Goal: Task Accomplishment & Management: Manage account settings

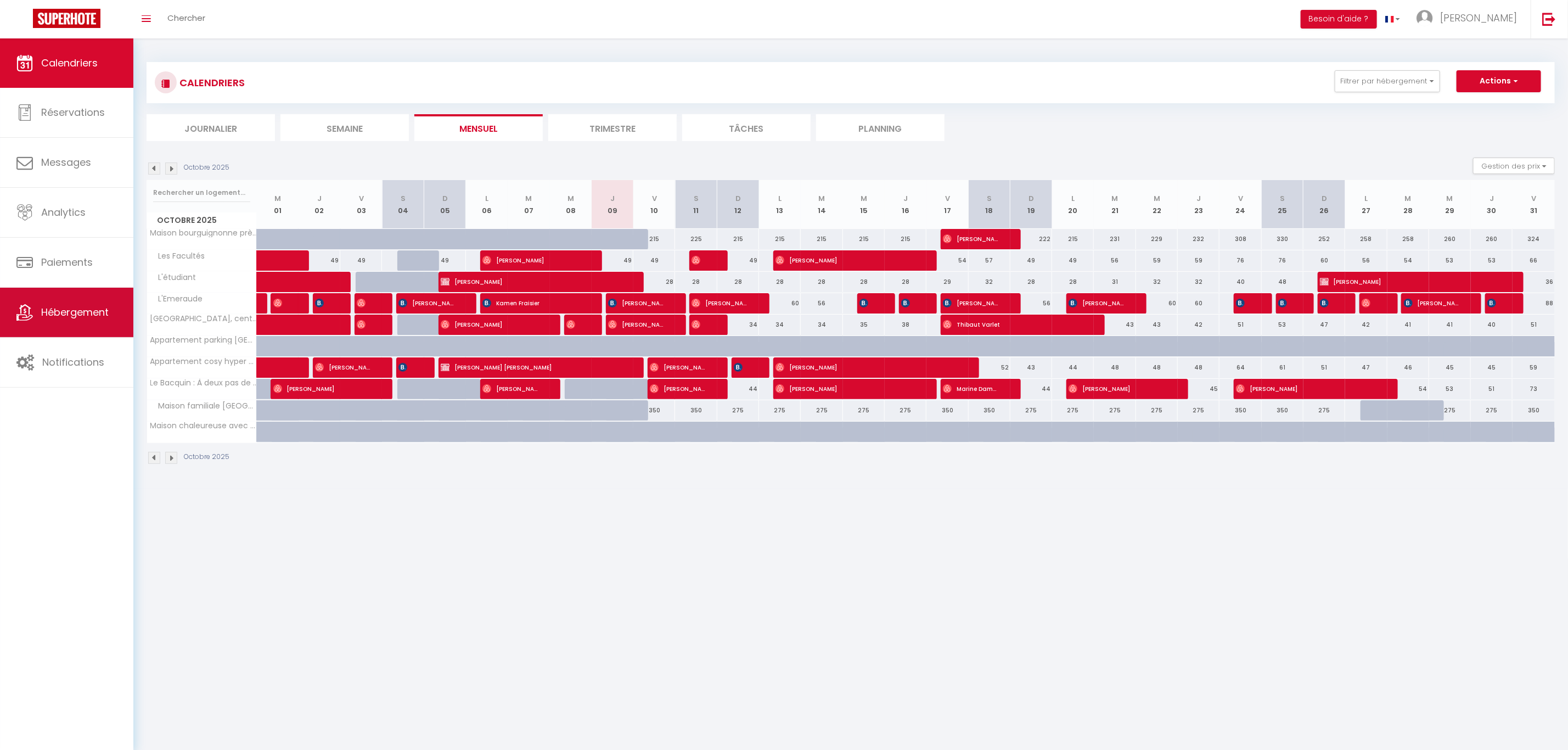
click at [64, 307] on span "Hébergement" at bounding box center [74, 311] width 67 height 14
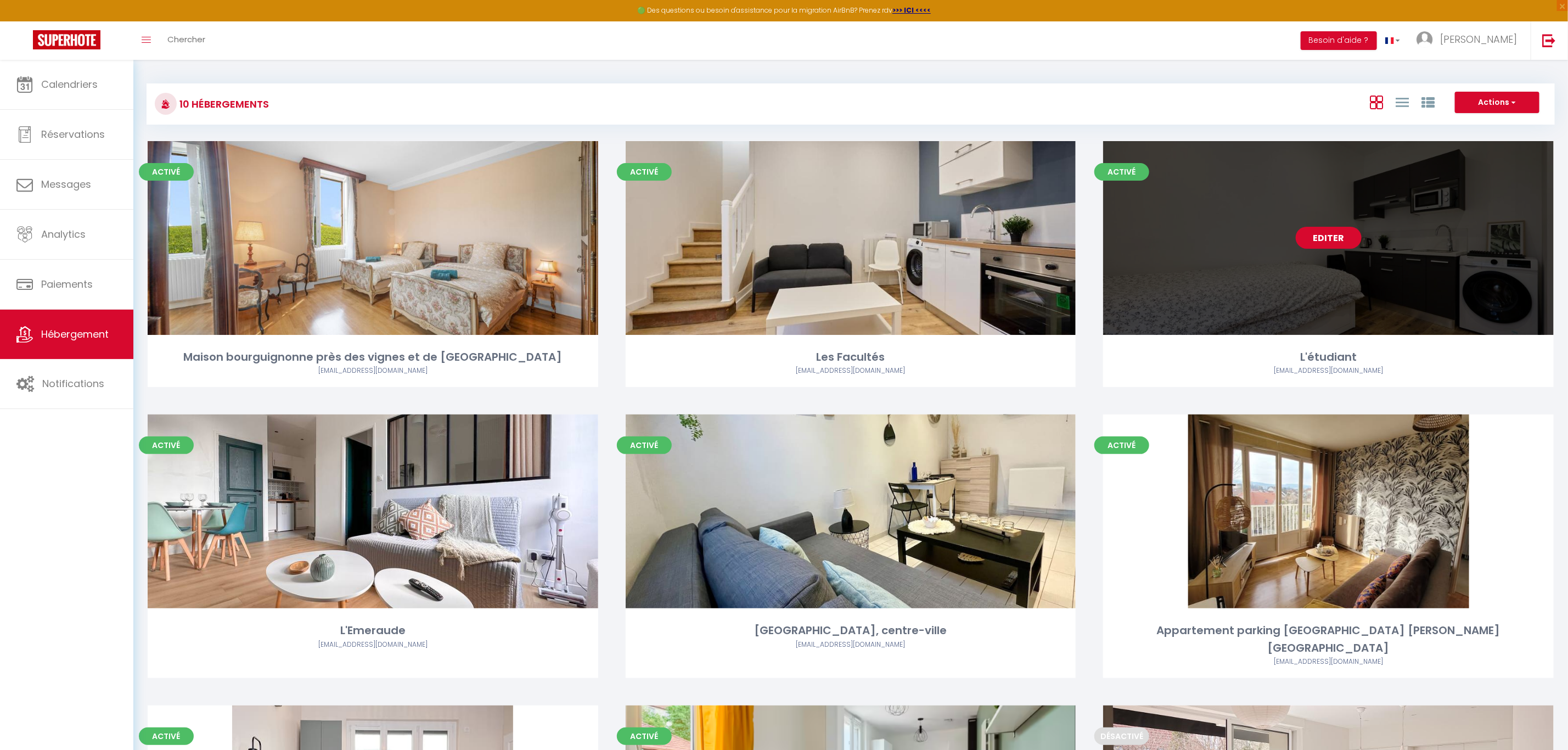
click at [1352, 235] on link "Editer" at bounding box center [1328, 238] width 66 height 22
select select "3"
select select "2"
select select "1"
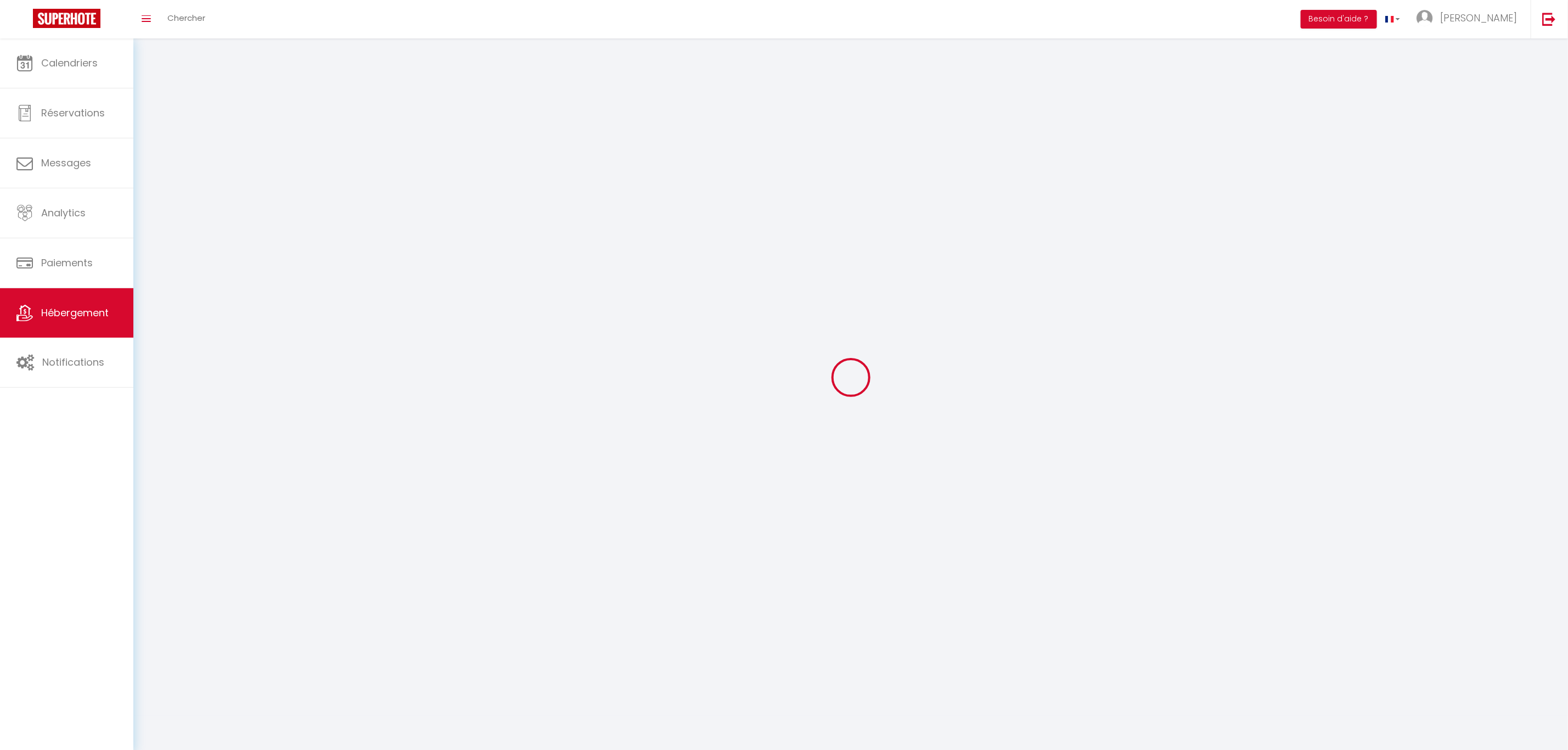
select select
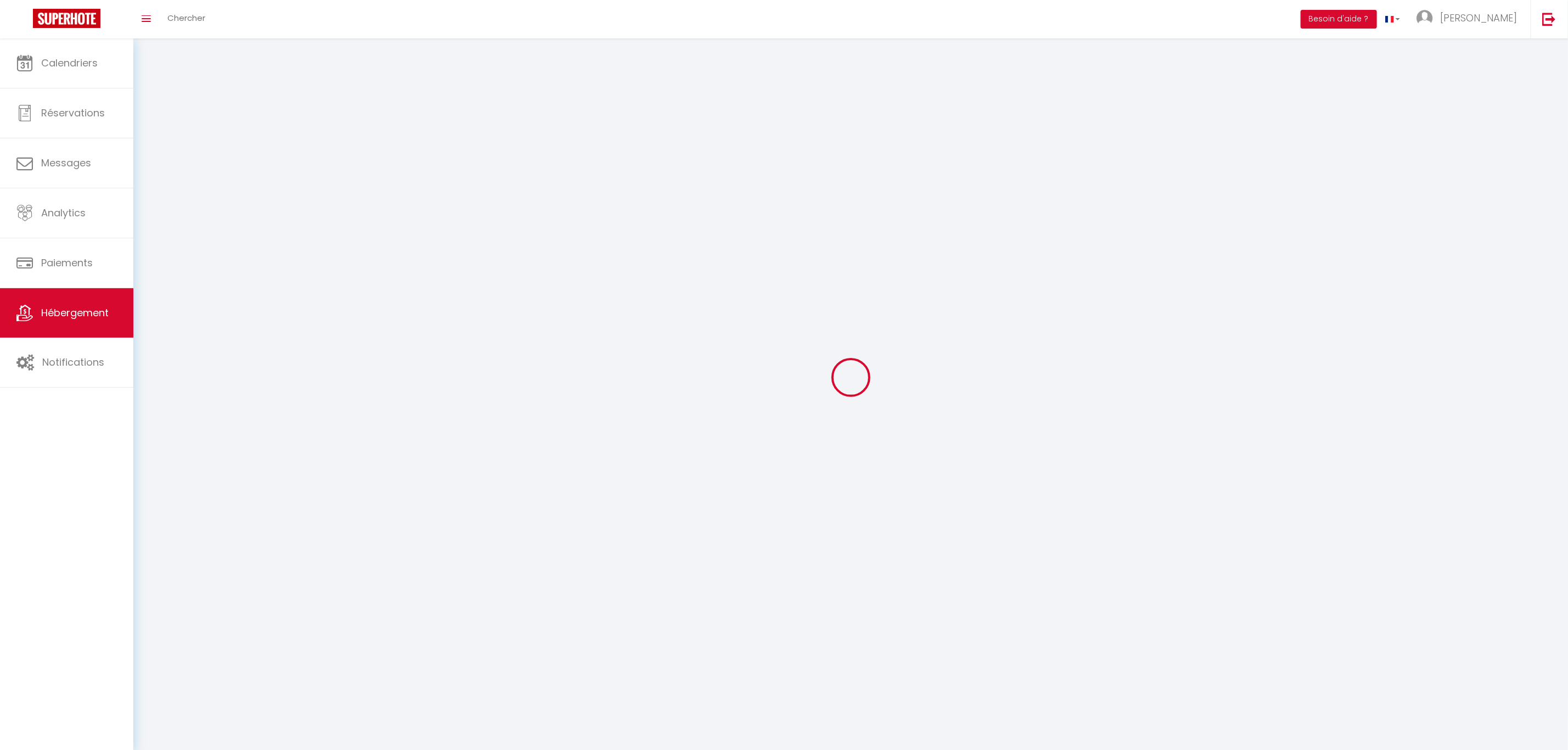
checkbox input "false"
select select
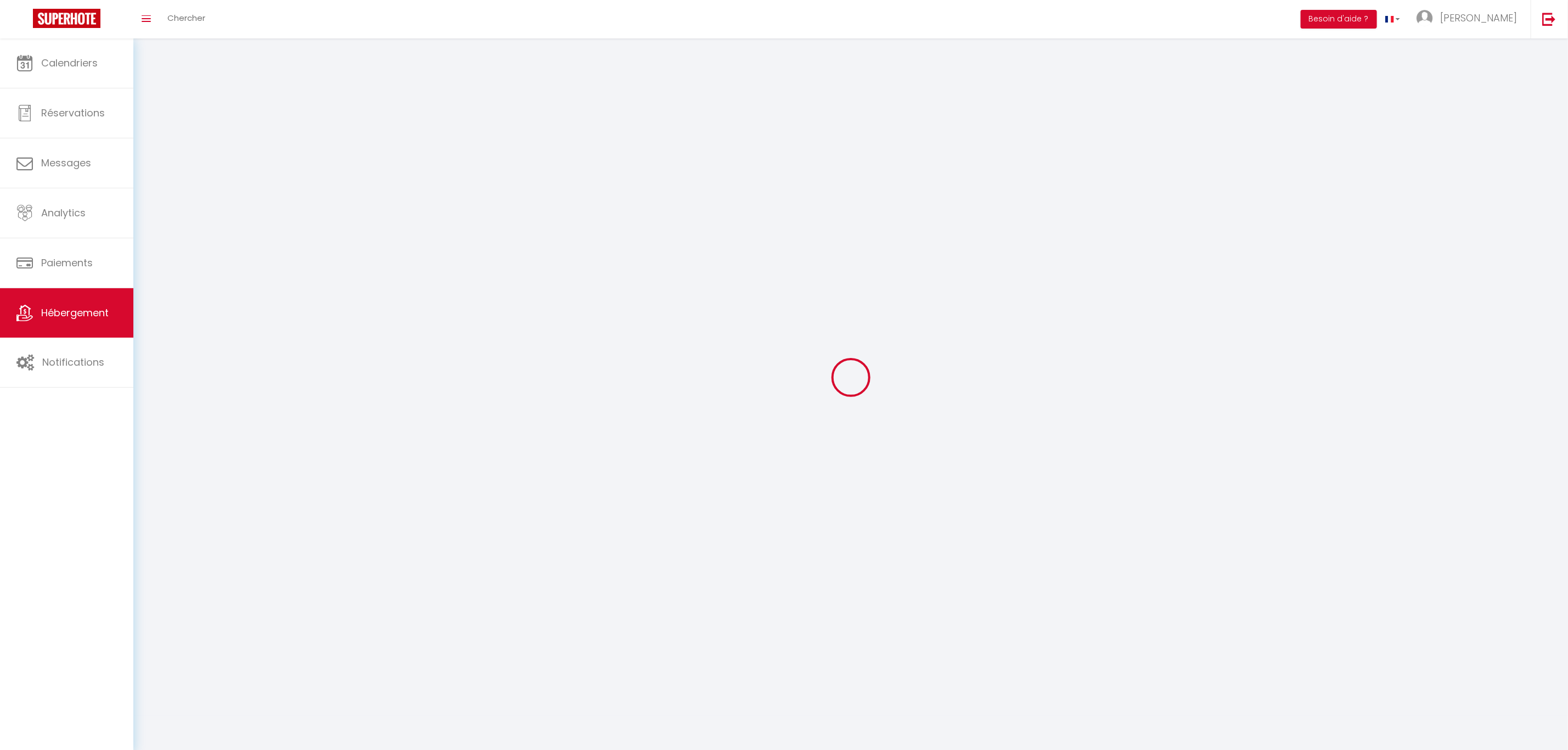
select select
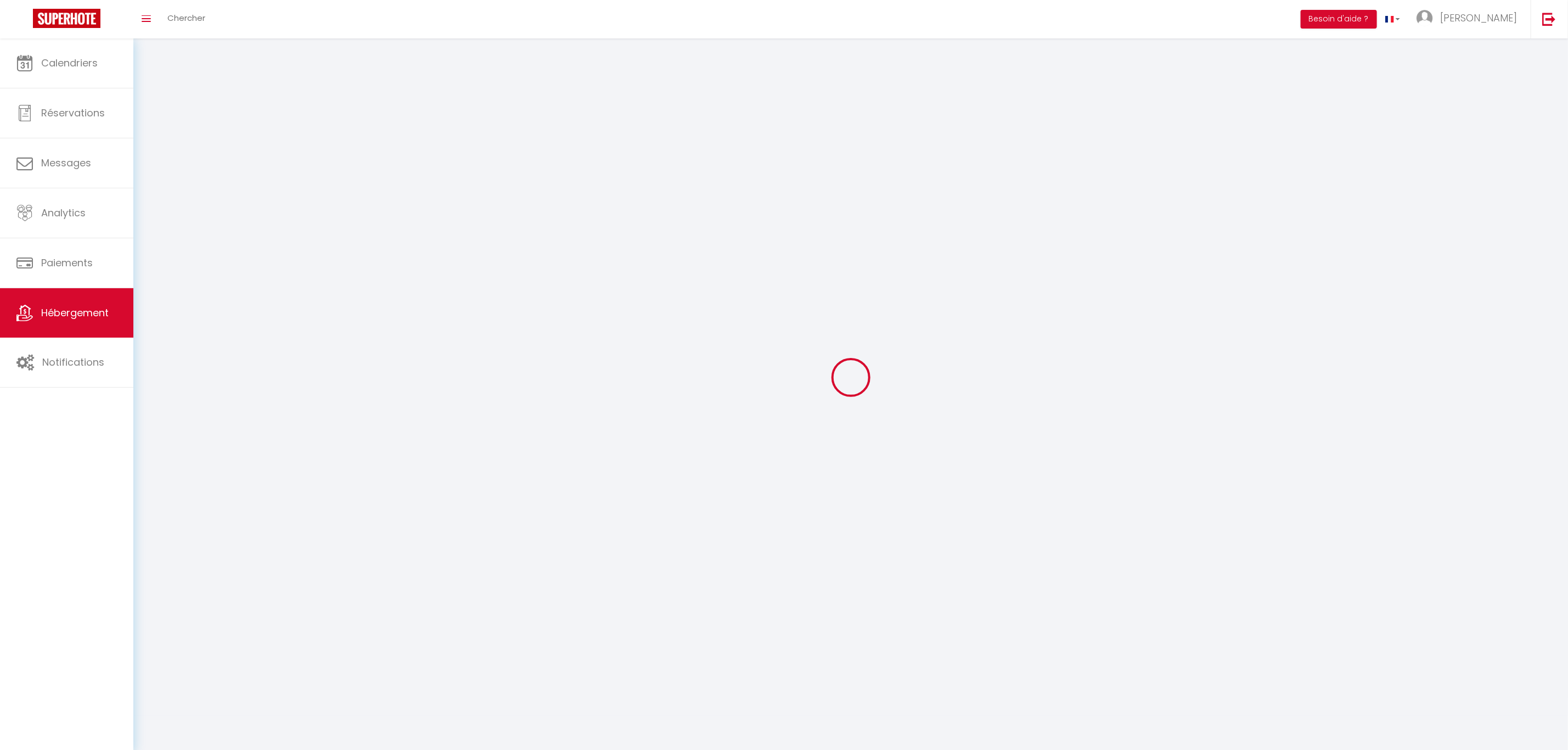
select select
checkbox input "false"
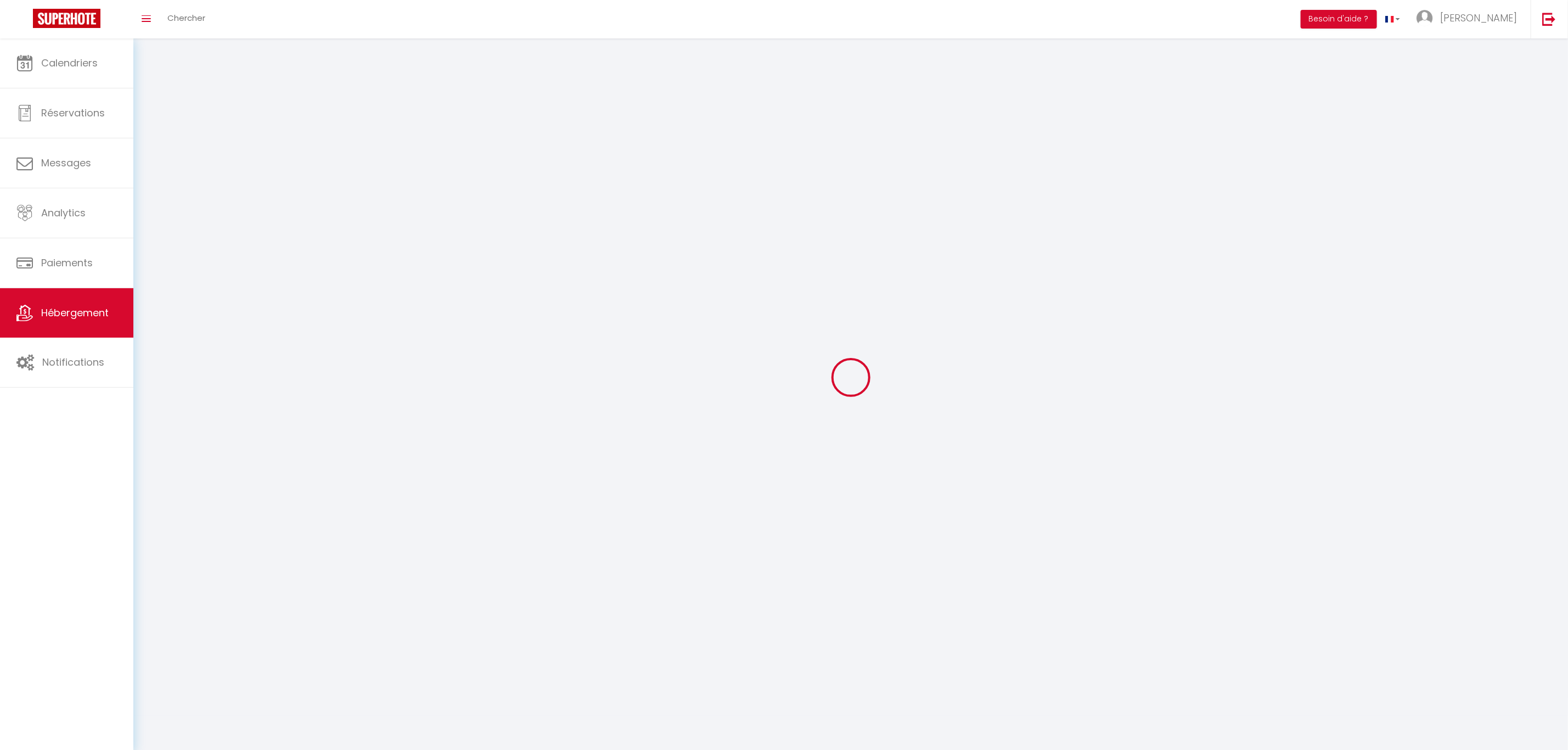
select select
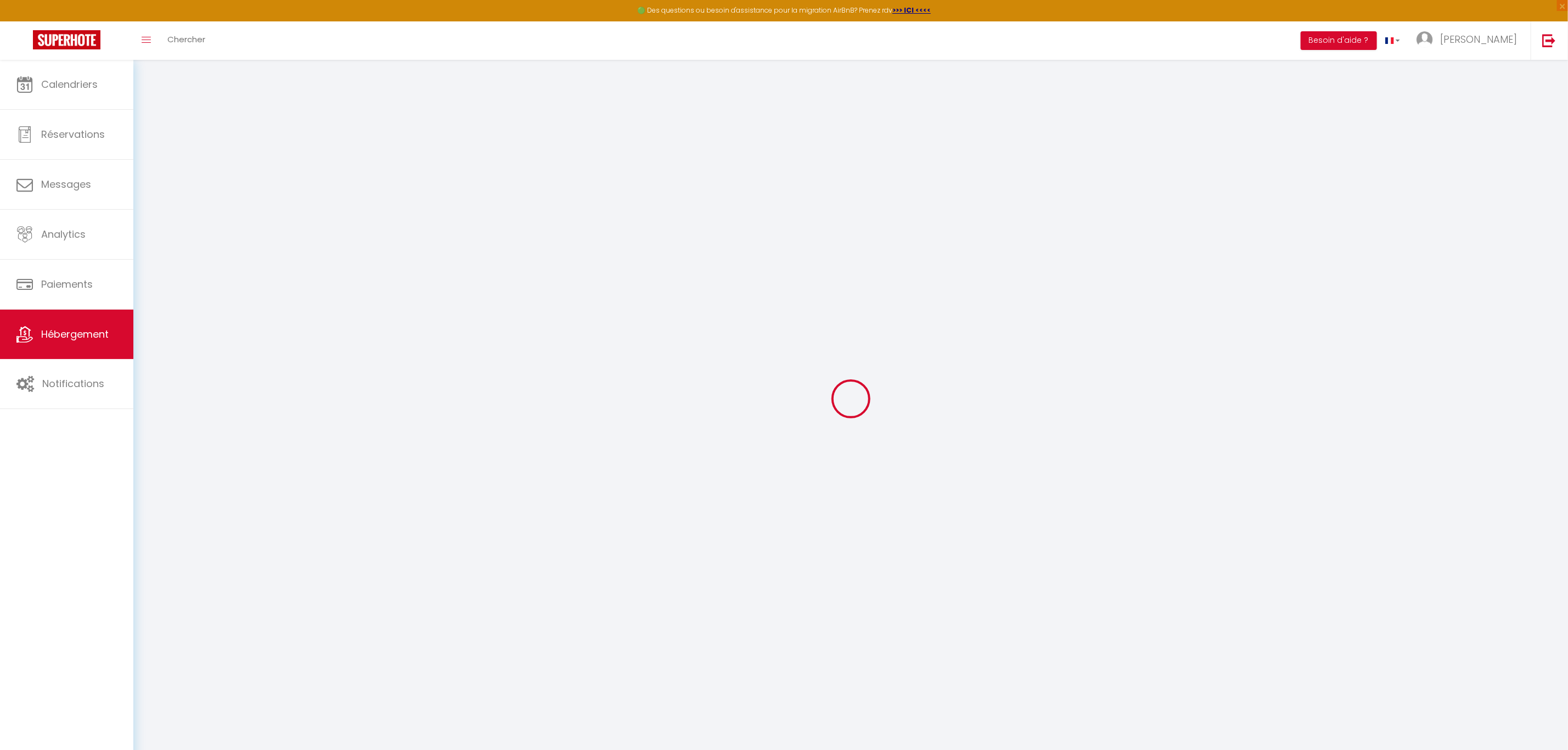
select select "16822-1086020989435789733"
select select "1"
checkbox input "false"
checkbox input "true"
checkbox input "false"
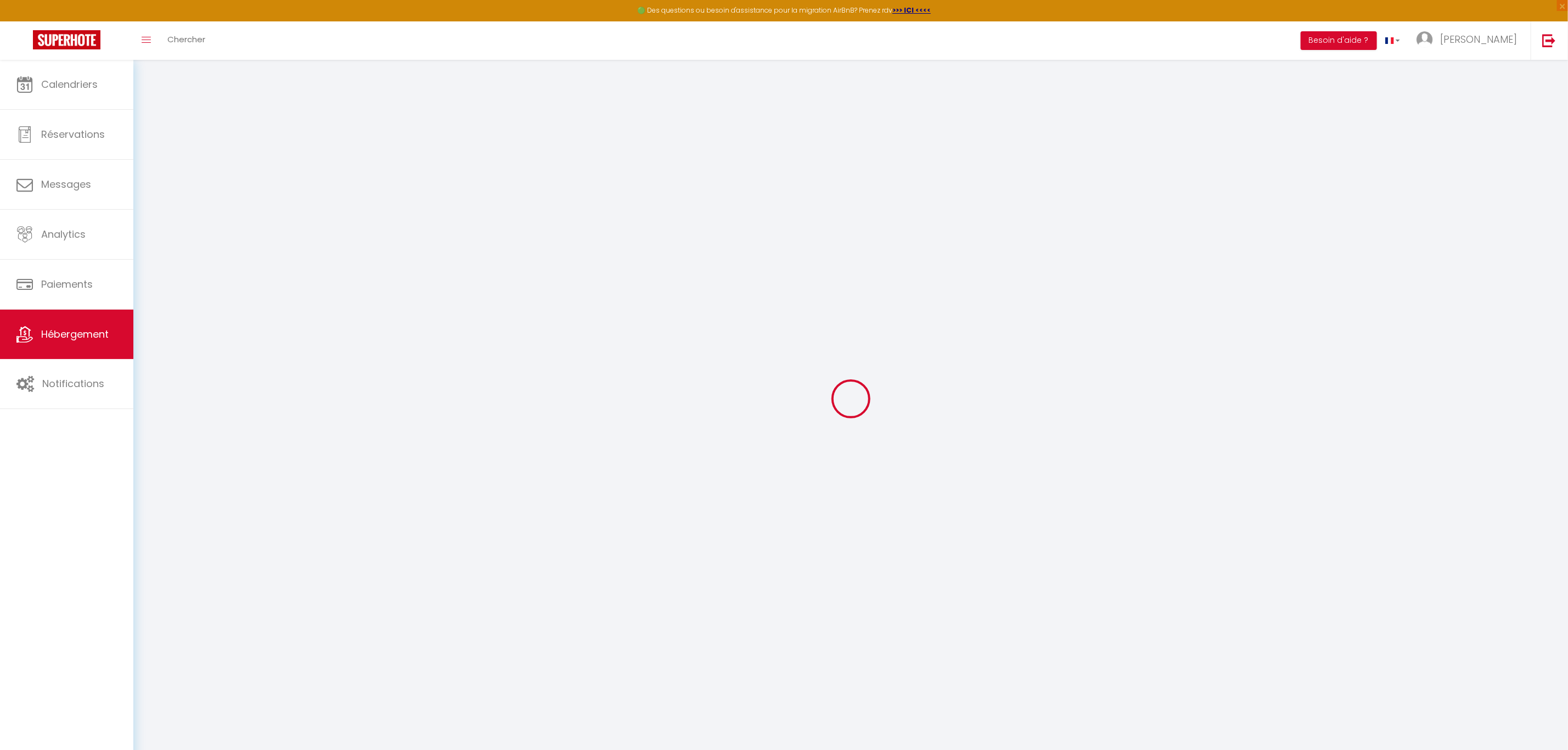
checkbox input "true"
checkbox input "false"
select select "16:00"
select select "23:45"
select select "11:00"
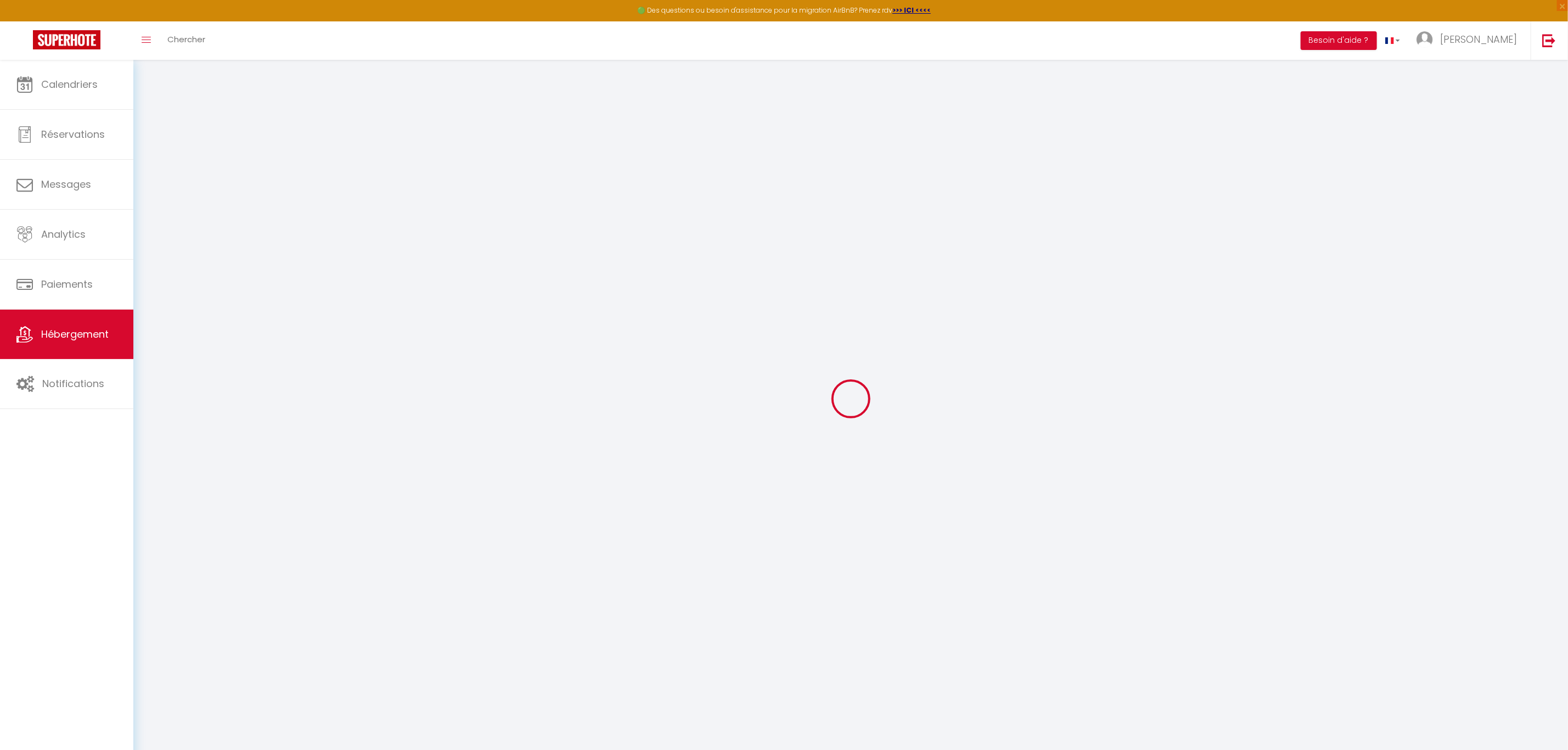
select select "30"
select select "120"
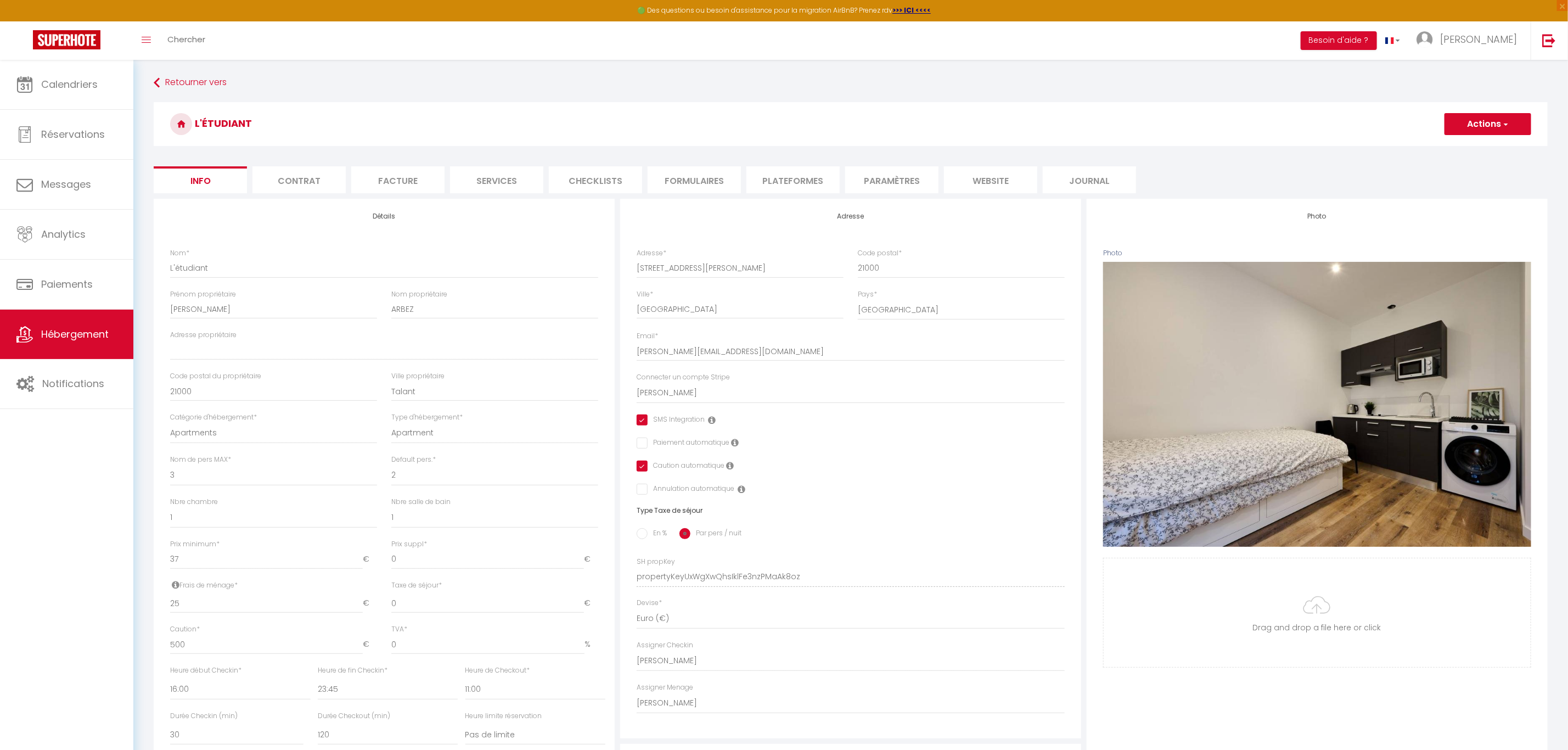
click at [816, 180] on li "Plateformes" at bounding box center [793, 180] width 93 height 27
select select
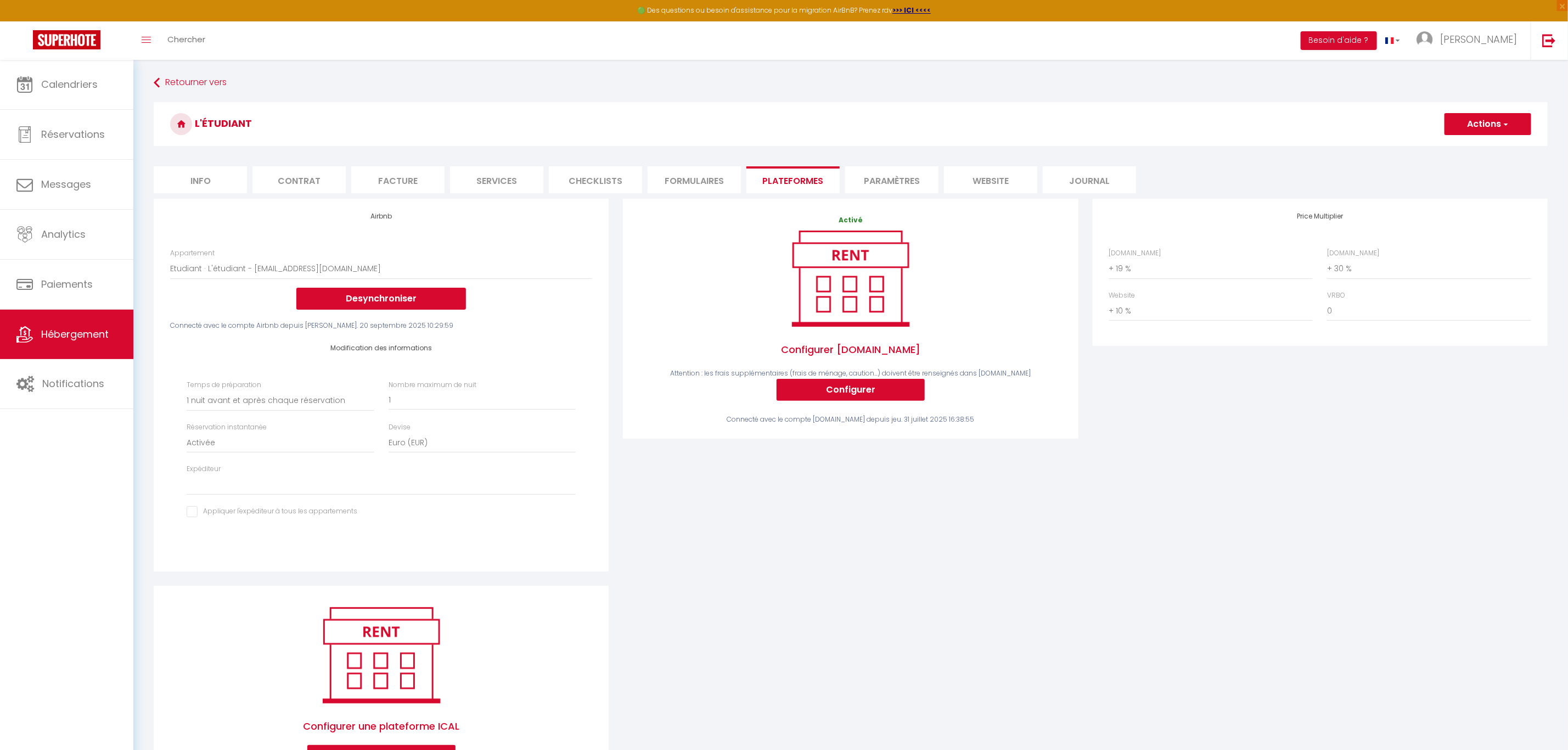
click at [907, 183] on li "Paramètres" at bounding box center [891, 180] width 93 height 27
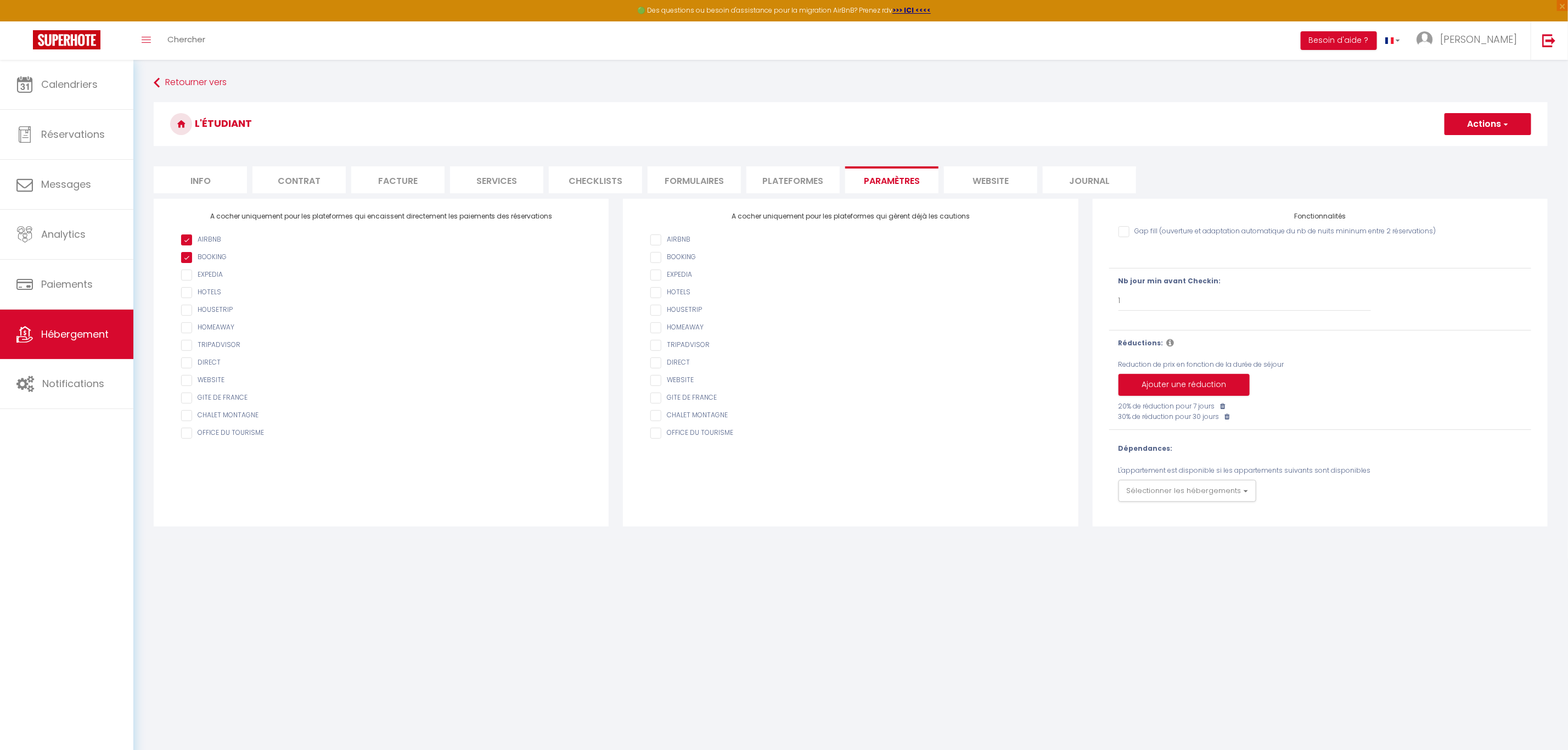
click at [988, 184] on li "website" at bounding box center [990, 180] width 93 height 27
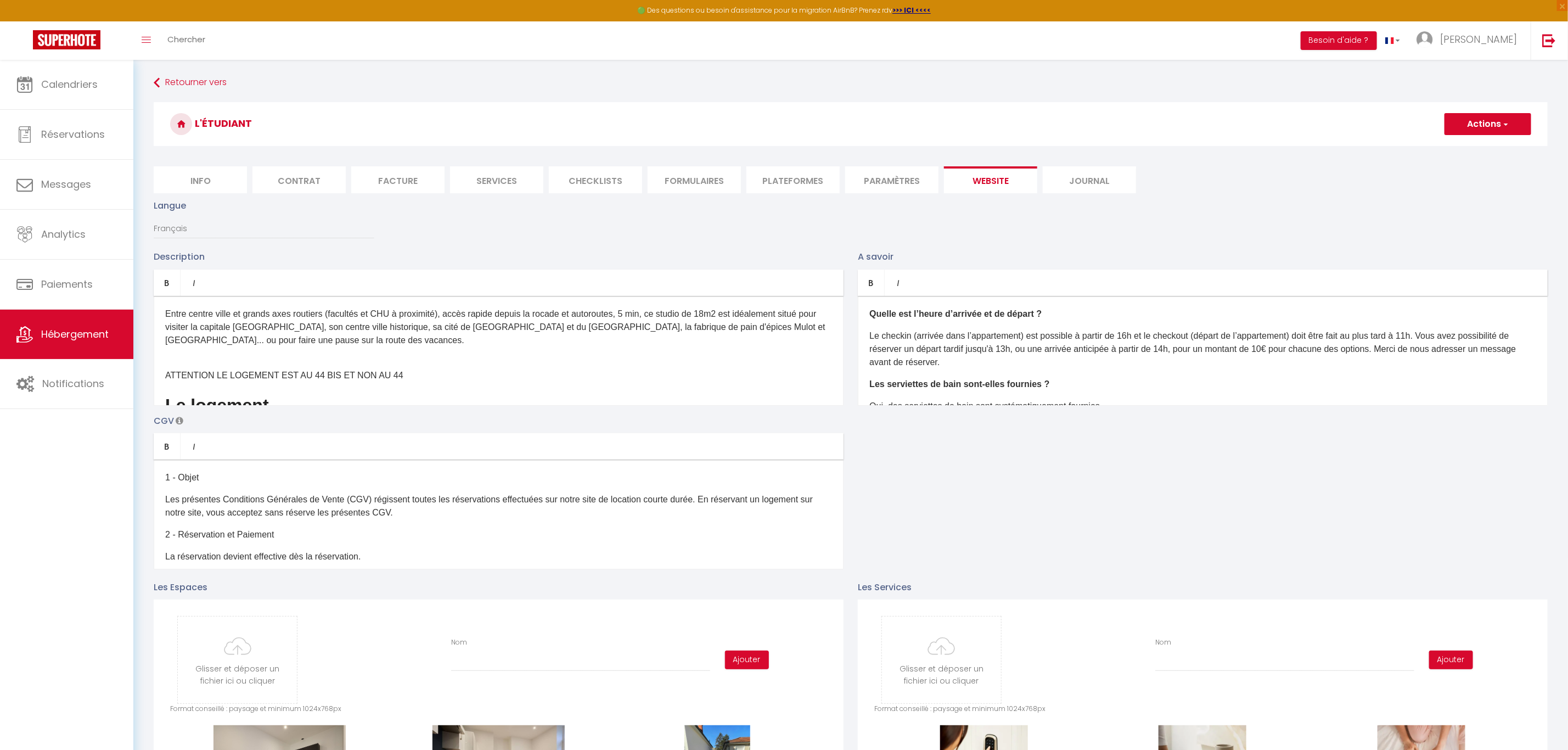
click at [1073, 182] on li "Journal" at bounding box center [1089, 180] width 93 height 27
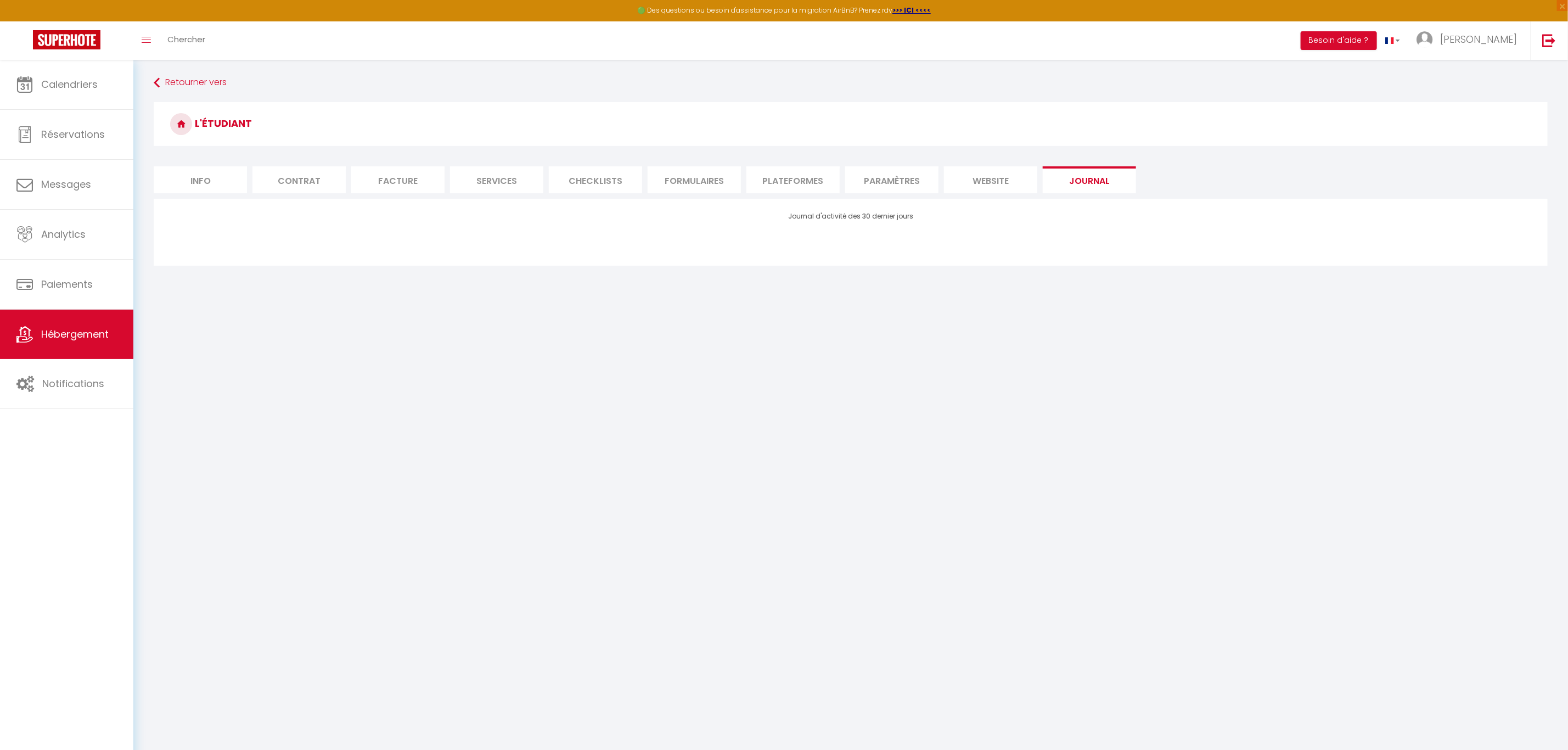
click at [525, 188] on li "Services" at bounding box center [496, 180] width 93 height 27
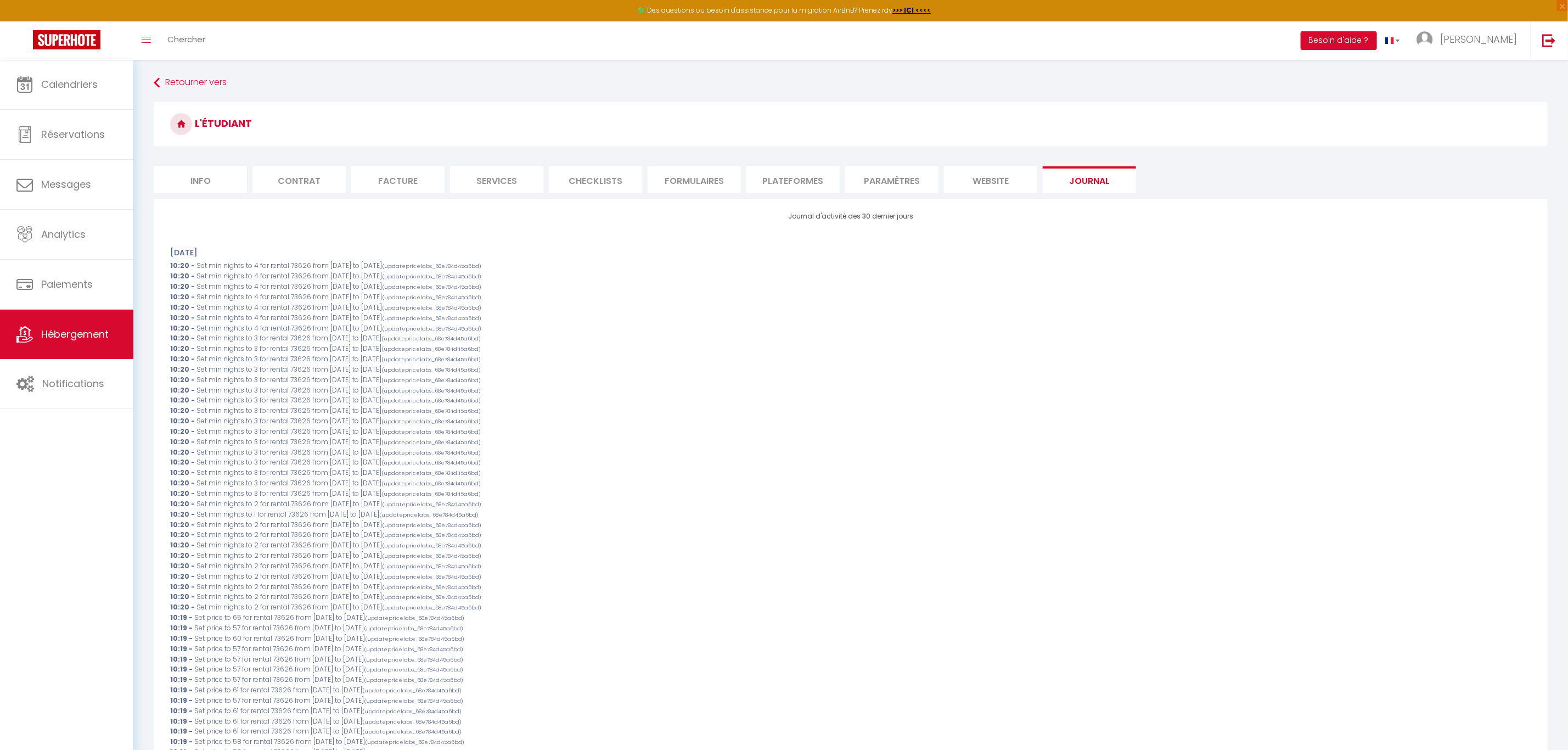
checkbox input "true"
checkbox input "false"
checkbox input "true"
checkbox input "false"
checkbox input "true"
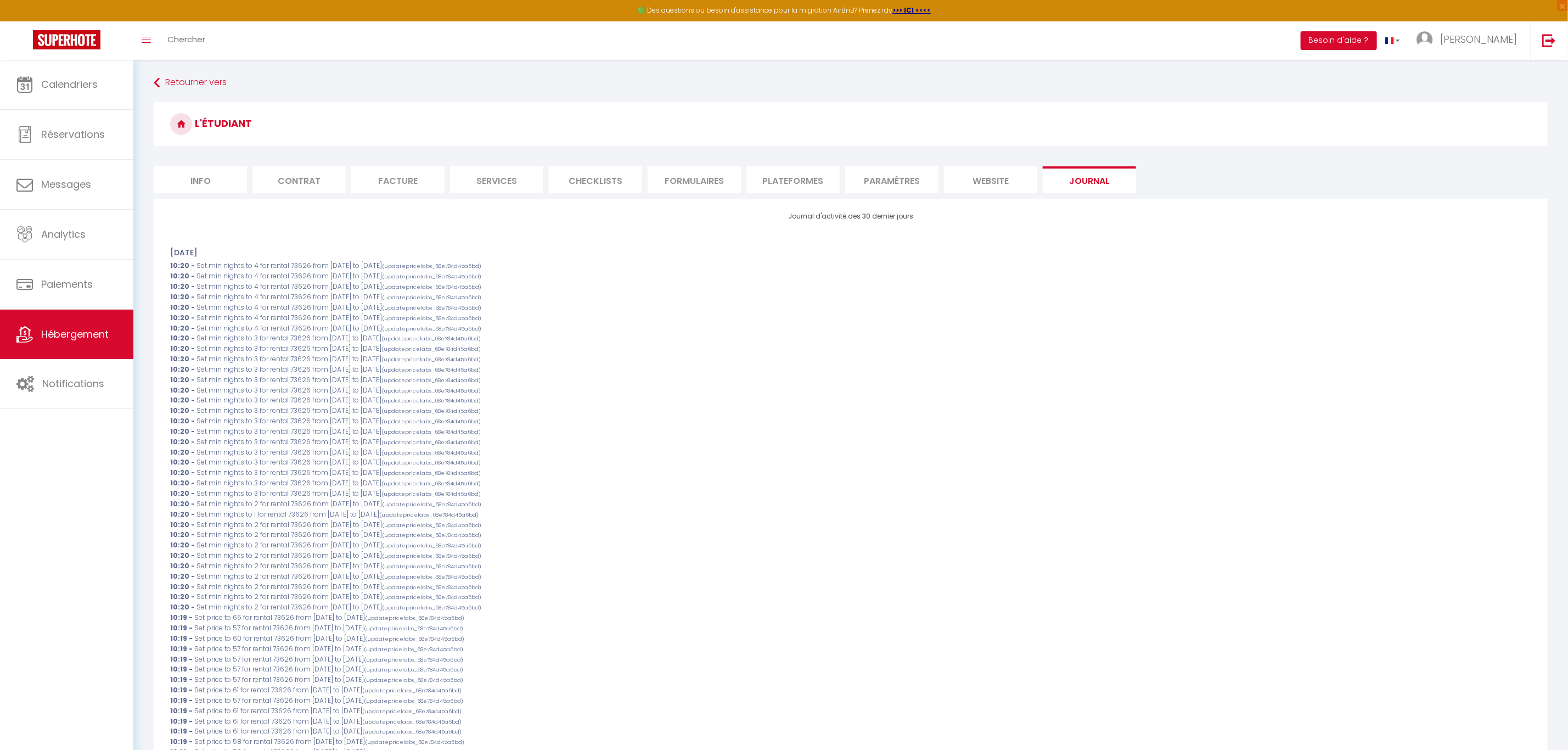
checkbox input "false"
checkbox input "true"
checkbox input "false"
select select
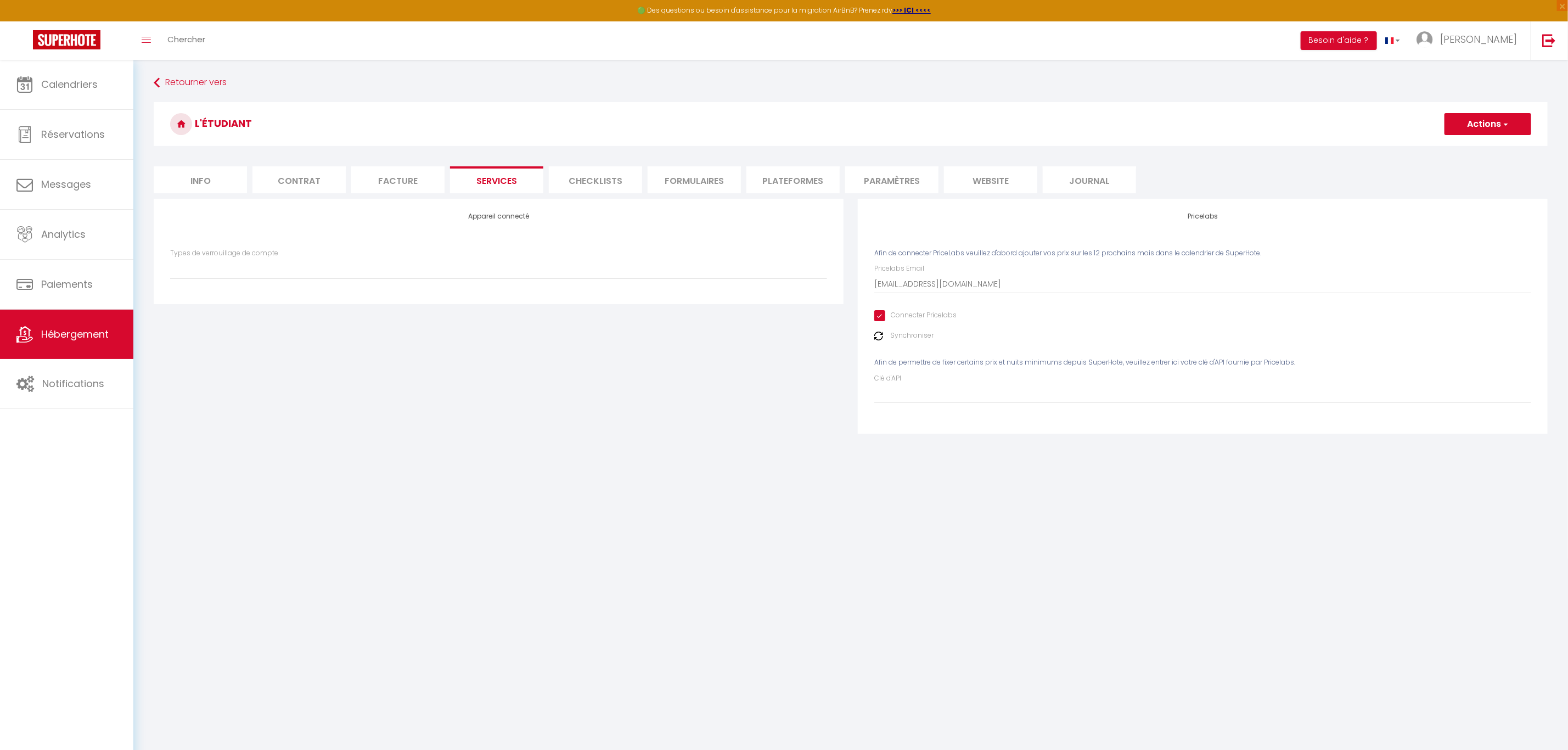
checkbox input "true"
checkbox input "false"
checkbox input "true"
checkbox input "false"
click at [409, 188] on li "Facture" at bounding box center [397, 180] width 93 height 27
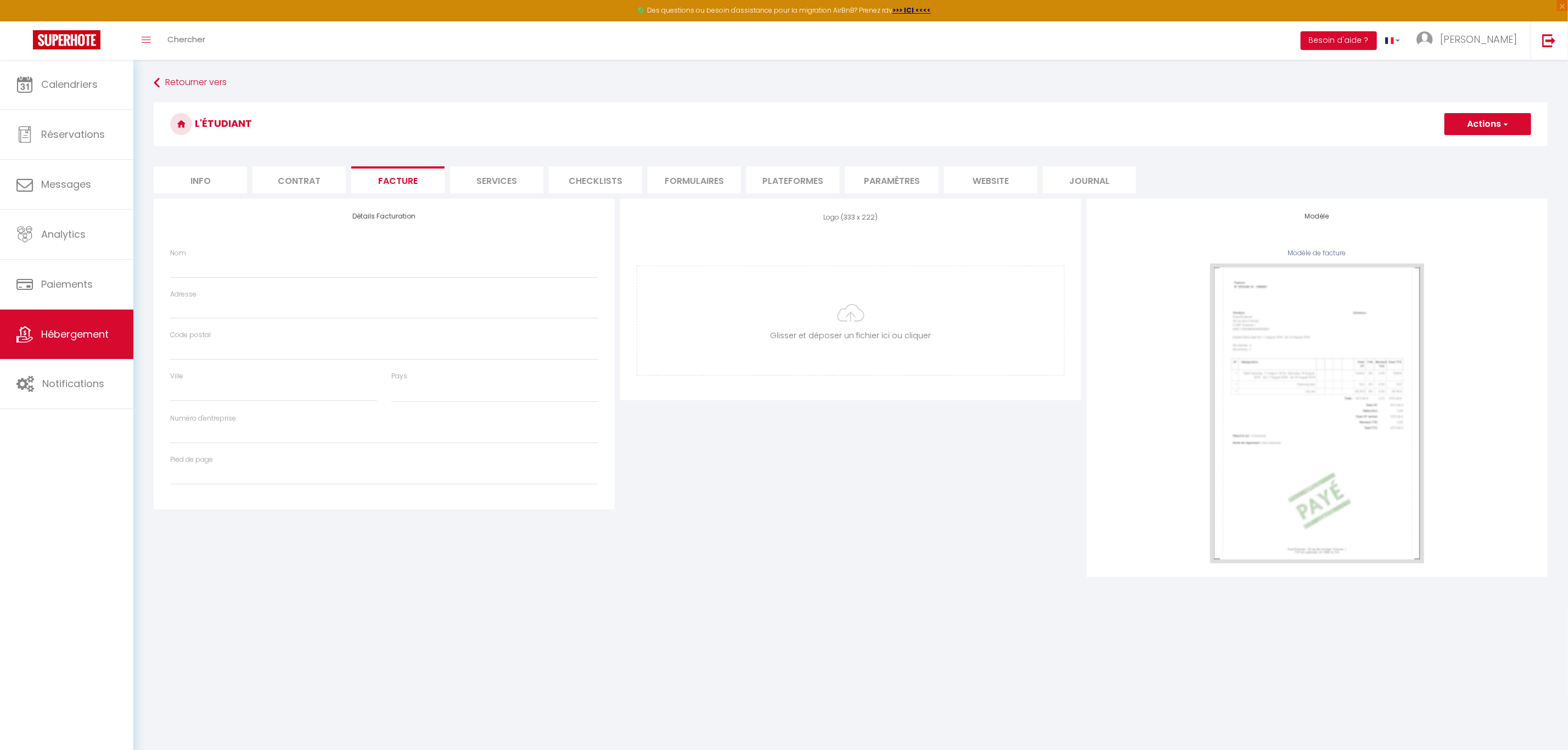
checkbox input "true"
checkbox input "false"
checkbox input "true"
checkbox input "false"
select select
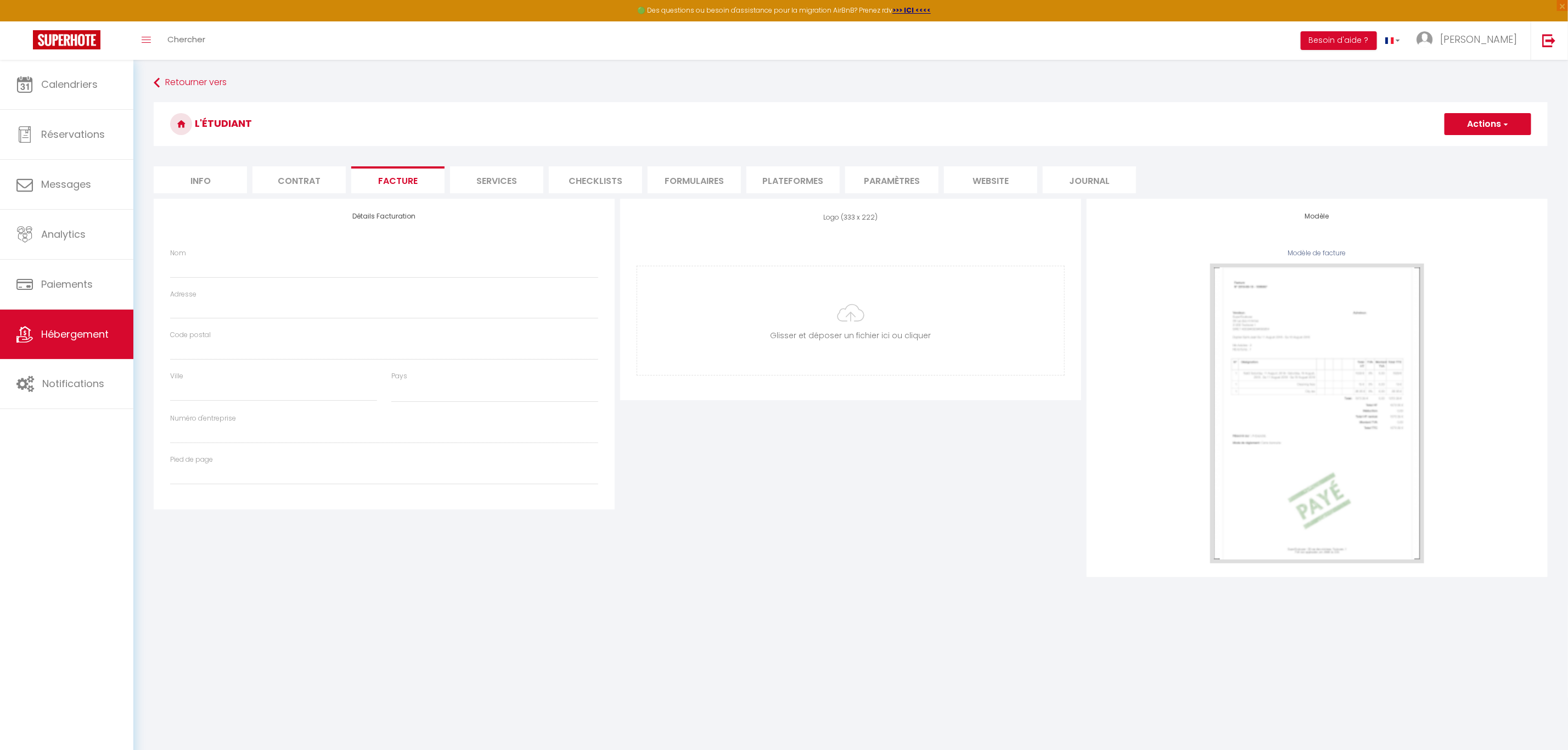
checkbox input "true"
checkbox input "false"
checkbox input "true"
checkbox input "false"
select select
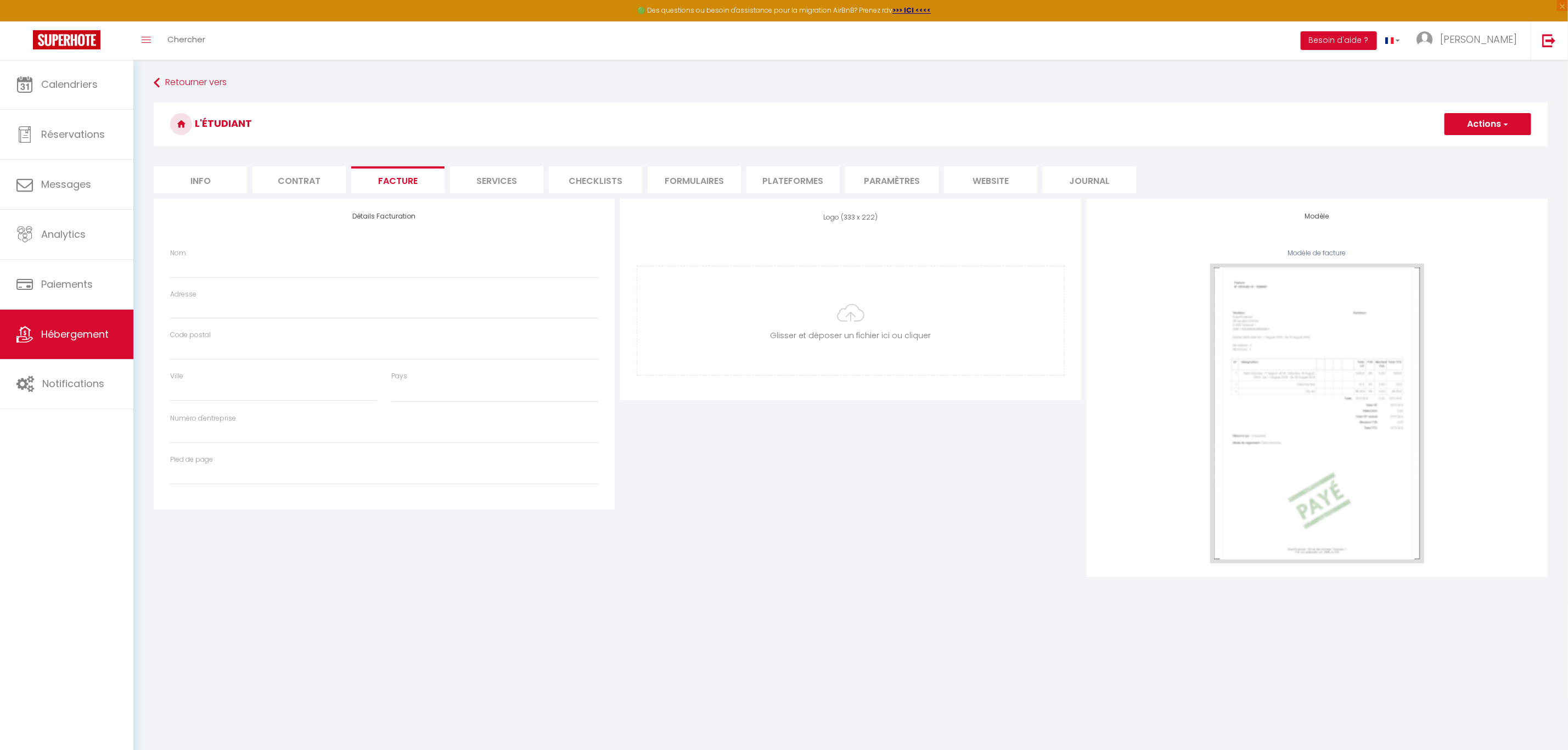
checkbox input "true"
checkbox input "false"
checkbox input "true"
checkbox input "false"
select select
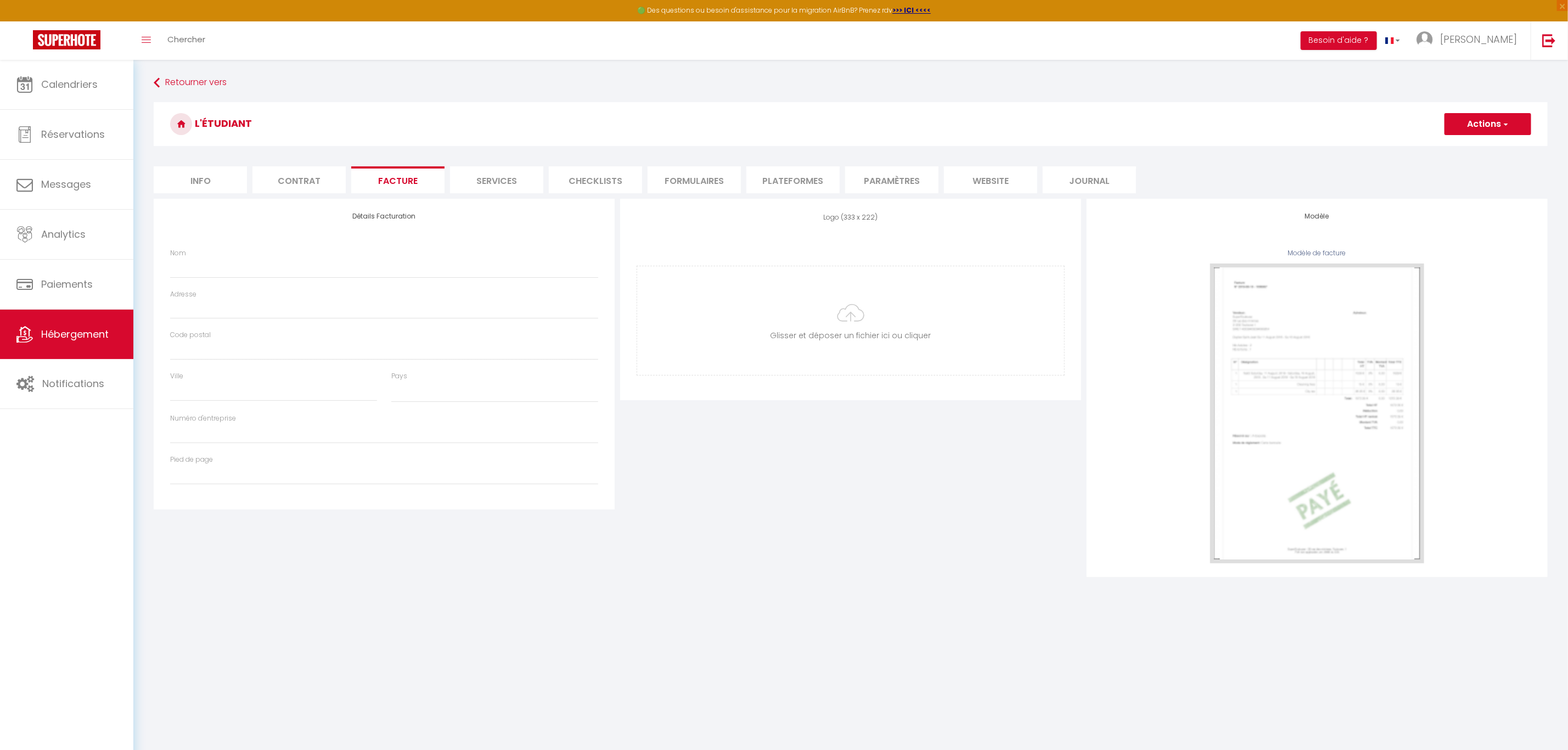
click at [303, 184] on li "Contrat" at bounding box center [299, 180] width 93 height 27
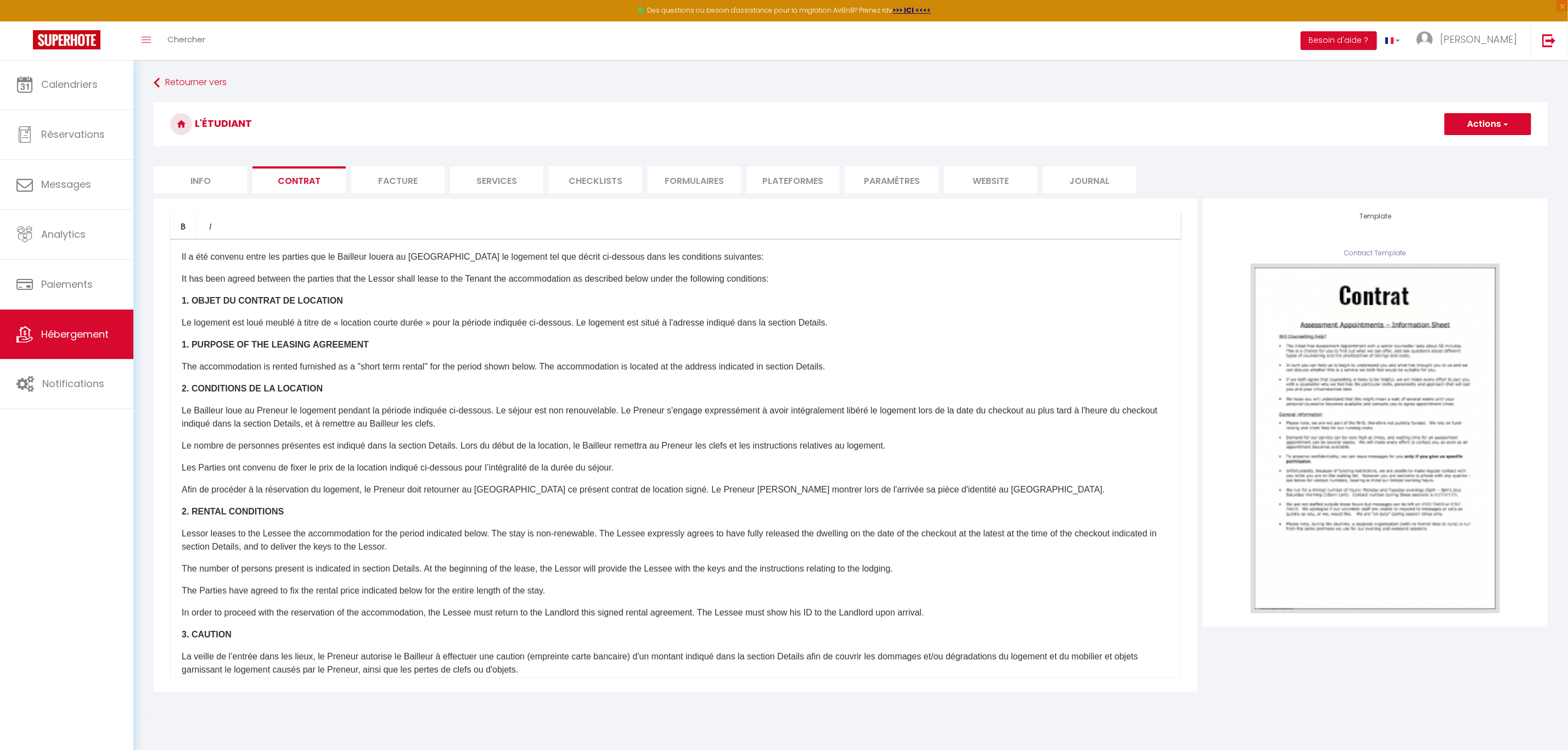
checkbox input "true"
checkbox input "false"
checkbox input "true"
checkbox input "false"
checkbox input "true"
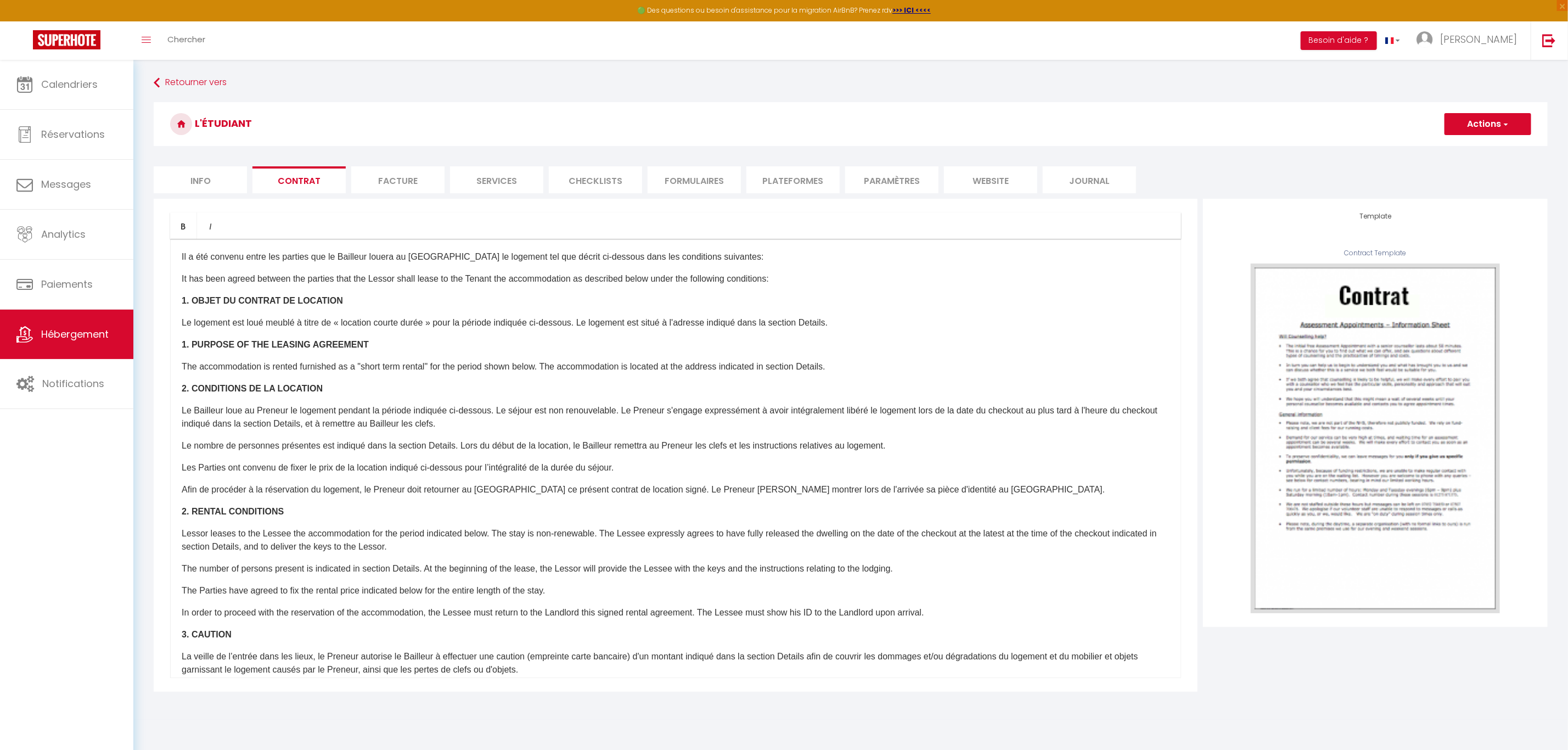
checkbox input "false"
checkbox input "true"
checkbox input "false"
checkbox input "true"
checkbox input "false"
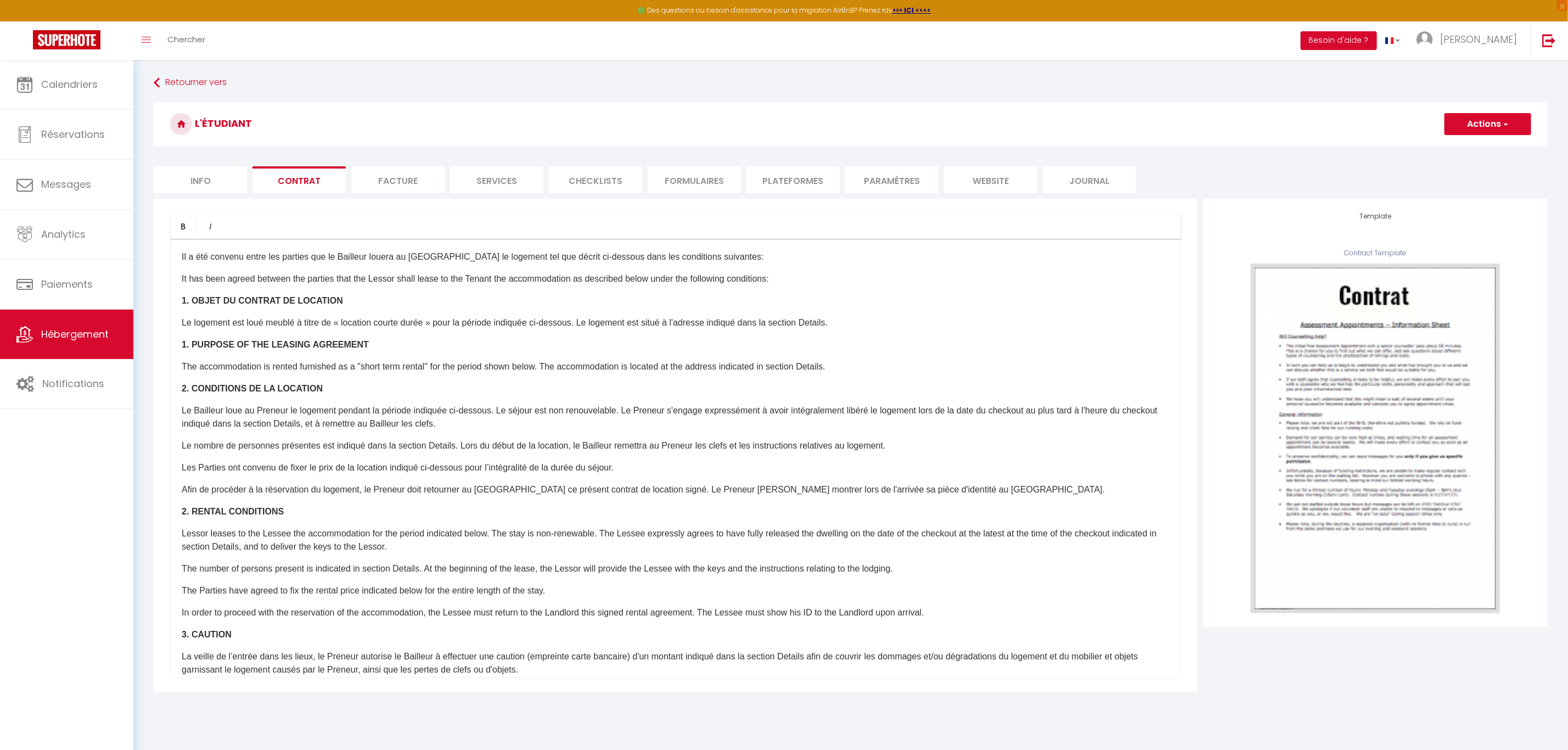
checkbox input "true"
checkbox input "false"
click at [218, 183] on li "Info" at bounding box center [200, 180] width 93 height 27
checkbox input "true"
checkbox input "false"
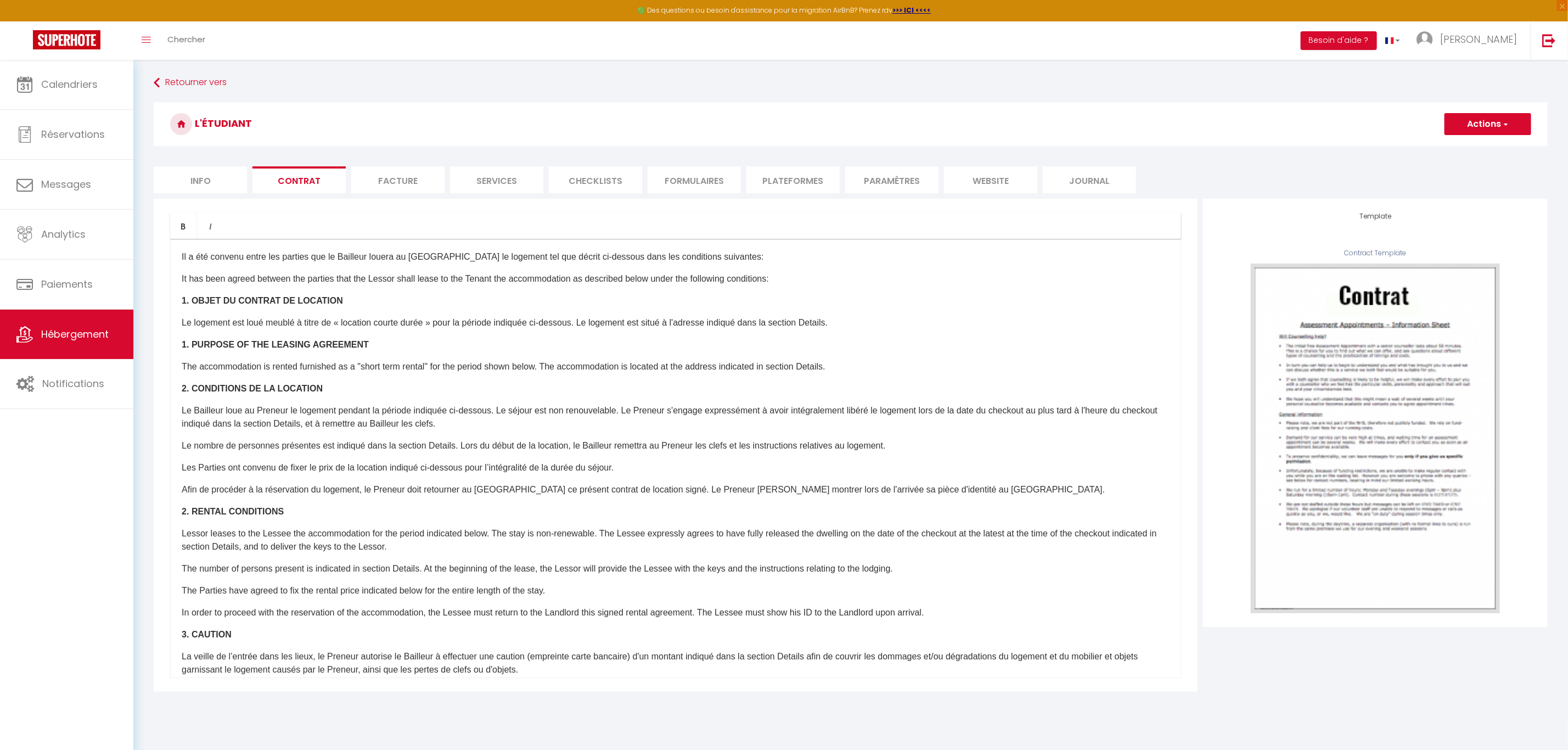
checkbox input "true"
checkbox input "false"
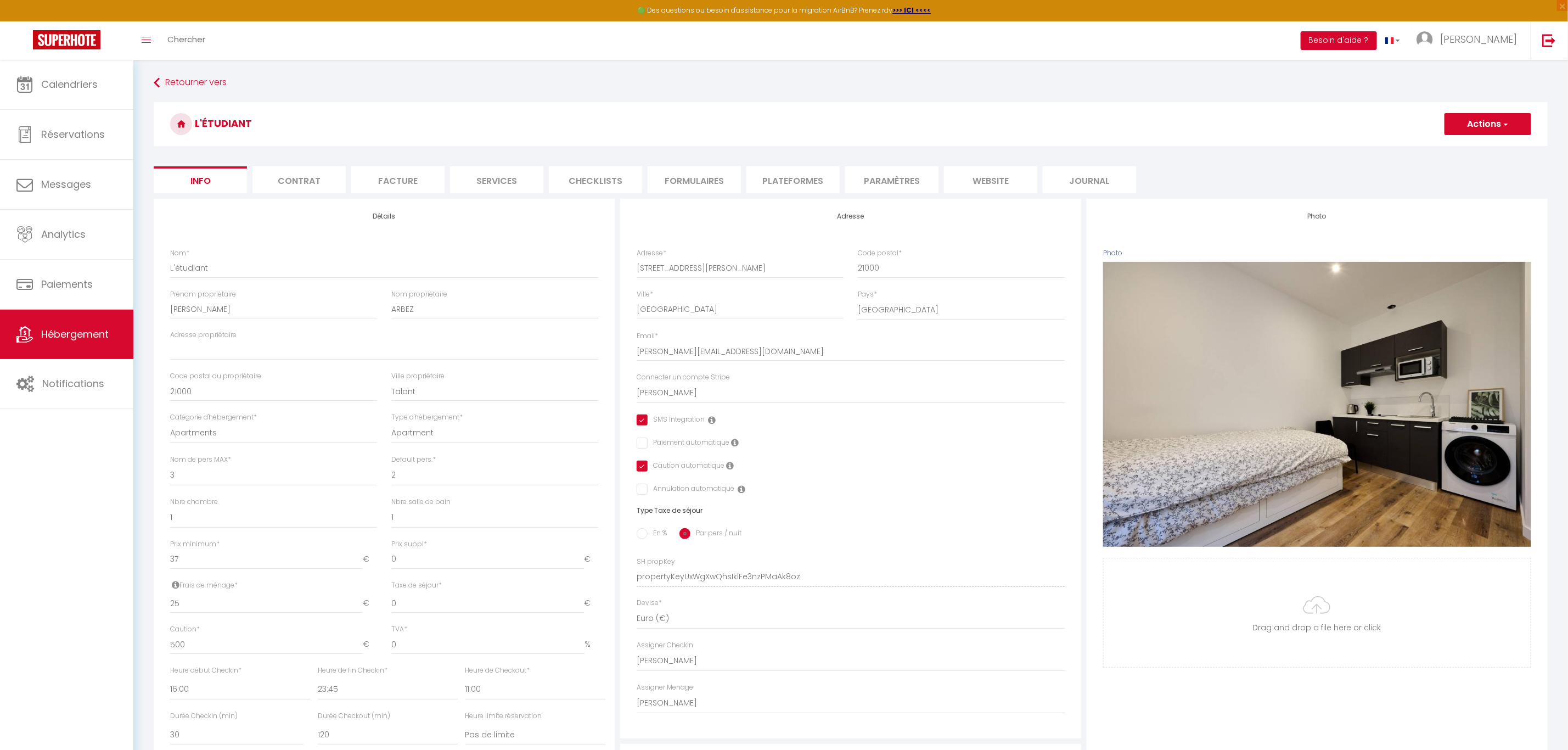
click at [1377, 41] on button "Besoin d'aide ?" at bounding box center [1338, 40] width 76 height 19
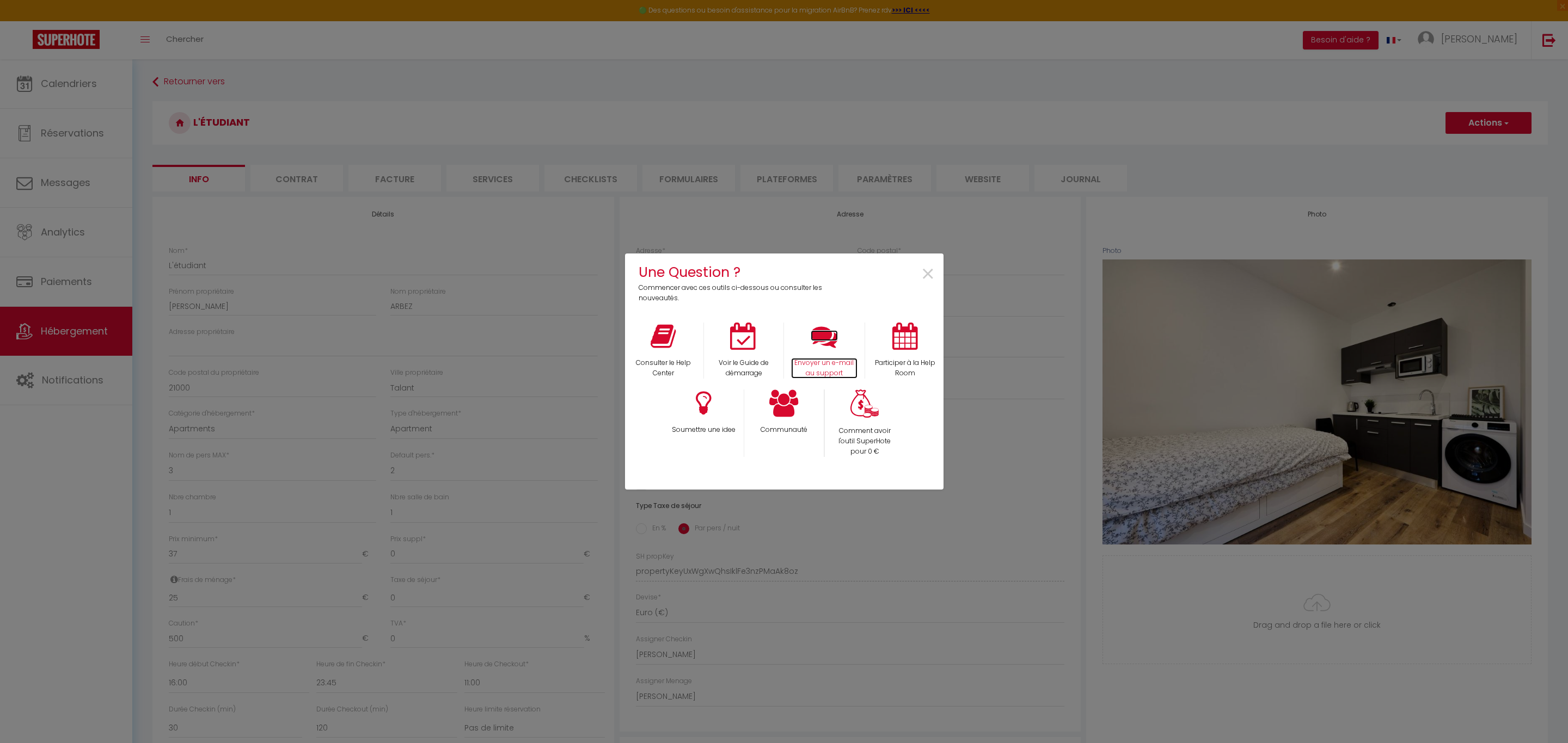
click at [826, 338] on icon at bounding box center [825, 336] width 27 height 27
drag, startPoint x: 928, startPoint y: 269, endPoint x: 912, endPoint y: 268, distance: 16.0
click at [928, 269] on span "×" at bounding box center [928, 274] width 14 height 34
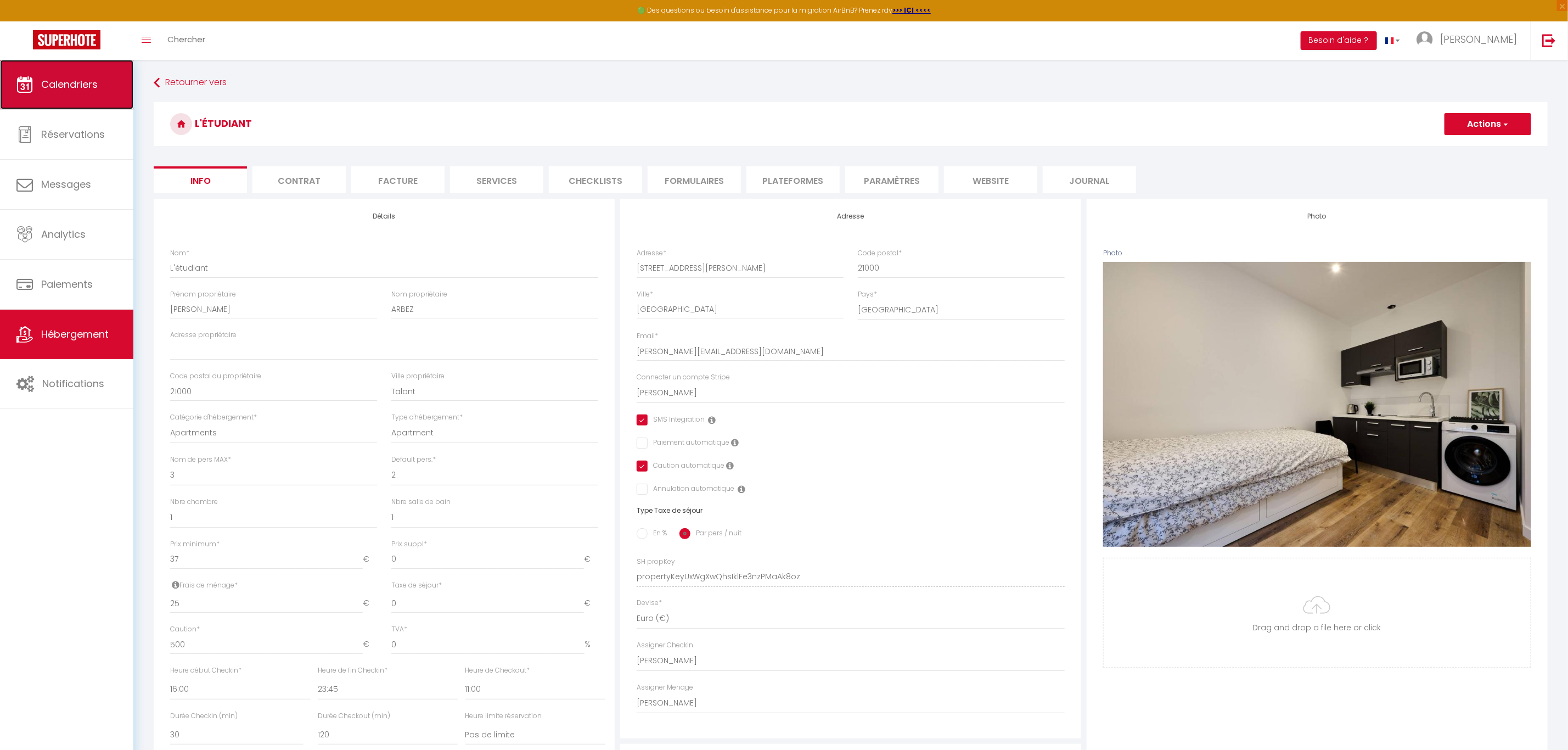
click at [66, 93] on link "Calendriers" at bounding box center [66, 84] width 133 height 49
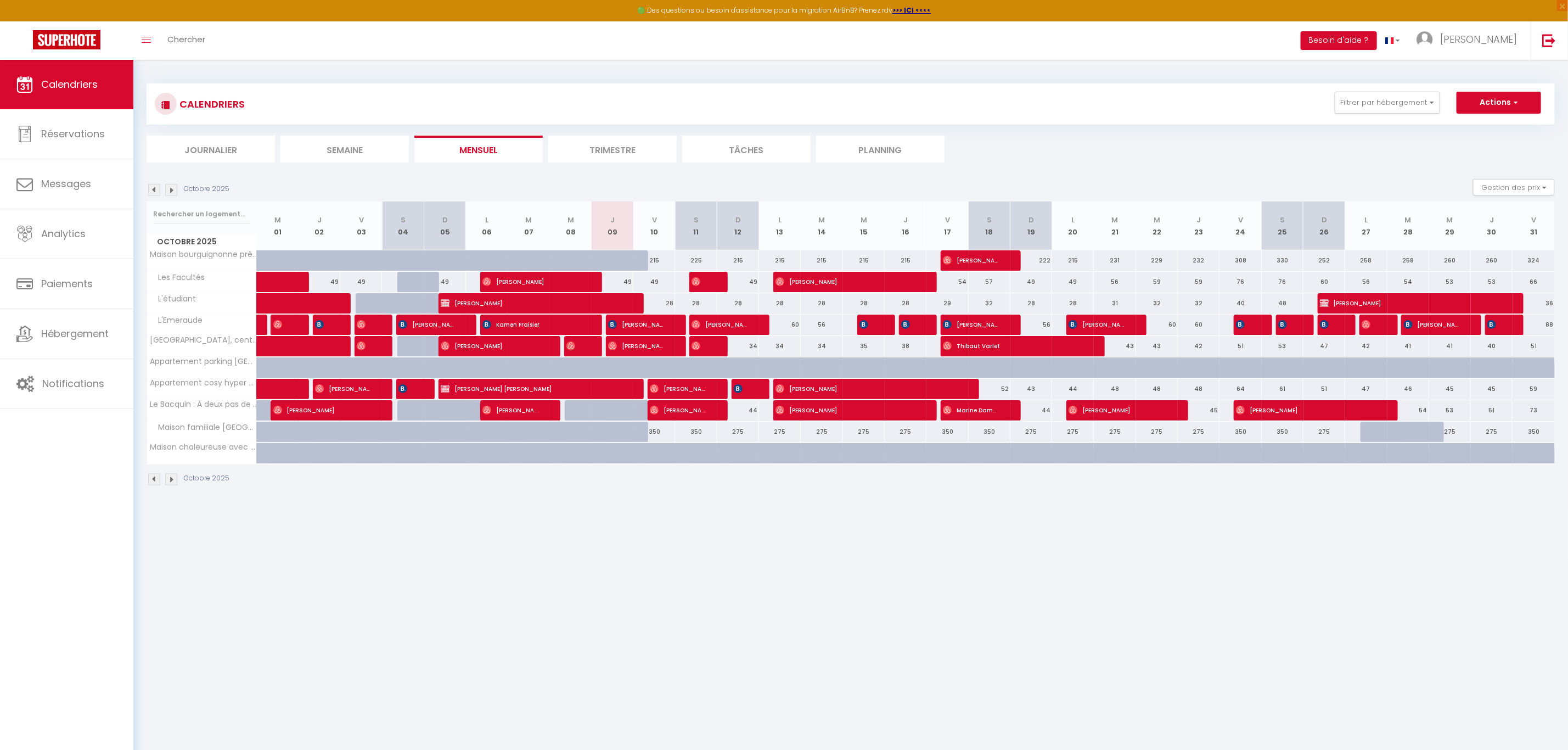
drag, startPoint x: 180, startPoint y: 305, endPoint x: 203, endPoint y: 297, distance: 24.4
click at [181, 305] on span "L'étudiant" at bounding box center [174, 299] width 51 height 12
click at [1421, 107] on button "Filtrer par hébergement" at bounding box center [1387, 103] width 105 height 22
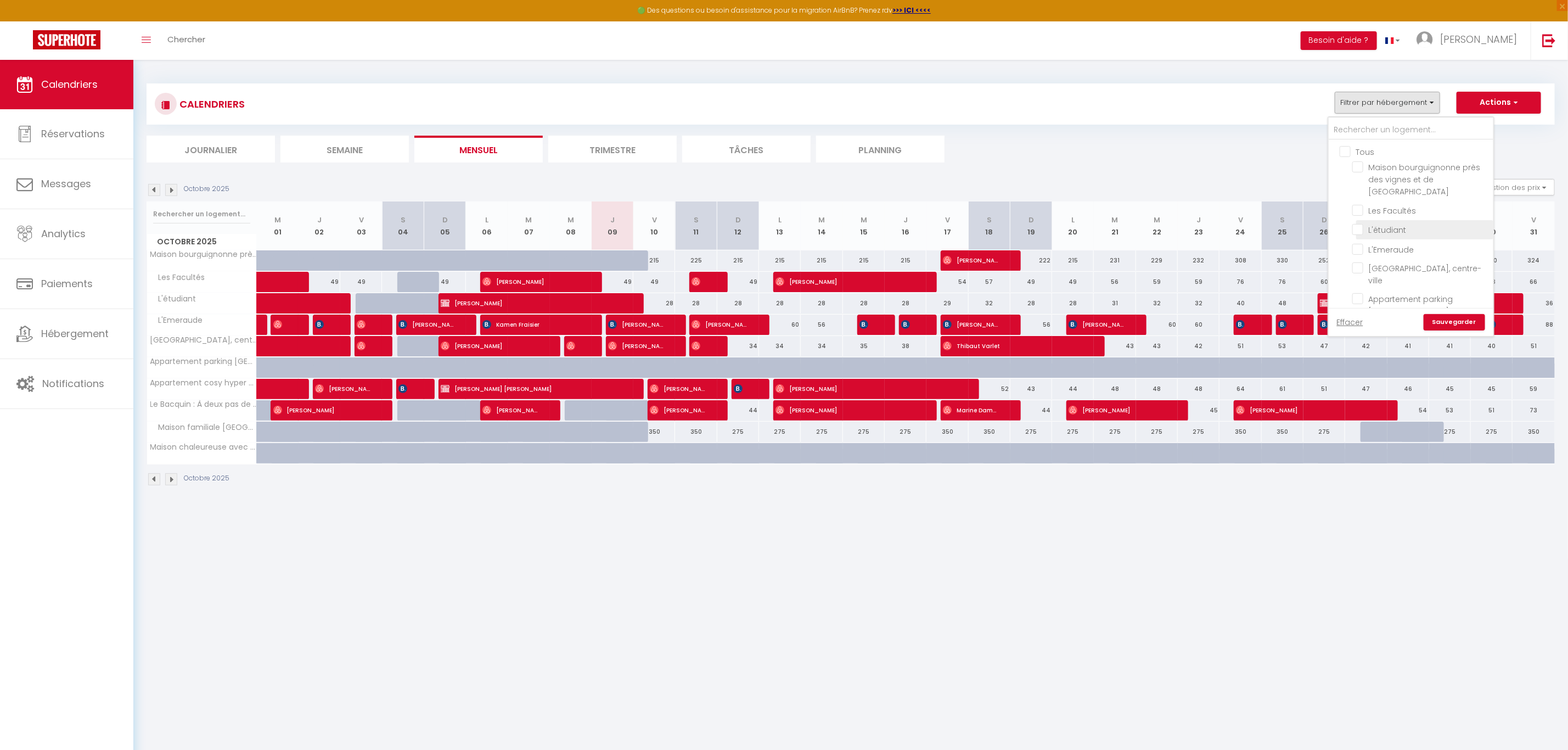
click at [1363, 223] on input "L'étudiant" at bounding box center [1420, 229] width 137 height 11
checkbox input "true"
checkbox input "false"
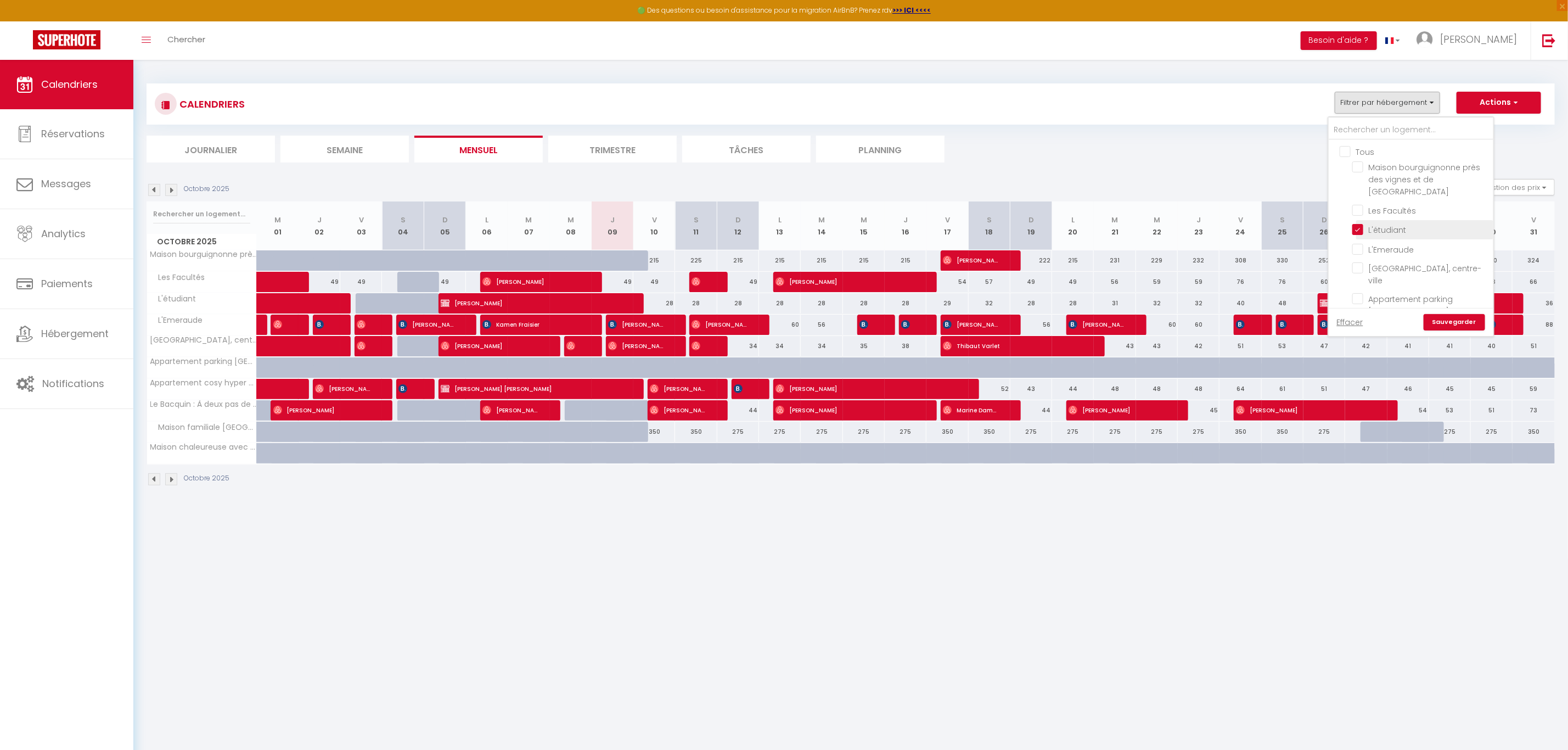
checkbox input "false"
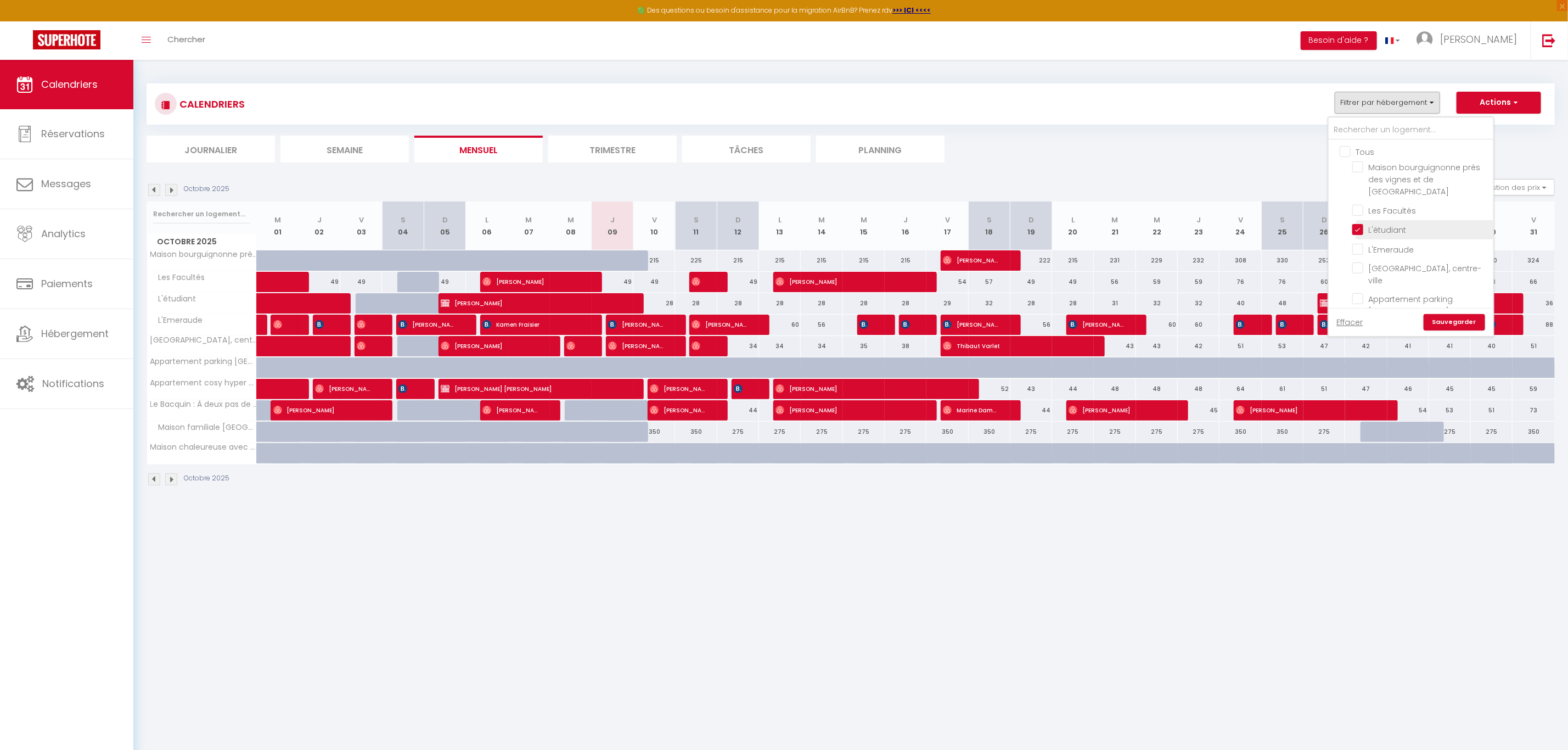
checkbox input "false"
click at [1451, 317] on link "Sauvegarder" at bounding box center [1455, 322] width 62 height 16
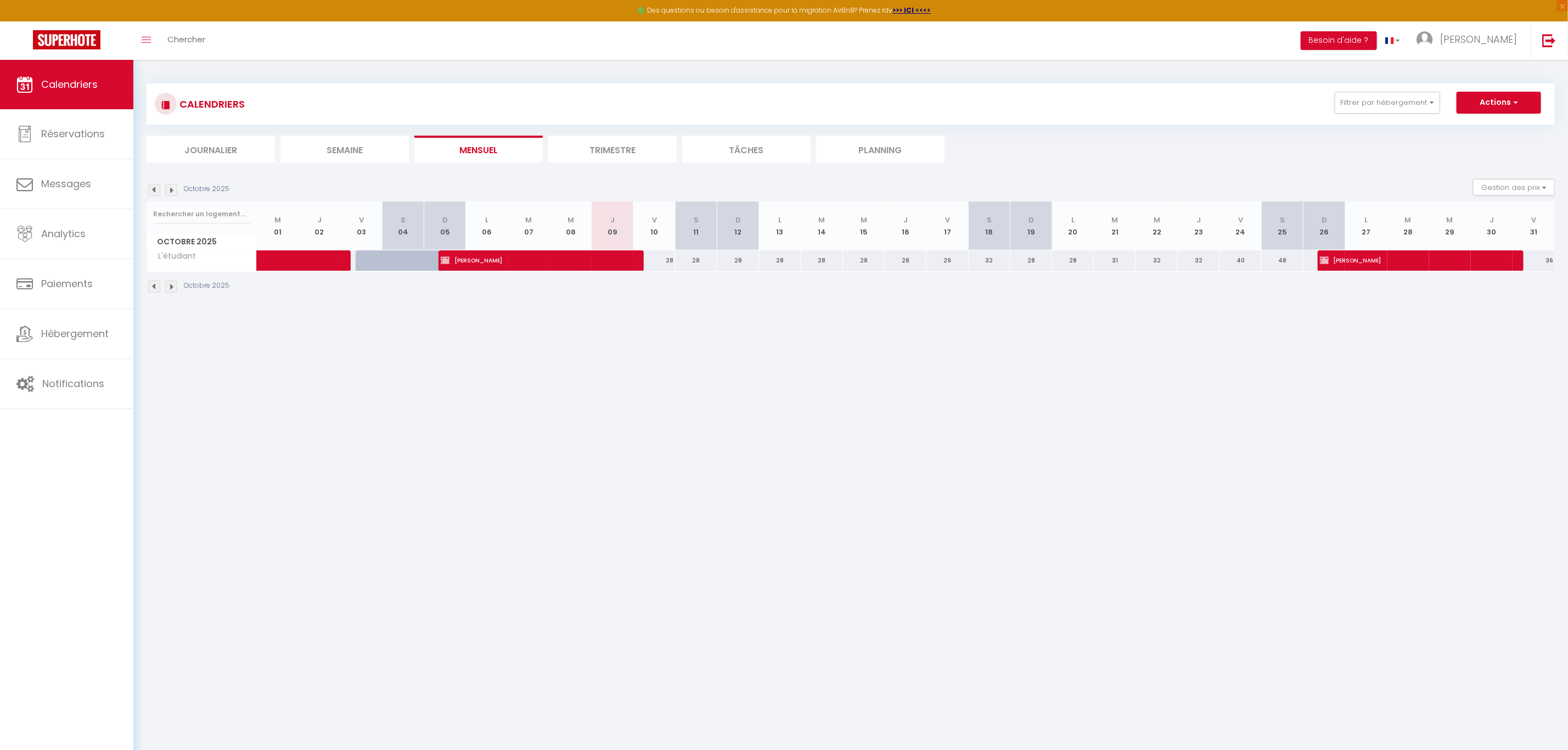
click at [1405, 598] on body "🟢 Des questions ou besoin d'assistance pour la migration AirBnB? Prenez rdv >>>…" at bounding box center [784, 435] width 1568 height 750
click at [666, 262] on div "28" at bounding box center [654, 261] width 42 height 20
type input "28"
type input "Ven 10 Octobre 2025"
type input "Sam 11 Octobre 2025"
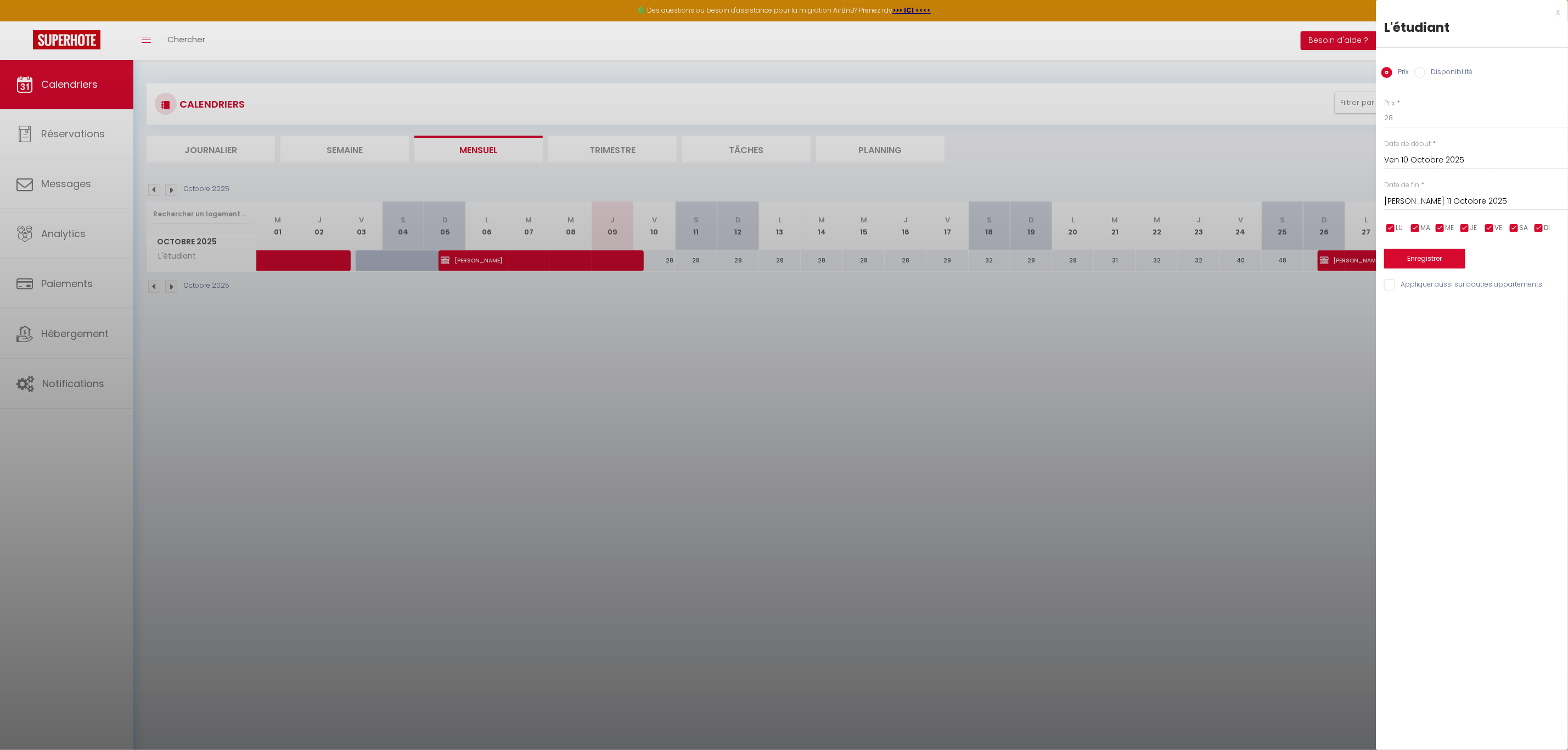
click at [1441, 202] on input "Sam 11 Octobre 2025" at bounding box center [1475, 202] width 184 height 15
drag, startPoint x: 1190, startPoint y: 289, endPoint x: 1108, endPoint y: 280, distance: 82.5
click at [1191, 289] on div at bounding box center [784, 375] width 1568 height 750
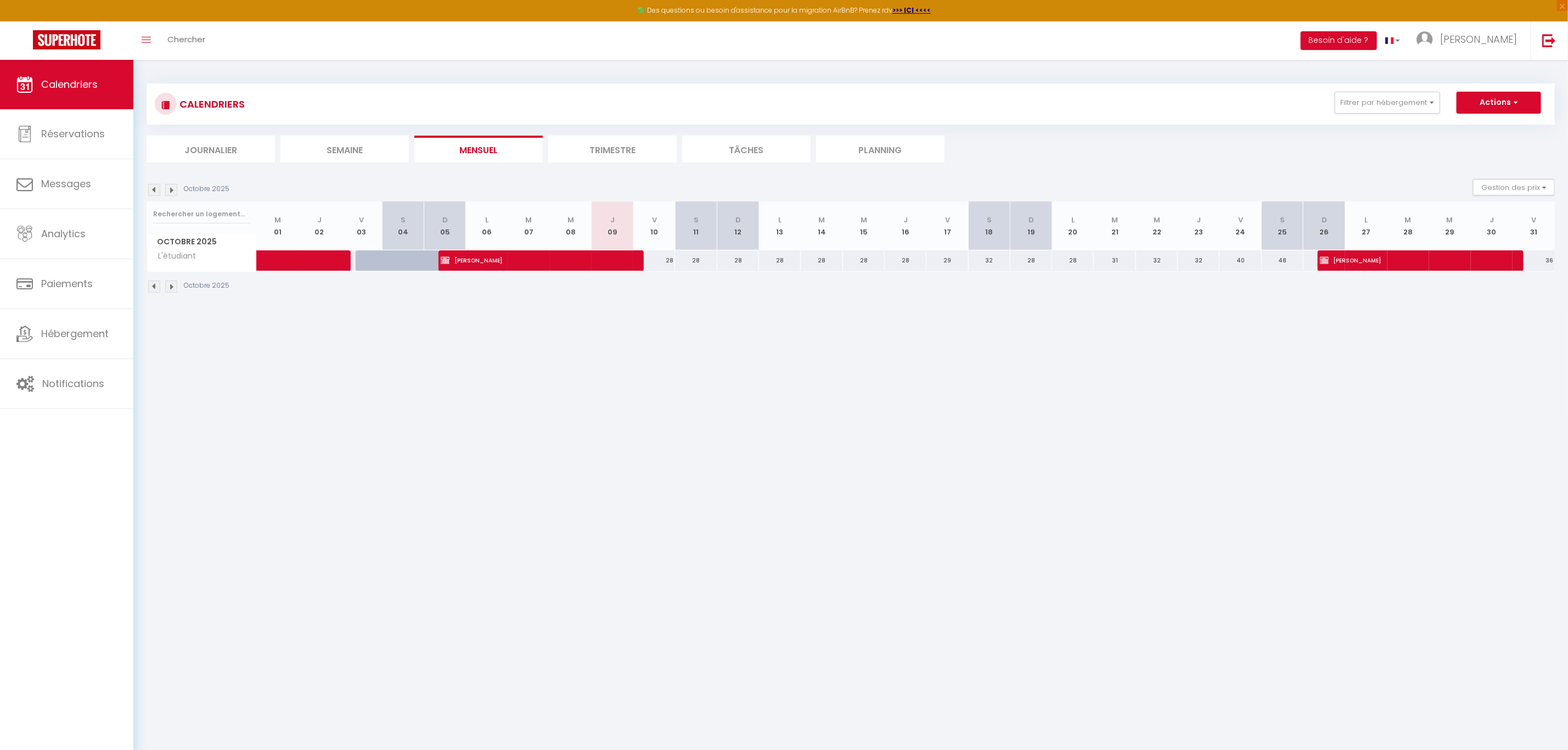
click at [664, 262] on div "28" at bounding box center [654, 261] width 42 height 20
type input "28"
select select "1"
type input "Ven 10 Octobre 2025"
type input "Sam 11 Octobre 2025"
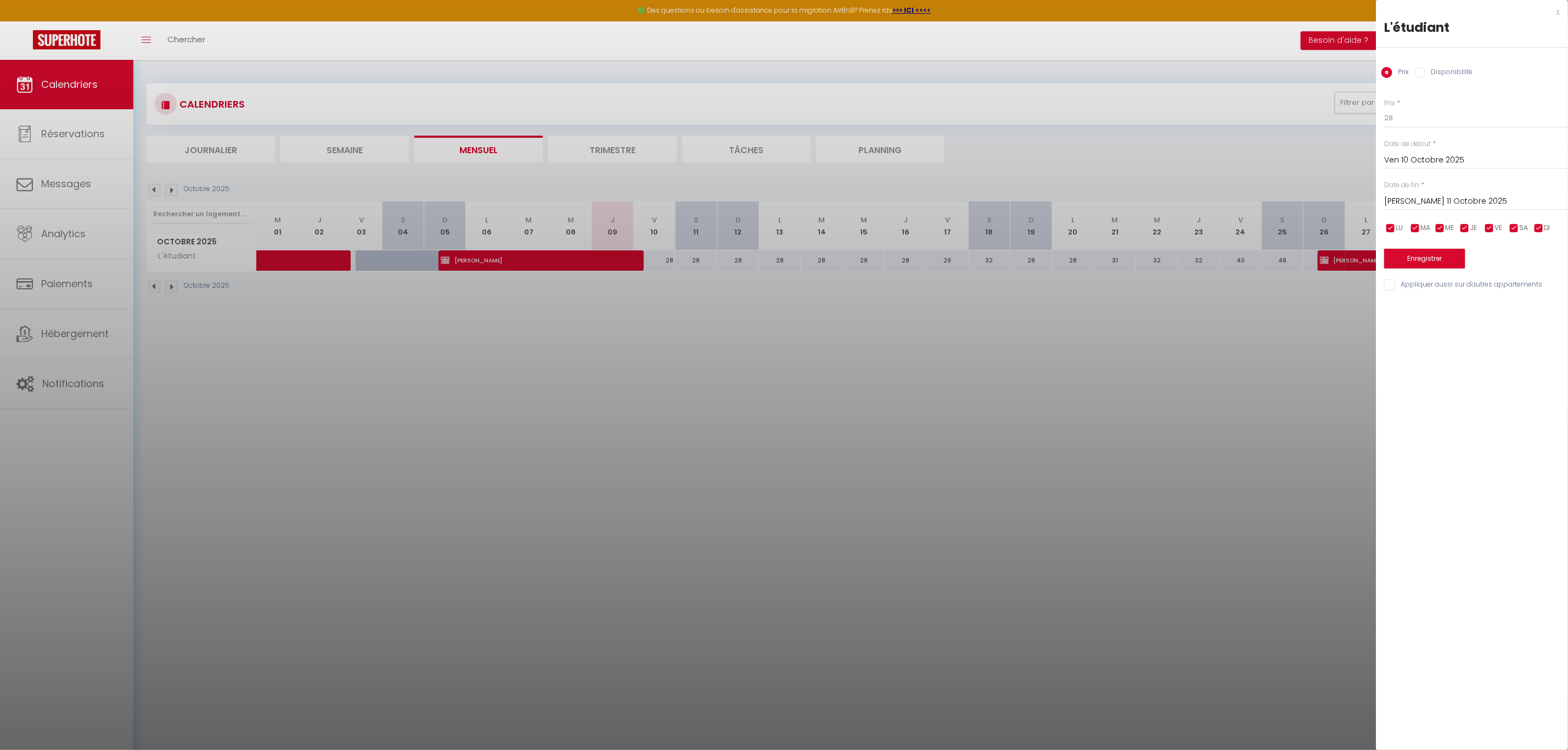
click at [1430, 71] on label "Disponibilité" at bounding box center [1449, 73] width 47 height 12
click at [1426, 71] on input "Disponibilité" at bounding box center [1420, 73] width 11 height 11
radio input "true"
radio input "false"
click at [1438, 203] on input "Sam 11 Octobre 2025" at bounding box center [1475, 202] width 184 height 15
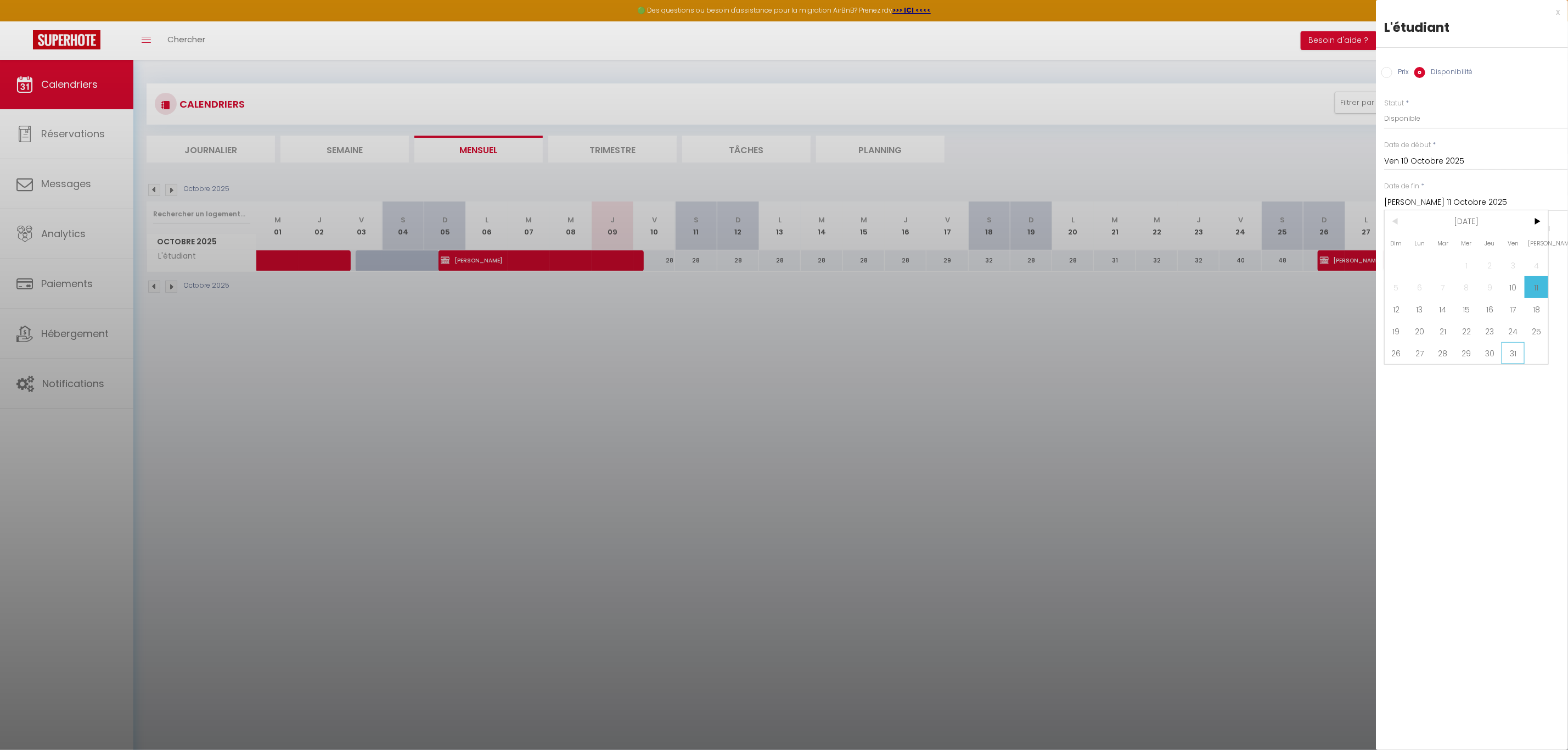
click at [1516, 356] on span "31" at bounding box center [1514, 353] width 24 height 22
type input "Ven 31 Octobre 2025"
click at [1425, 119] on select "Disponible Indisponible" at bounding box center [1475, 118] width 184 height 21
select select "0"
click at [1384, 108] on select "Disponible Indisponible" at bounding box center [1475, 118] width 184 height 21
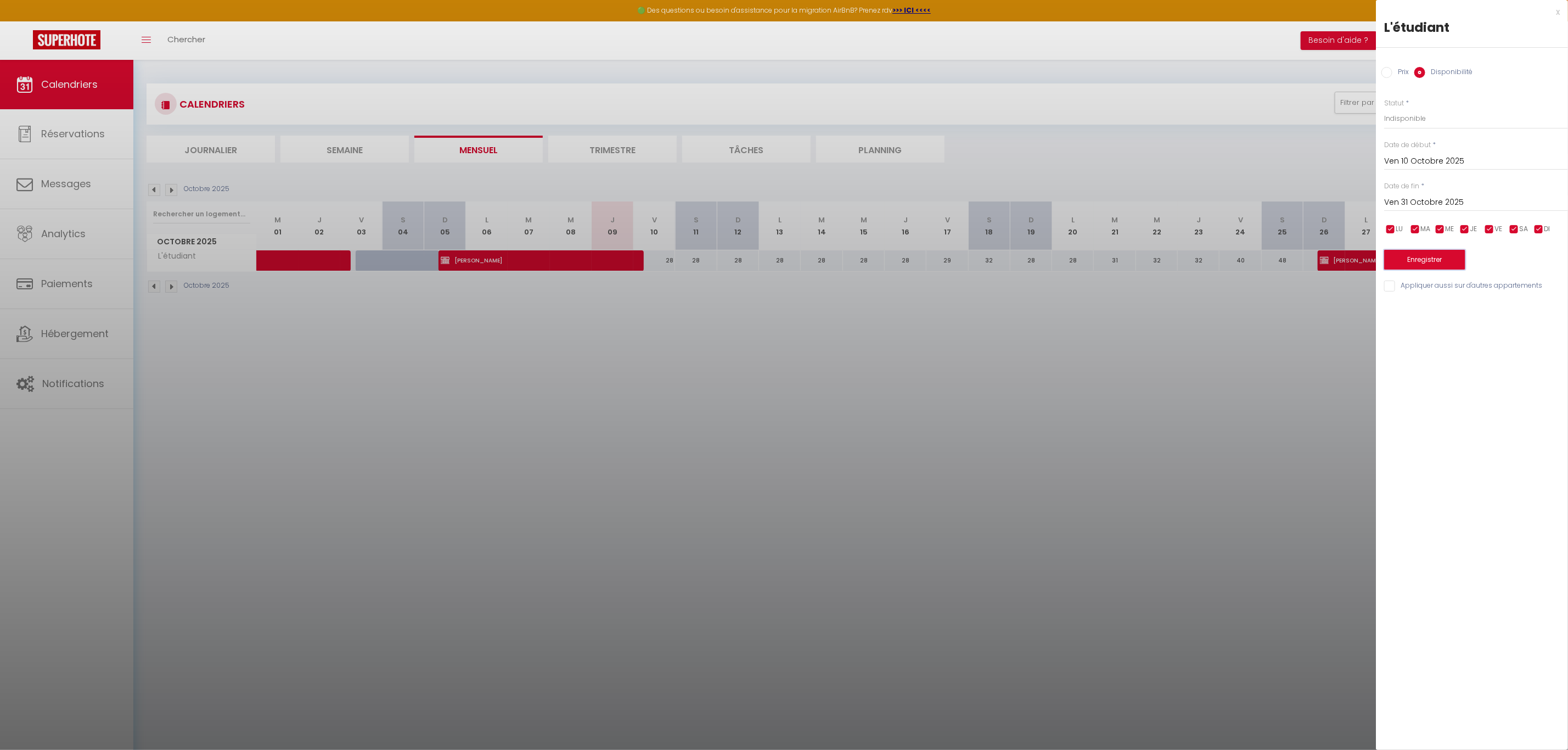
click at [1435, 261] on button "Enregistrer" at bounding box center [1425, 260] width 82 height 20
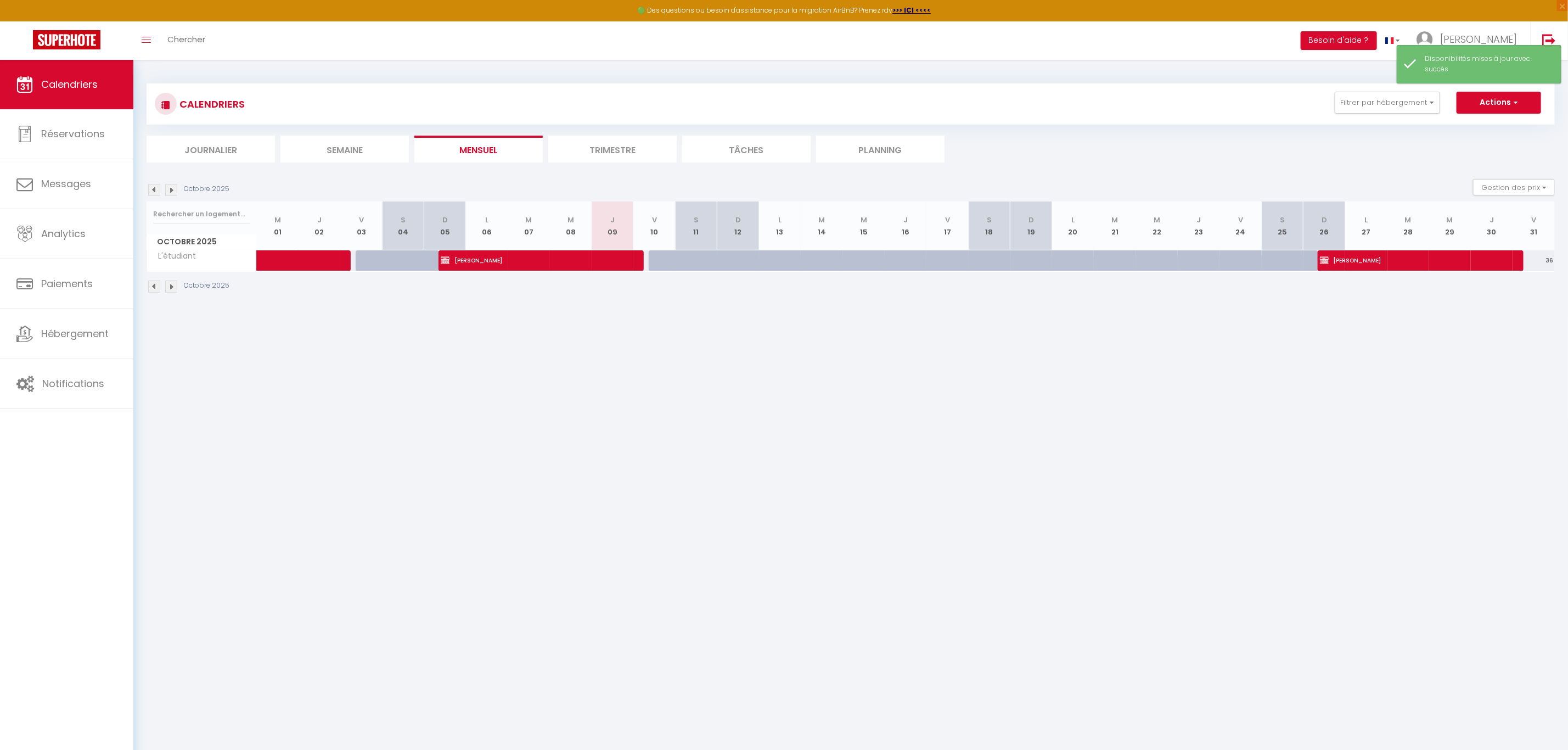
click at [656, 259] on div at bounding box center [670, 261] width 42 height 21
select select "1"
type input "Ven 10 Octobre 2025"
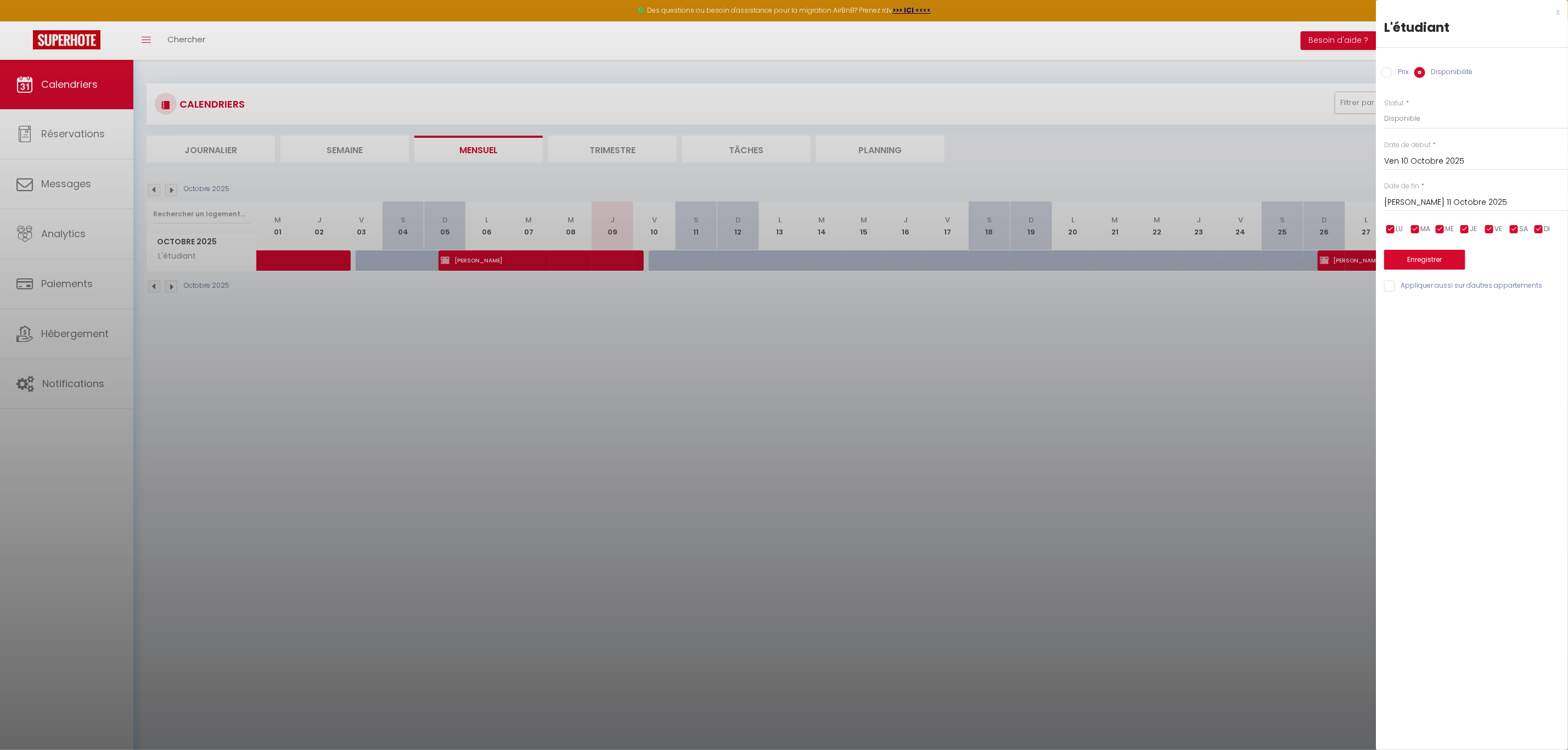
click at [1449, 200] on input "Sam 11 Octobre 2025" at bounding box center [1475, 202] width 184 height 15
click at [1534, 220] on span ">" at bounding box center [1536, 222] width 24 height 22
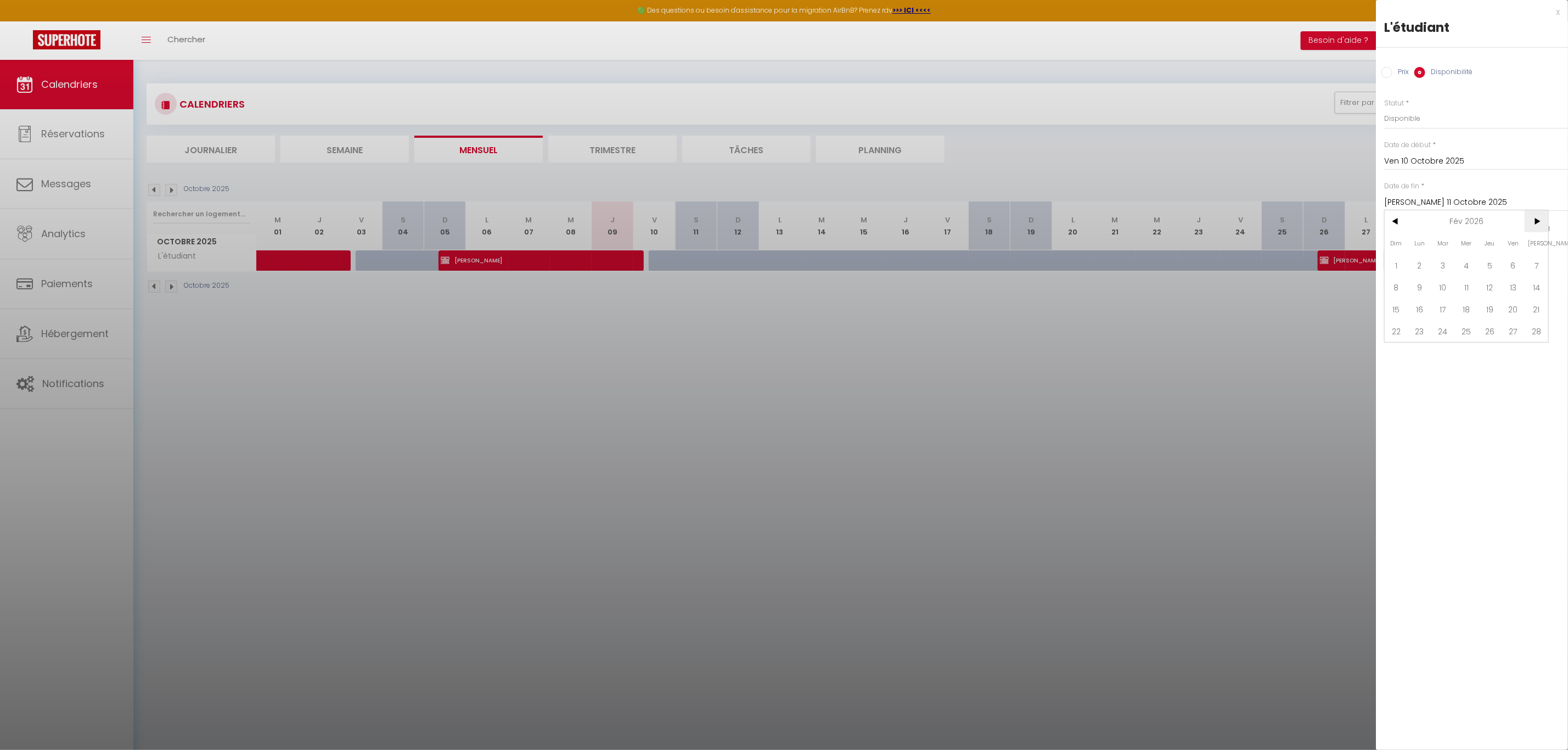
click at [1534, 220] on span ">" at bounding box center [1536, 222] width 24 height 22
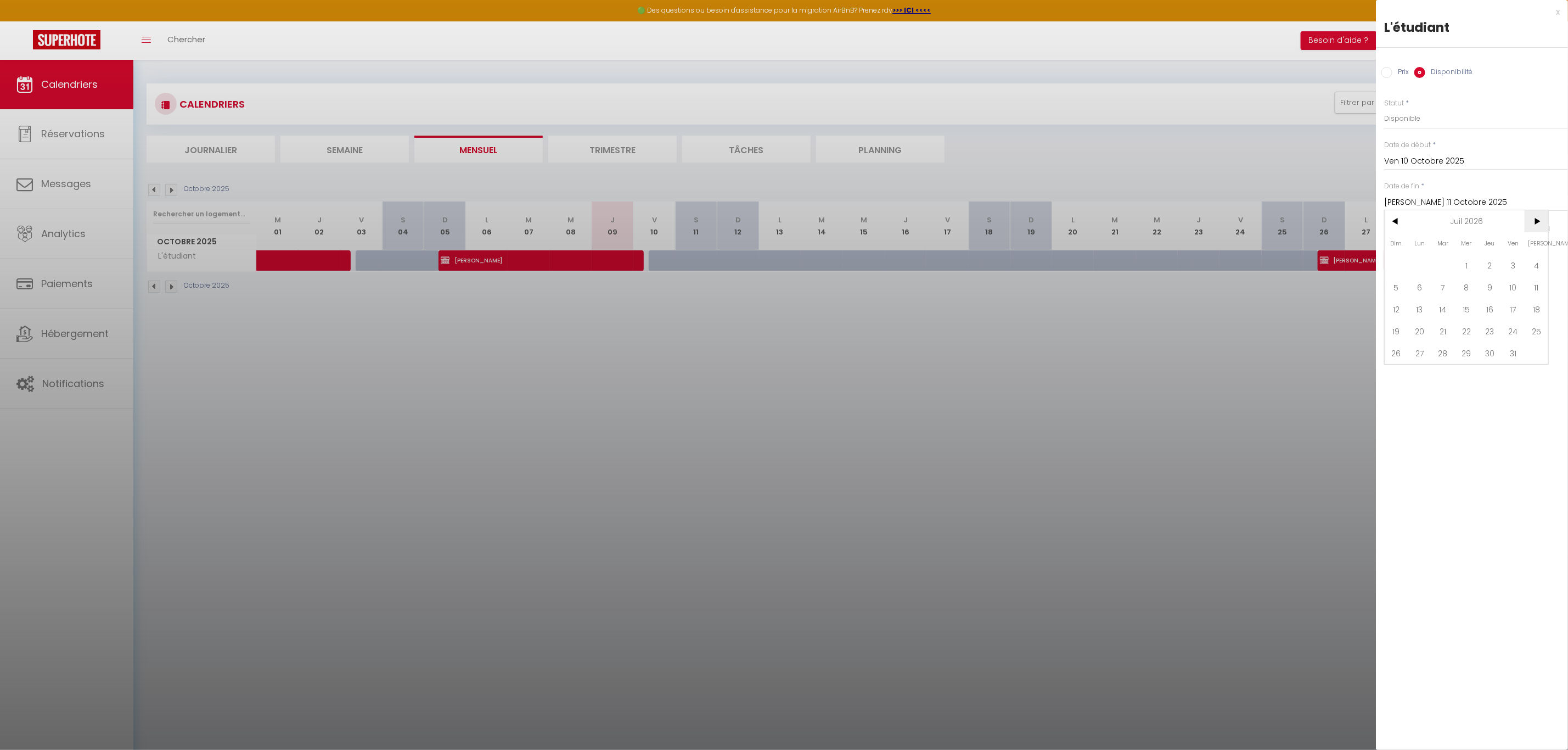
click at [1534, 220] on span ">" at bounding box center [1536, 222] width 24 height 22
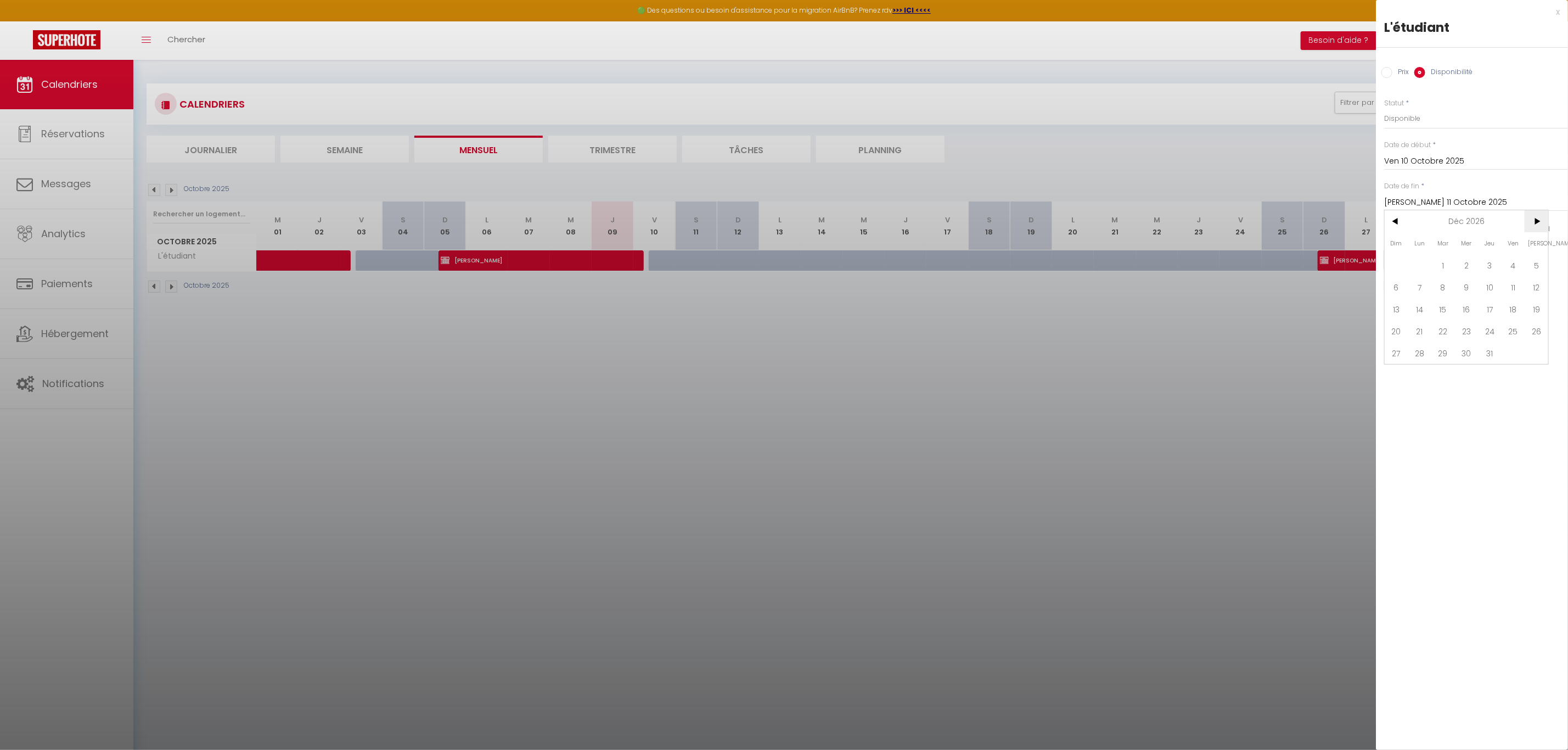
click at [1534, 220] on span ">" at bounding box center [1536, 222] width 24 height 22
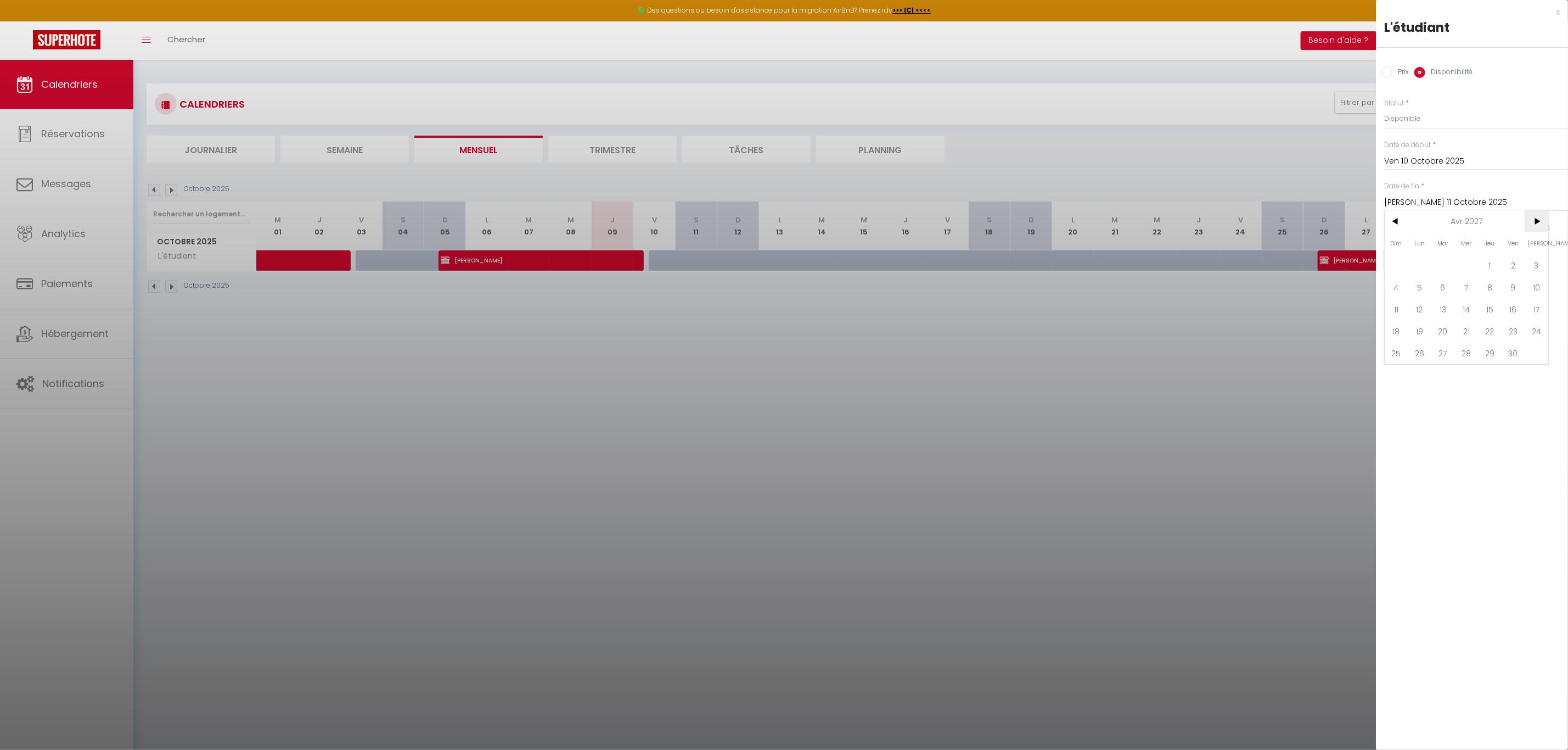
click at [1534, 220] on span ">" at bounding box center [1536, 222] width 24 height 22
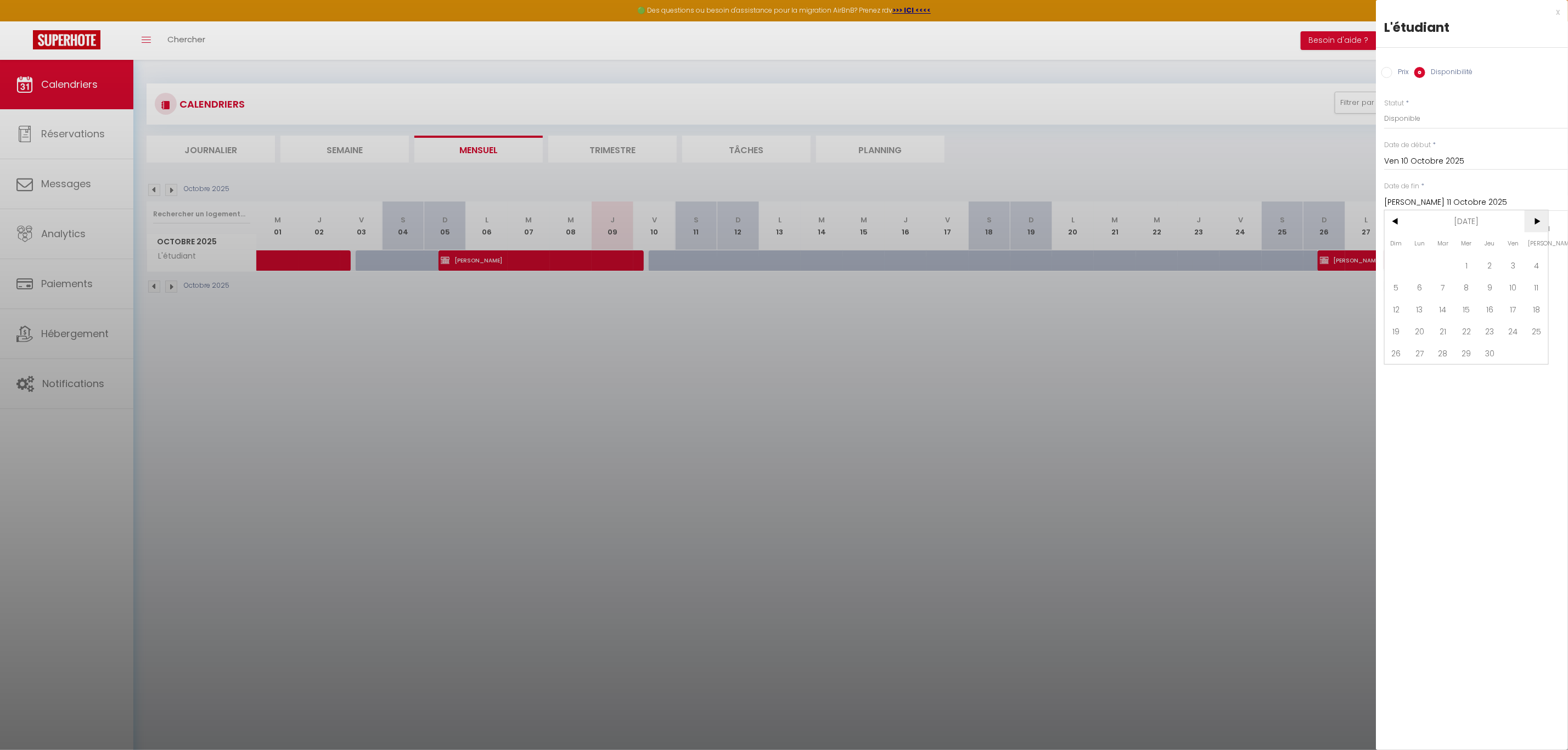
click at [1534, 220] on span ">" at bounding box center [1536, 222] width 24 height 22
click at [1540, 291] on span "9" at bounding box center [1536, 287] width 24 height 22
type input "Sam 09 Octobre 2027"
click at [1436, 257] on button "Enregistrer" at bounding box center [1425, 260] width 82 height 20
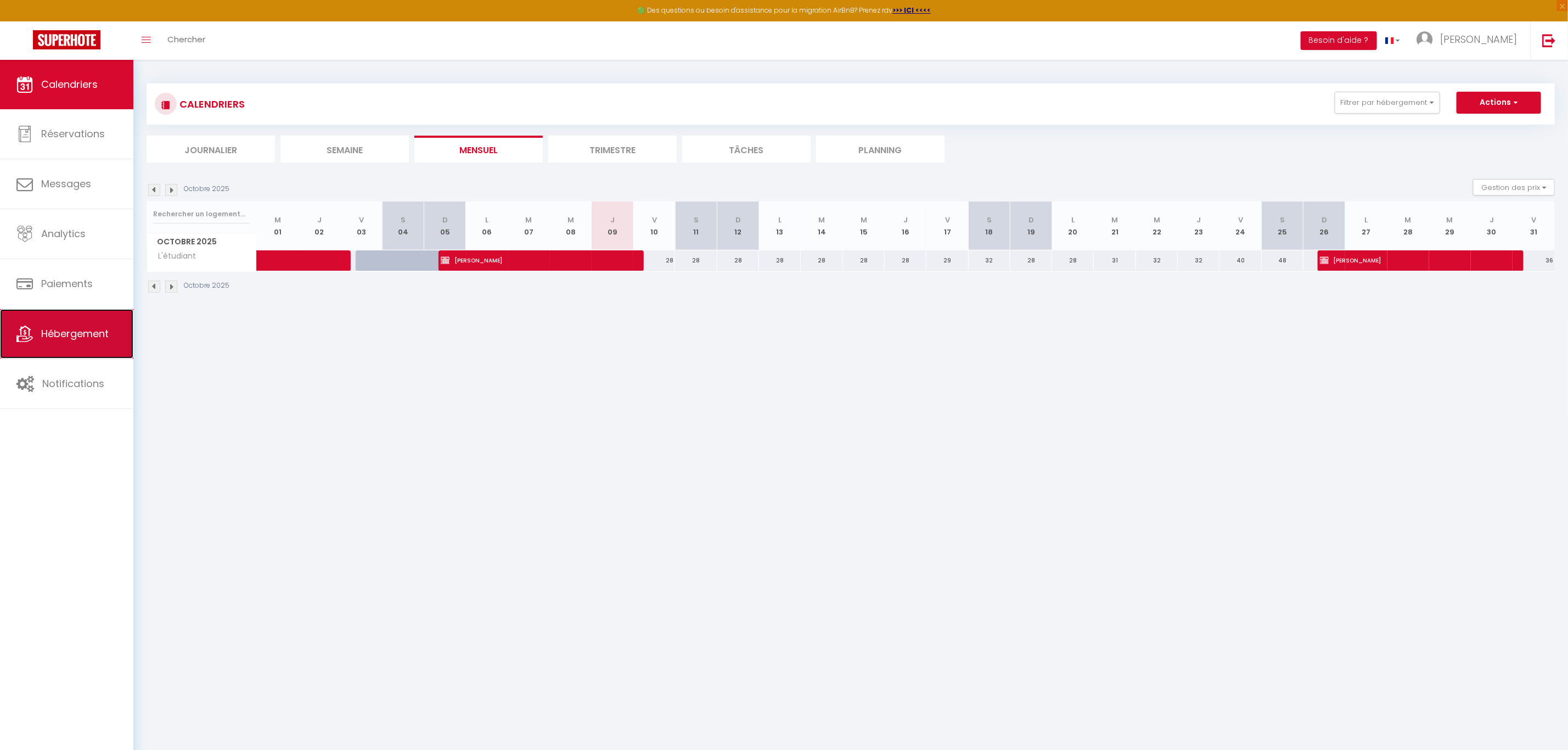
click at [68, 331] on span "Hébergement" at bounding box center [74, 333] width 67 height 14
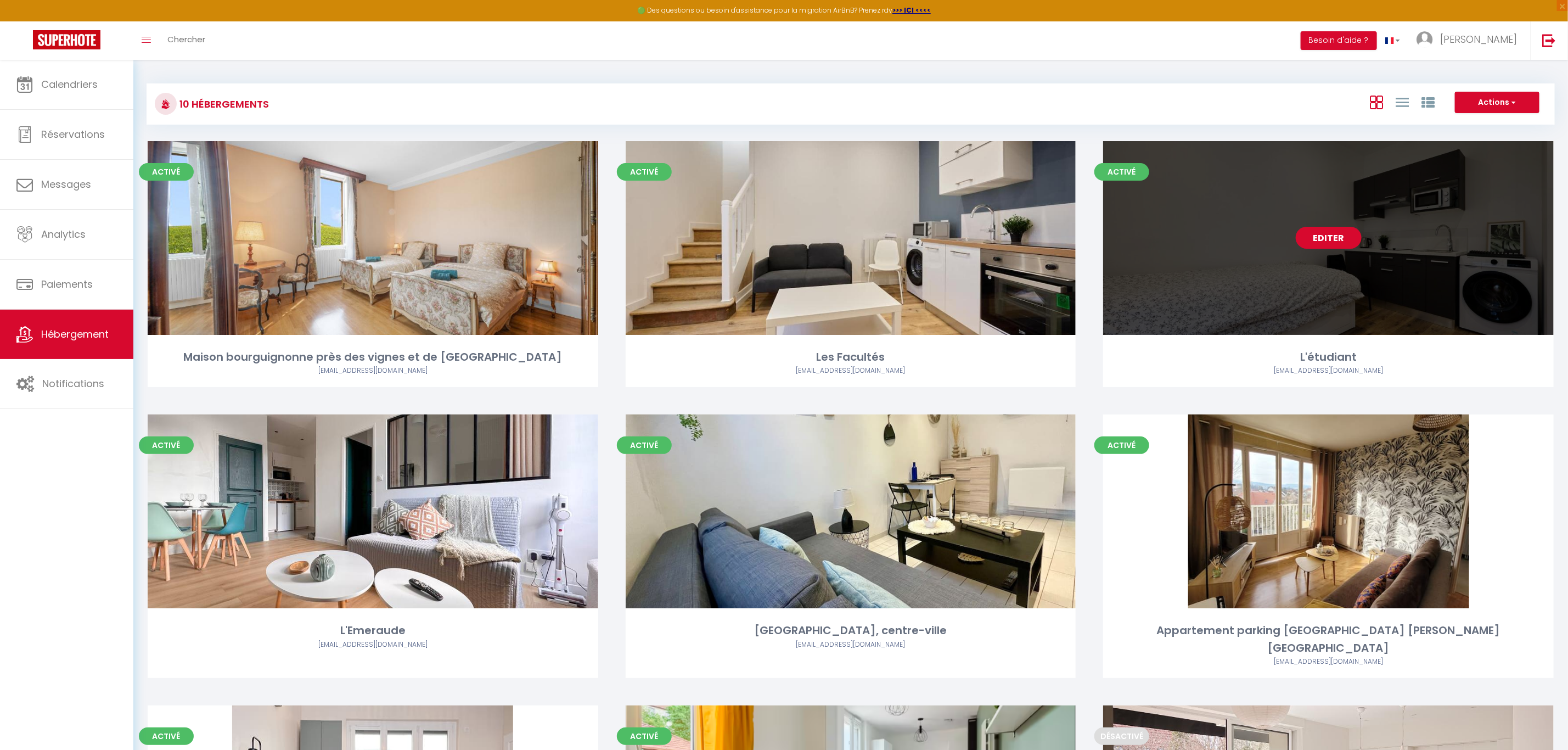
click at [1341, 244] on link "Editer" at bounding box center [1328, 238] width 66 height 22
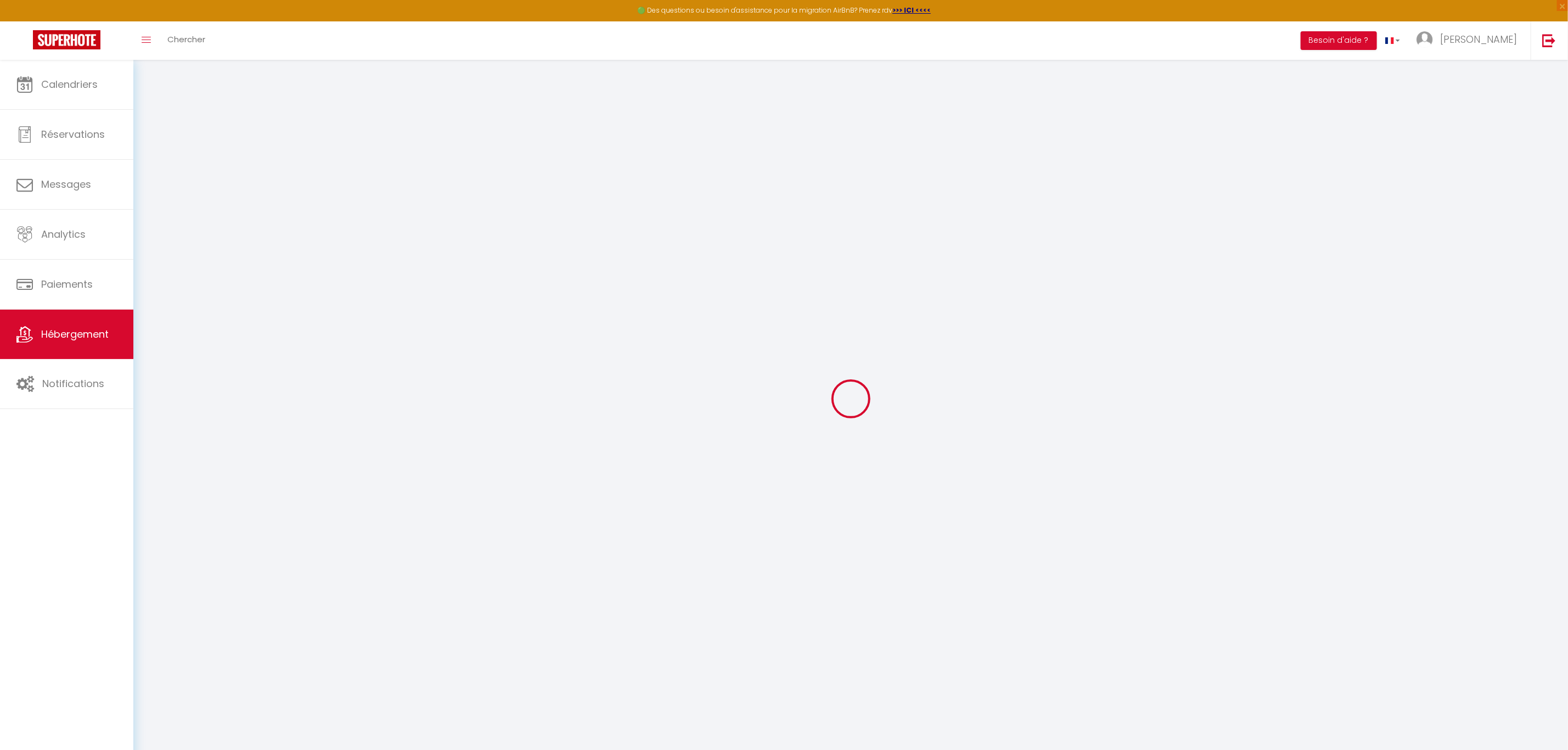
checkbox input "true"
select select "1"
checkbox input "false"
select select "16:00"
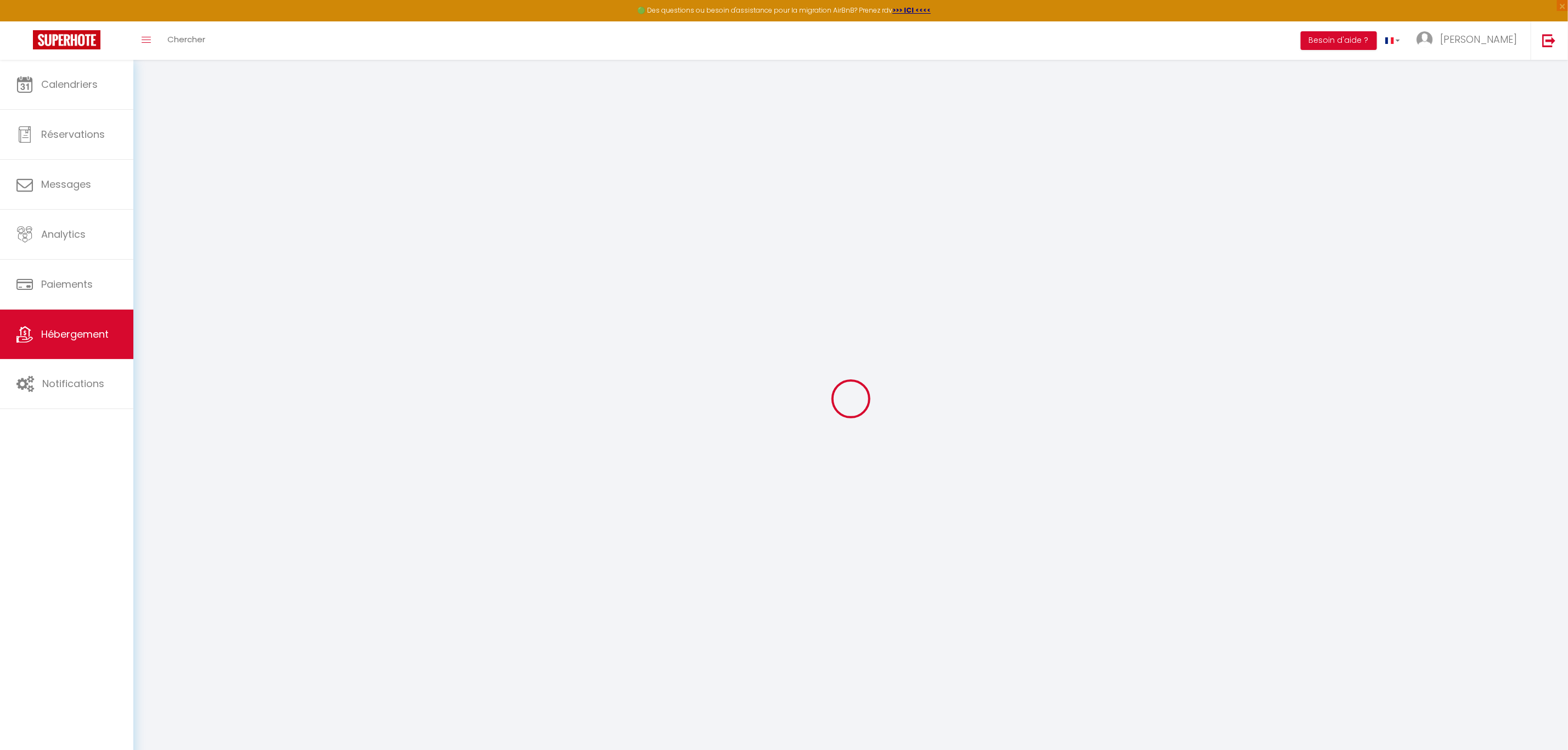
select select "23:45"
select select "11:00"
select select "30"
select select "120"
checkbox input "true"
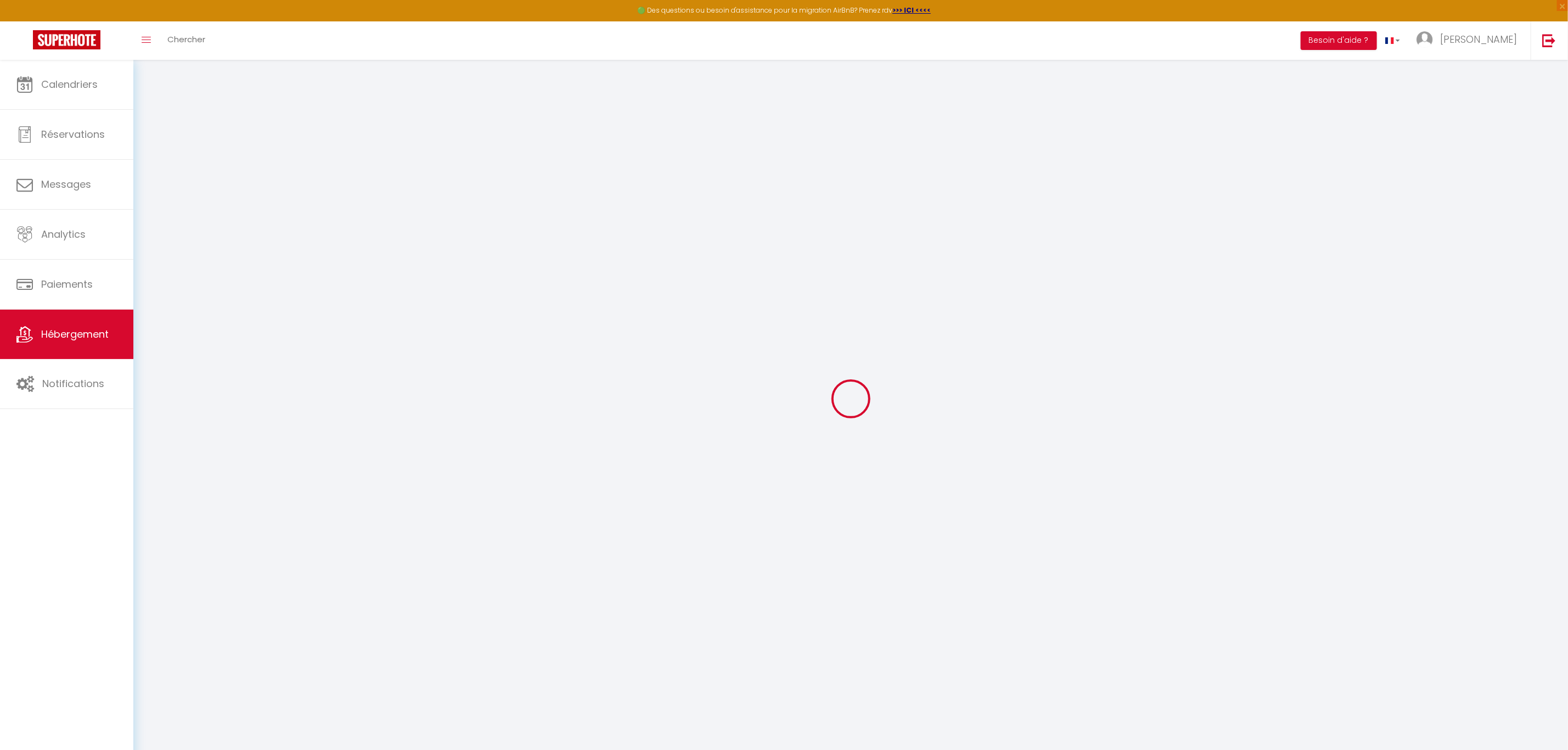
checkbox input "false"
checkbox input "true"
checkbox input "false"
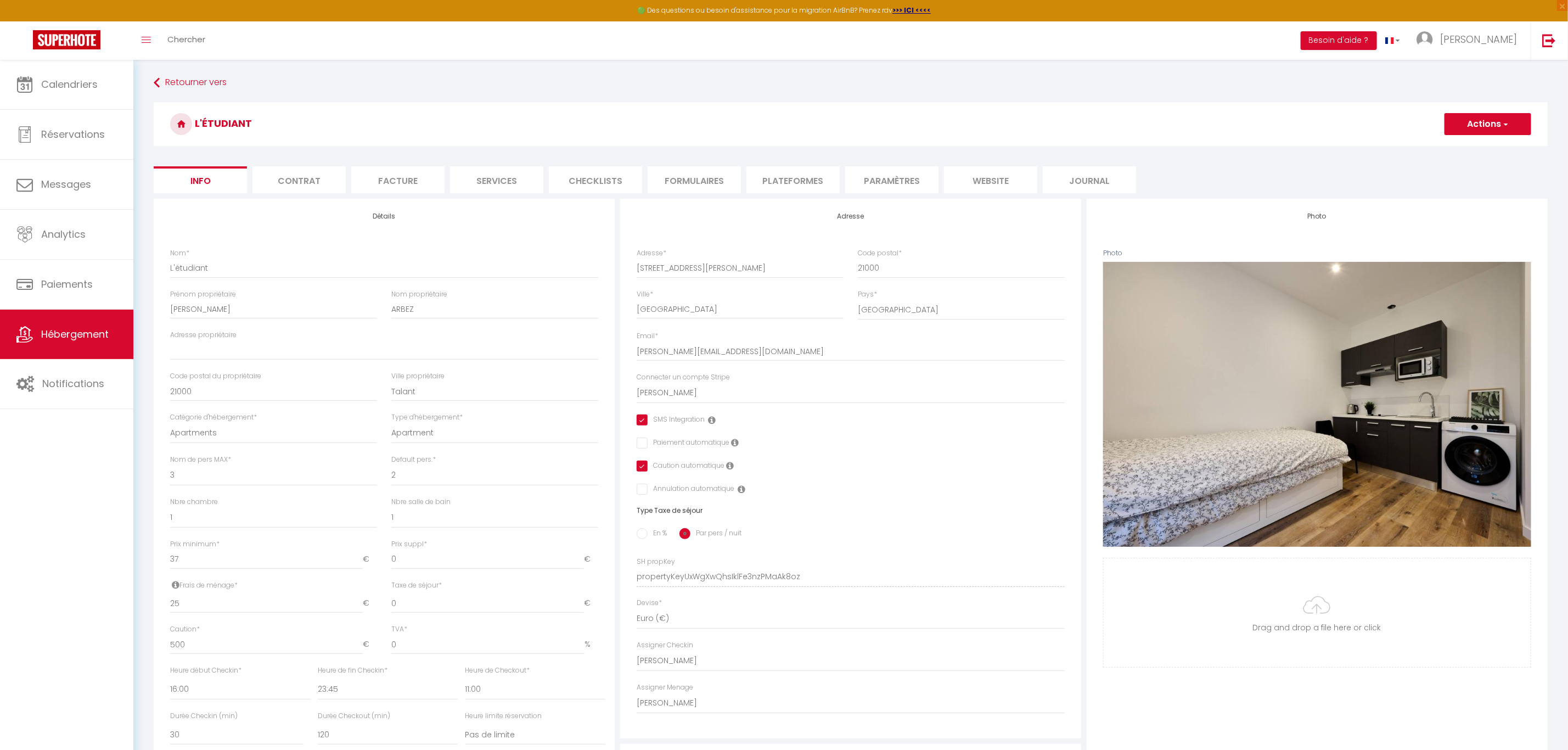
click at [891, 173] on li "Paramètres" at bounding box center [891, 180] width 93 height 27
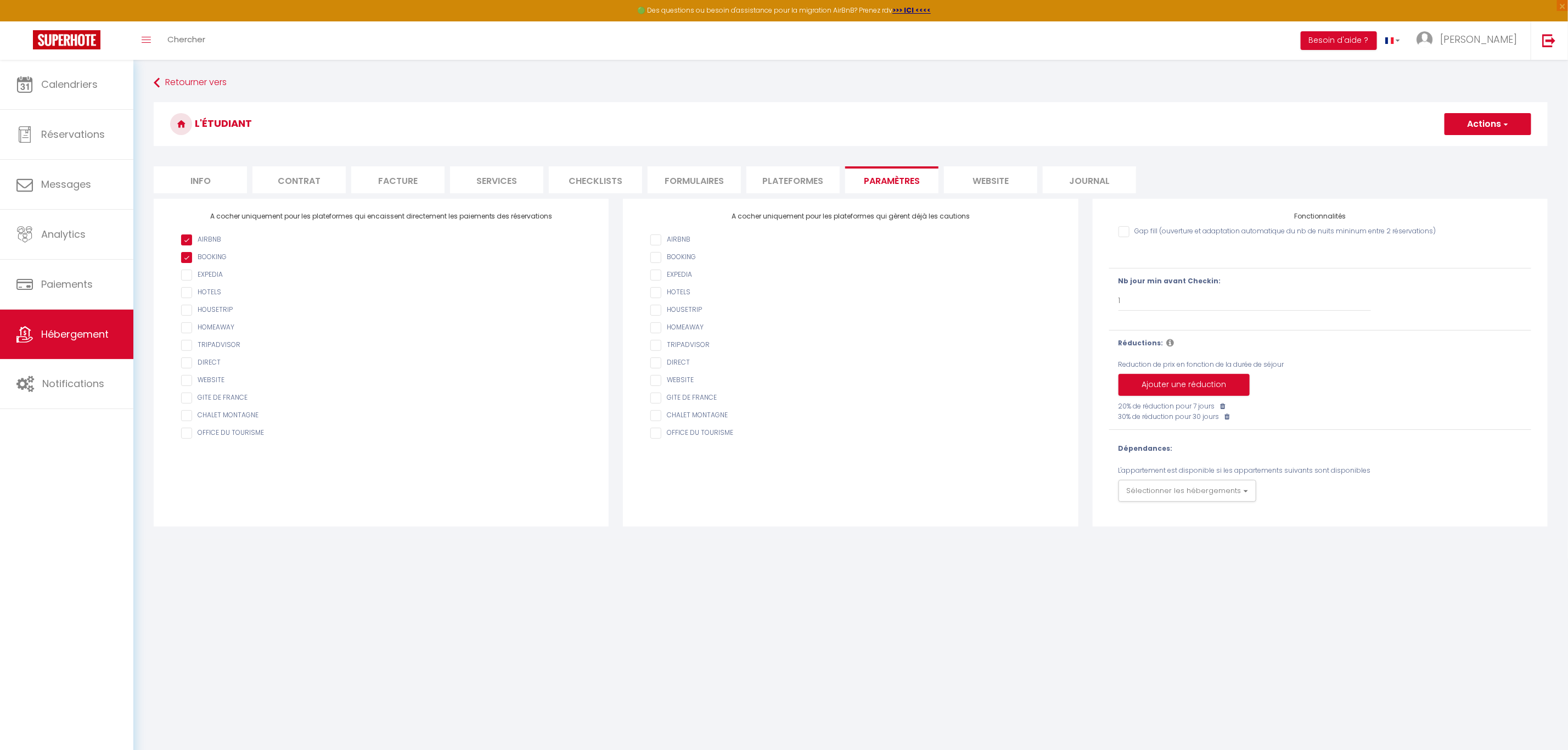
click at [242, 183] on li "Info" at bounding box center [200, 180] width 93 height 27
checkbox input "true"
checkbox input "false"
checkbox input "true"
checkbox input "false"
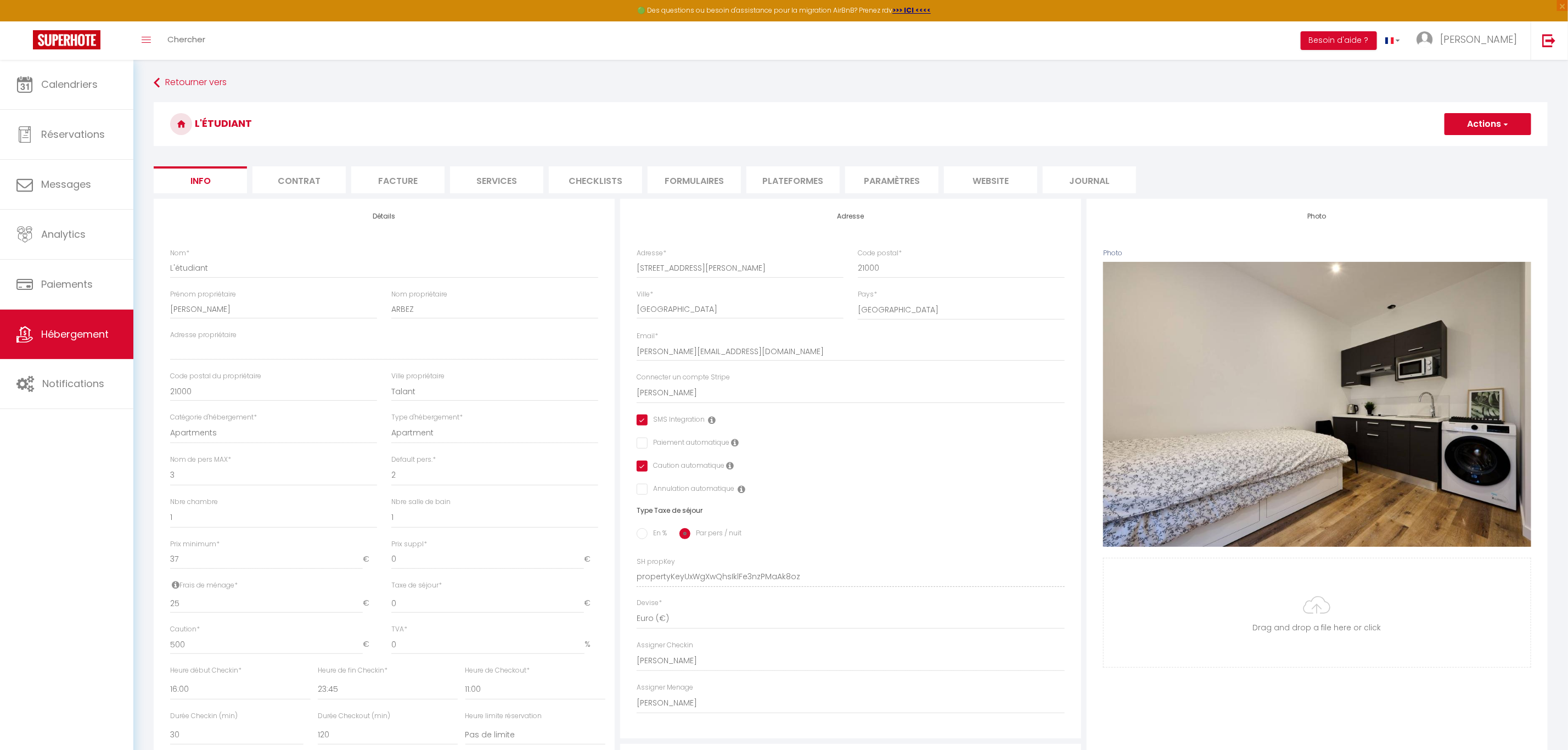
click at [328, 192] on li "Contrat" at bounding box center [299, 180] width 93 height 27
select select
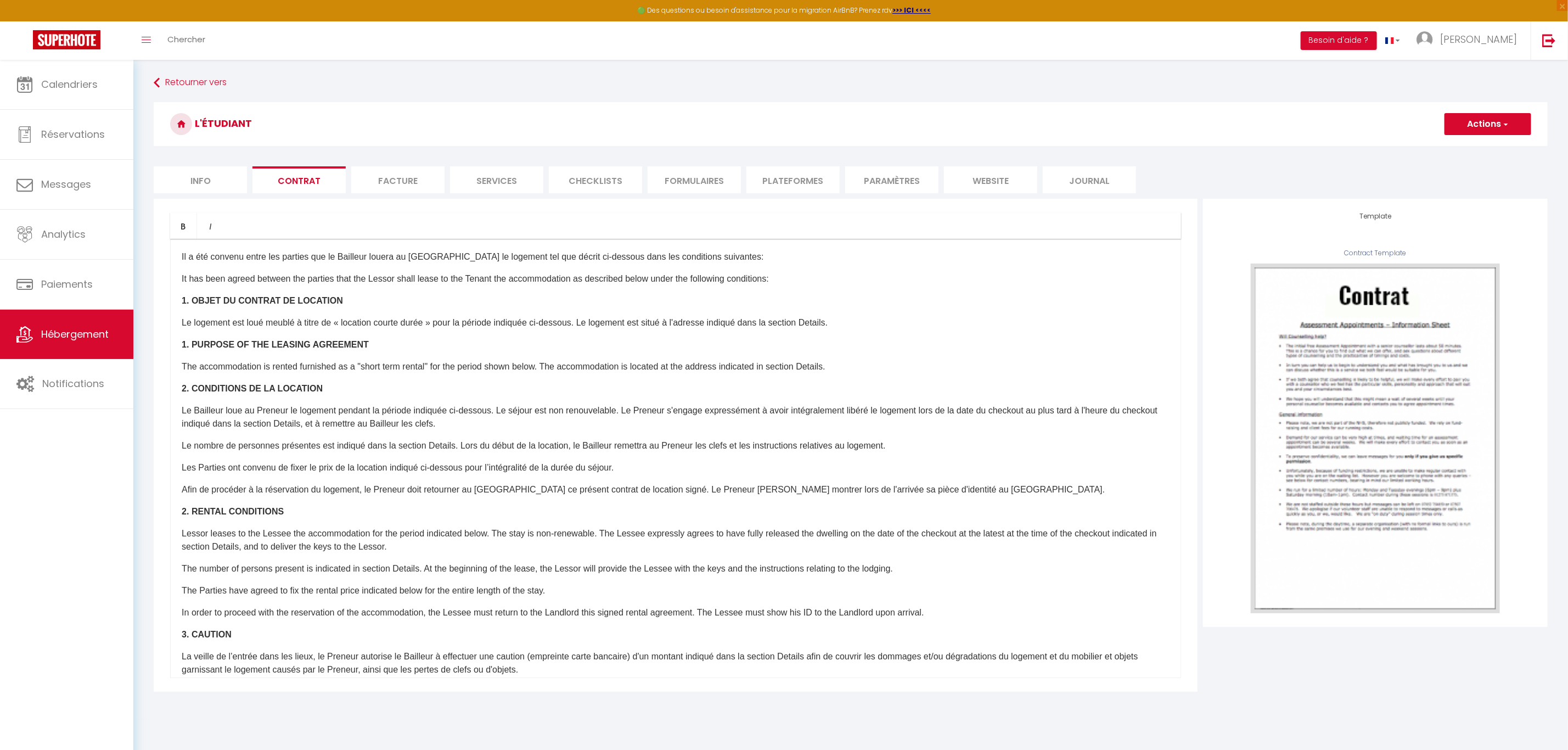
click at [406, 175] on li "Facture" at bounding box center [397, 180] width 93 height 27
select select
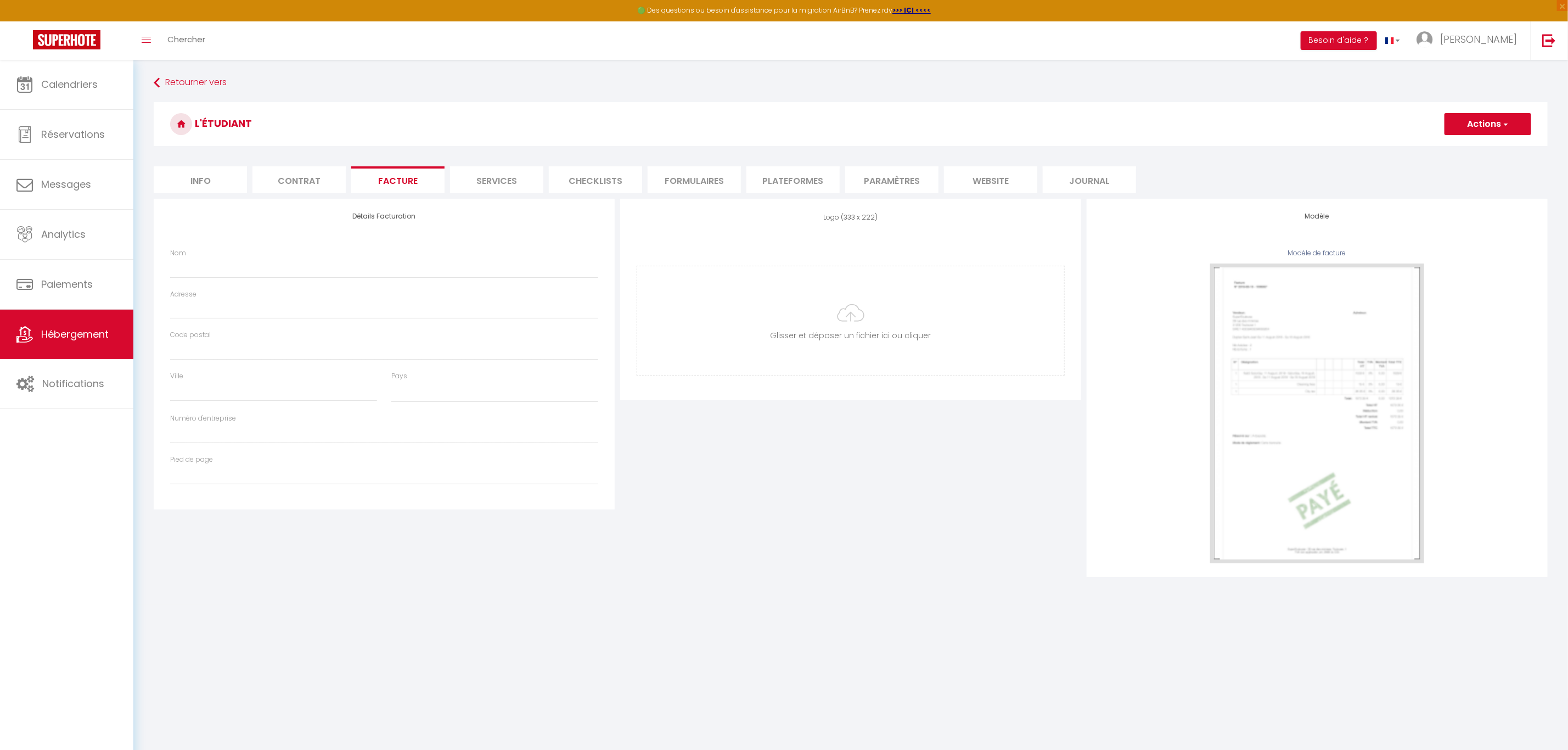
click at [475, 179] on li "Services" at bounding box center [496, 180] width 93 height 27
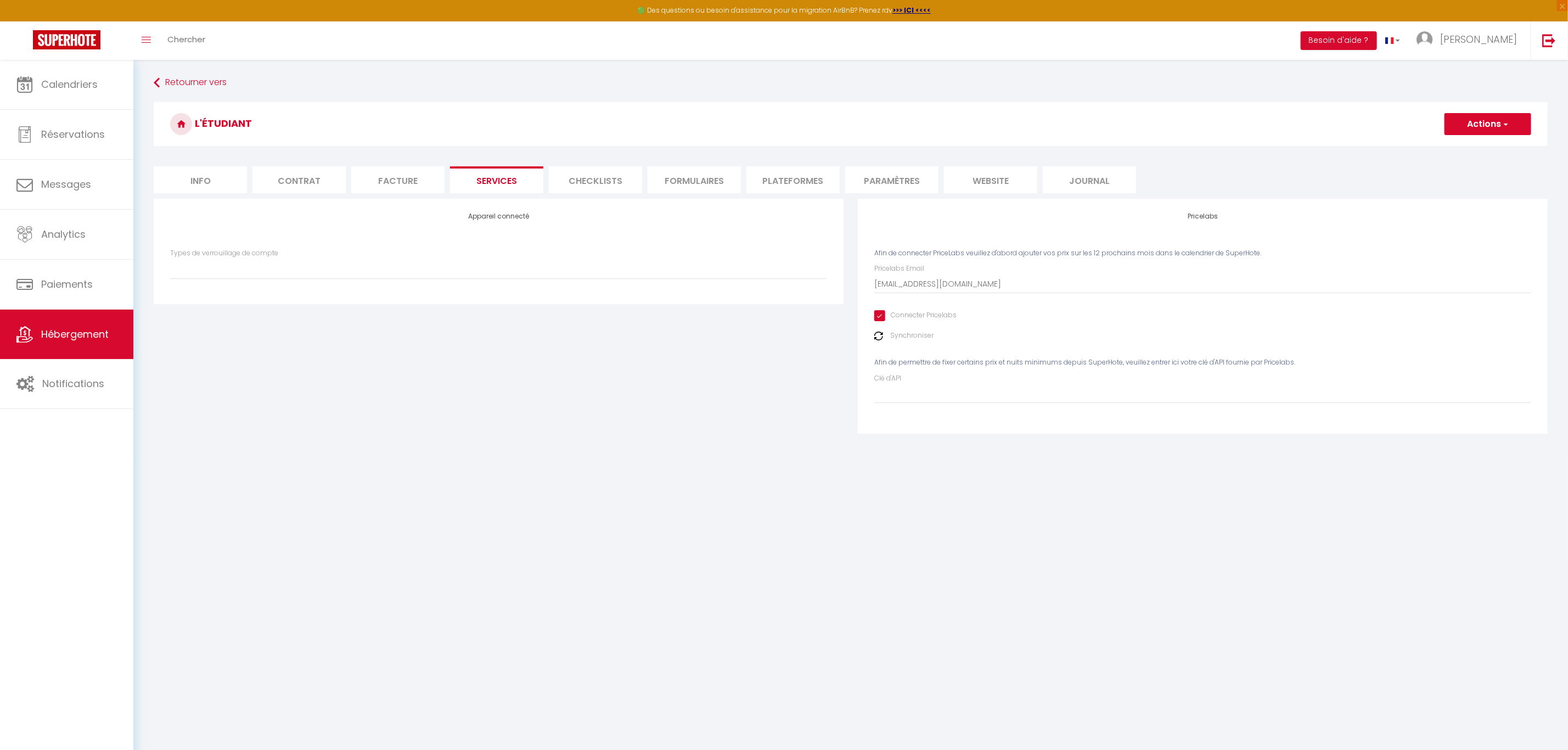
select select
click at [584, 178] on li "Checklists" at bounding box center [595, 180] width 93 height 27
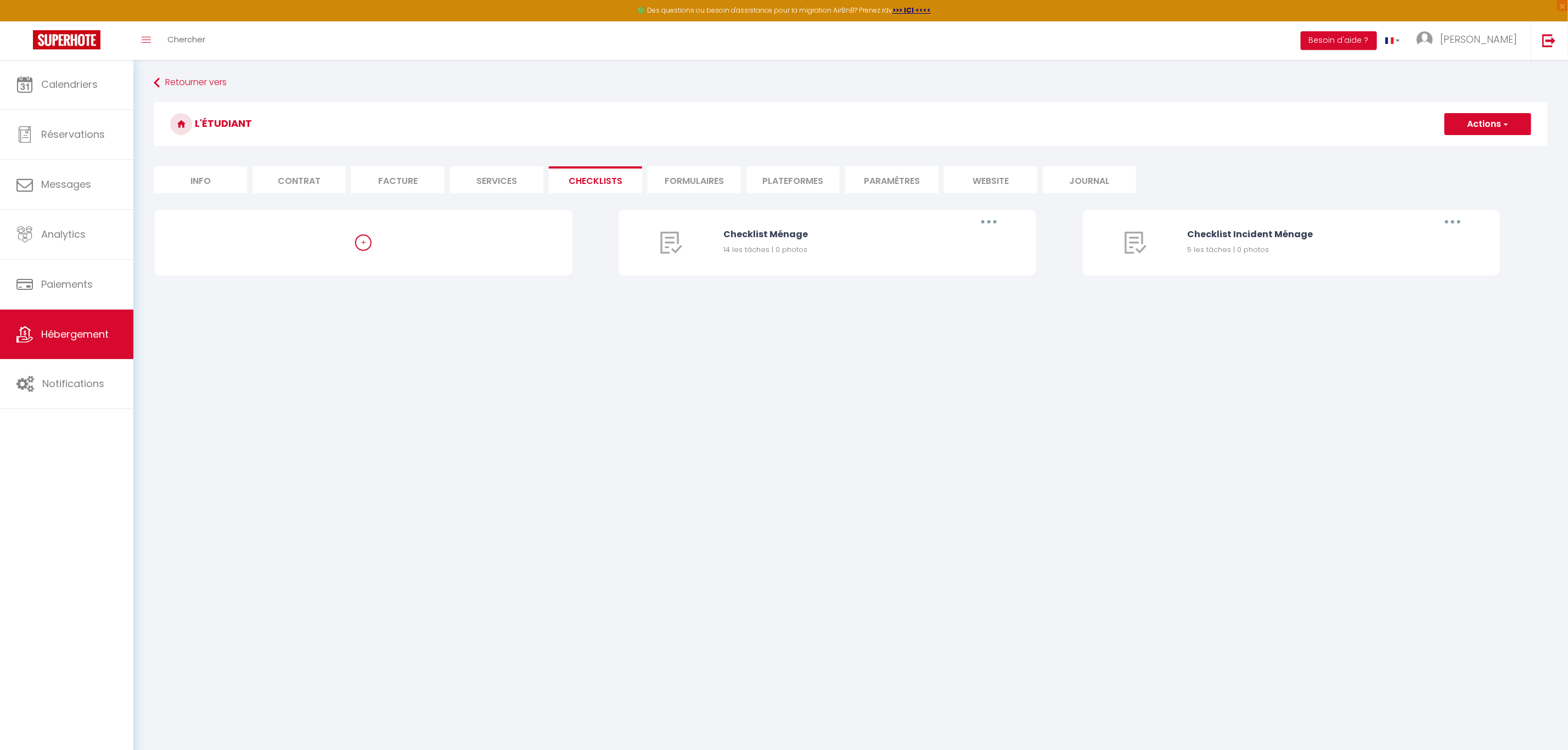
click at [715, 184] on li "Formulaires" at bounding box center [694, 180] width 93 height 27
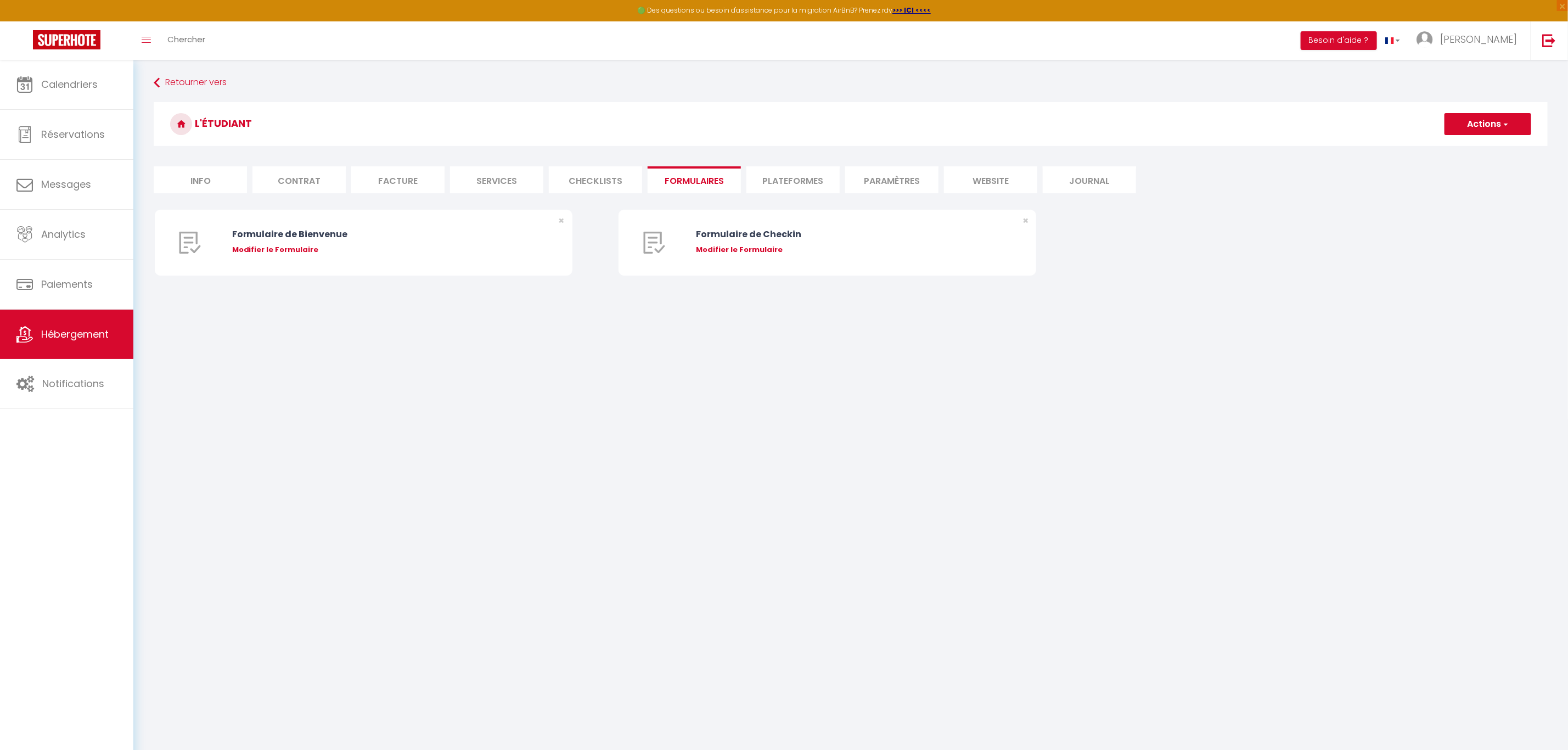
click at [794, 184] on li "Plateformes" at bounding box center [793, 180] width 93 height 27
select select
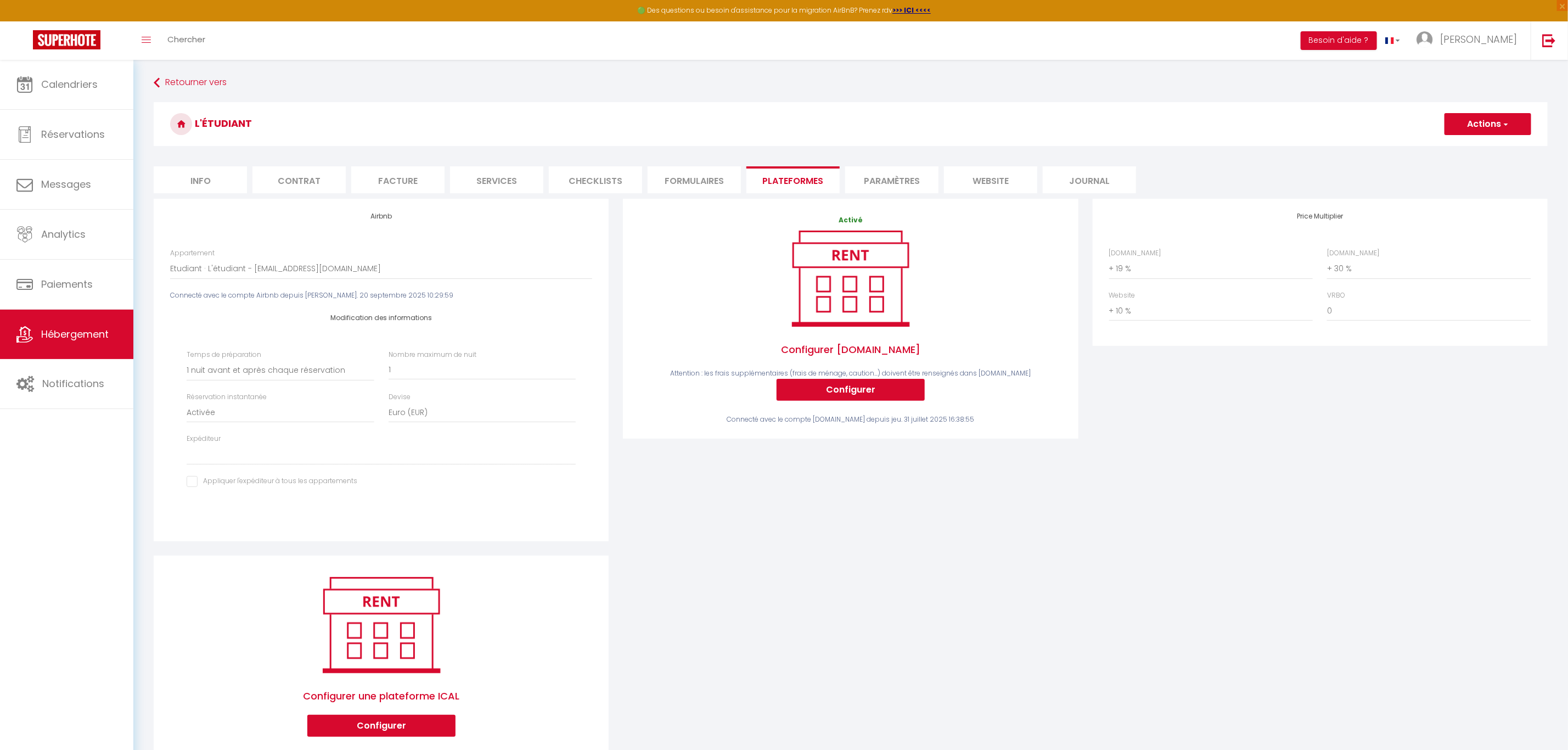
click at [877, 183] on li "Paramètres" at bounding box center [891, 180] width 93 height 27
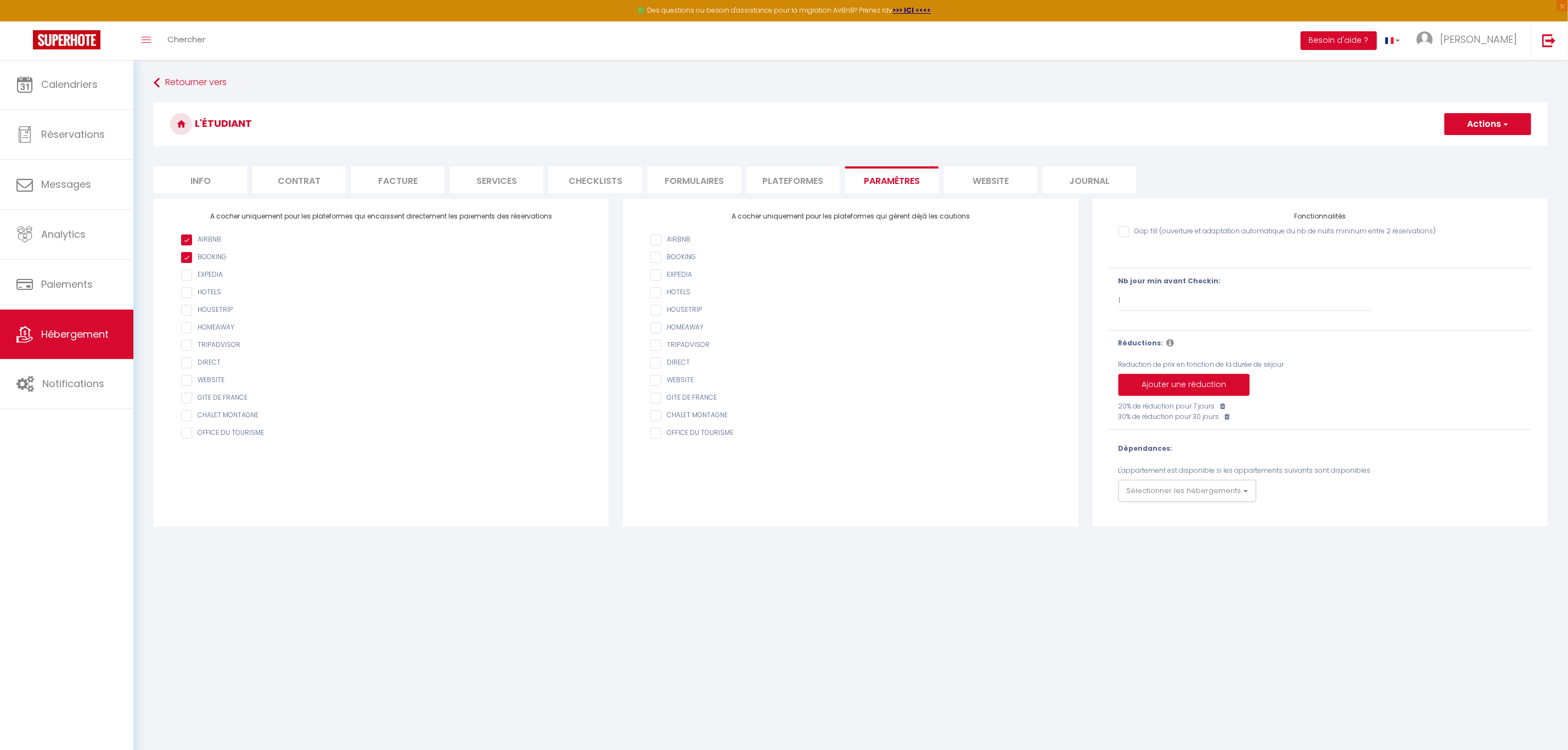
click at [965, 182] on li "website" at bounding box center [990, 180] width 93 height 27
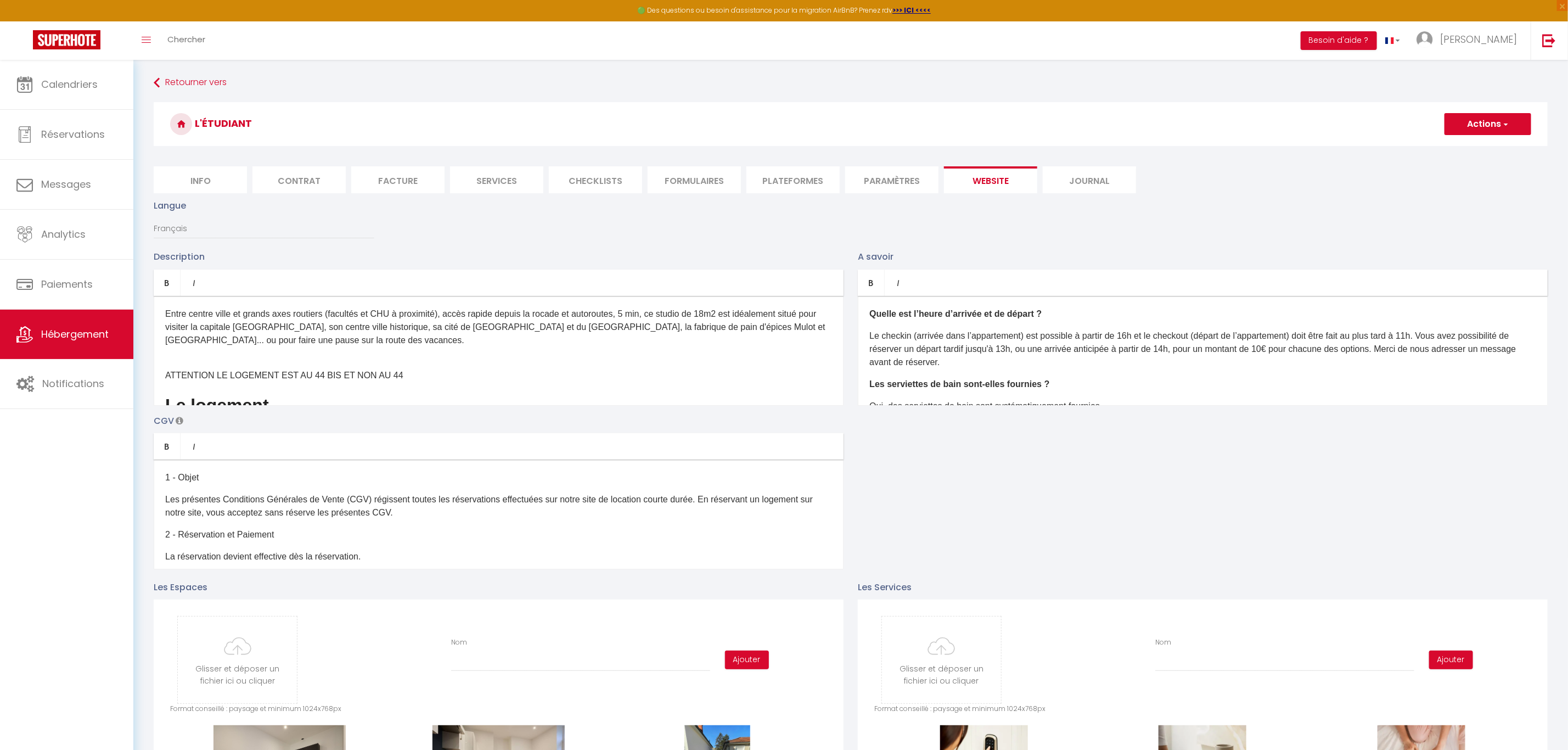
click at [1130, 172] on li "Journal" at bounding box center [1089, 180] width 93 height 27
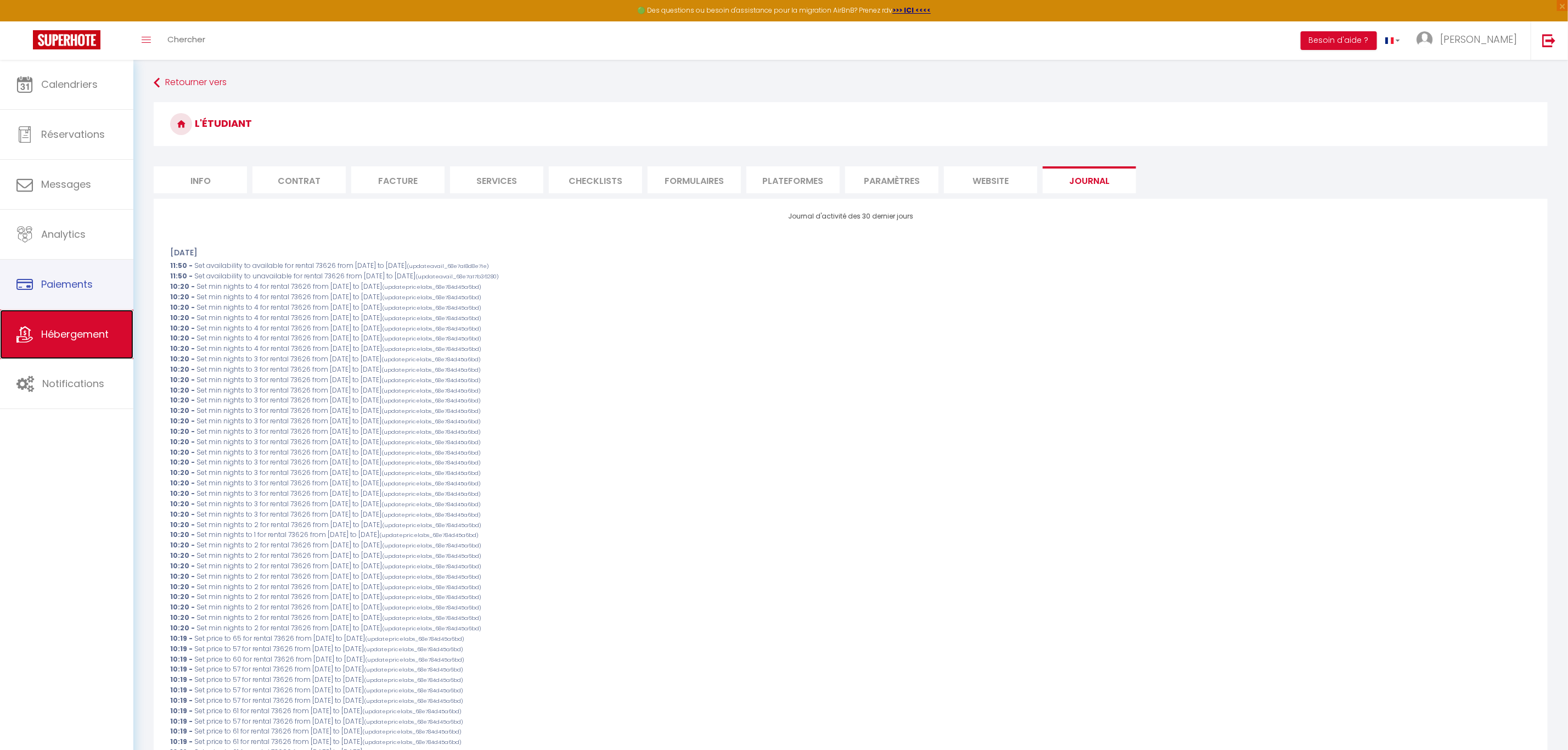
click at [73, 324] on link "Hébergement" at bounding box center [66, 334] width 133 height 49
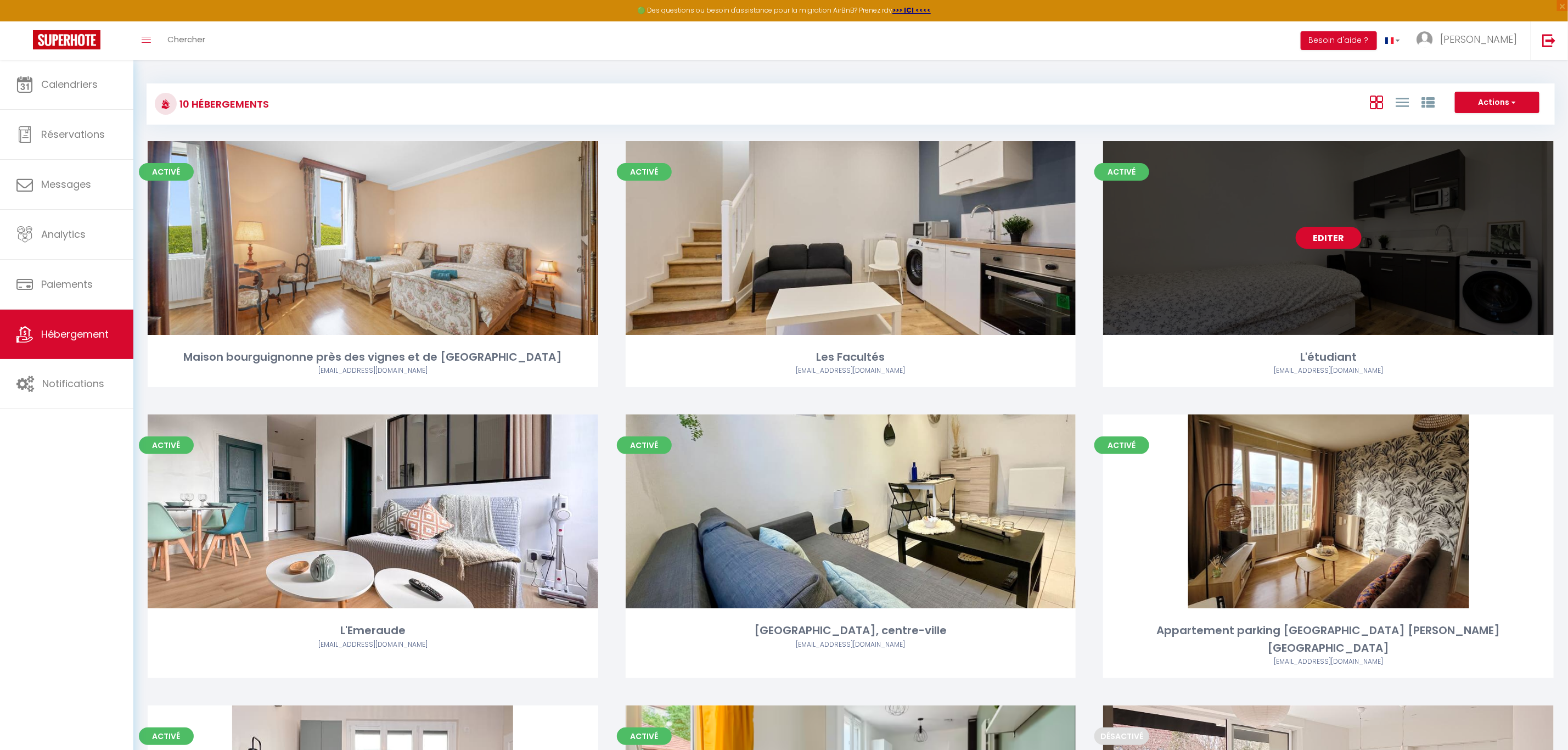
click at [1341, 234] on link "Editer" at bounding box center [1328, 238] width 66 height 22
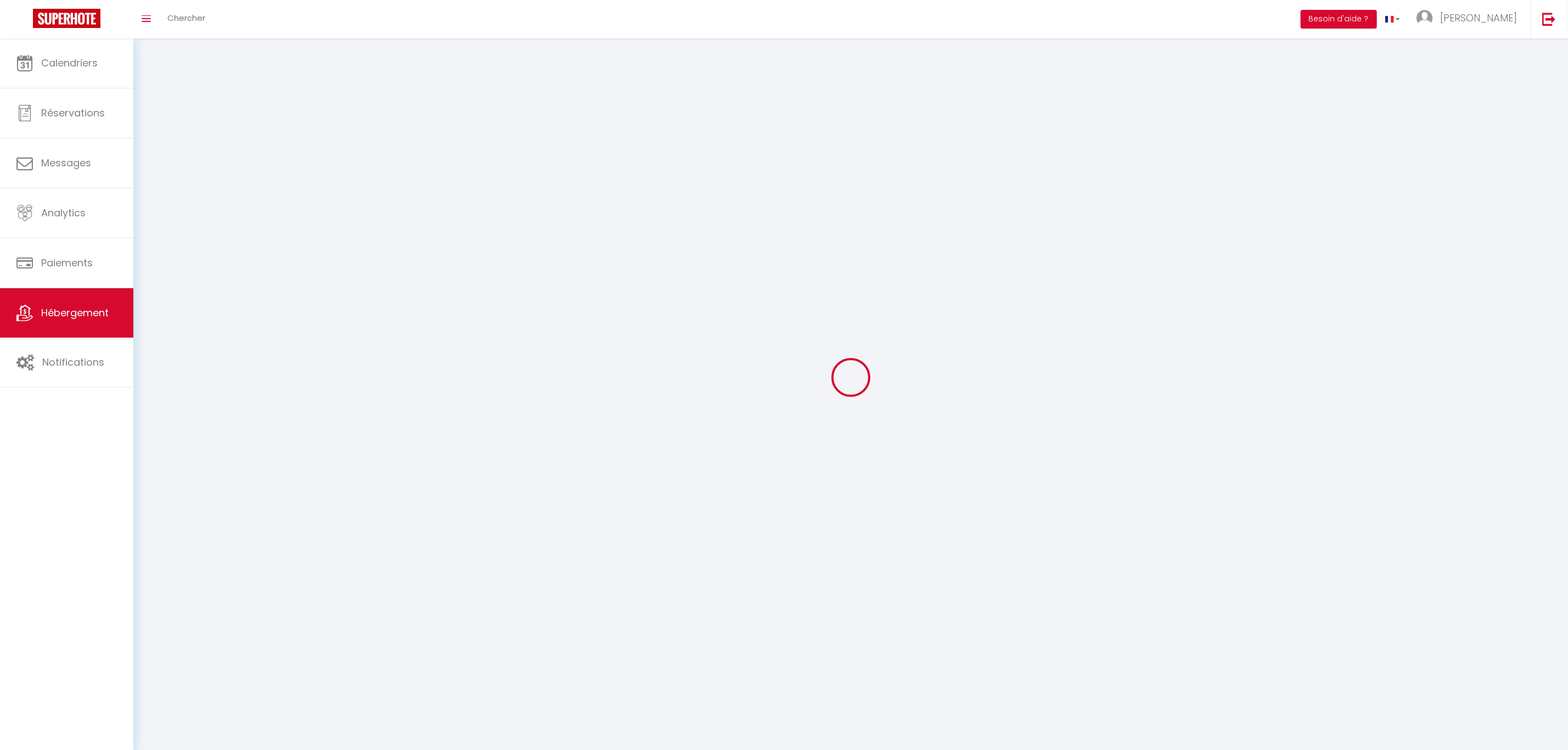
select select "1"
select select
select select "28"
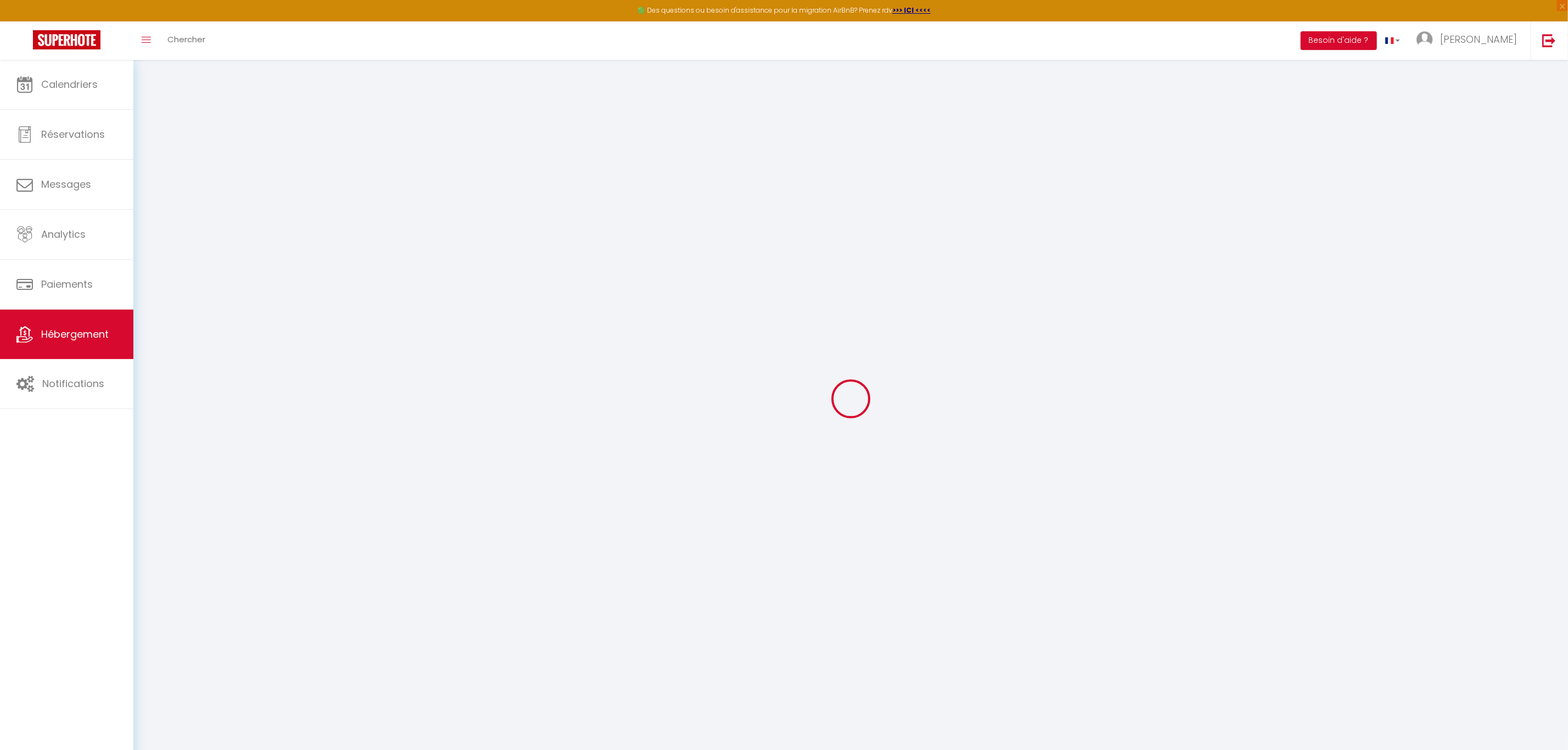
select select
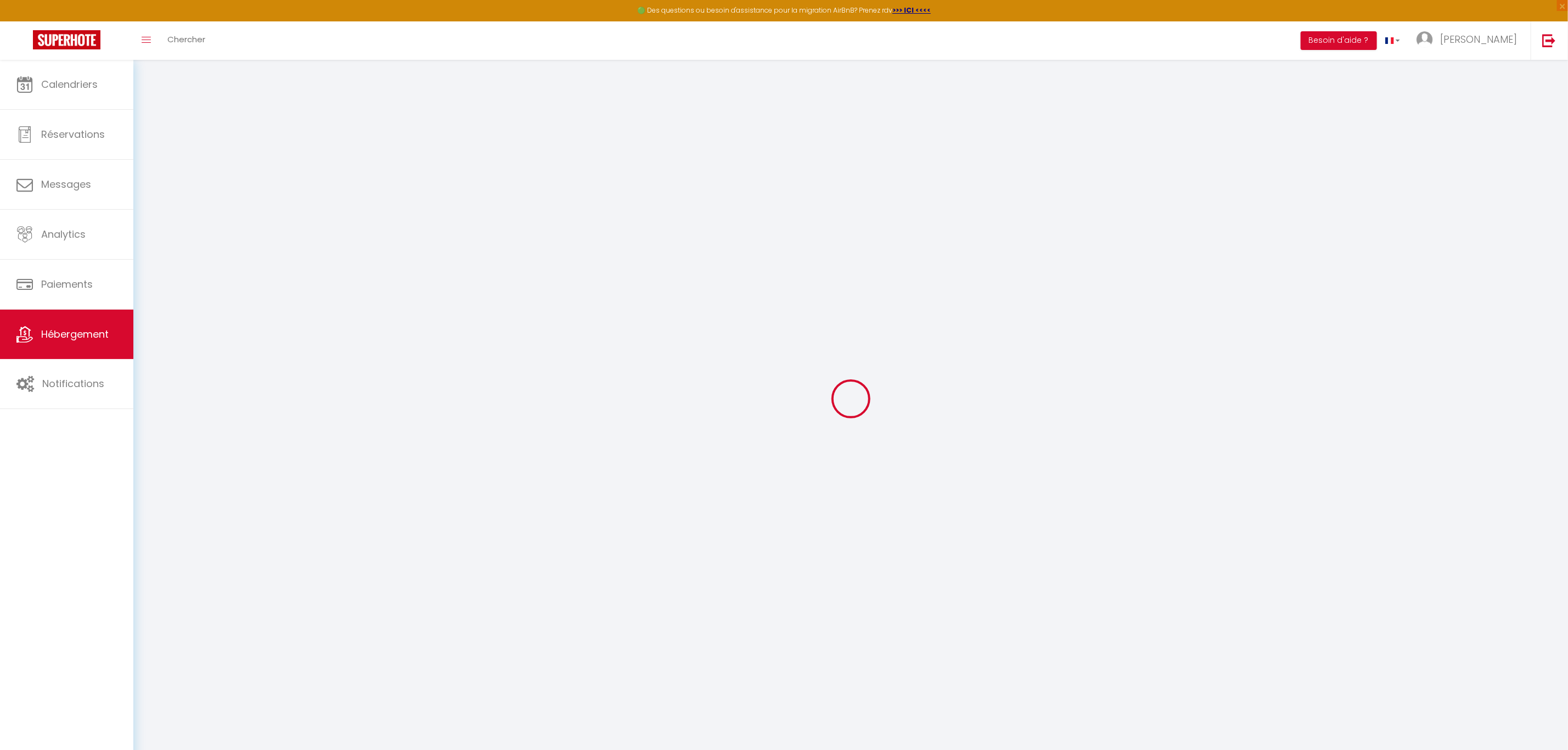
select select
checkbox input "false"
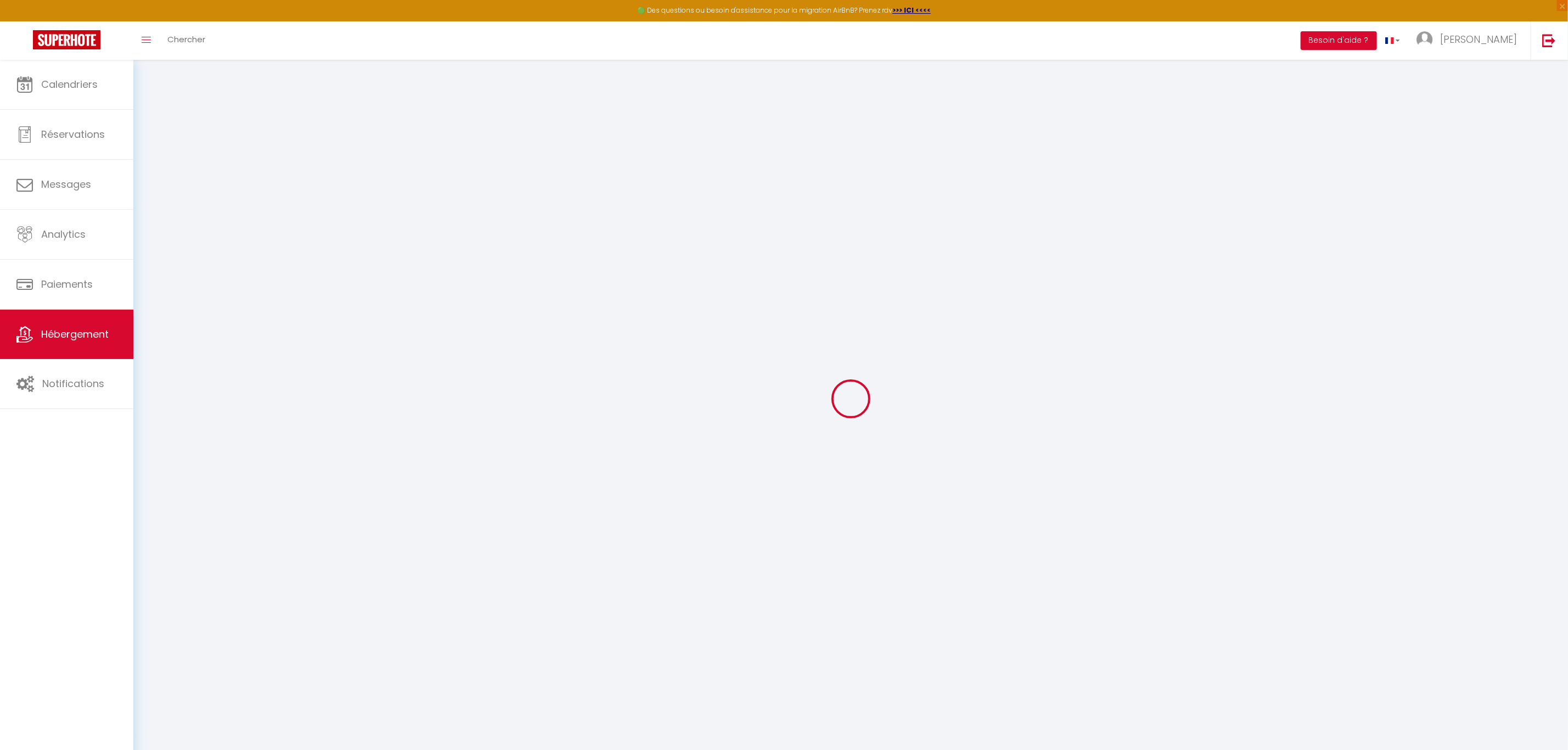
select select
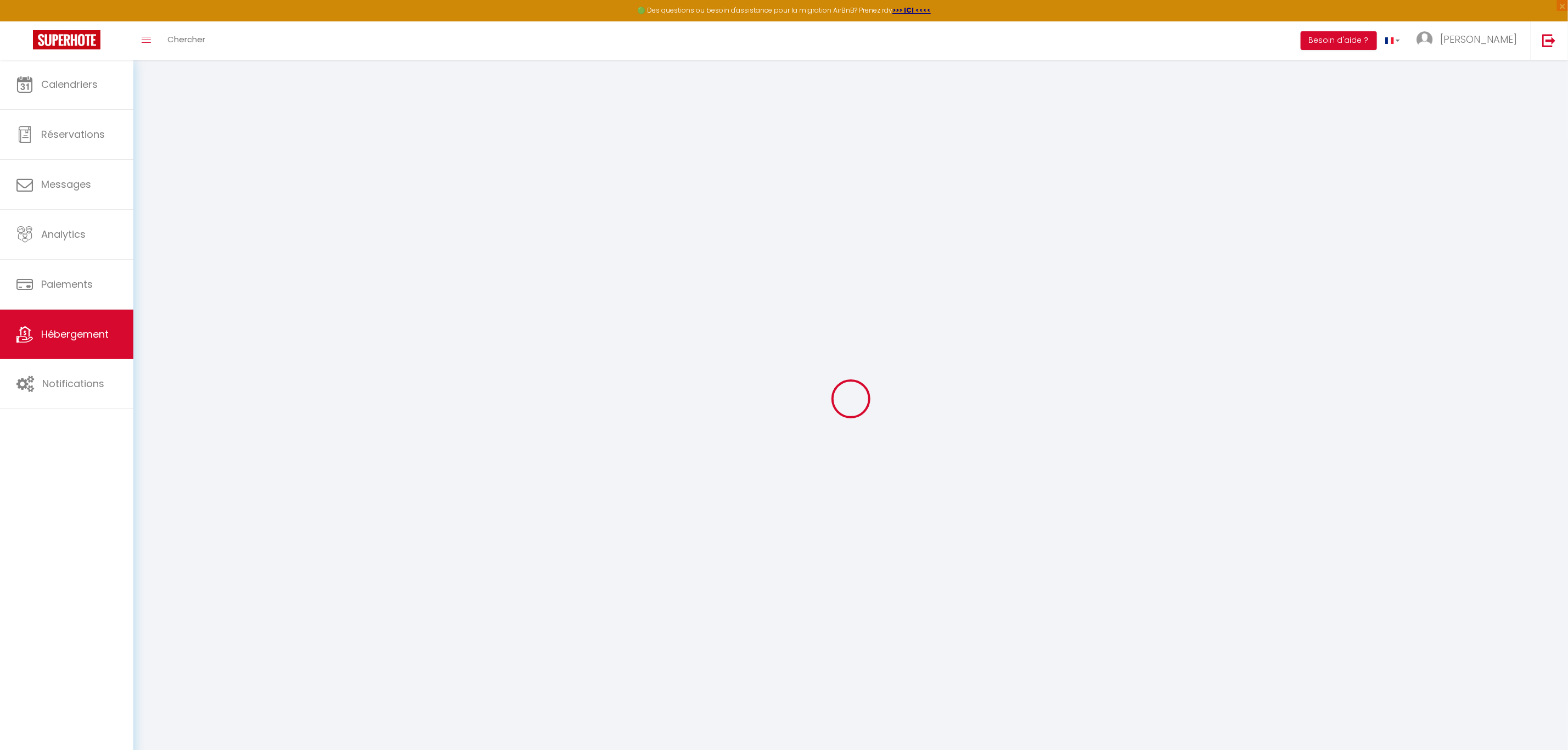
select select
checkbox input "false"
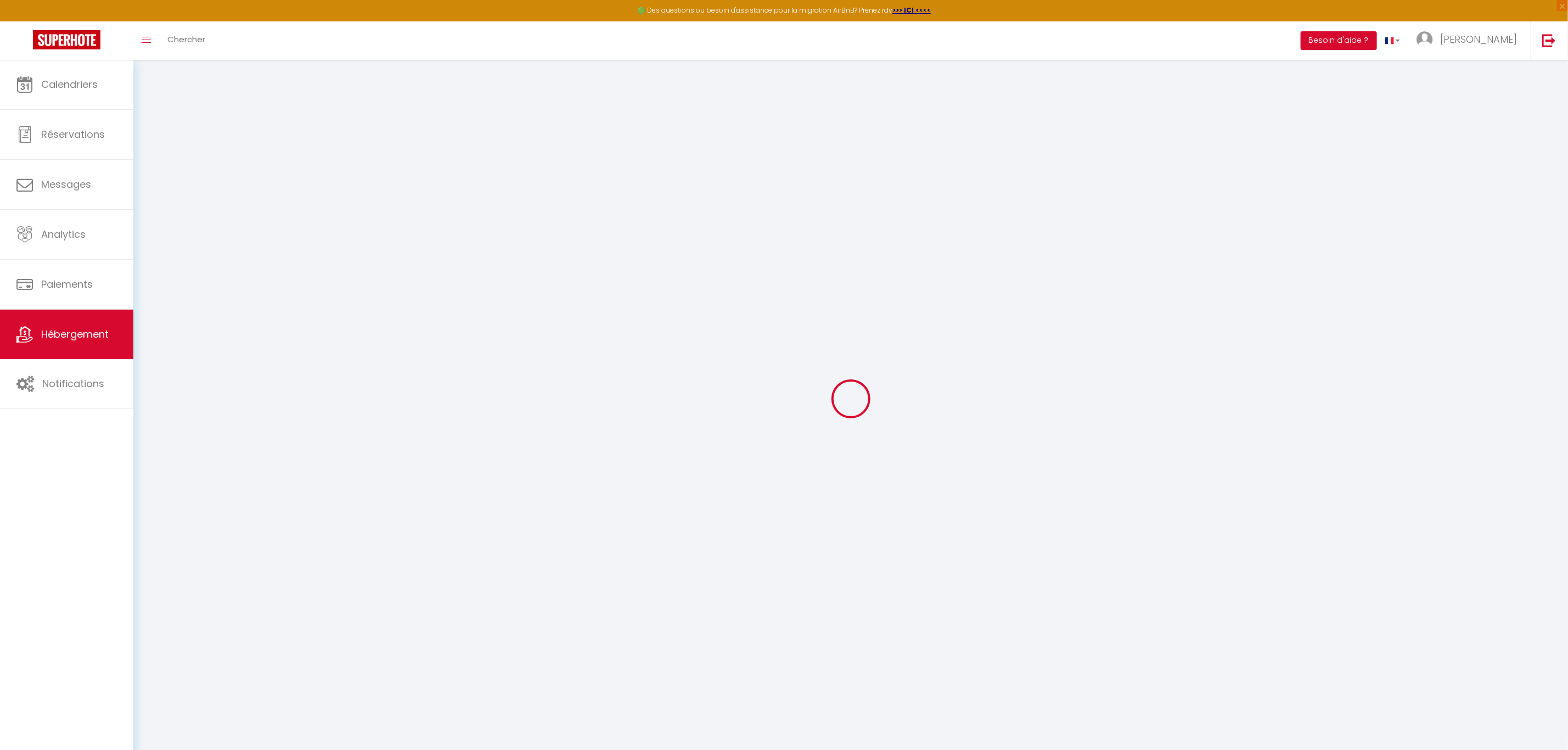
checkbox input "false"
select select
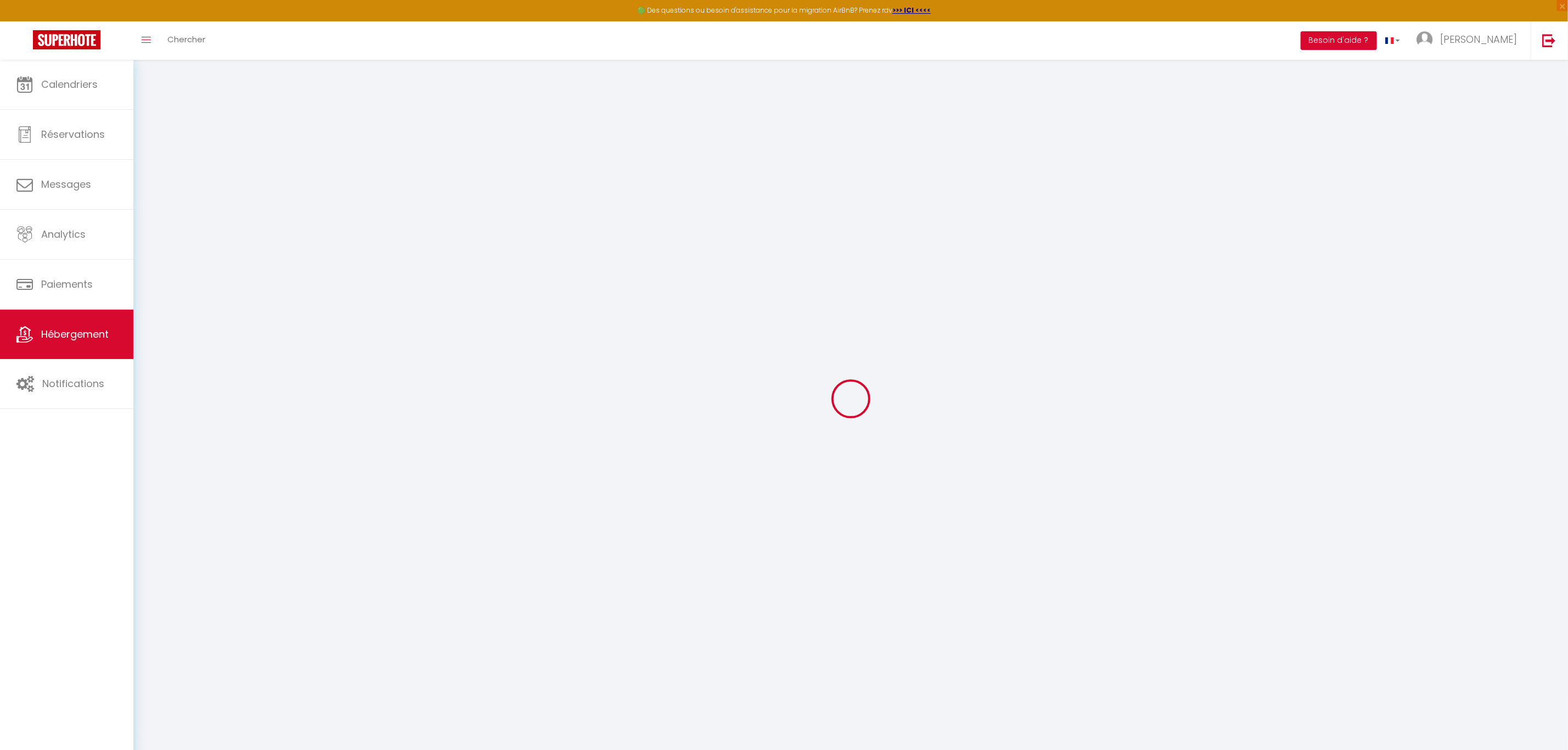
select select
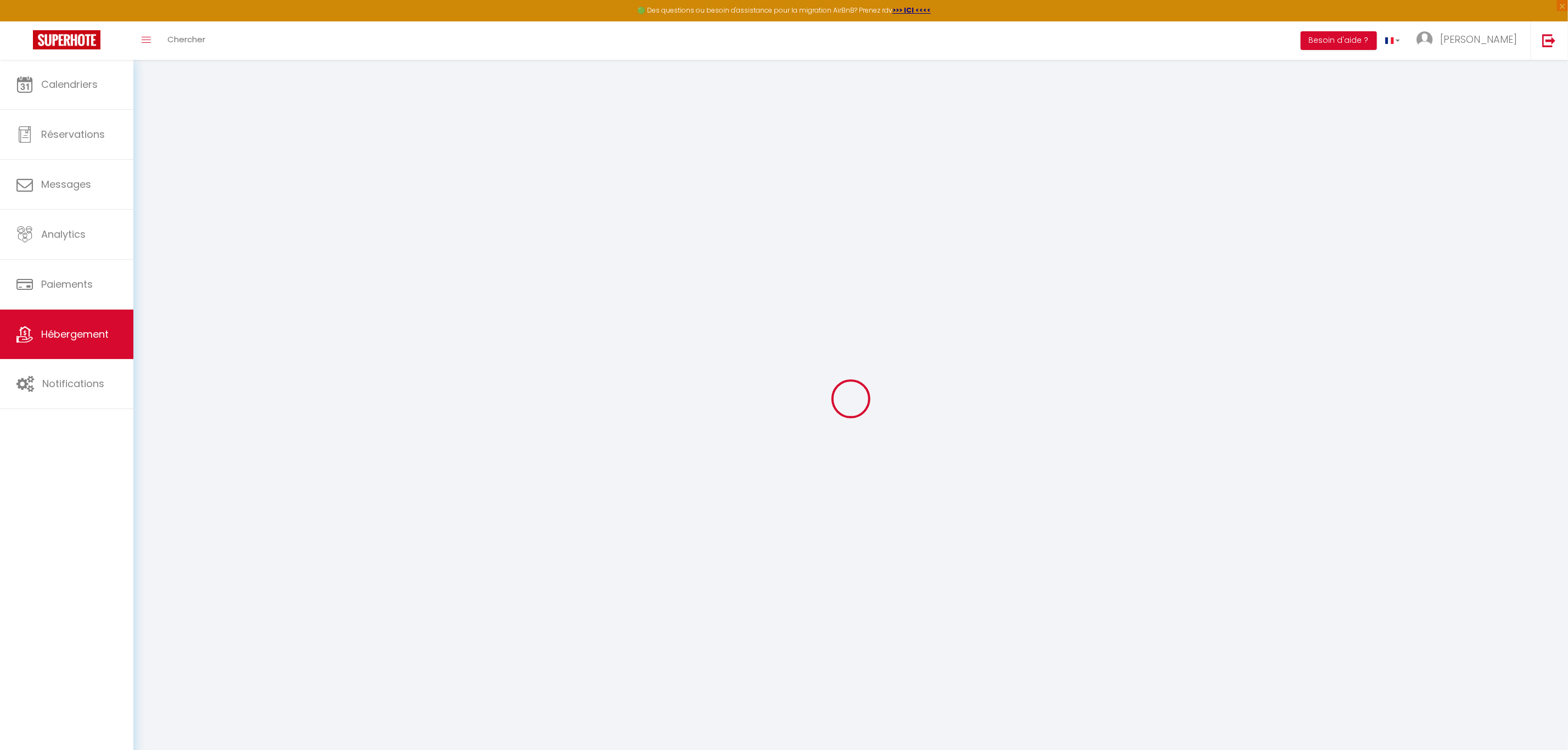
checkbox input "false"
select select
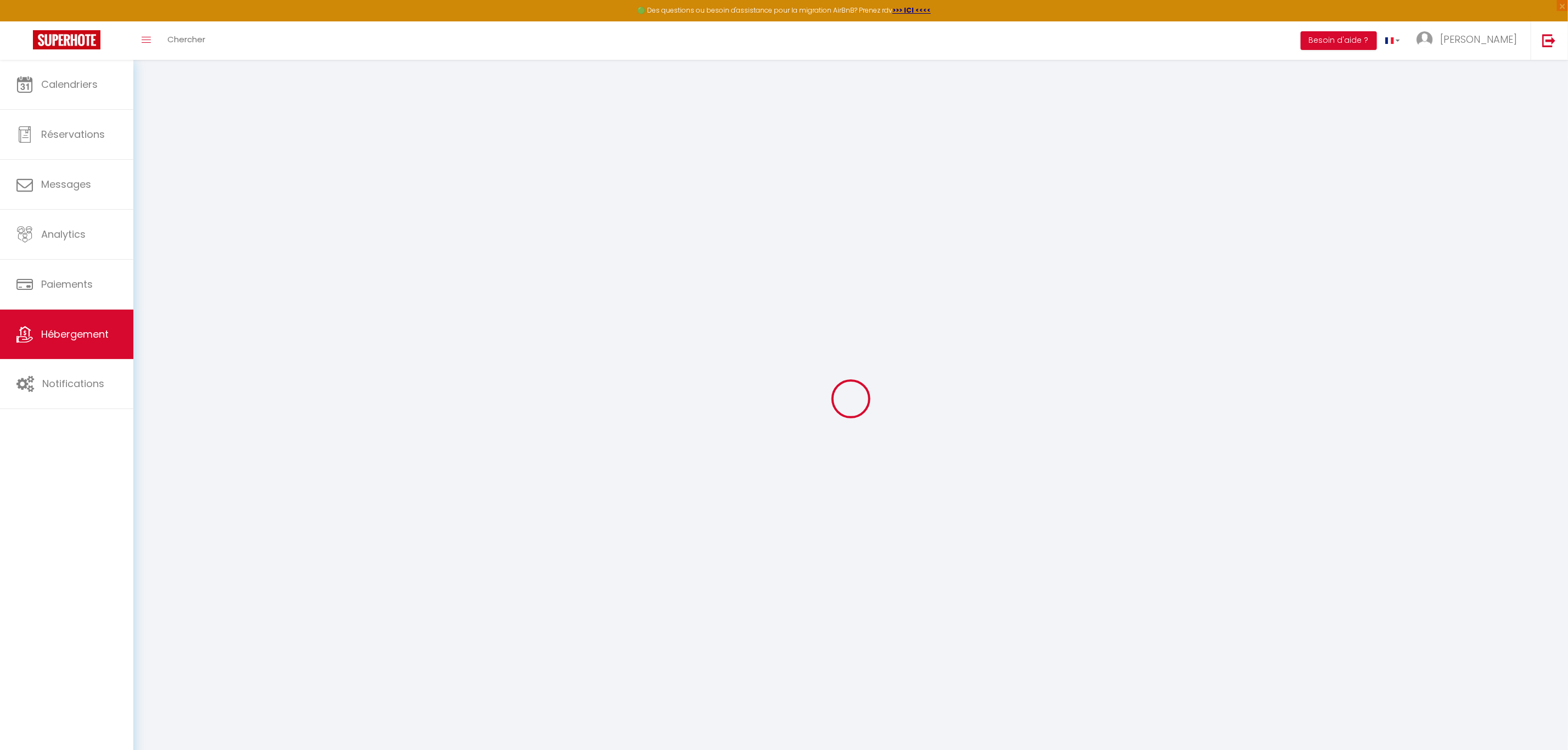
select select
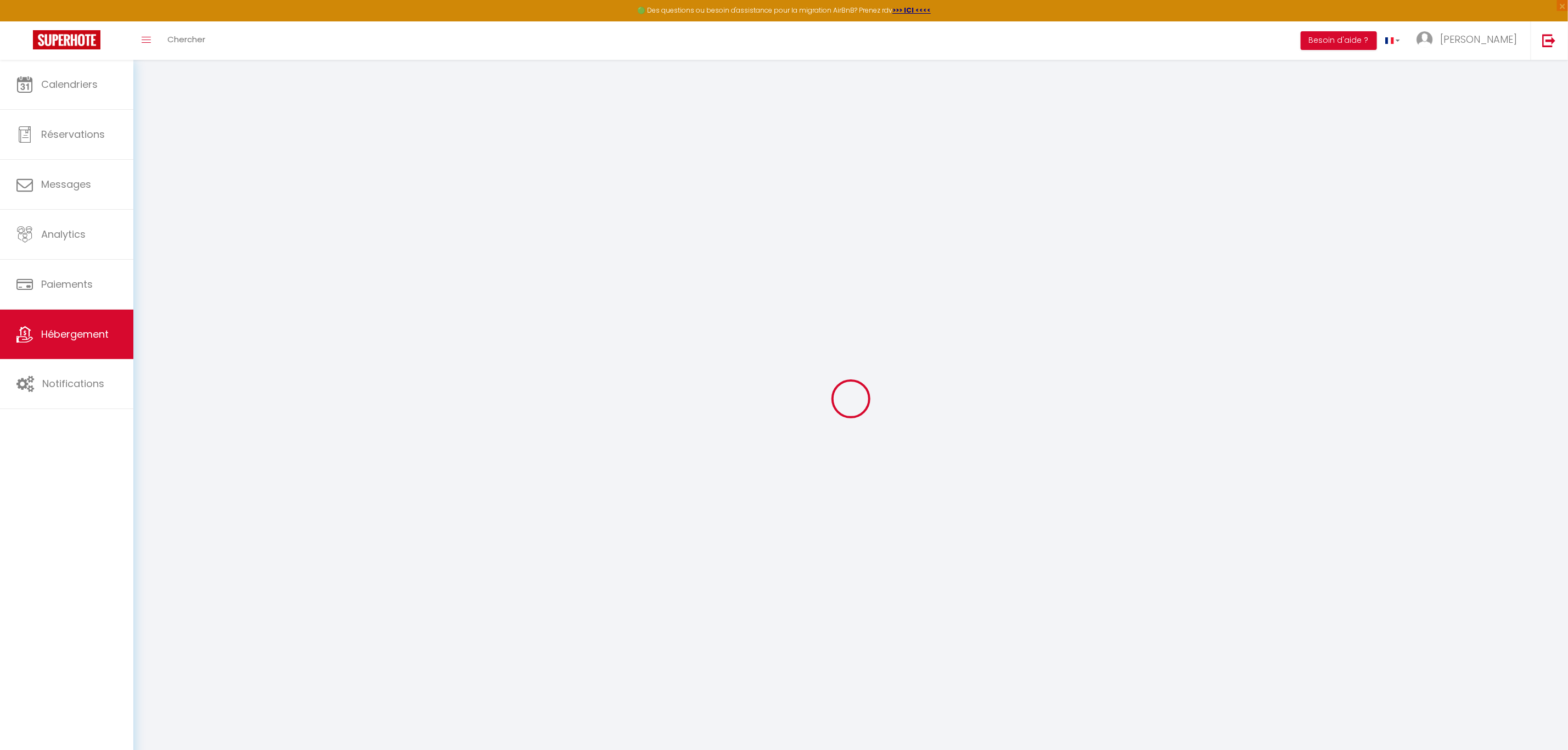
select select
checkbox input "false"
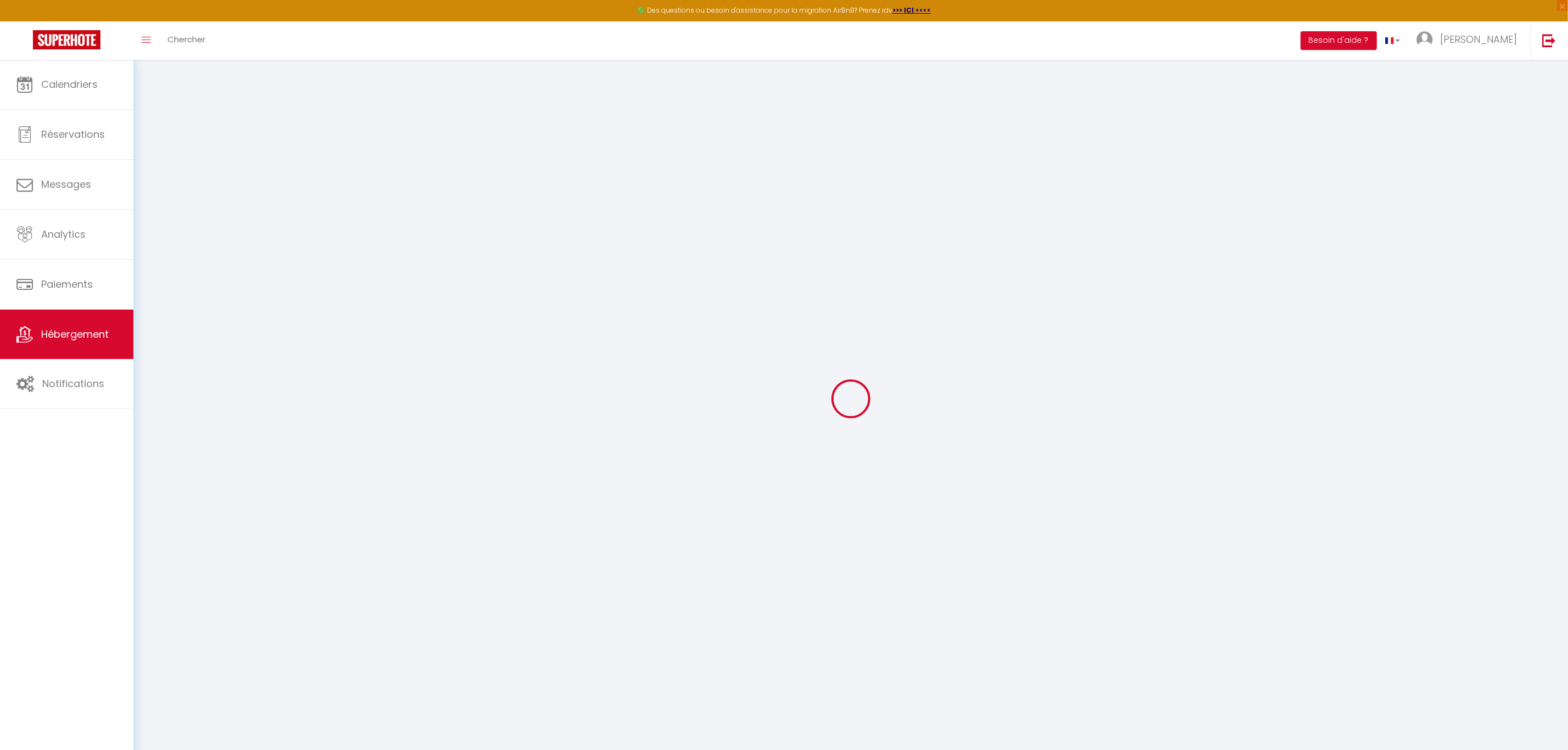
checkbox input "false"
select select
type input "L'étudiant"
type input "[PERSON_NAME]"
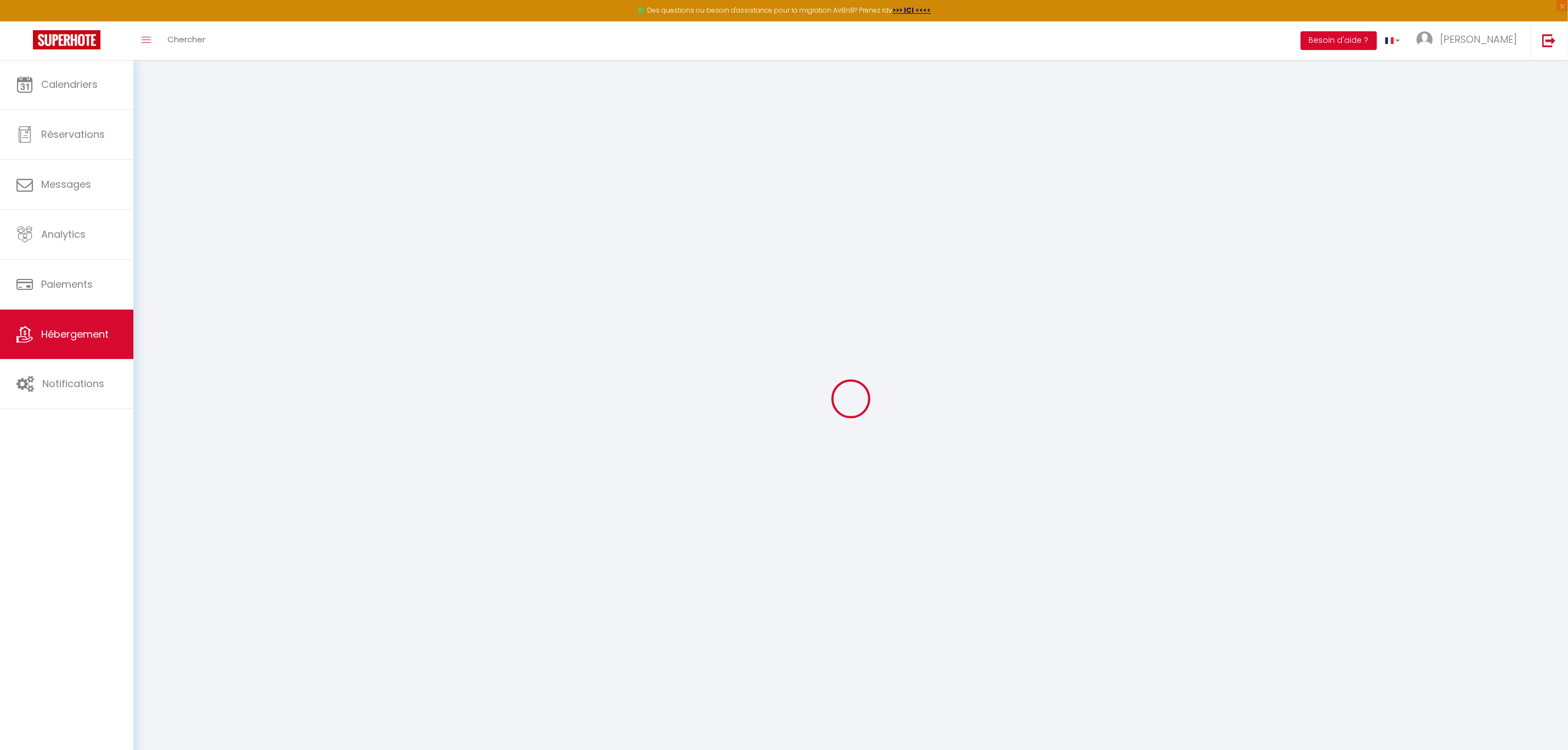
type input "ARBEZ"
type input "21000"
type input "Talant"
type input "37"
type input "25"
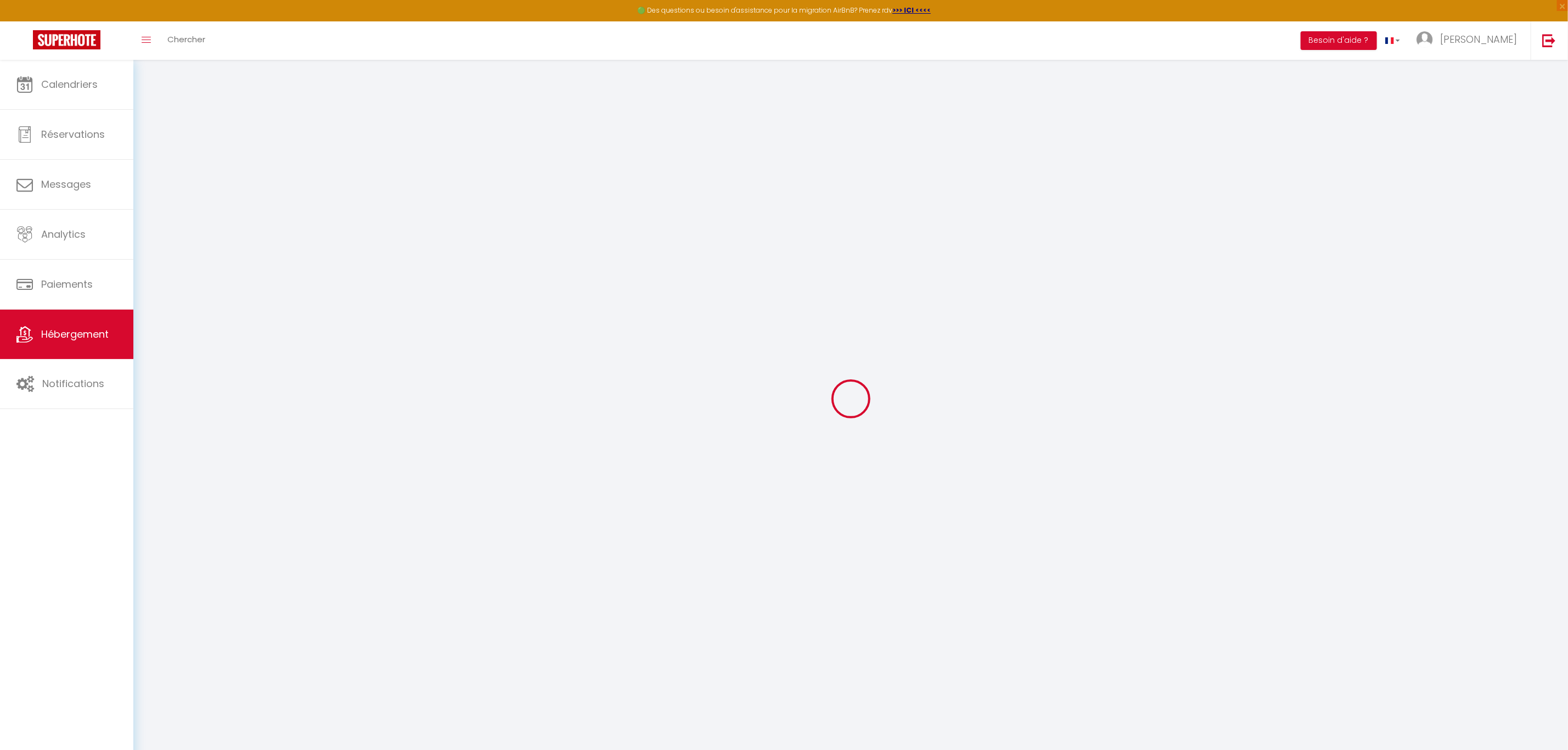
type input "500"
select select
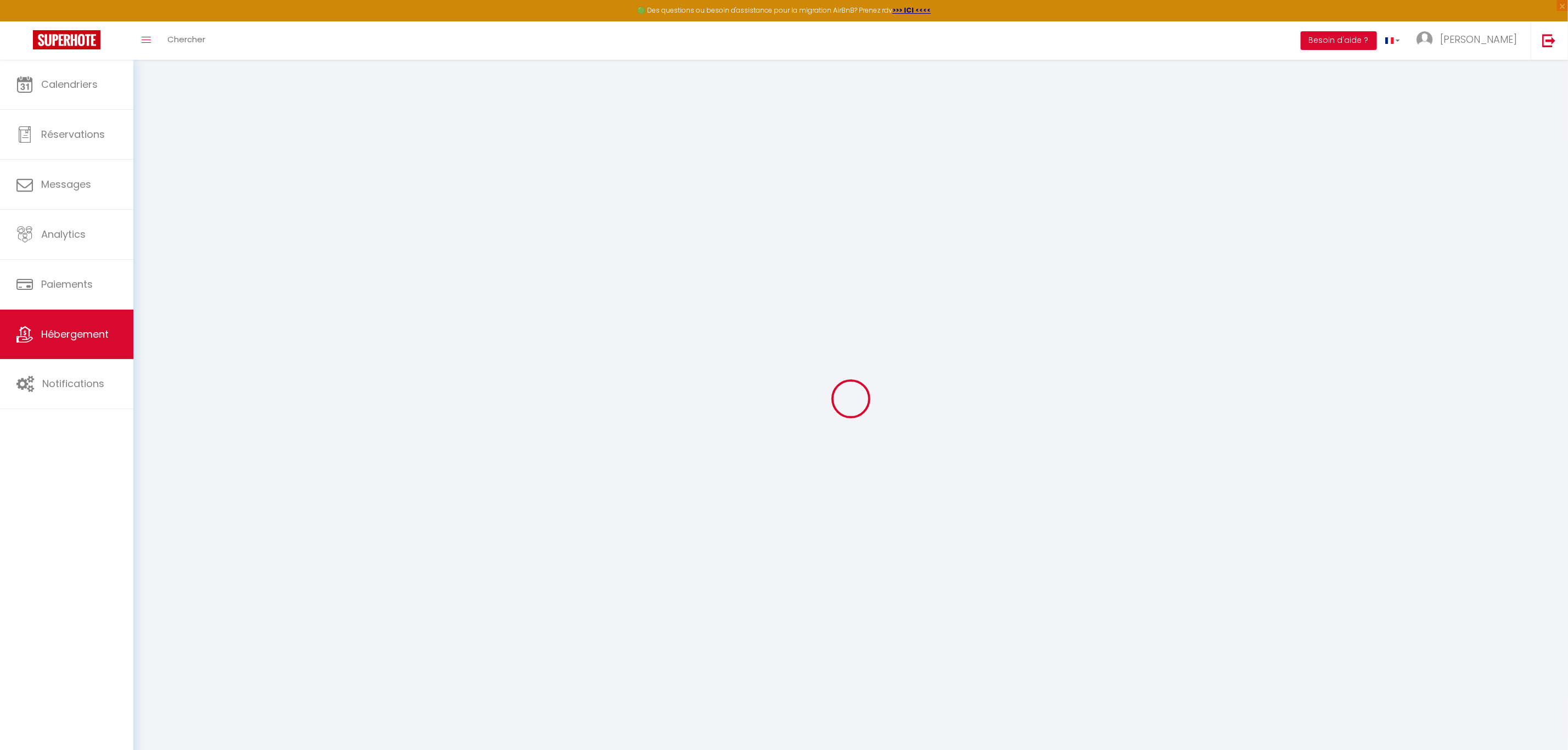
select select
type input "[STREET_ADDRESS][PERSON_NAME]"
type input "21000"
type input "[GEOGRAPHIC_DATA]"
type input "[PERSON_NAME][EMAIL_ADDRESS][DOMAIN_NAME]"
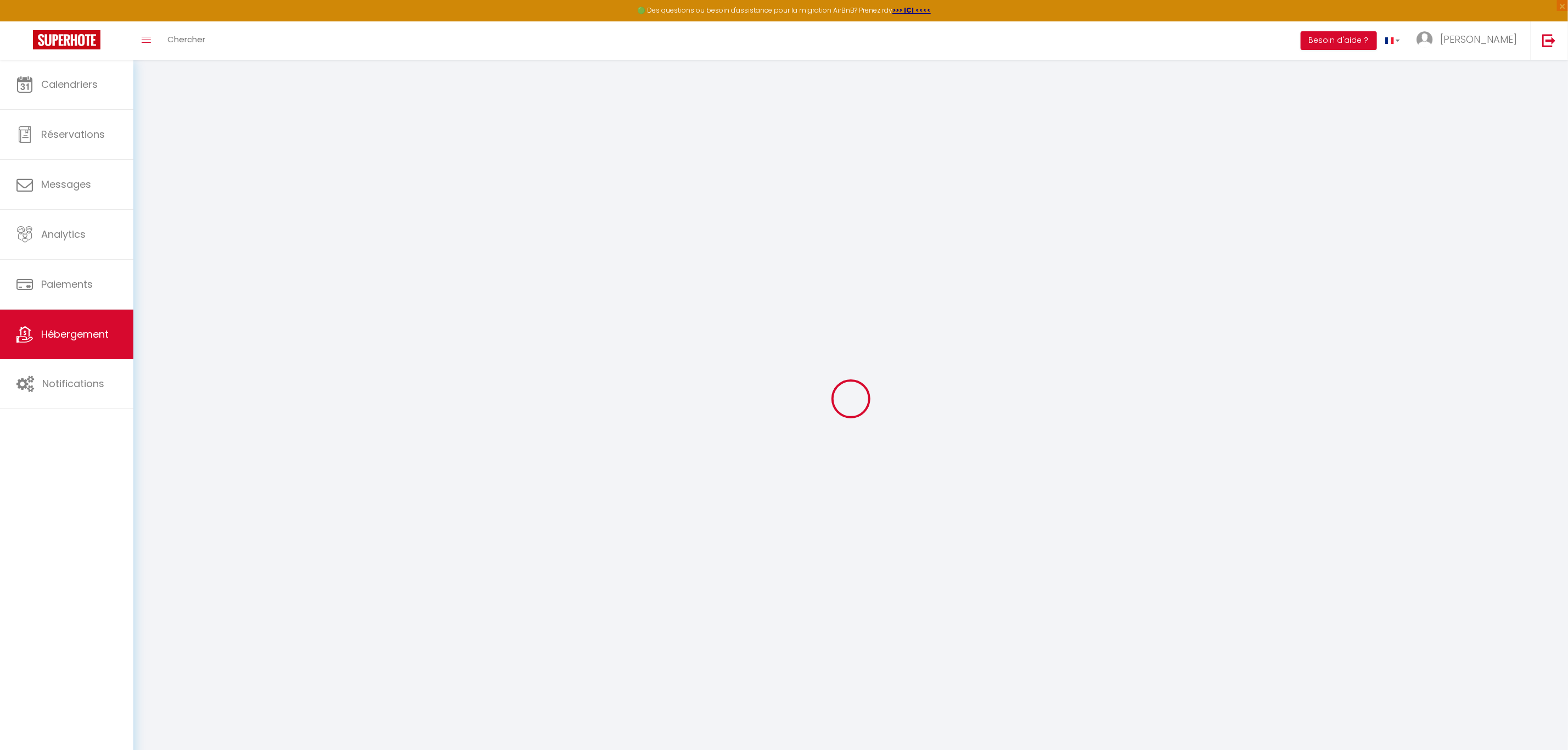
select select "15843"
checkbox input "true"
checkbox input "false"
checkbox input "true"
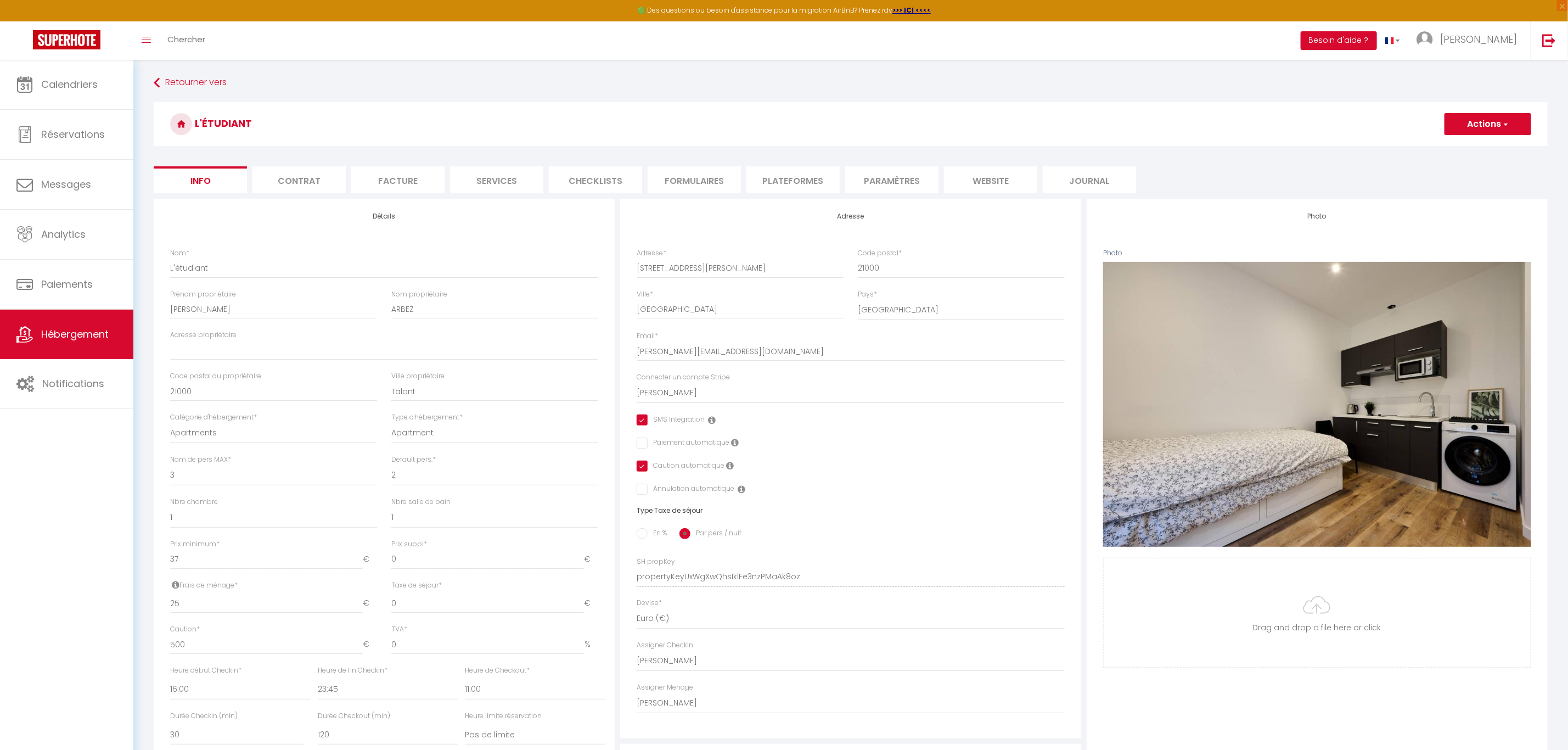
click at [791, 183] on li "Plateformes" at bounding box center [793, 180] width 93 height 27
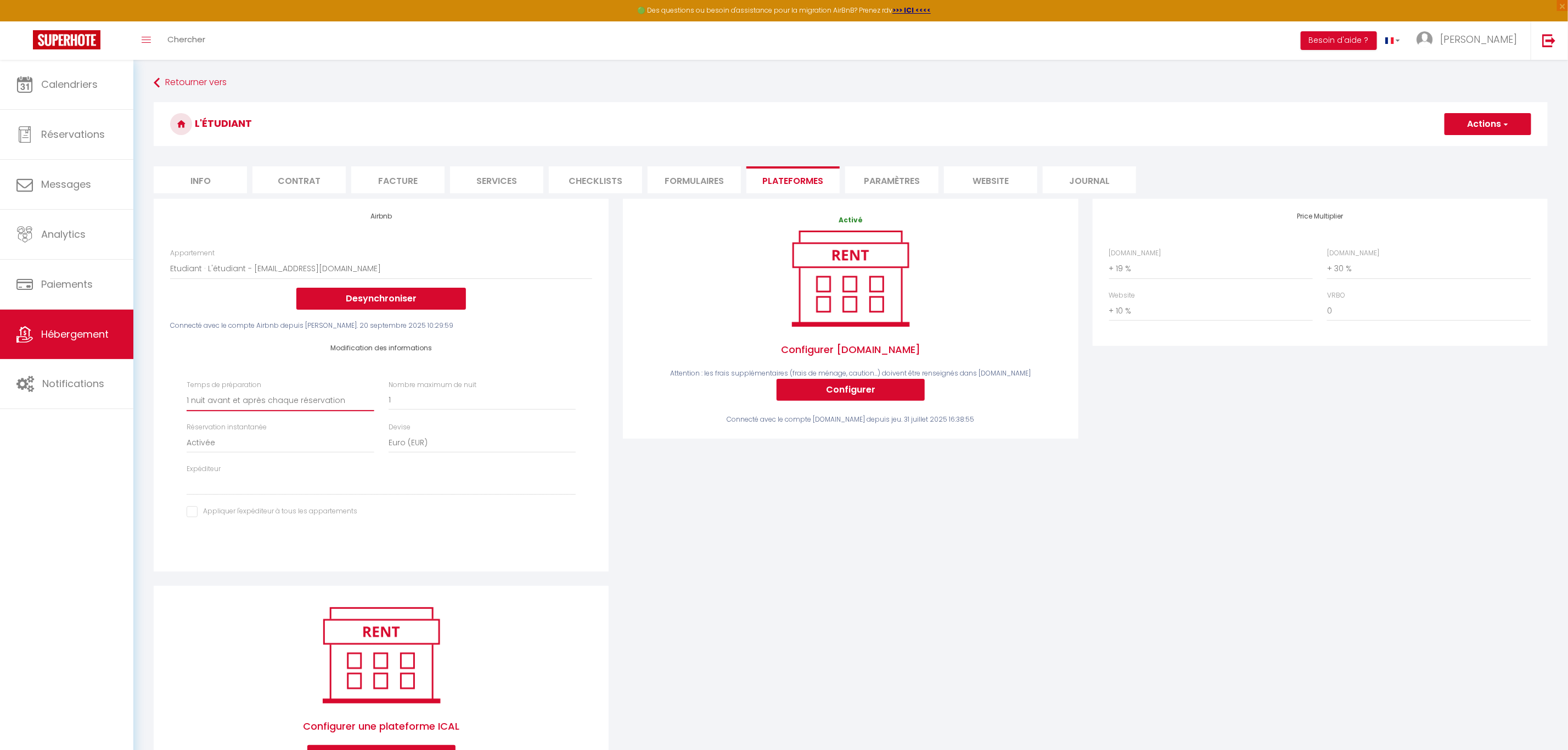
click at [276, 404] on select "Aucun 1 nuit avant et après chaque réservation 2 nuits avant et après chaque ré…" at bounding box center [280, 400] width 187 height 21
click at [644, 546] on div "Activé Configurer Booking.com Attention : les frais supplémentaires (frais de m…" at bounding box center [850, 392] width 469 height 387
click at [301, 399] on select "Aucun 1 nuit avant et après chaque réservation 2 nuits avant et après chaque ré…" at bounding box center [280, 400] width 187 height 21
click at [779, 489] on div "Activé Configurer Booking.com Attention : les frais supplémentaires (frais de m…" at bounding box center [850, 392] width 469 height 387
click at [186, 190] on li "Info" at bounding box center [200, 180] width 93 height 27
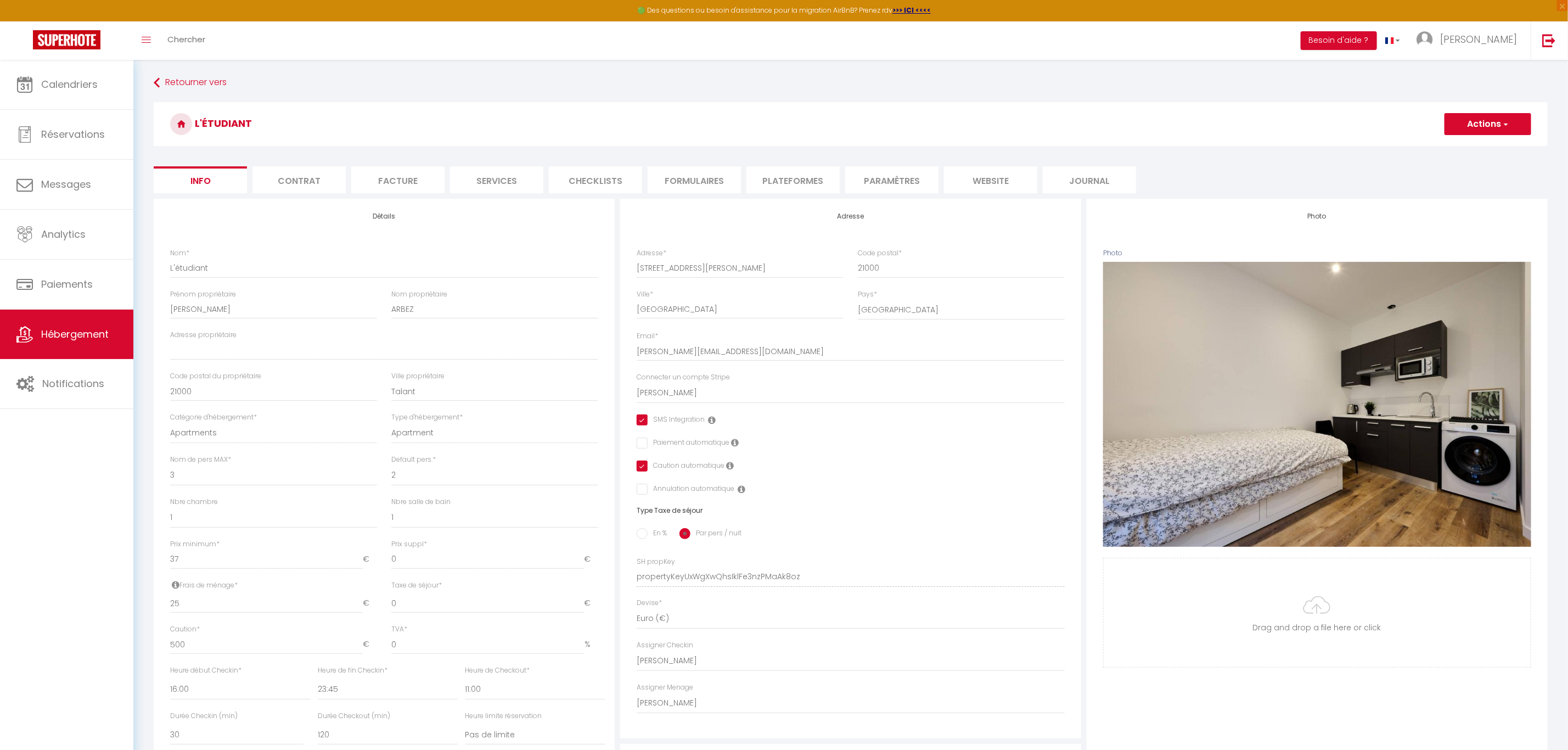
click at [283, 174] on li "Contrat" at bounding box center [299, 180] width 93 height 27
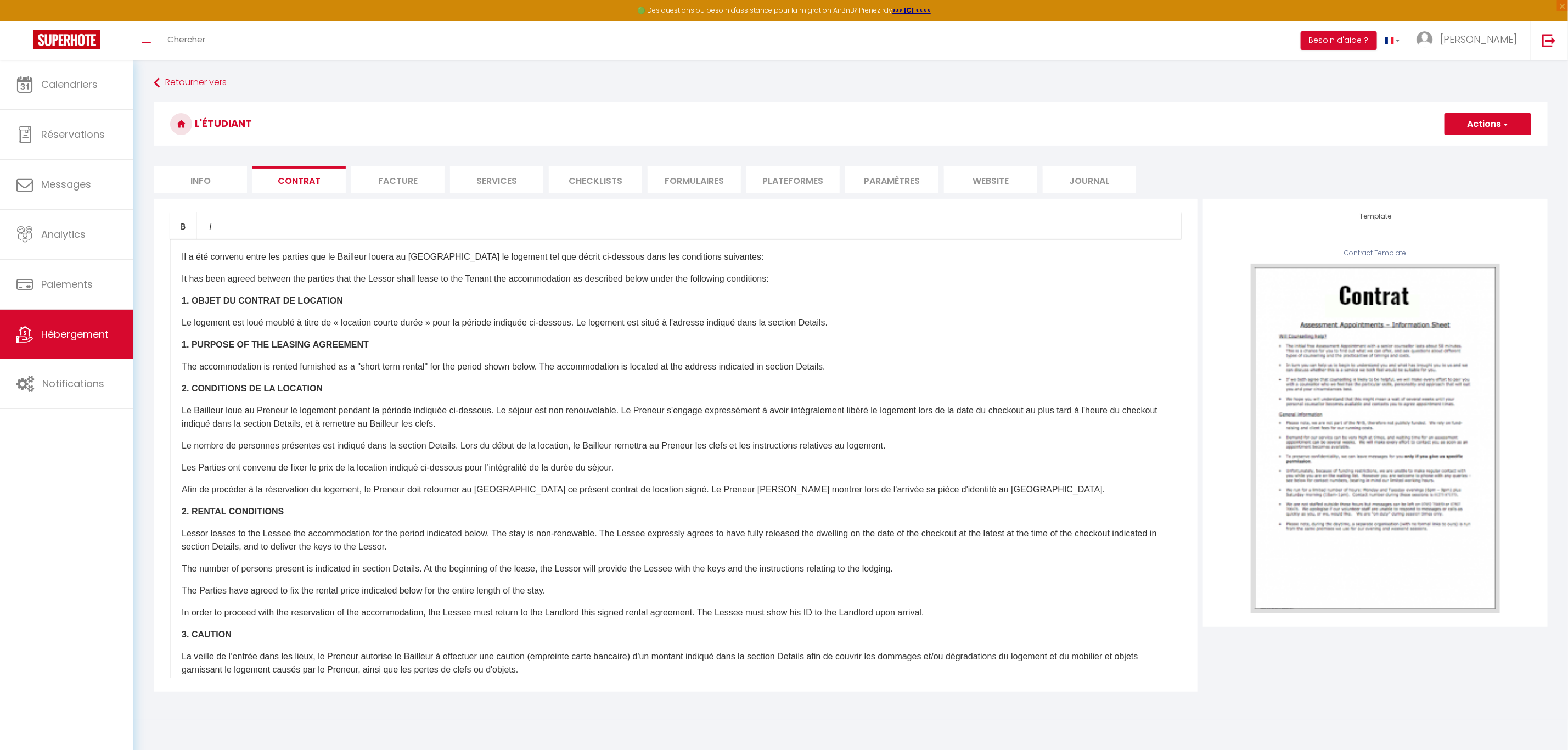
click at [496, 177] on li "Services" at bounding box center [496, 180] width 93 height 27
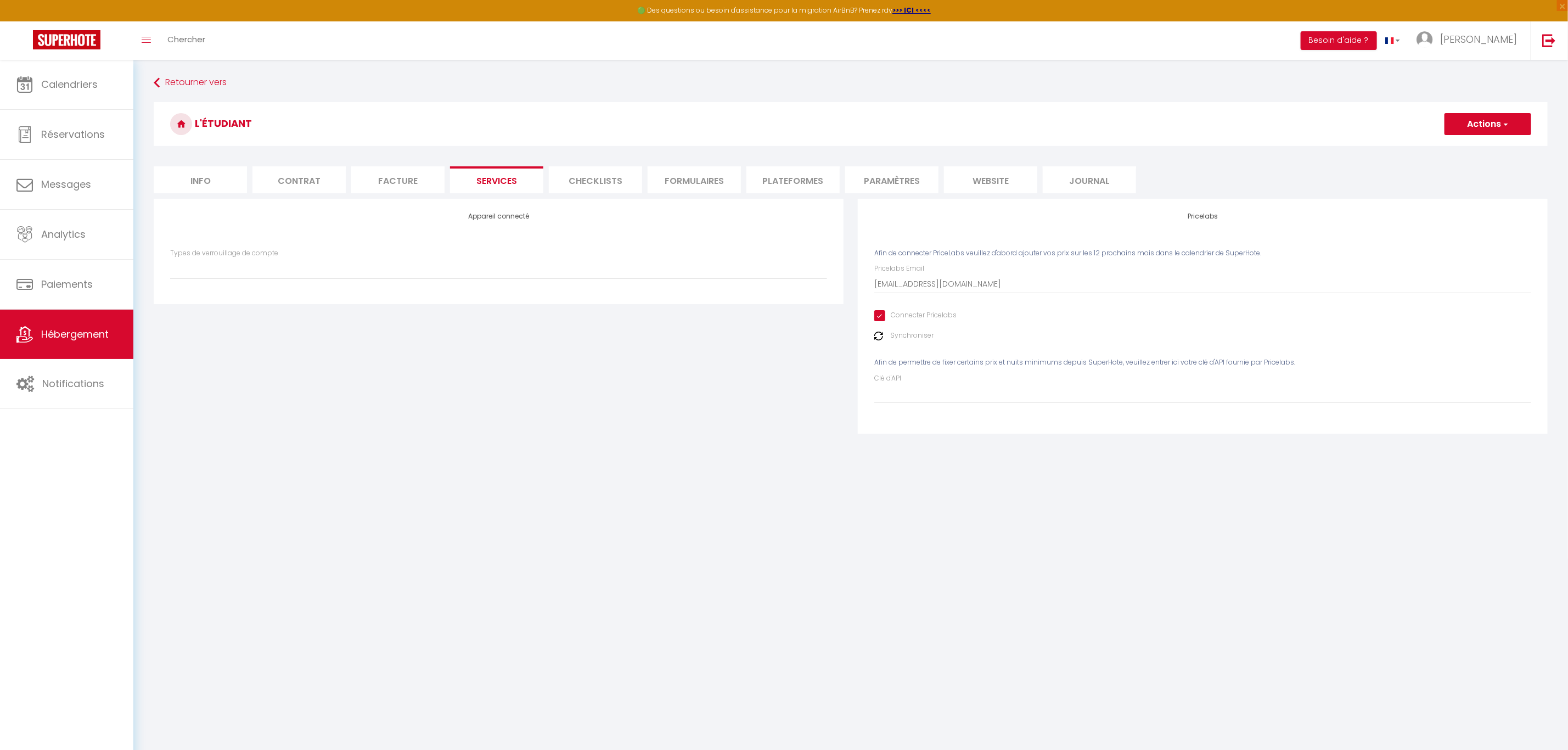
click at [577, 180] on li "Checklists" at bounding box center [595, 180] width 93 height 27
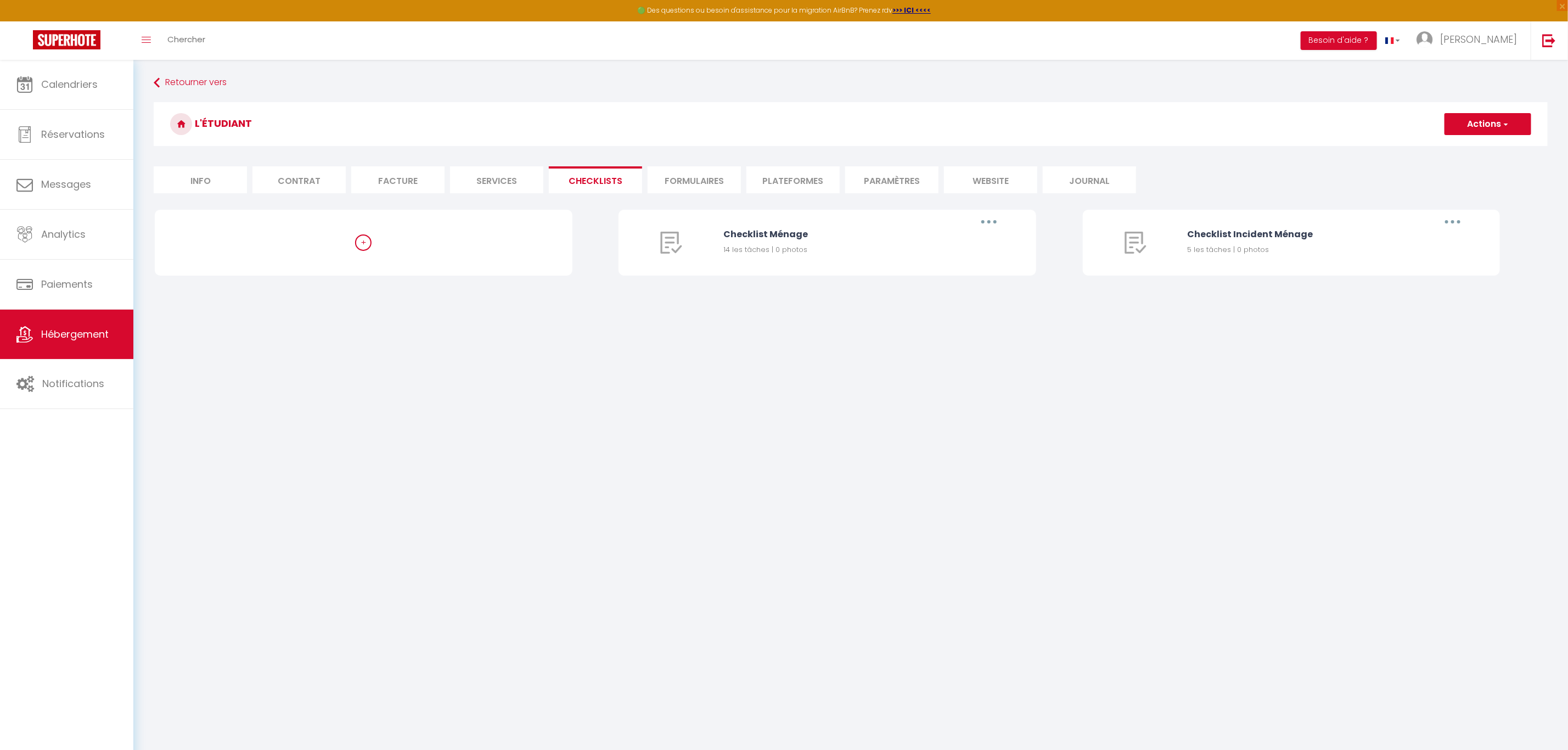
click at [669, 183] on li "Formulaires" at bounding box center [694, 180] width 93 height 27
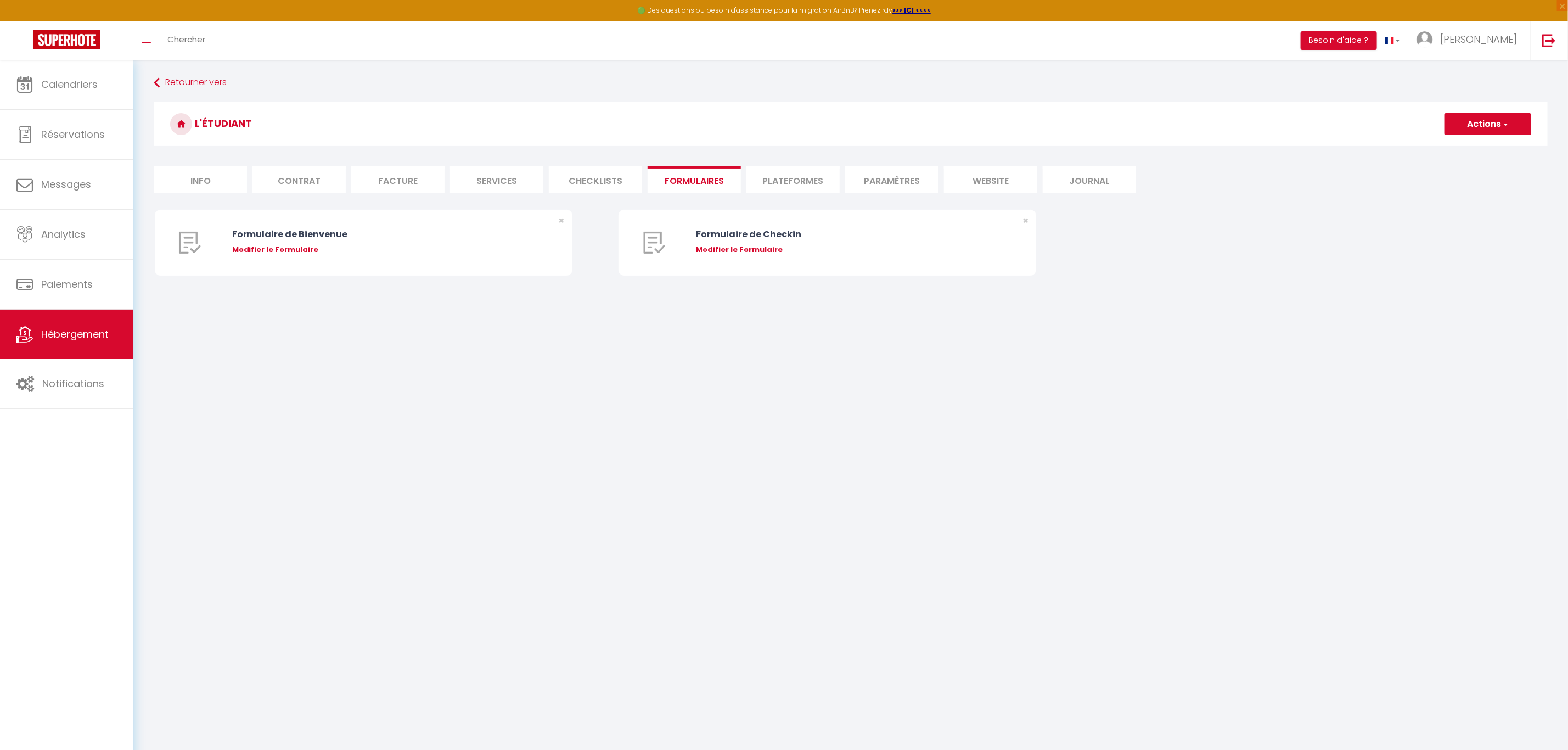
click at [776, 183] on li "Plateformes" at bounding box center [793, 180] width 93 height 27
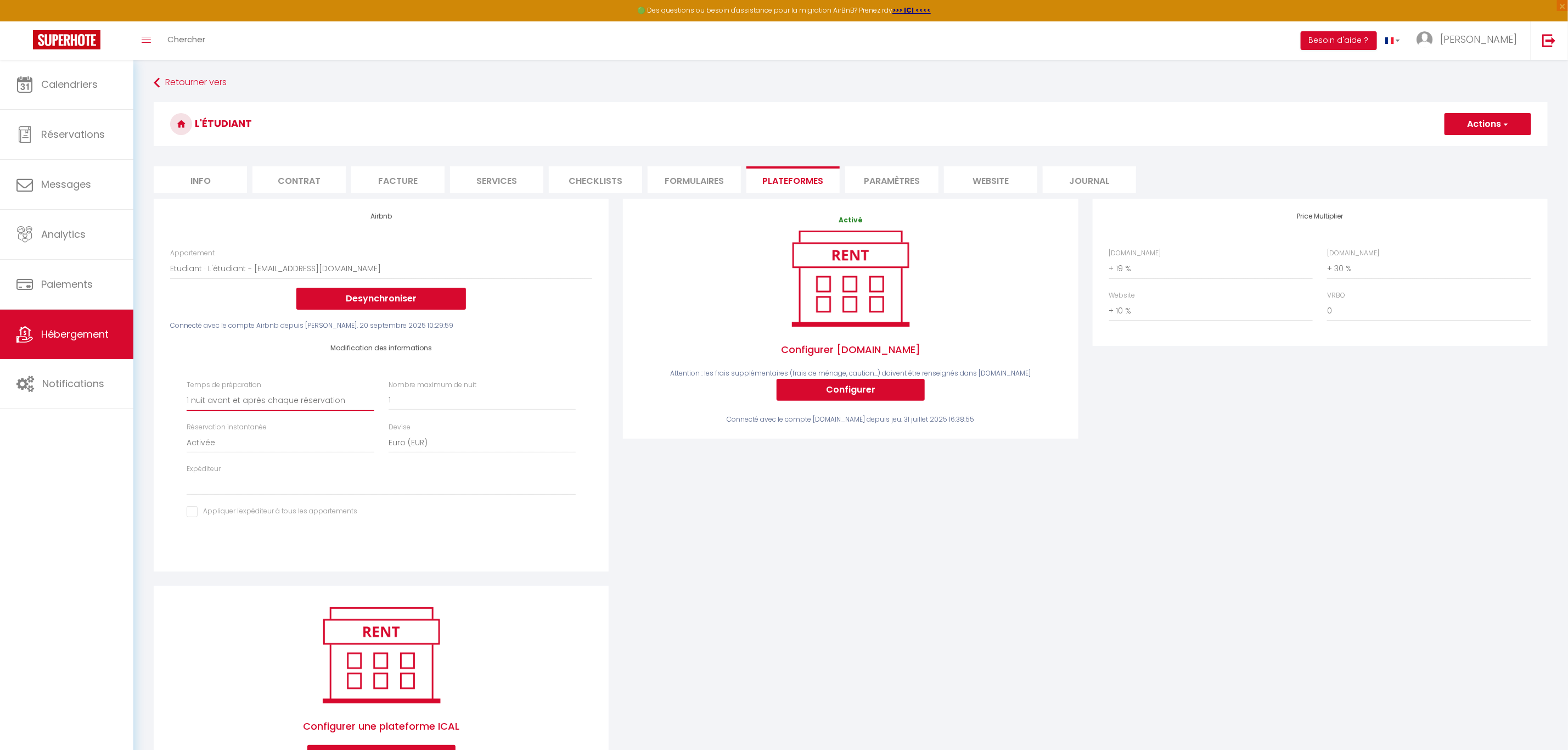
click at [307, 401] on select "Aucun 1 nuit avant et après chaque réservation 2 nuits avant et après chaque ré…" at bounding box center [280, 400] width 187 height 21
click at [187, 390] on select "Aucun 1 nuit avant et après chaque réservation 2 nuits avant et après chaque ré…" at bounding box center [280, 400] width 187 height 21
click at [1479, 130] on button "Actions" at bounding box center [1488, 124] width 87 height 22
click at [1474, 151] on link "Enregistrer" at bounding box center [1487, 148] width 87 height 15
click at [295, 400] on select "Aucun 1 nuit avant et après chaque réservation 2 nuits avant et après chaque ré…" at bounding box center [280, 400] width 187 height 21
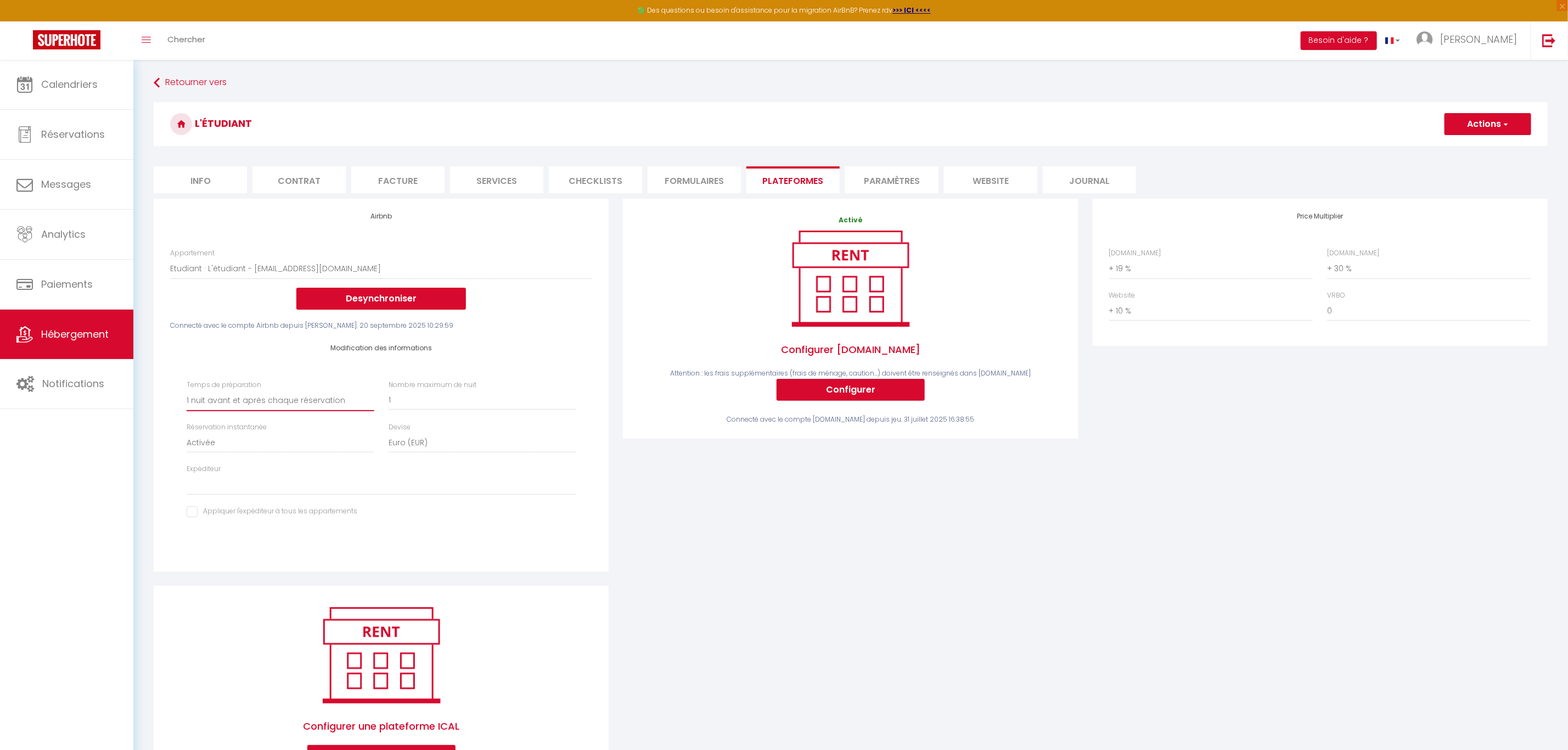
click at [187, 390] on select "Aucun 1 nuit avant et après chaque réservation 2 nuits avant et après chaque ré…" at bounding box center [280, 400] width 187 height 21
click at [1505, 125] on span "button" at bounding box center [1505, 124] width 7 height 11
click at [1478, 152] on link "Enregistrer" at bounding box center [1487, 148] width 87 height 15
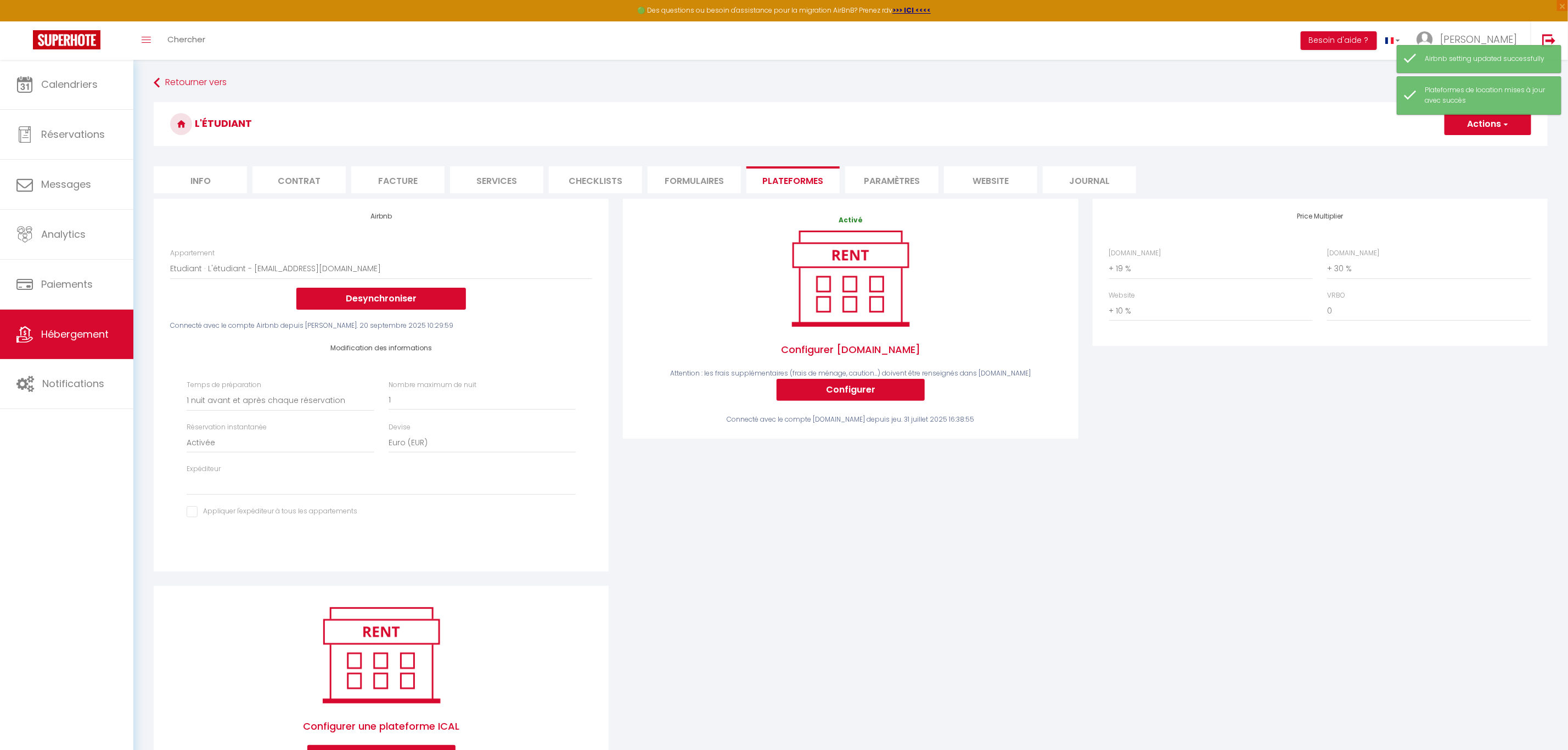
click at [875, 185] on li "Paramètres" at bounding box center [891, 180] width 93 height 27
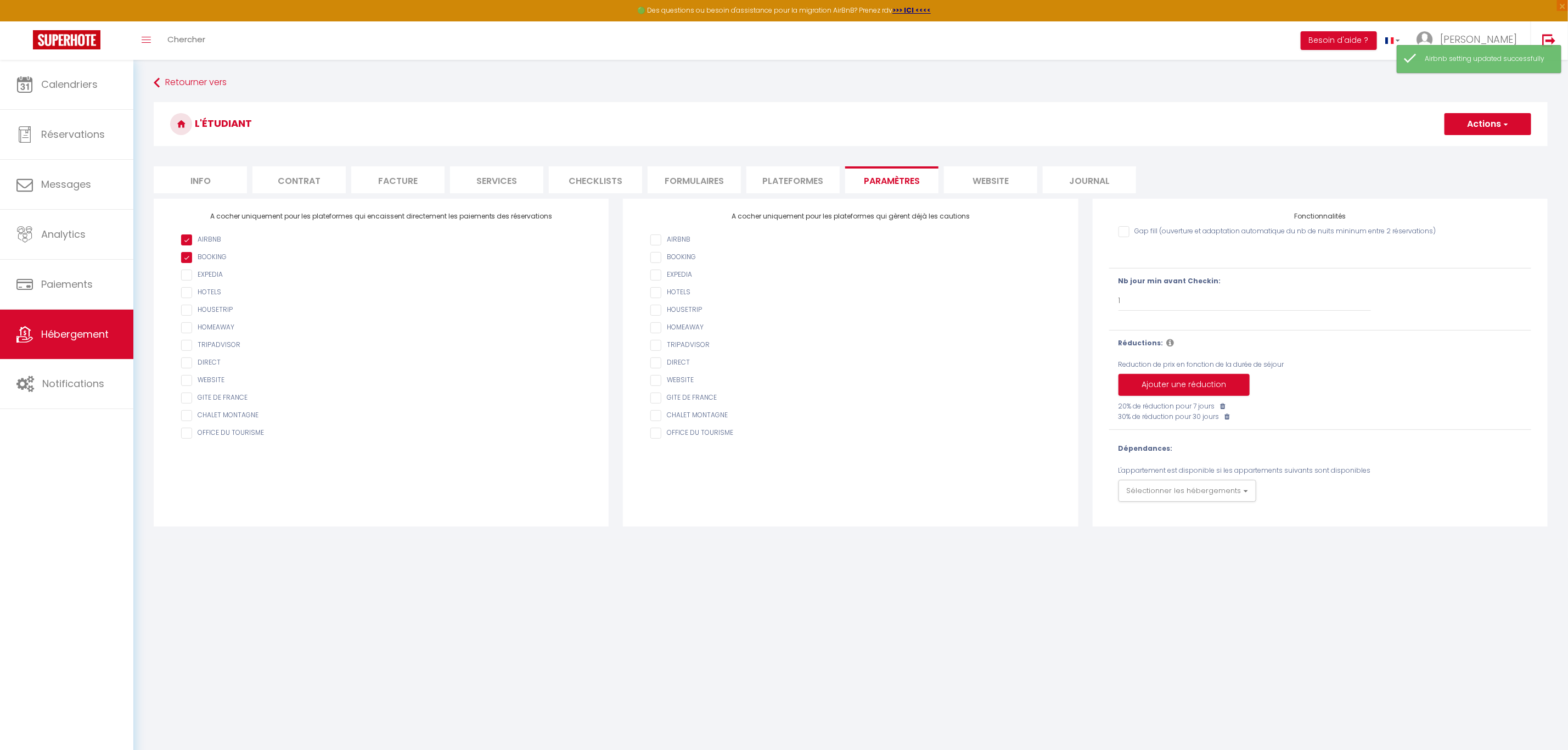
click at [985, 185] on li "website" at bounding box center [990, 180] width 93 height 27
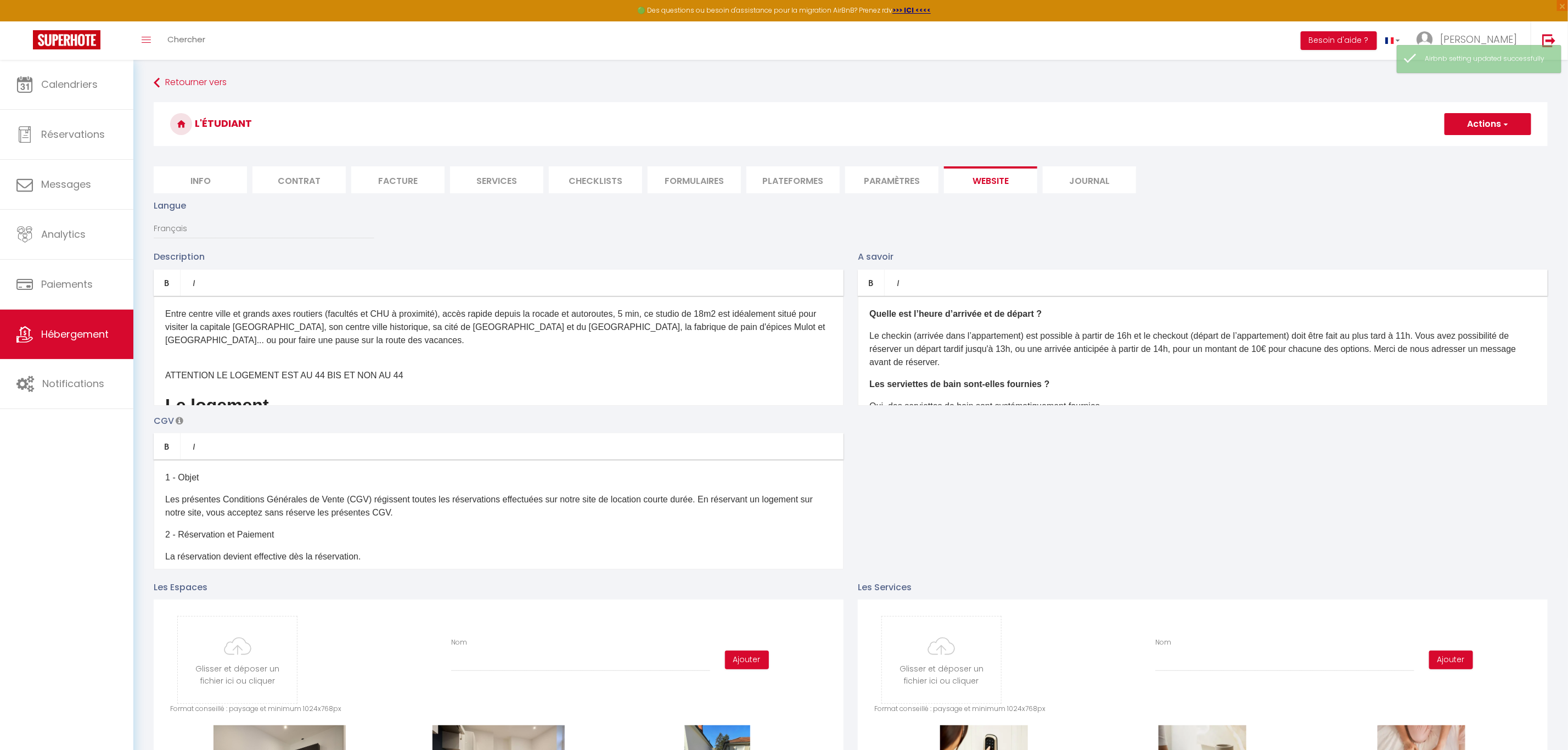
click at [1080, 180] on li "Journal" at bounding box center [1089, 180] width 93 height 27
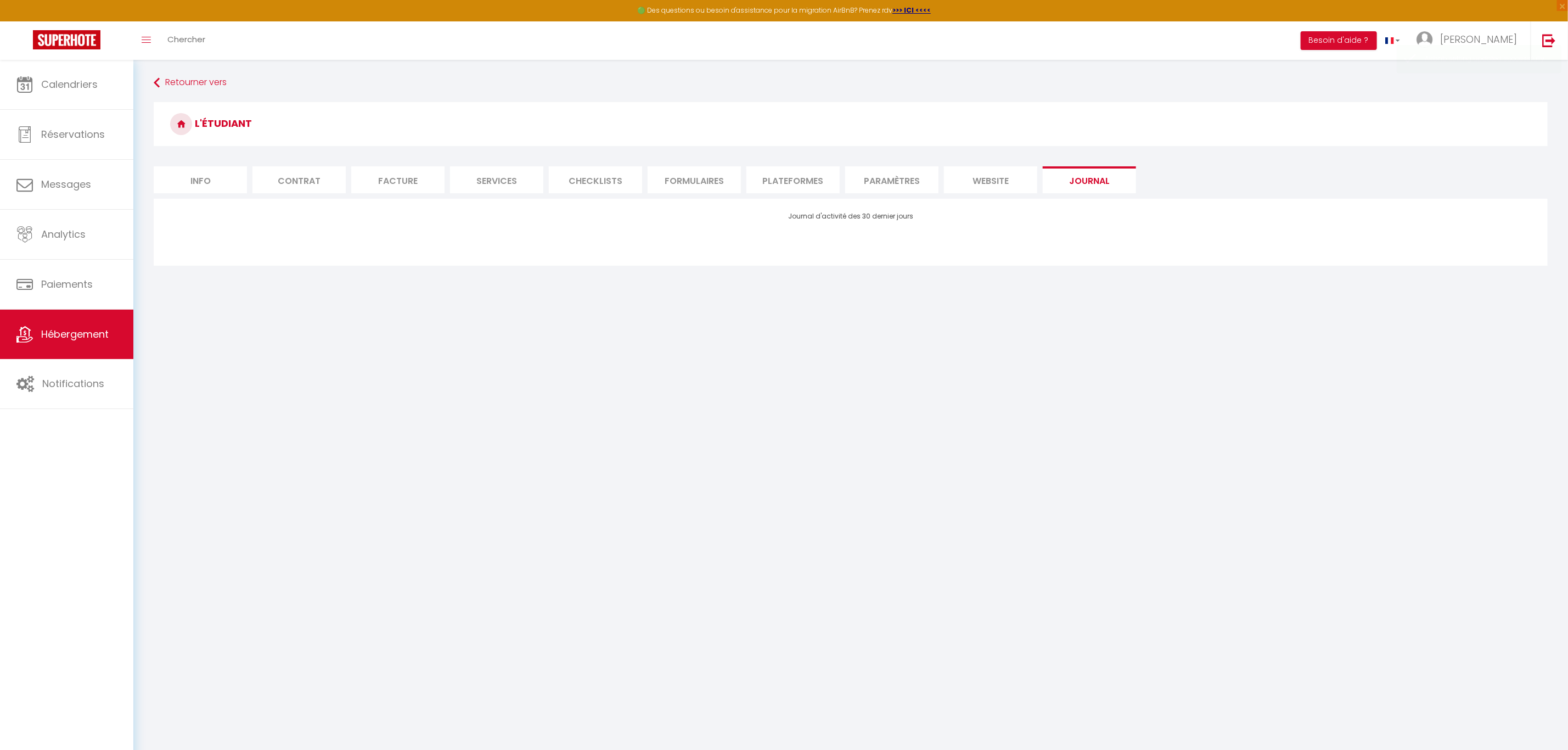
click at [798, 174] on li "Plateformes" at bounding box center [793, 180] width 93 height 27
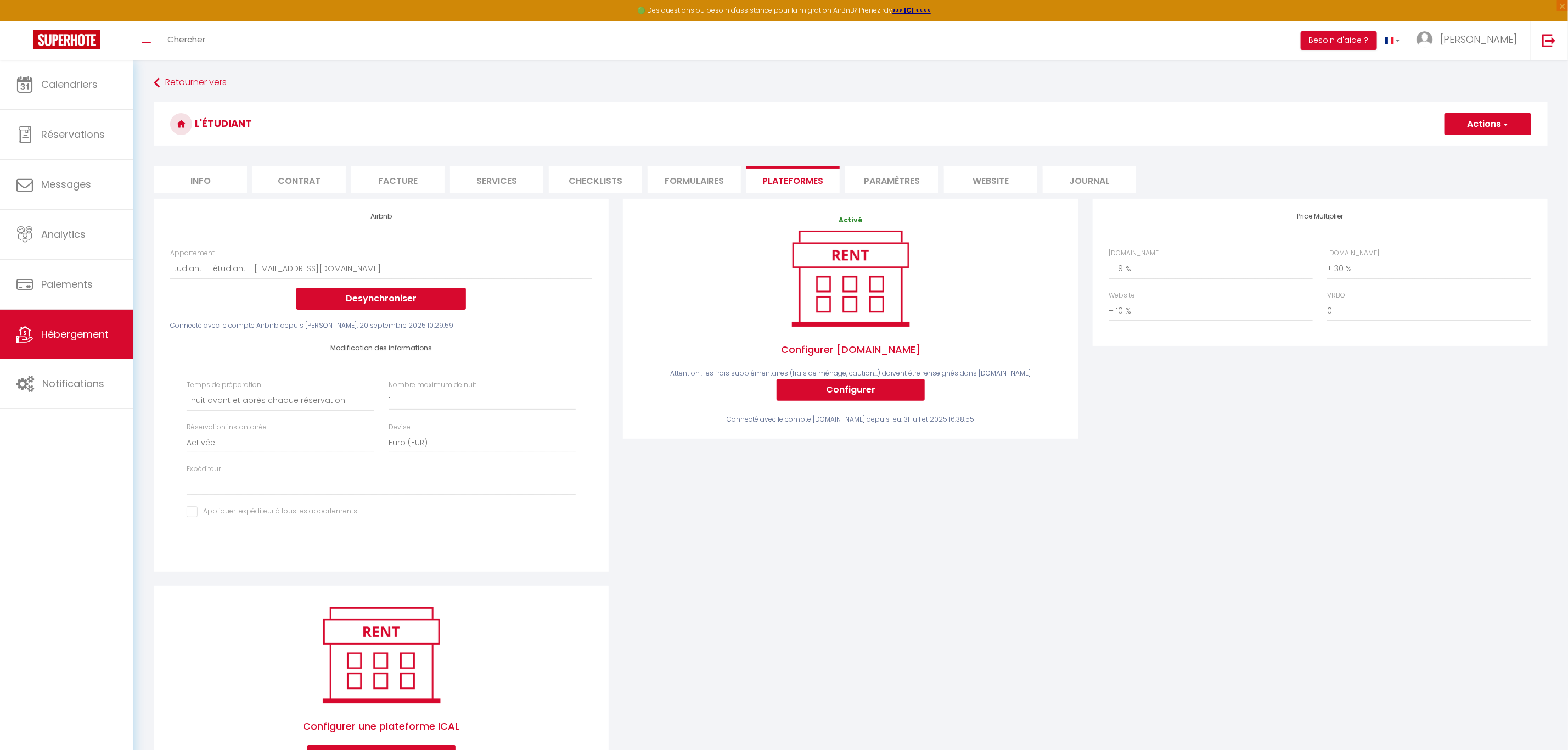
click at [221, 179] on li "Info" at bounding box center [200, 180] width 93 height 27
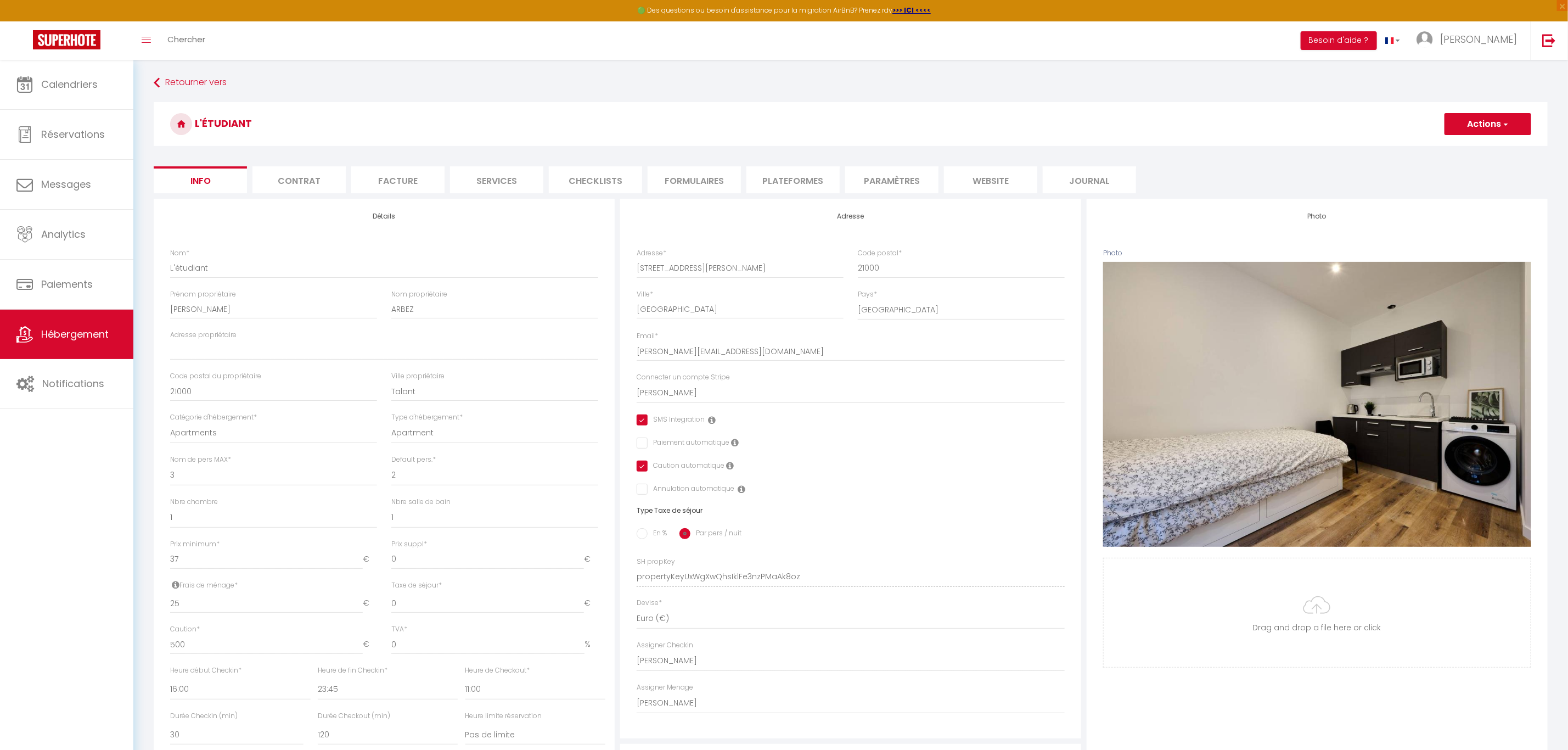
click at [823, 180] on li "Plateformes" at bounding box center [793, 180] width 93 height 27
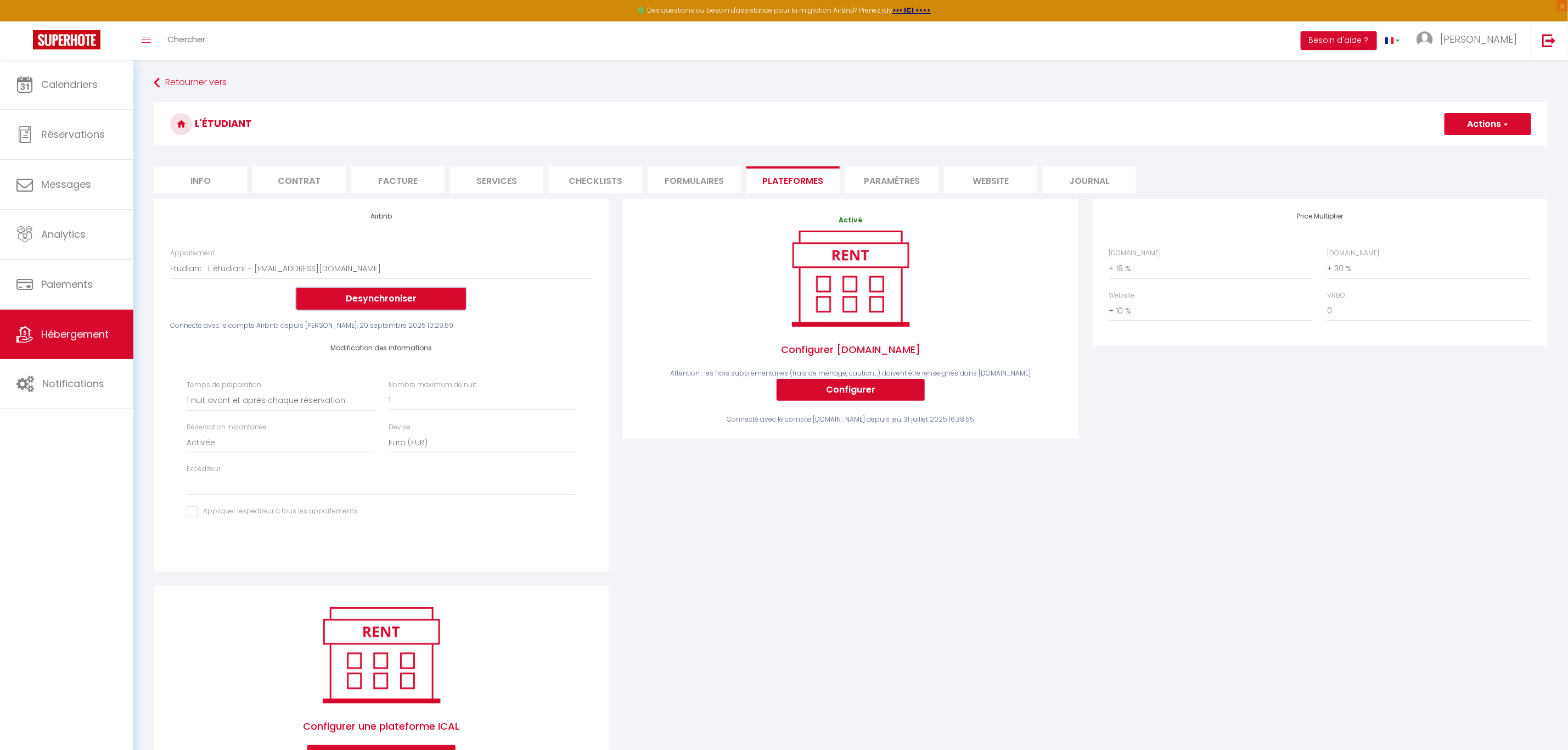
click at [406, 295] on button "Desynchroniser" at bounding box center [381, 299] width 170 height 22
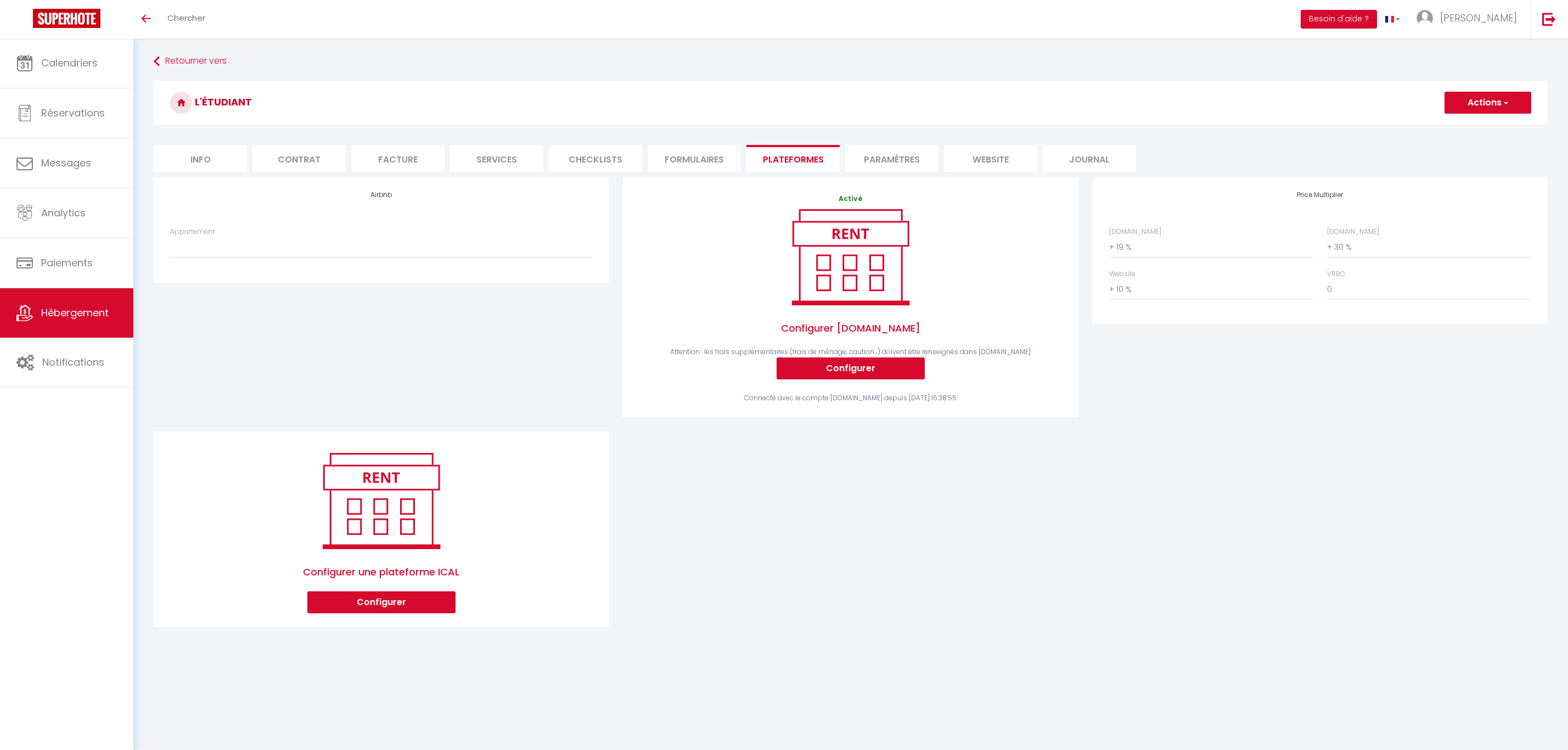
select select "+ 19 %"
select select "+ 30 %"
select select "+ 10 %"
click at [317, 252] on select "Etudiant · L'étudiant - [EMAIL_ADDRESS][DOMAIN_NAME]" at bounding box center [381, 247] width 422 height 21
select select "16822-1086020989435789733"
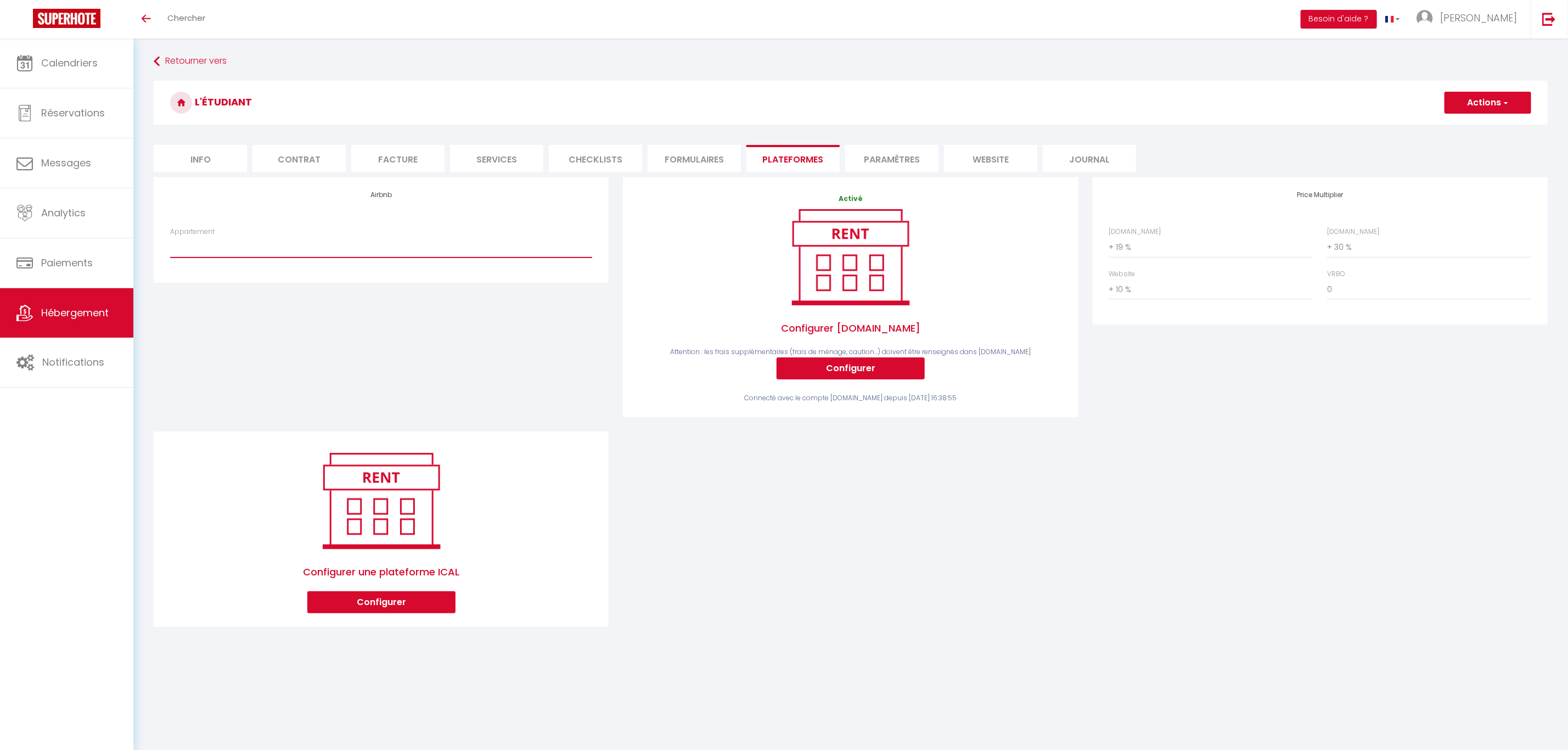
click at [171, 237] on select "Etudiant · L'étudiant - [EMAIL_ADDRESS][DOMAIN_NAME]" at bounding box center [381, 247] width 422 height 21
click at [1520, 104] on button "Actions" at bounding box center [1488, 103] width 87 height 22
click at [1493, 125] on link "Enregistrer" at bounding box center [1487, 127] width 87 height 15
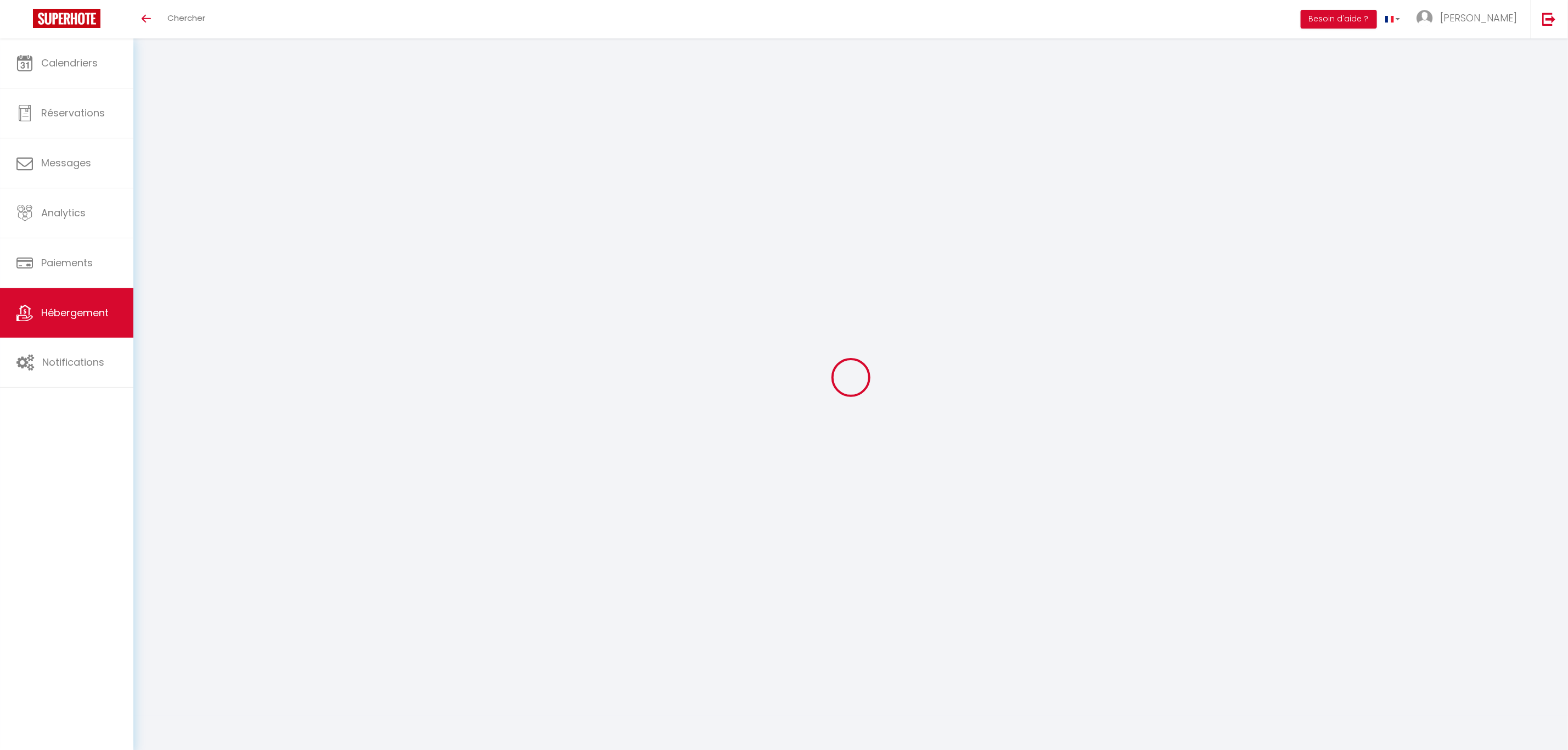
select select "+ 19 %"
select select "+ 30 %"
select select "+ 10 %"
select select "16822-1086020989435789733"
select select "1"
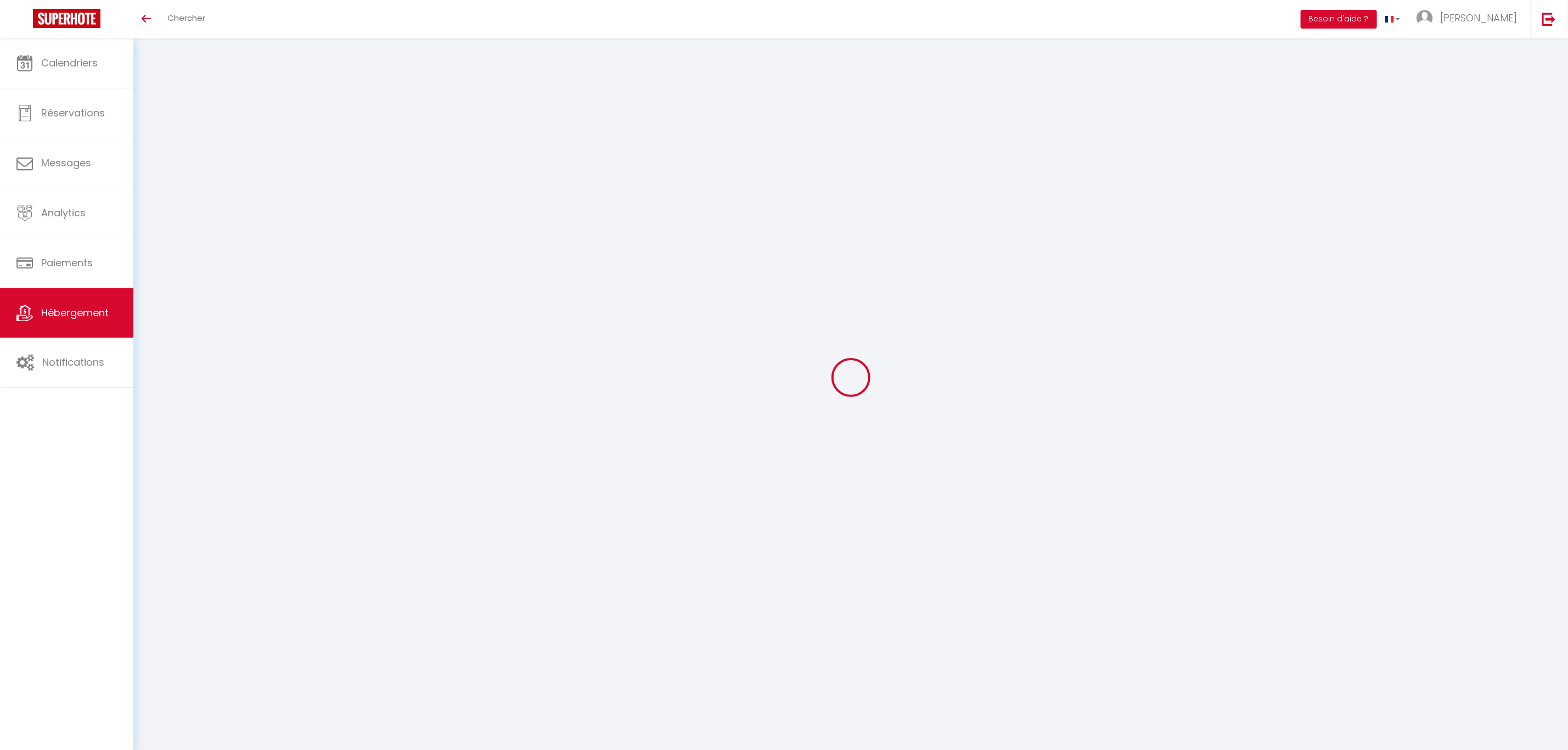
select select "EUR"
select select
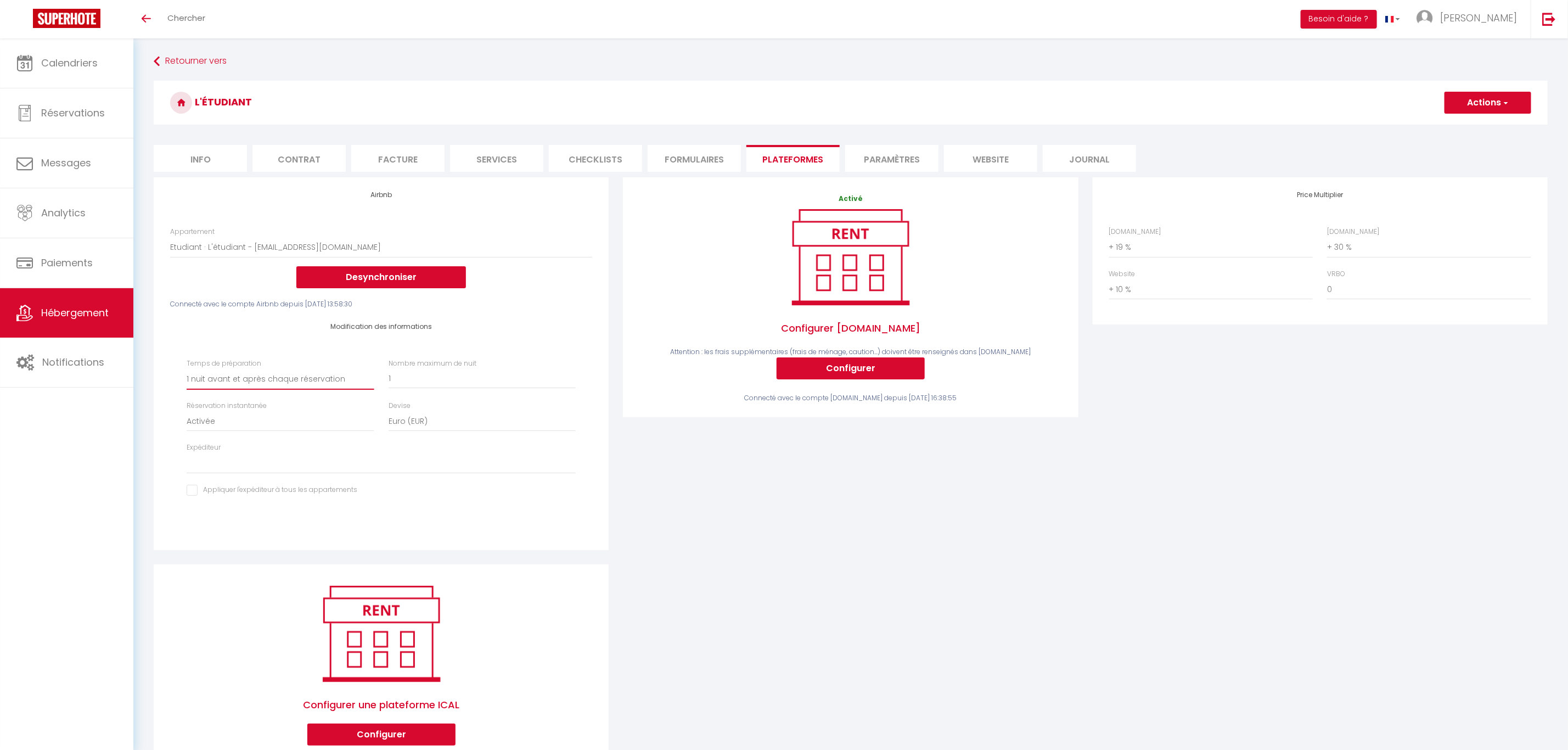
click at [289, 378] on select "Aucun 1 nuit avant et après chaque réservation 2 nuits avant et après chaque ré…" at bounding box center [280, 379] width 187 height 21
select select "2"
click at [187, 369] on select "Aucun 1 nuit avant et après chaque réservation 2 nuits avant et après chaque ré…" at bounding box center [280, 379] width 187 height 21
select select
click at [1477, 107] on button "Actions" at bounding box center [1488, 103] width 87 height 22
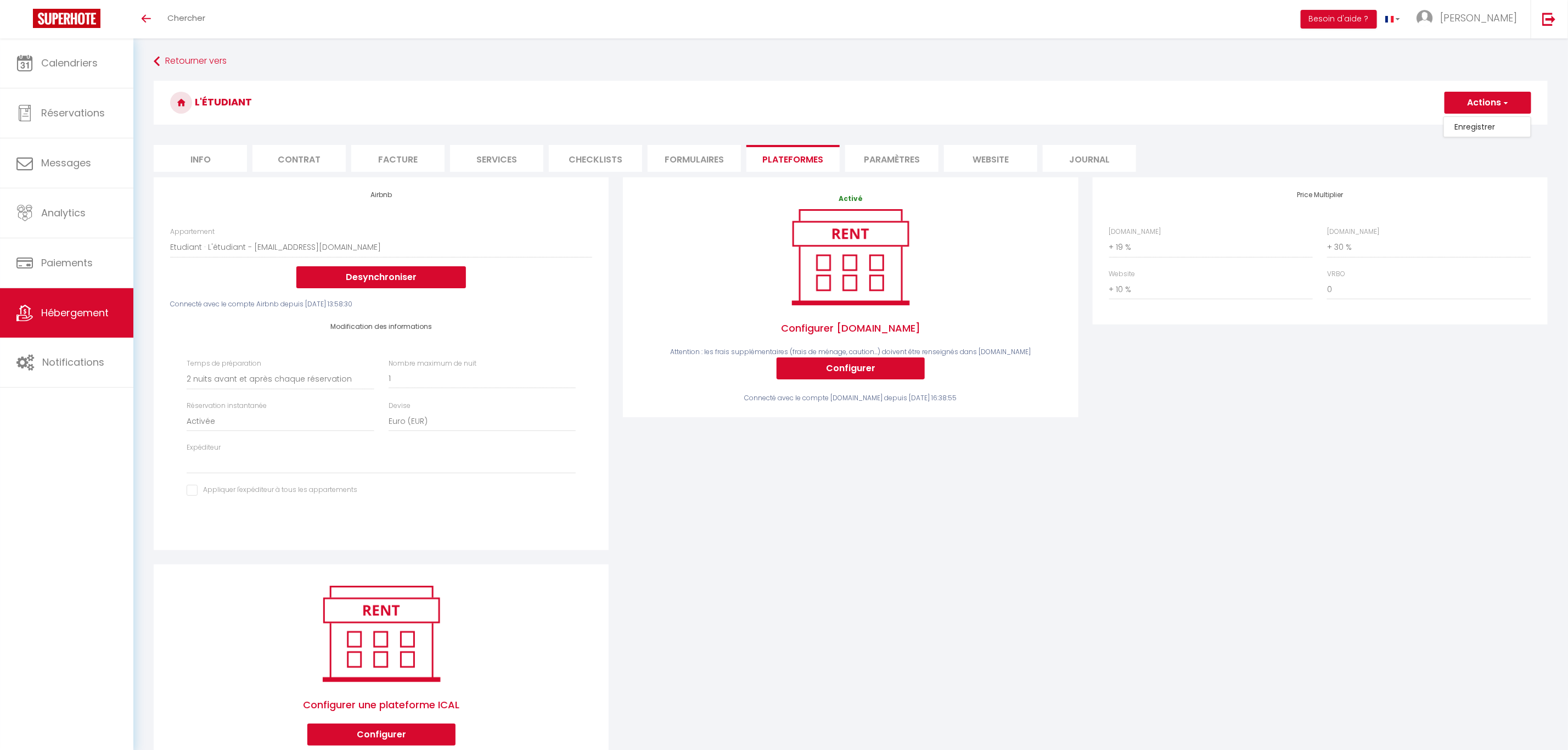
click at [1475, 131] on link "Enregistrer" at bounding box center [1487, 127] width 87 height 15
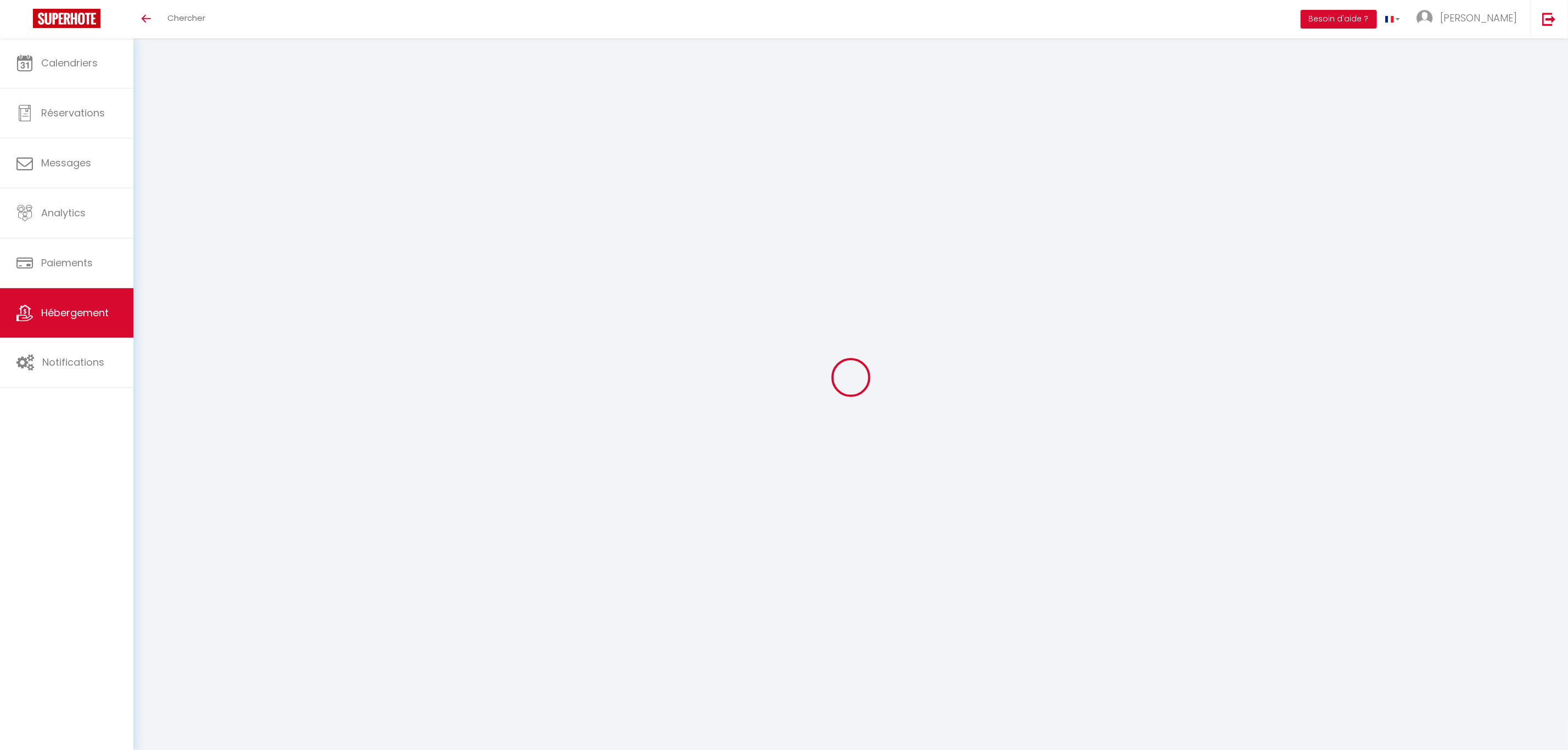
select select "2"
select select "EUR"
select select
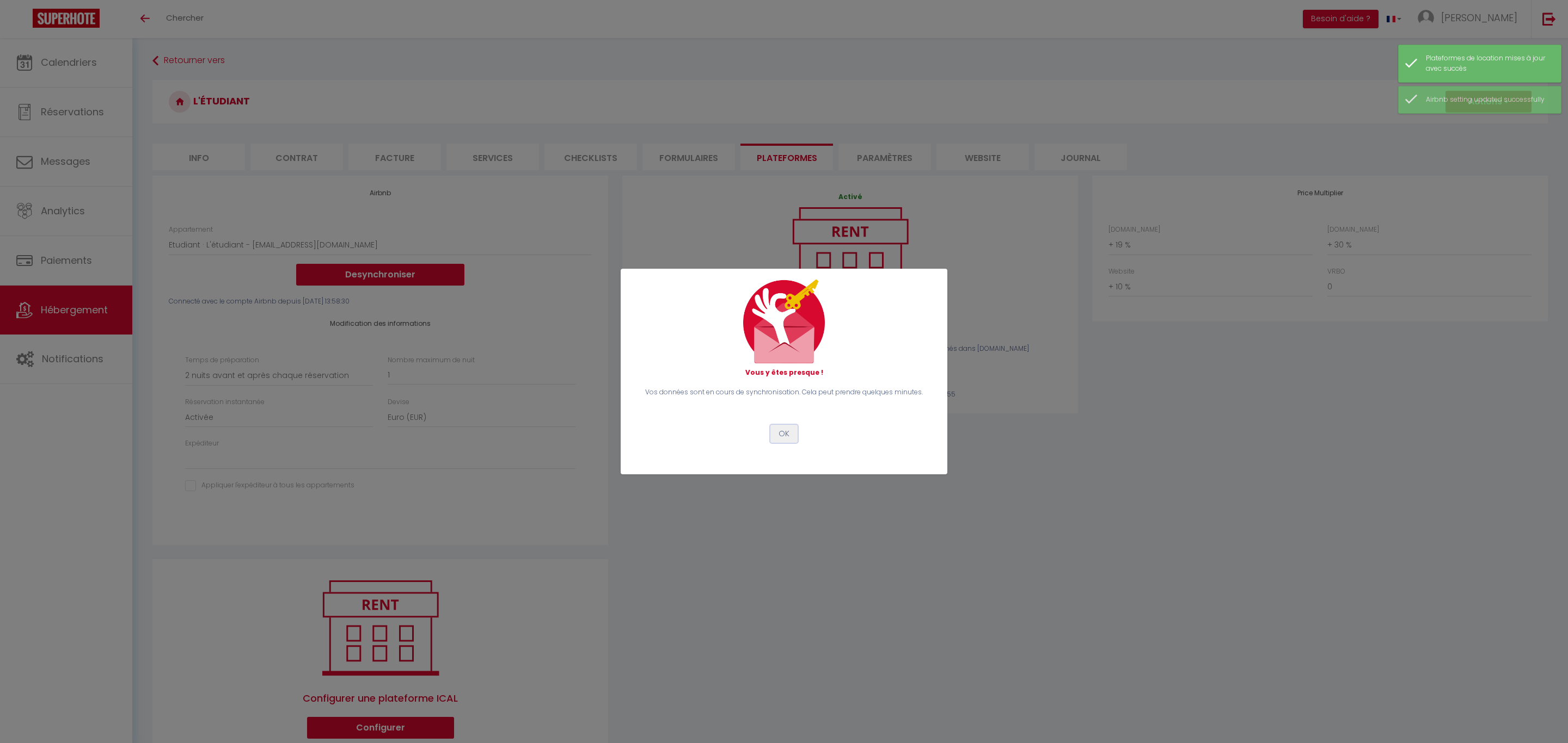
click at [788, 434] on button "OK" at bounding box center [784, 434] width 27 height 19
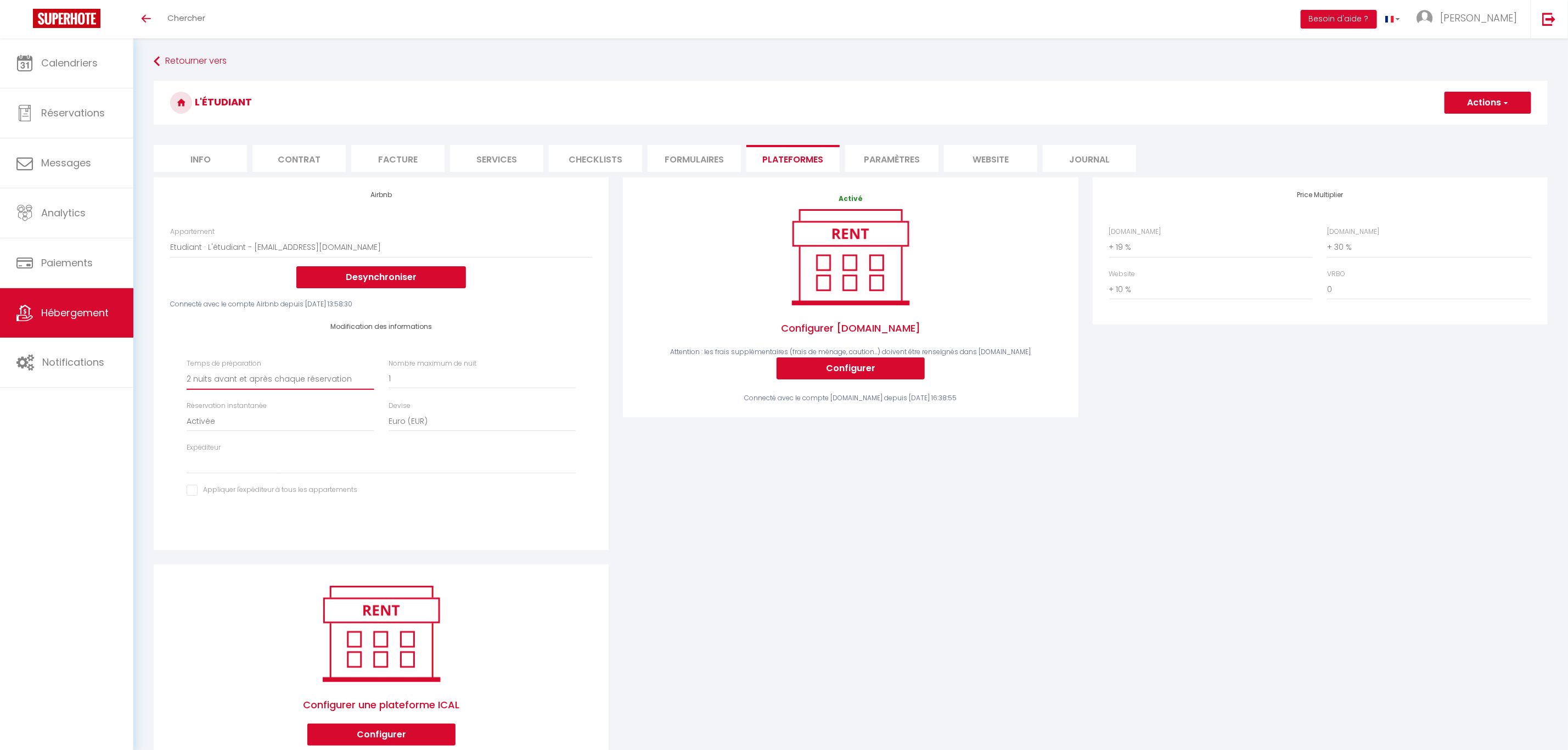
click at [289, 370] on select "Aucun 1 nuit avant et après chaque réservation 2 nuits avant et après chaque ré…" at bounding box center [280, 379] width 187 height 21
select select "1"
click at [187, 369] on select "Aucun 1 nuit avant et après chaque réservation 2 nuits avant et après chaque ré…" at bounding box center [280, 379] width 187 height 21
select select
click at [1487, 101] on button "Actions" at bounding box center [1488, 103] width 87 height 22
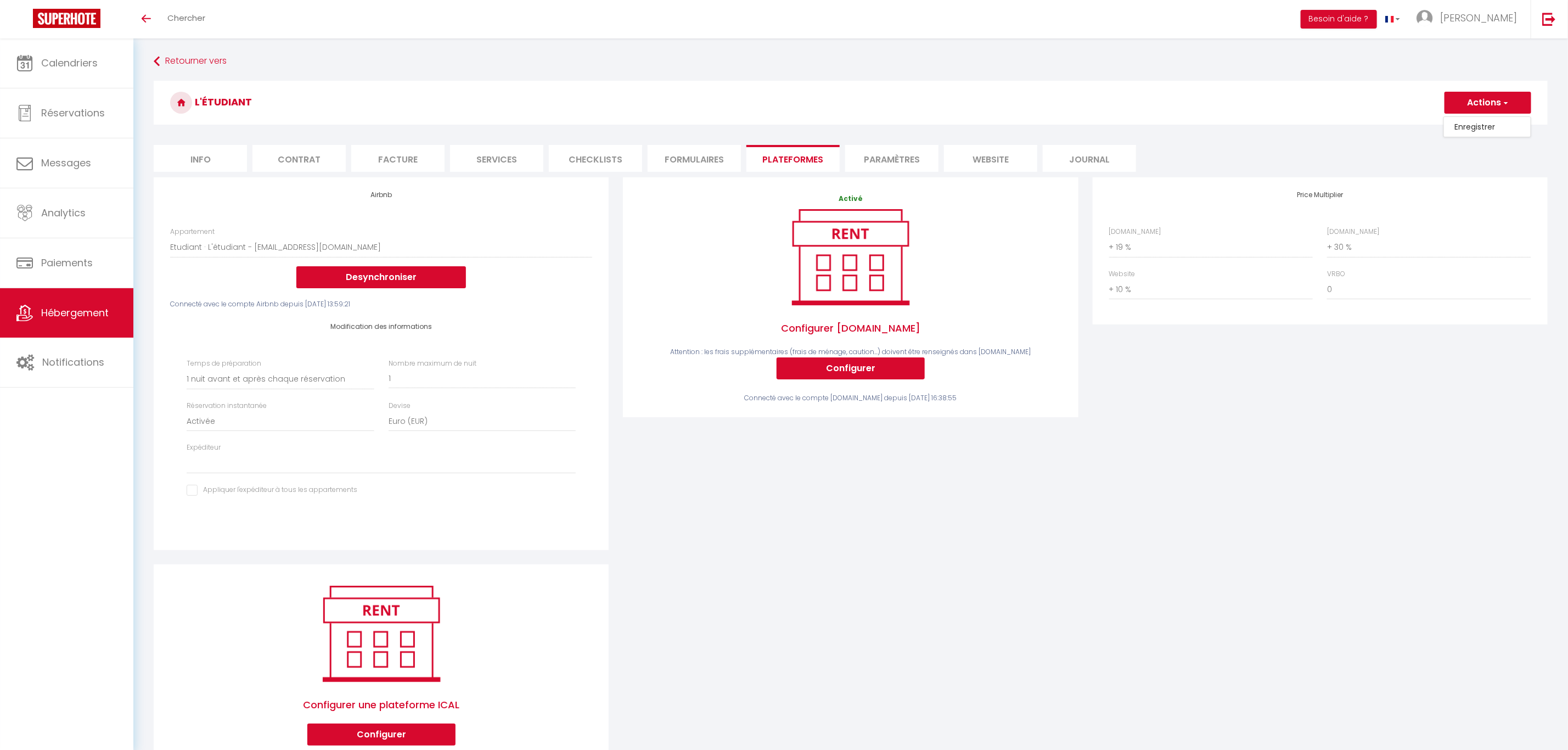
click at [1467, 129] on link "Enregistrer" at bounding box center [1487, 127] width 87 height 15
select select "1"
select select "EUR"
select select
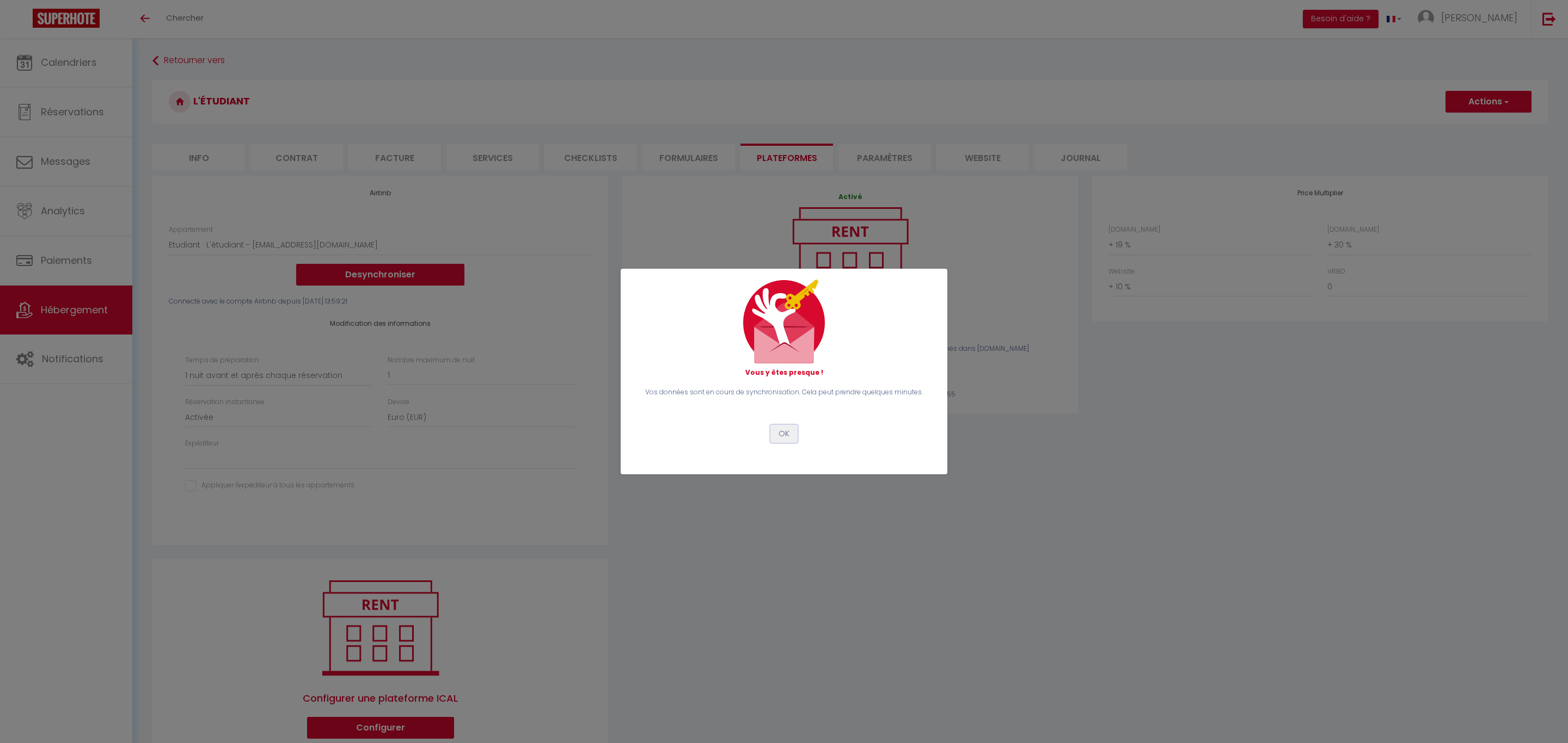
click at [778, 432] on button "OK" at bounding box center [784, 434] width 27 height 19
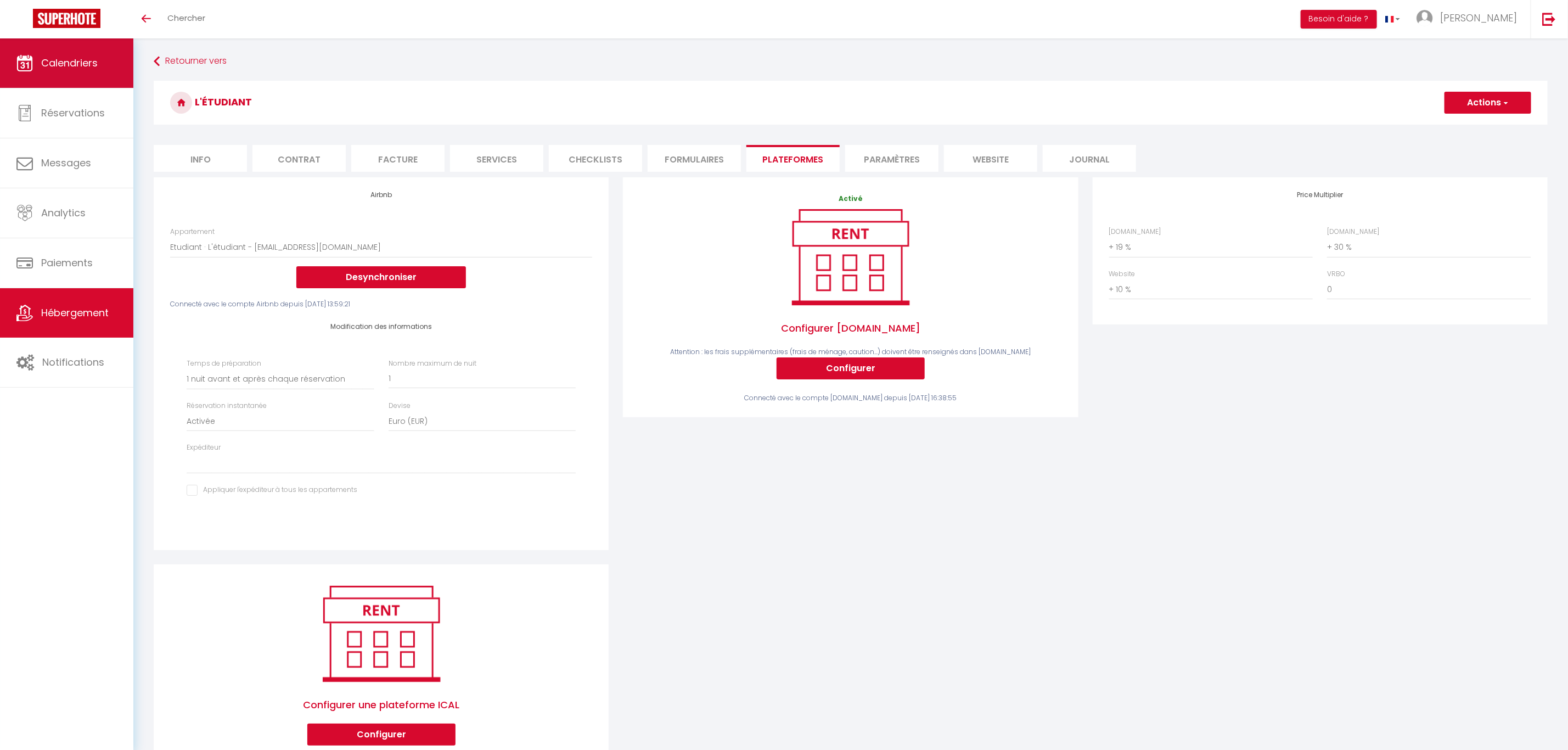
click at [54, 66] on span "Calendriers" at bounding box center [69, 63] width 56 height 14
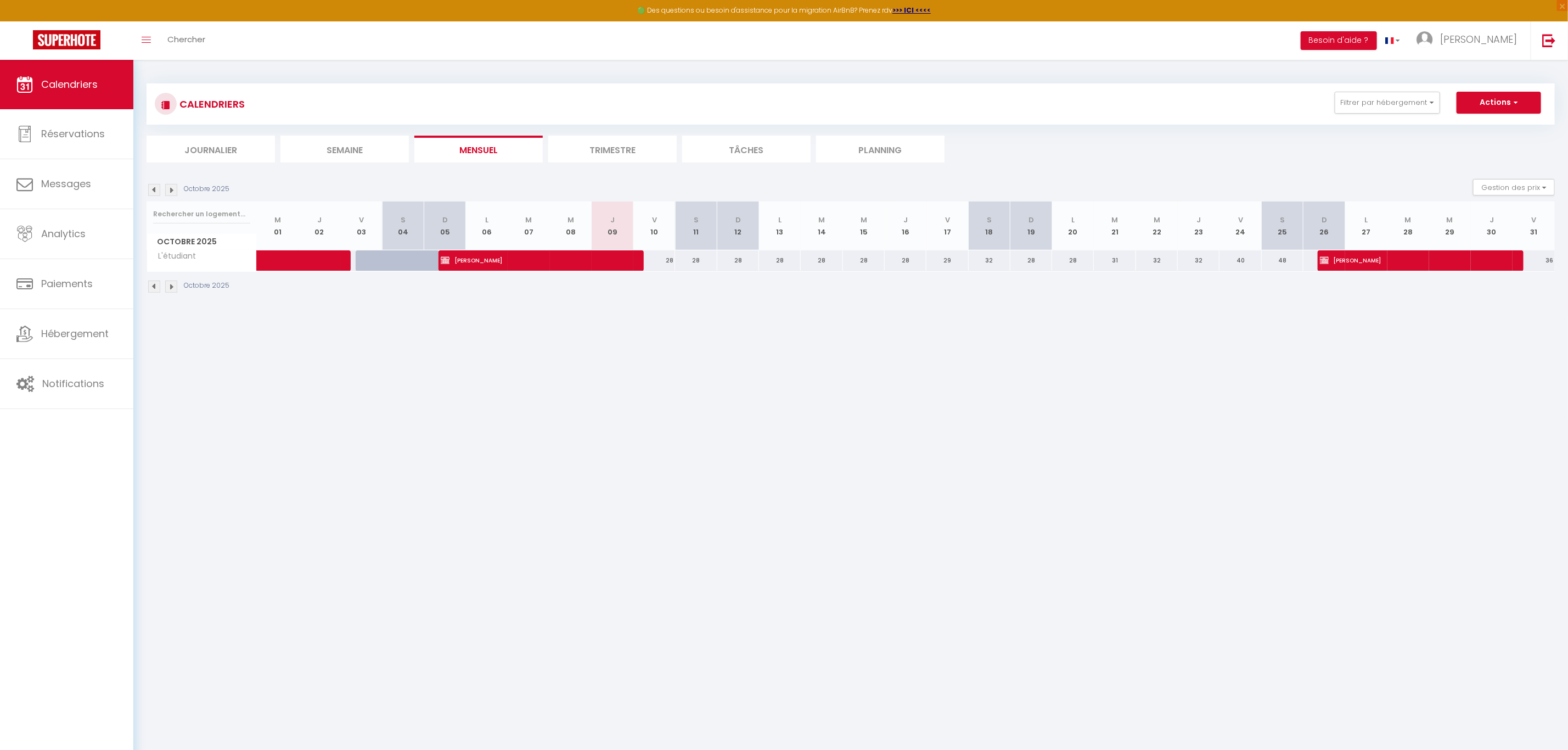
click at [664, 262] on div "28" at bounding box center [654, 261] width 42 height 20
type input "28"
type input "Ven 10 Octobre 2025"
type input "Sam 11 Octobre 2025"
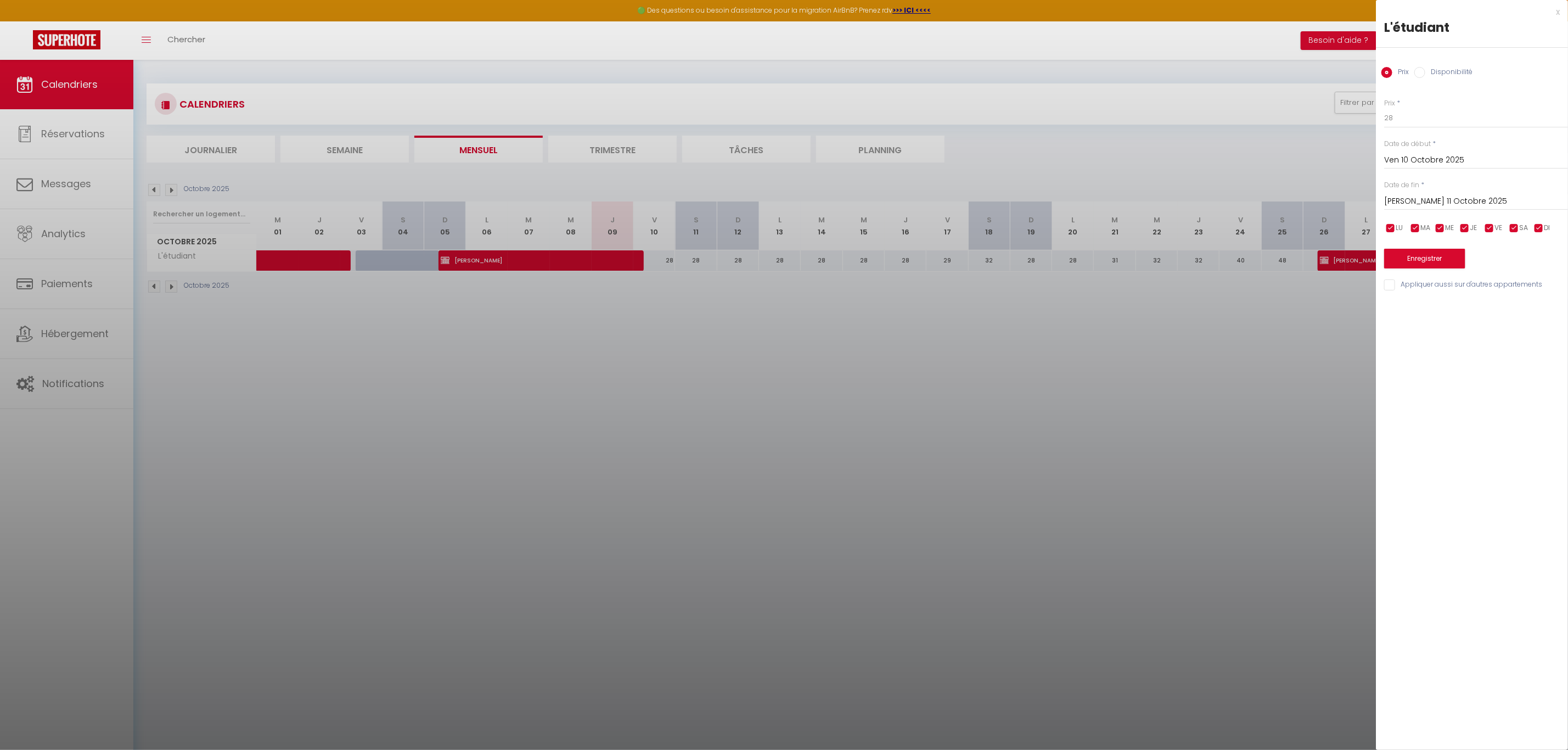
drag, startPoint x: 1559, startPoint y: 14, endPoint x: 1559, endPoint y: 24, distance: 10.0
click at [1559, 20] on div "x L'étudiant Prix Disponibilité Prix * 28 Statut * Disponible Indisponible Date…" at bounding box center [1472, 151] width 192 height 302
click at [1558, 15] on div "x" at bounding box center [1467, 12] width 184 height 14
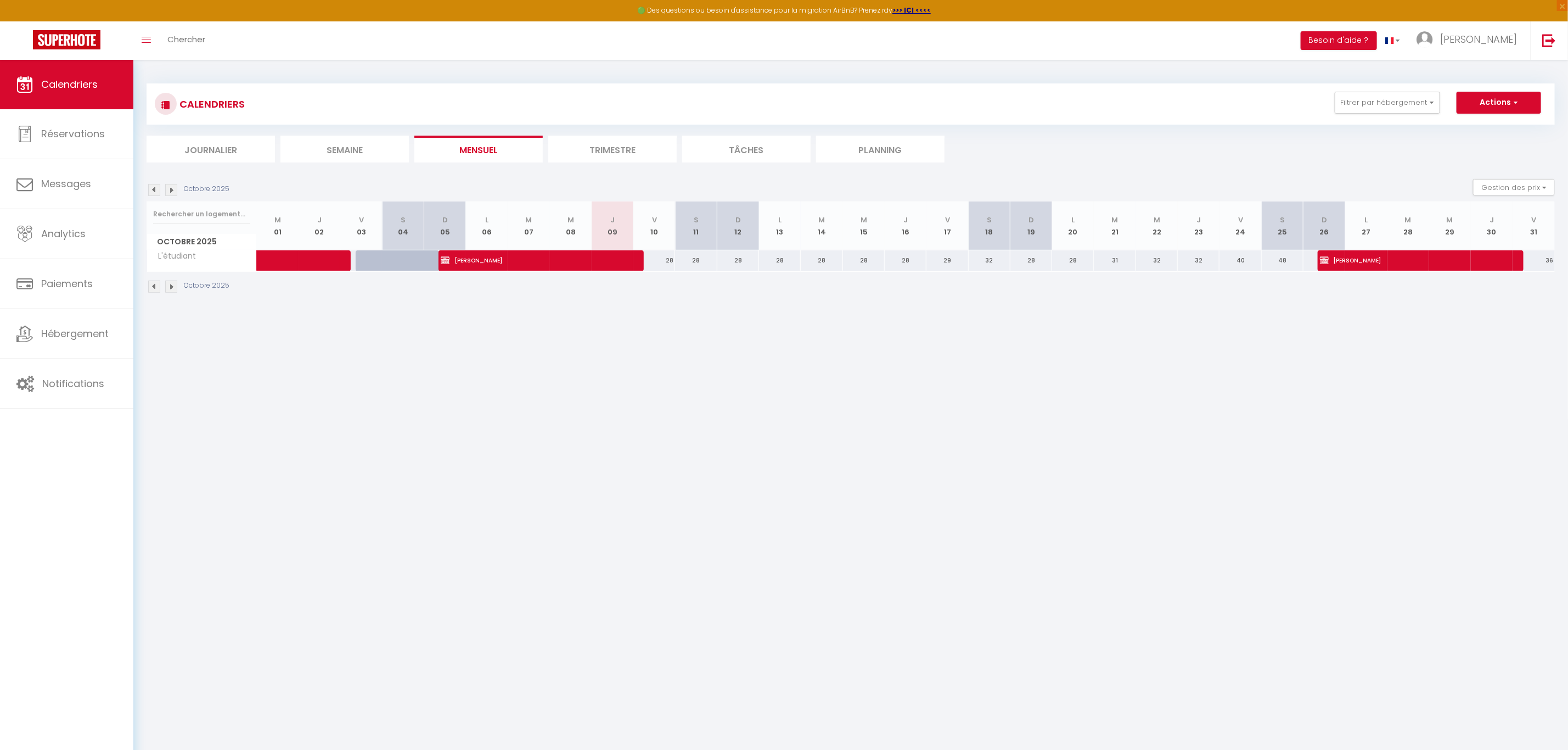
click at [1427, 308] on div "CALENDRIERS Filtrer par hébergement Tous Maison bourguignonne près des vignes e…" at bounding box center [850, 189] width 1435 height 258
click at [172, 192] on img at bounding box center [171, 190] width 12 height 12
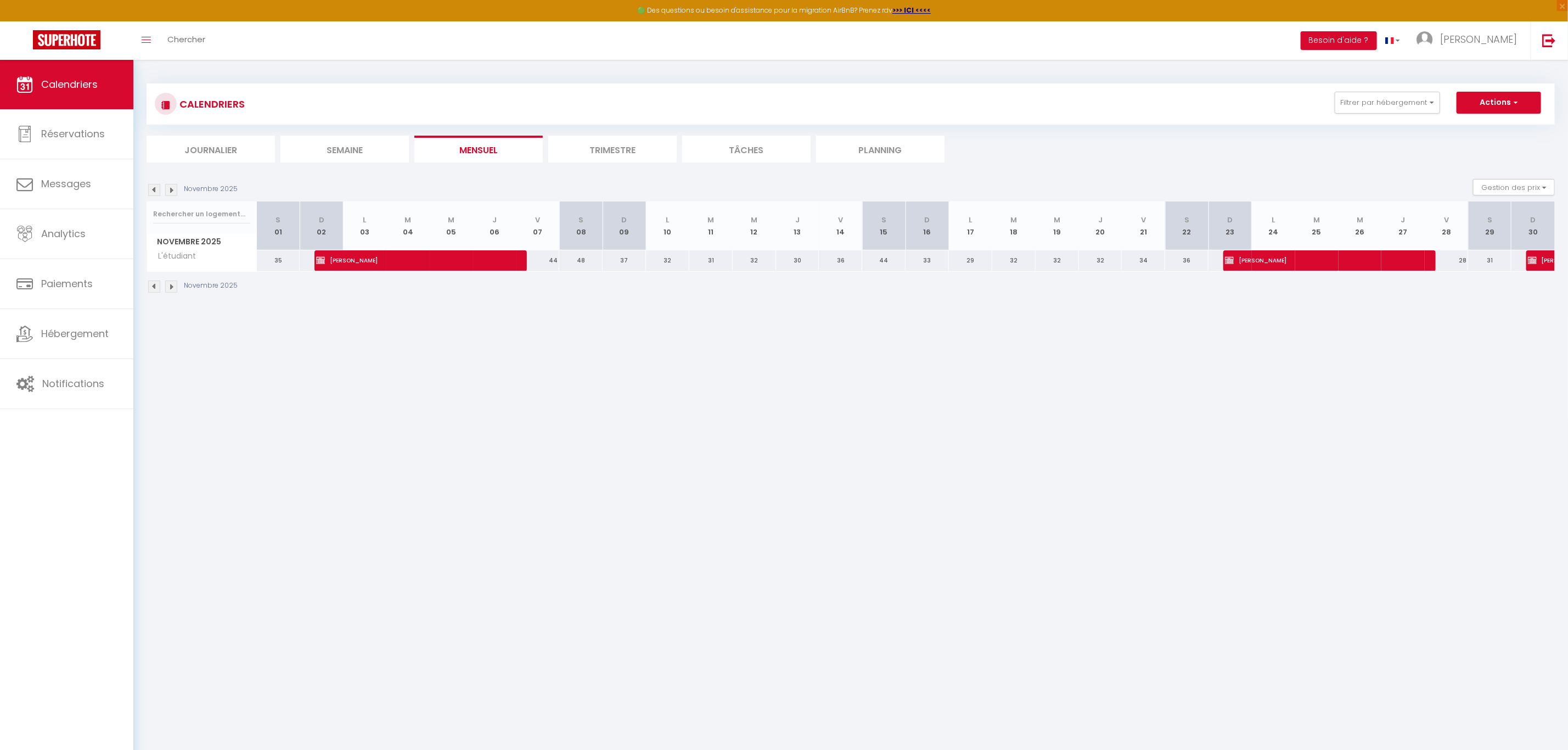
click at [172, 192] on img at bounding box center [171, 190] width 12 height 12
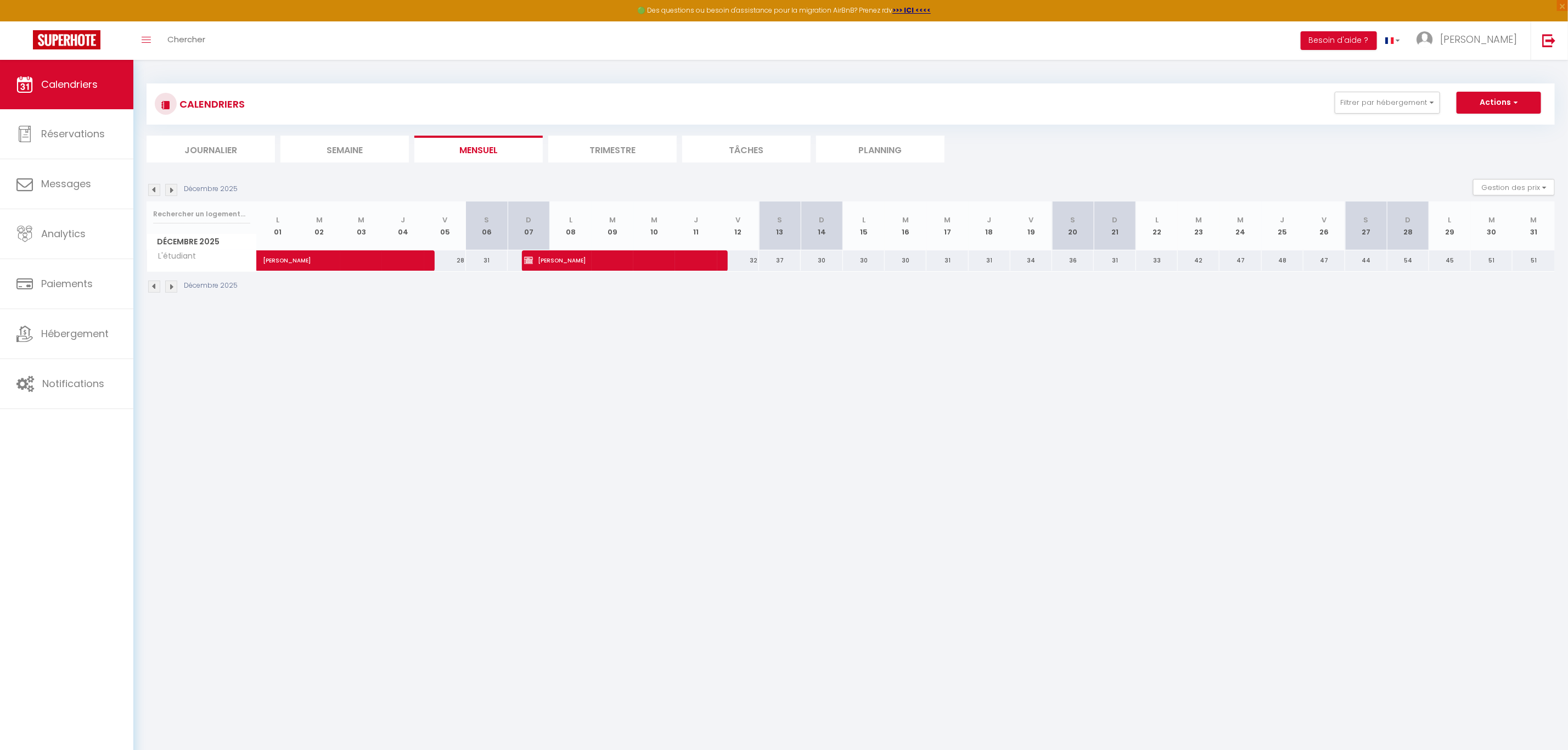
click at [159, 192] on img at bounding box center [153, 190] width 12 height 12
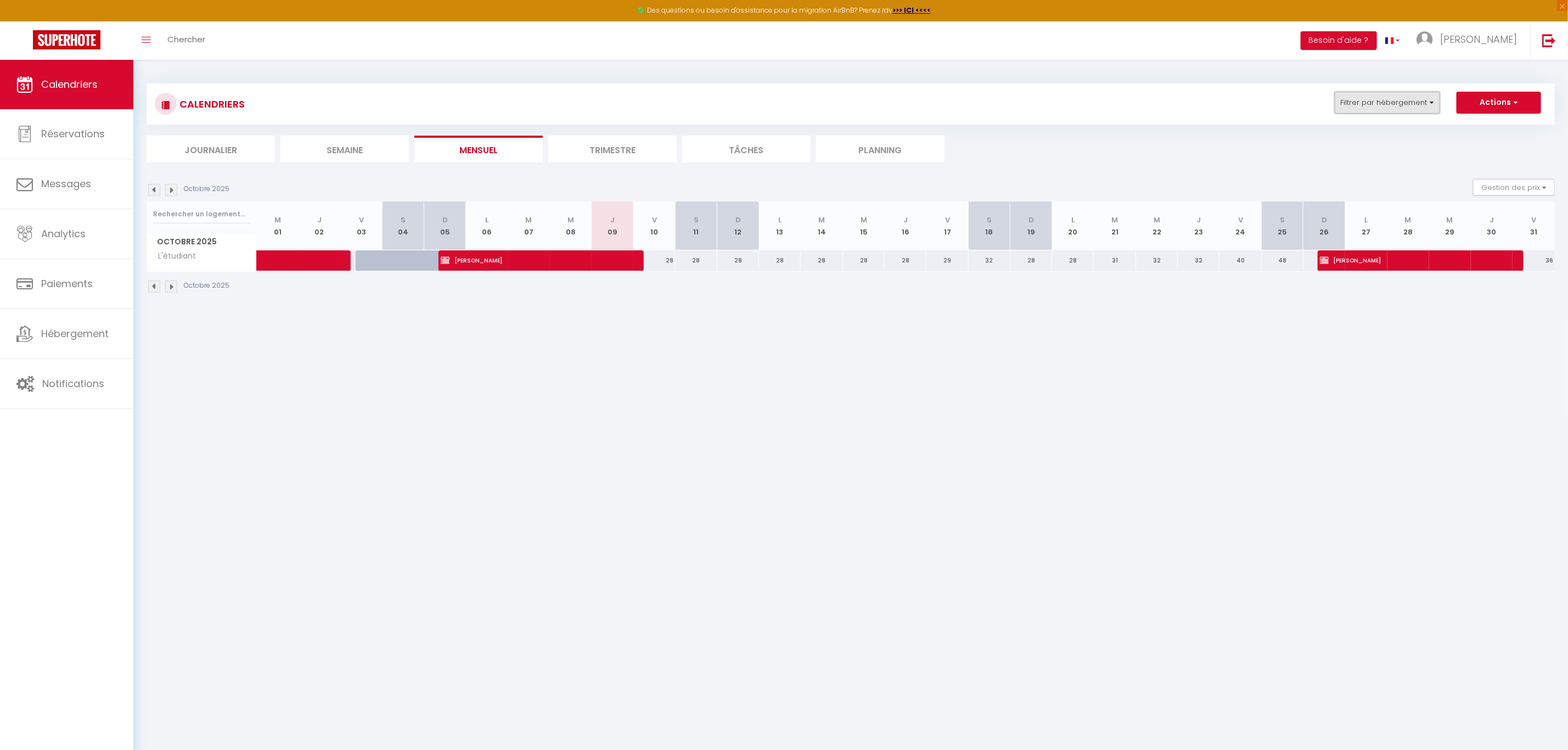
click at [1403, 101] on button "Filtrer par hébergement" at bounding box center [1387, 103] width 105 height 22
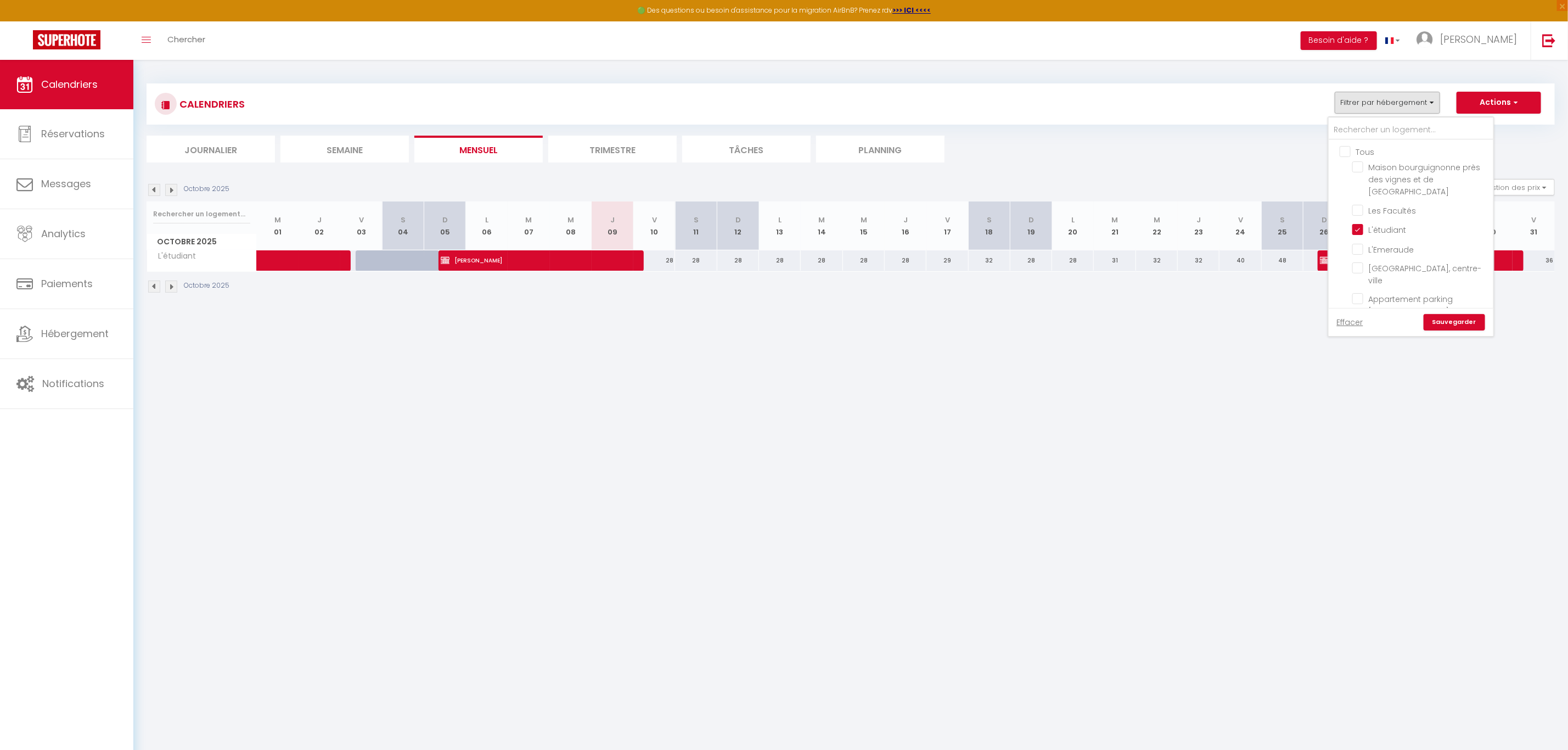
click at [1347, 151] on input "Tous" at bounding box center [1421, 151] width 164 height 11
checkbox input "true"
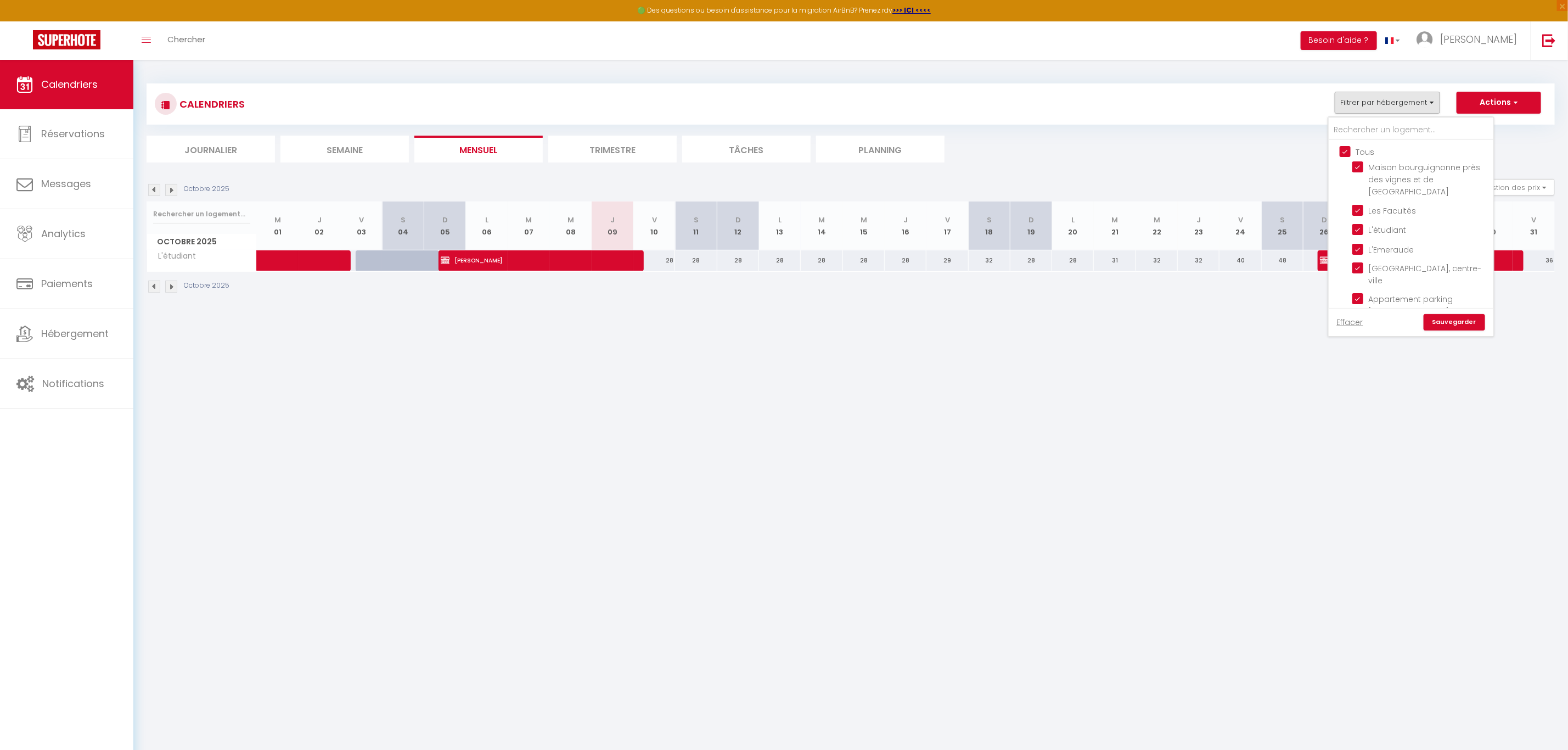
checkbox input "true"
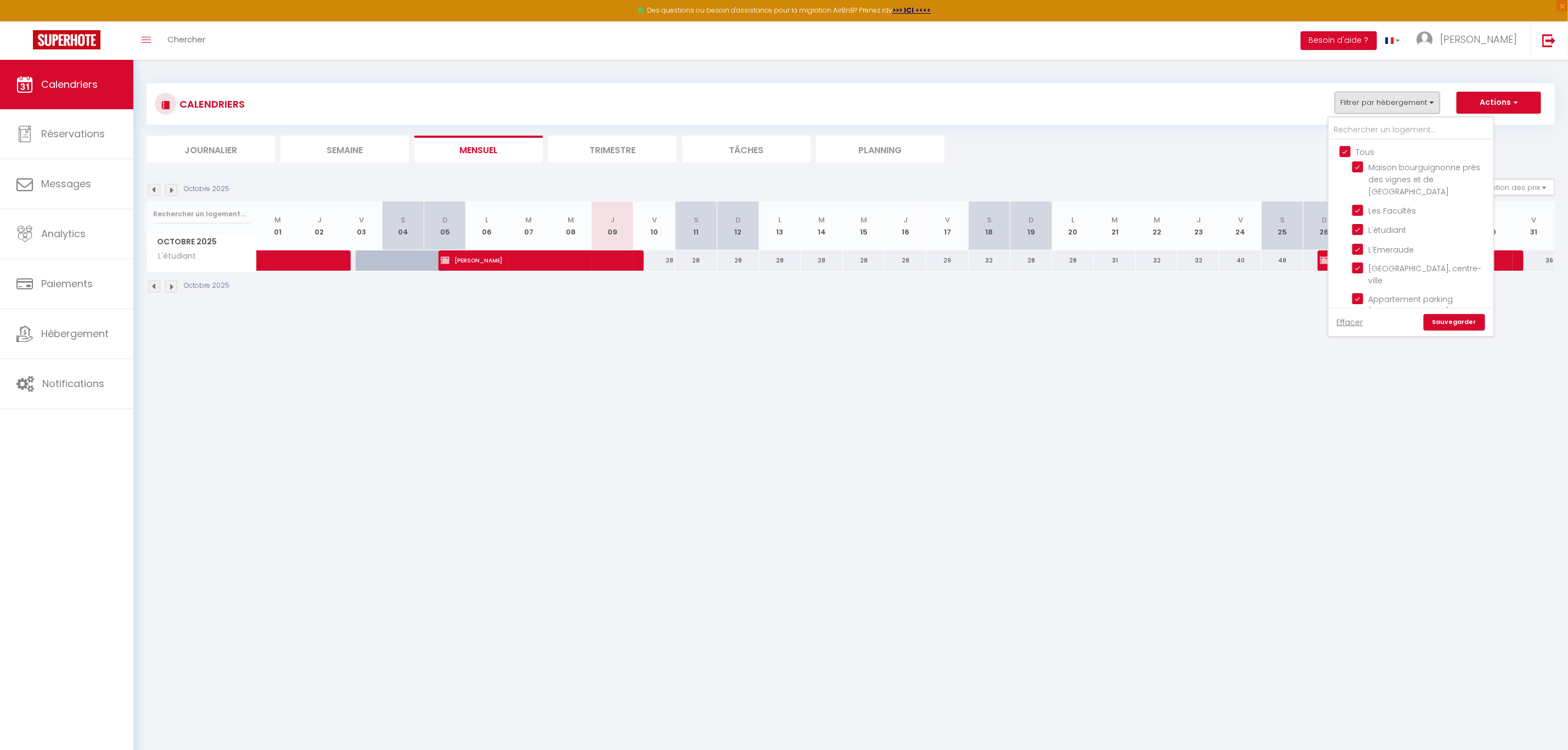
checkbox input "true"
click at [1464, 321] on link "Sauvegarder" at bounding box center [1455, 322] width 62 height 16
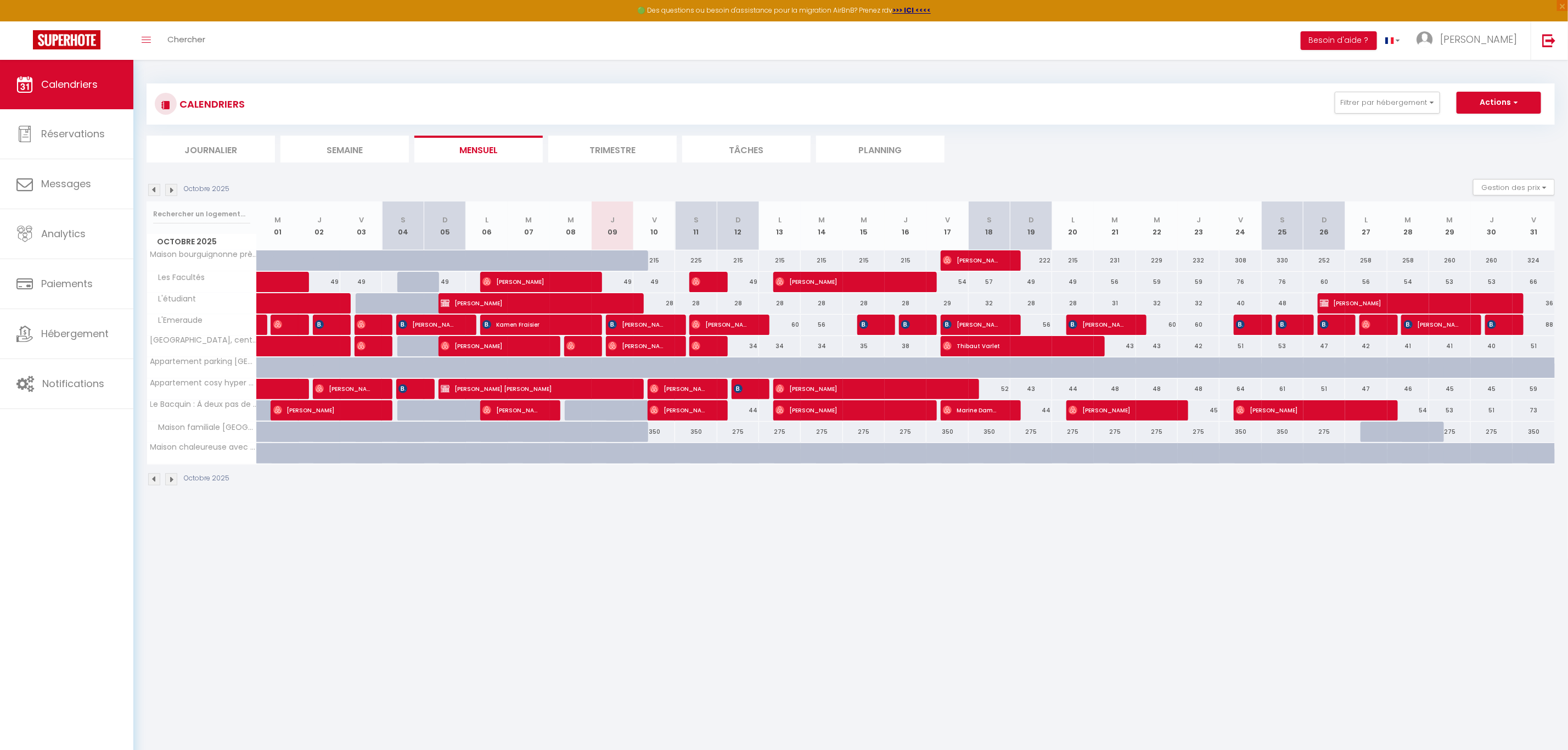
click at [815, 558] on body "🟢 Des questions ou besoin d'assistance pour la migration AirBnB? Prenez rdv >>>…" at bounding box center [784, 435] width 1568 height 750
click at [88, 338] on span "Hébergement" at bounding box center [74, 333] width 67 height 14
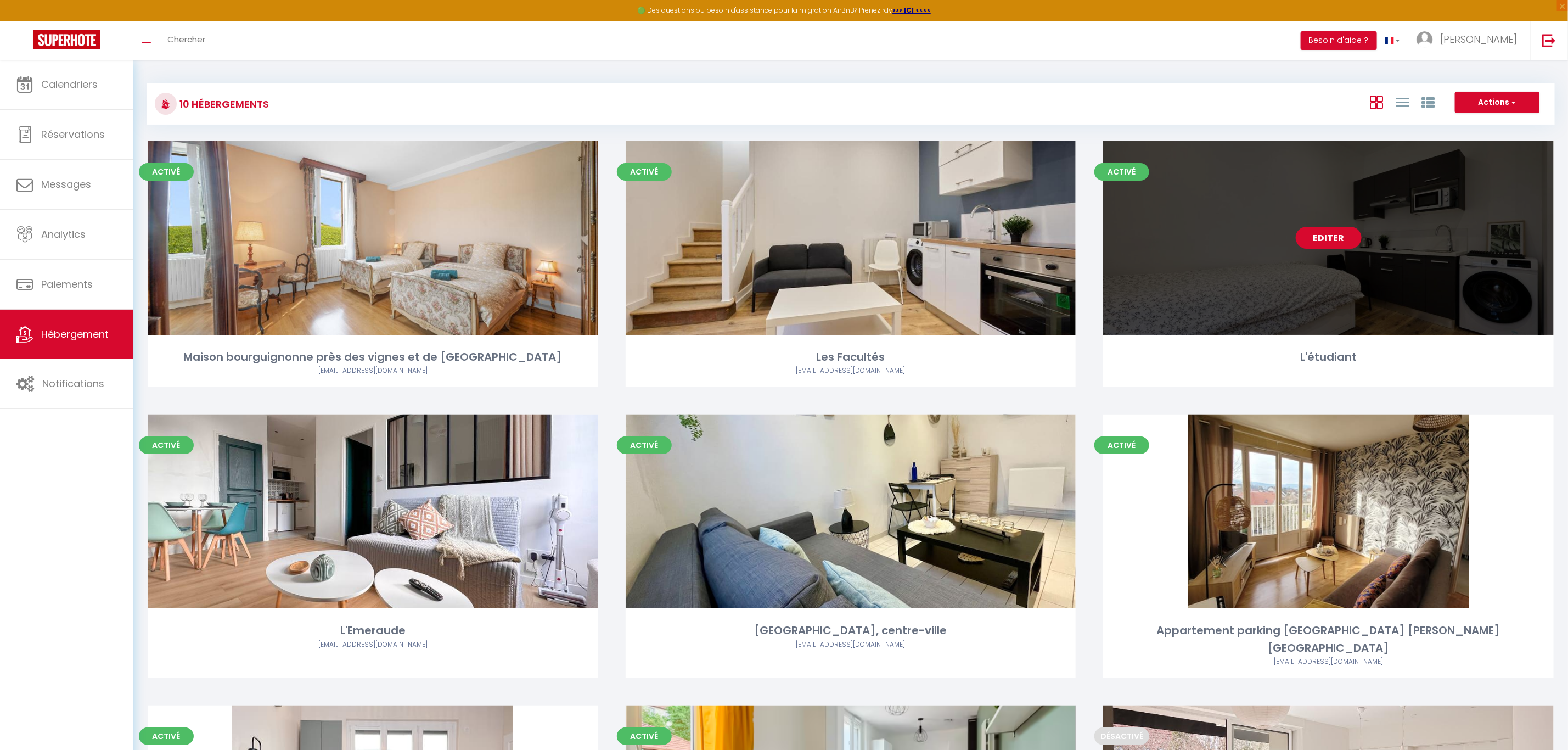
click at [1344, 228] on link "Editer" at bounding box center [1328, 238] width 66 height 22
select select "3"
select select "2"
select select "1"
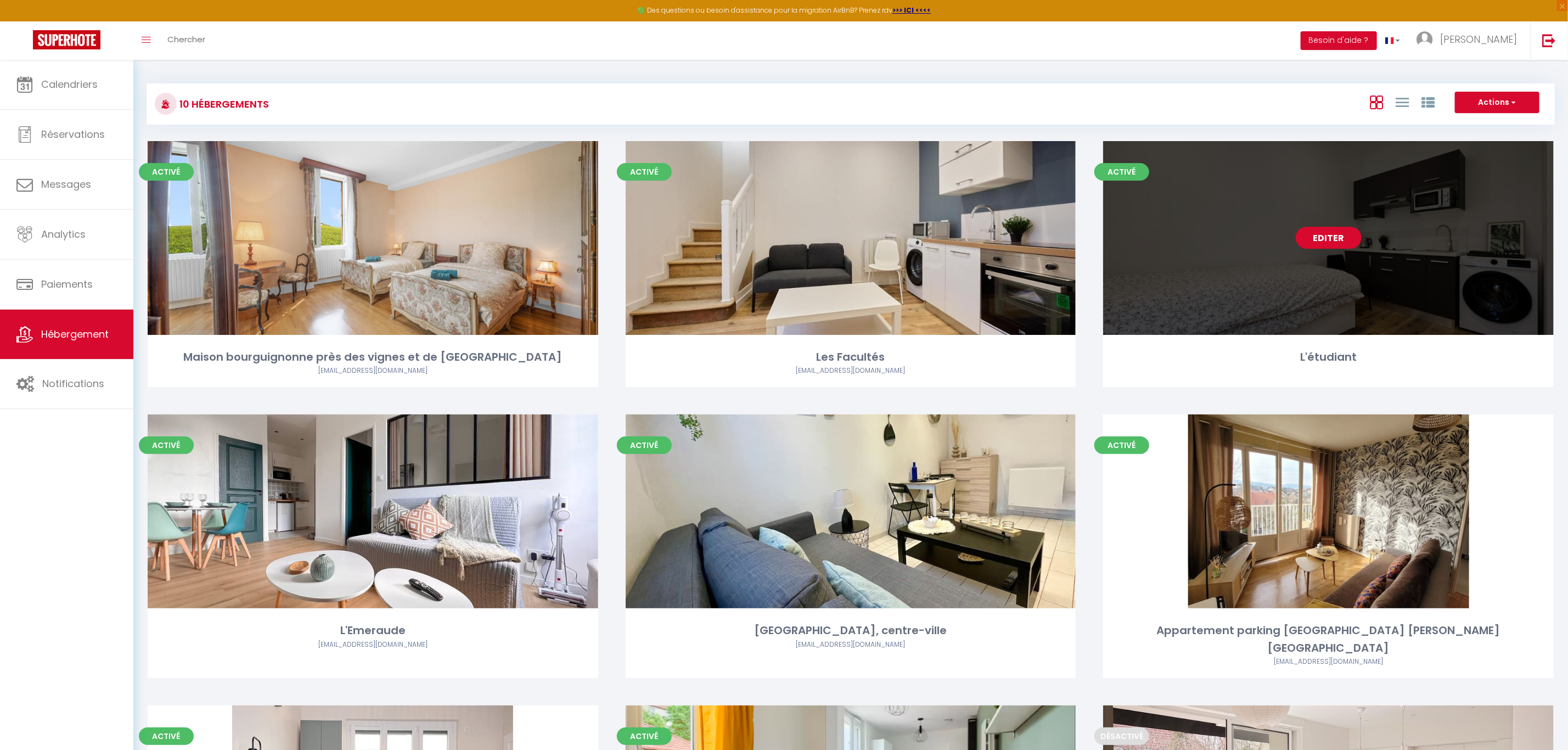
select select
select select "28"
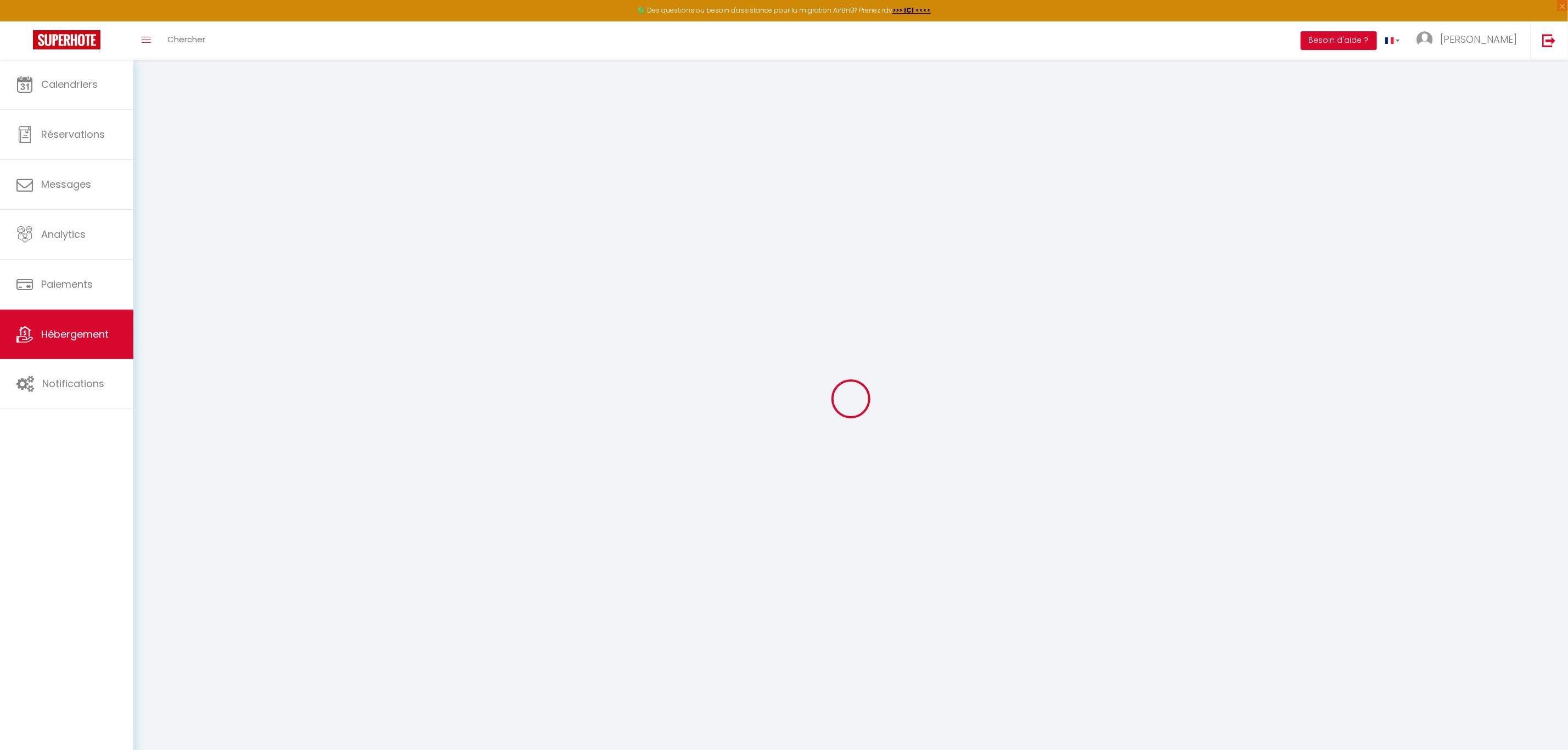
select select
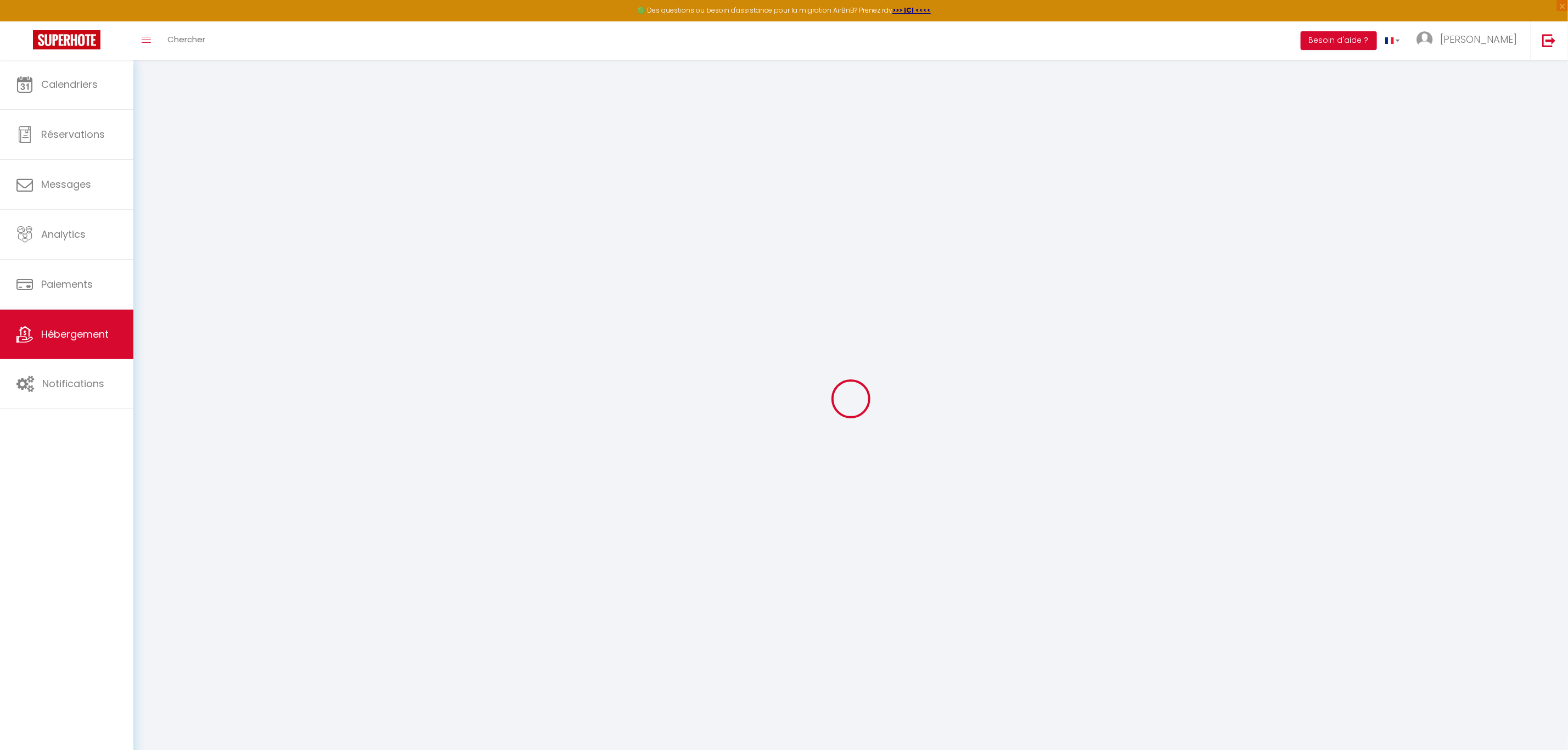
select select
checkbox input "false"
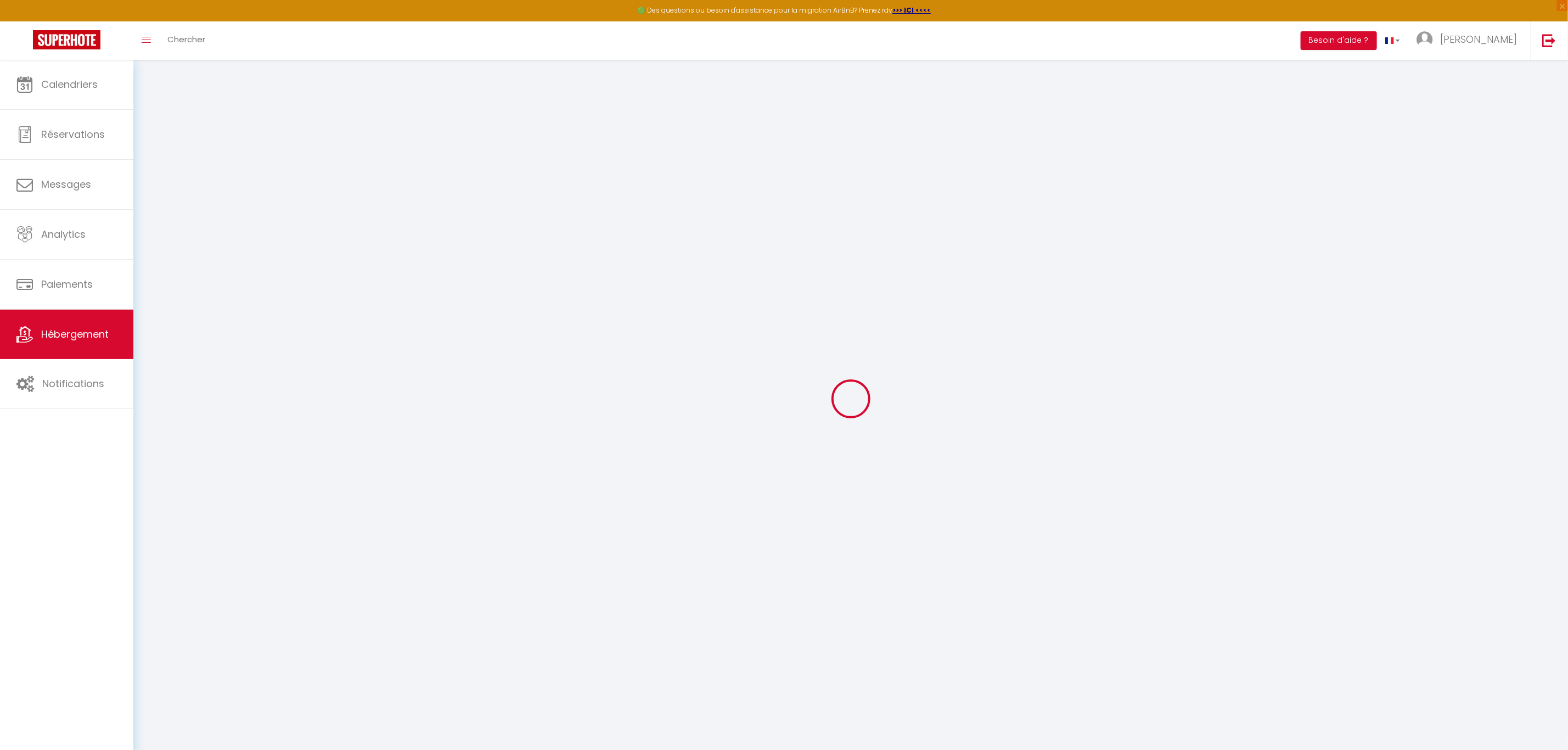
select select
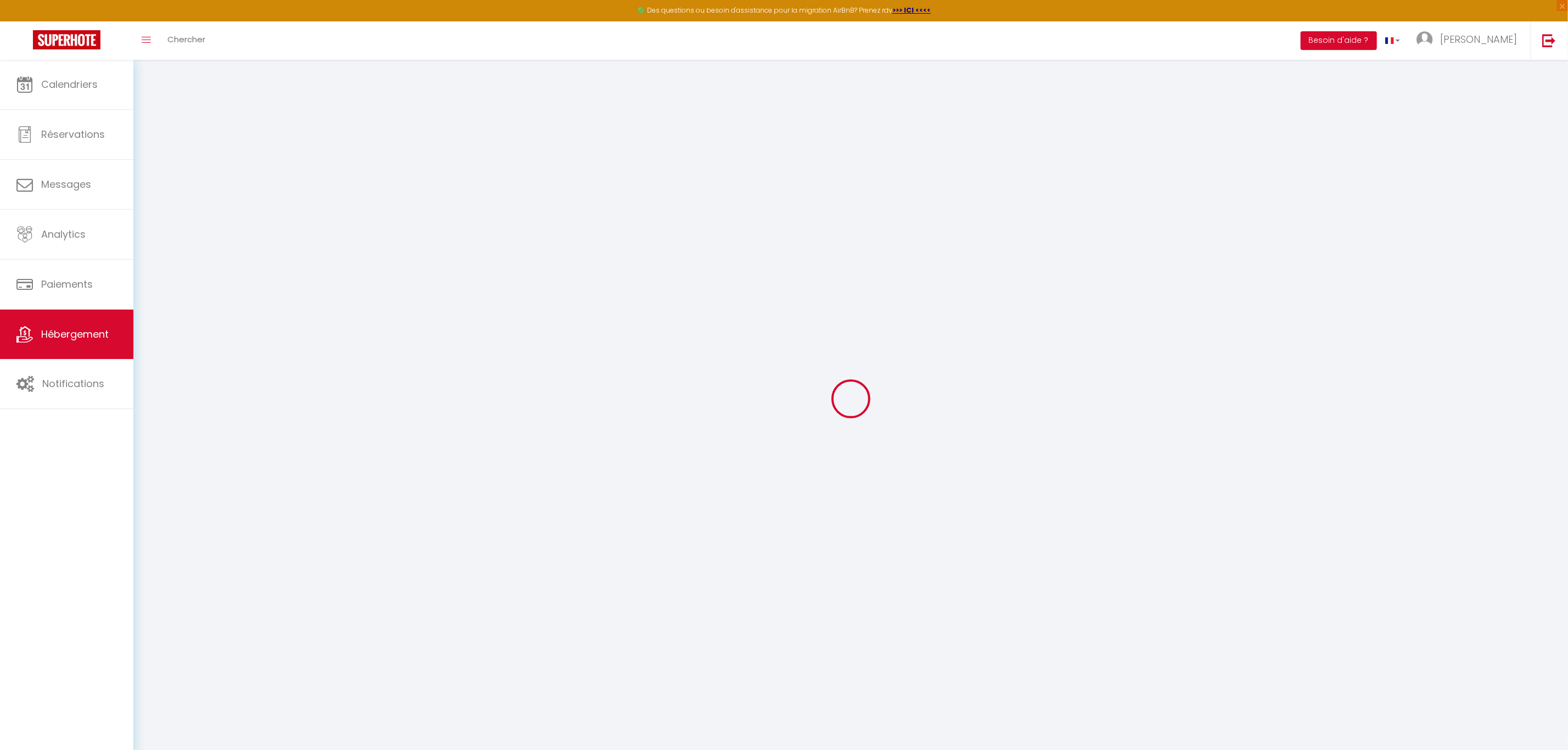
select select
checkbox input "false"
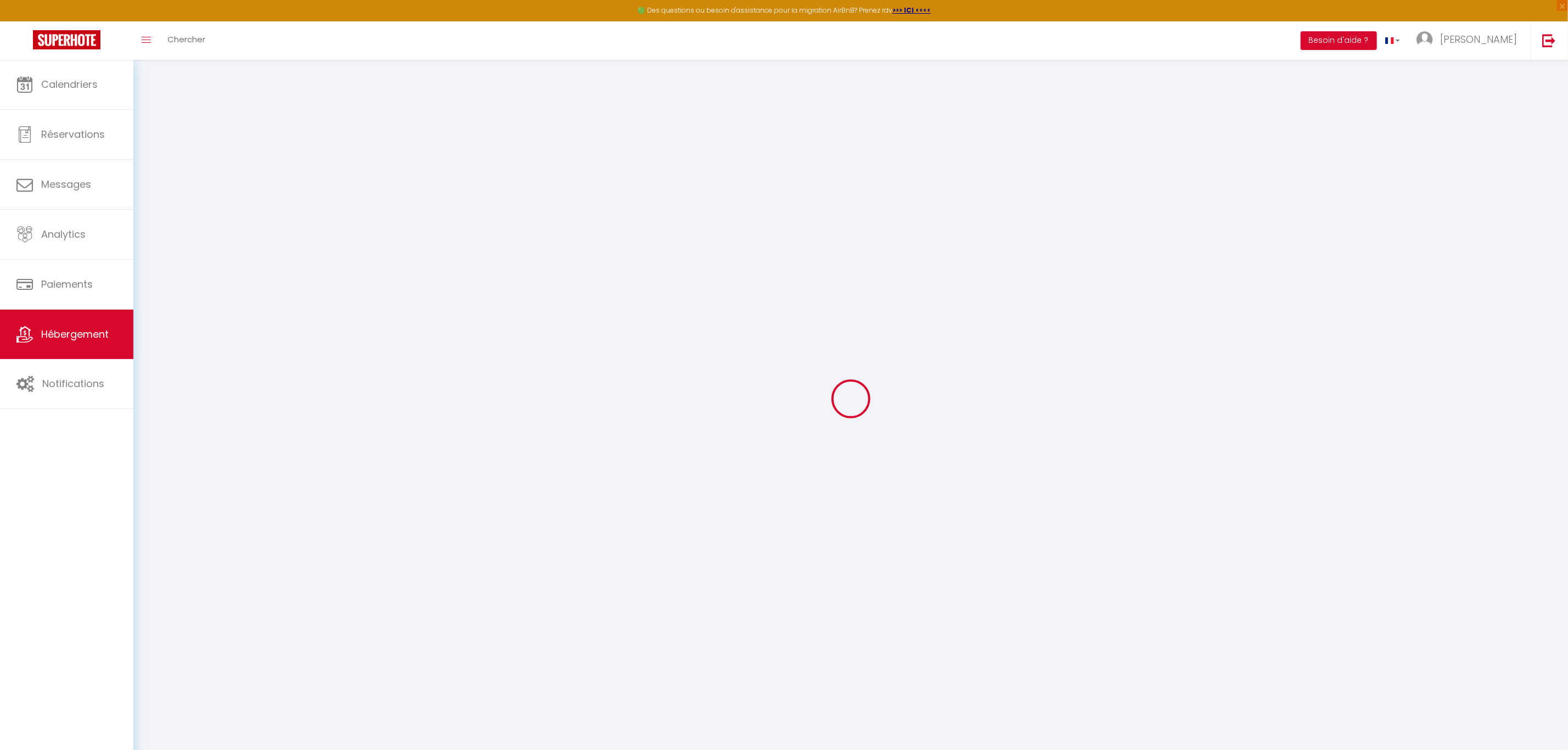
checkbox input "false"
select select
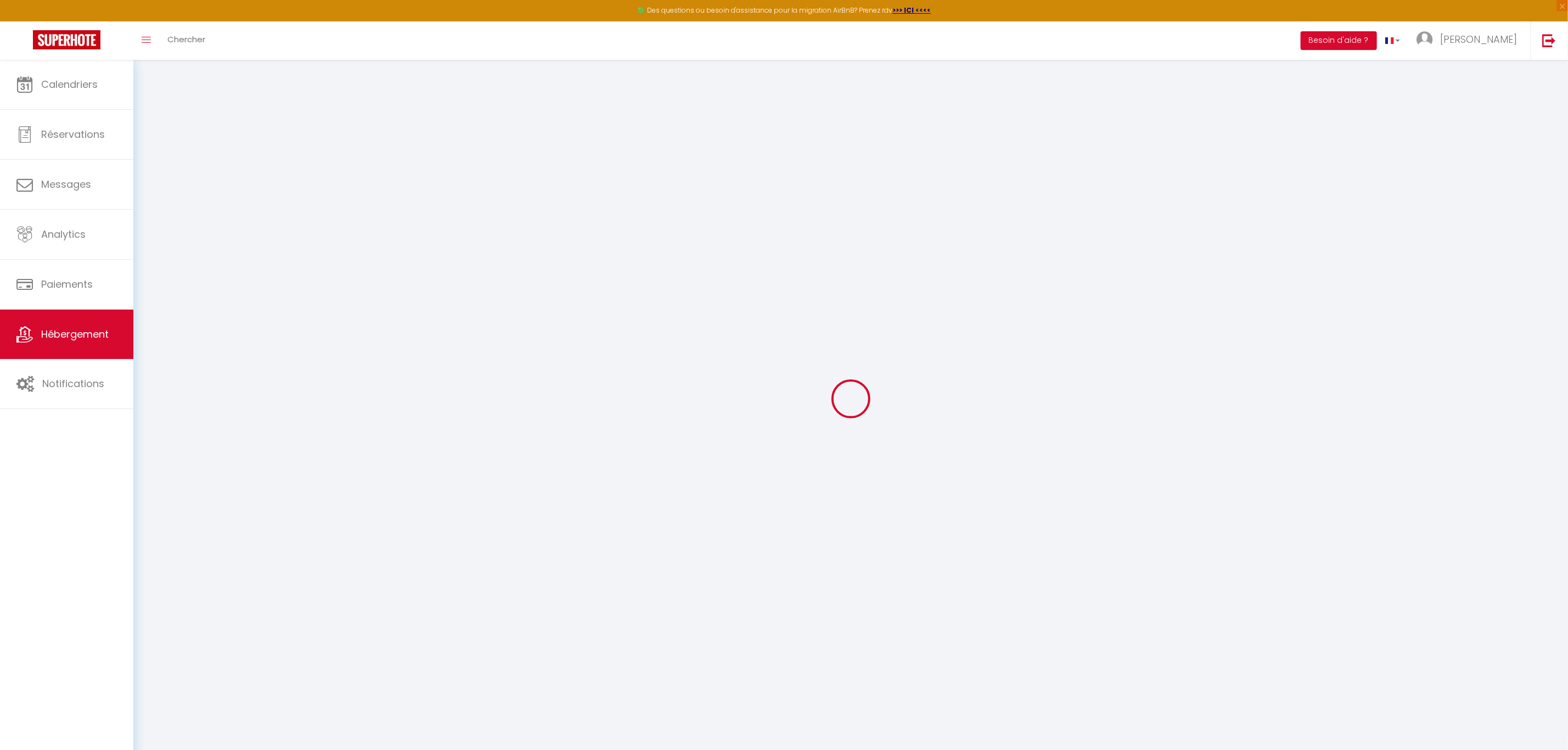
select select
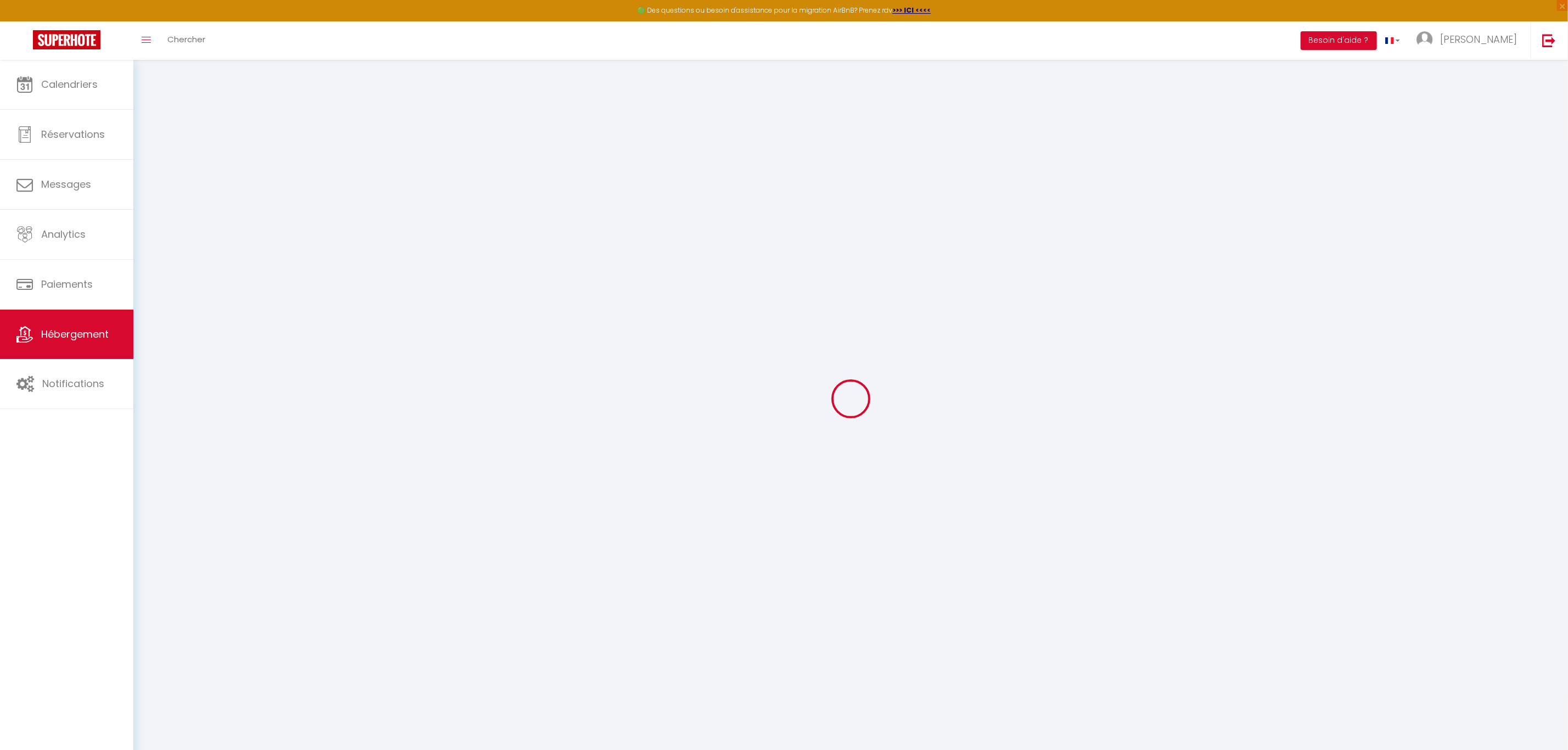
checkbox input "false"
select select
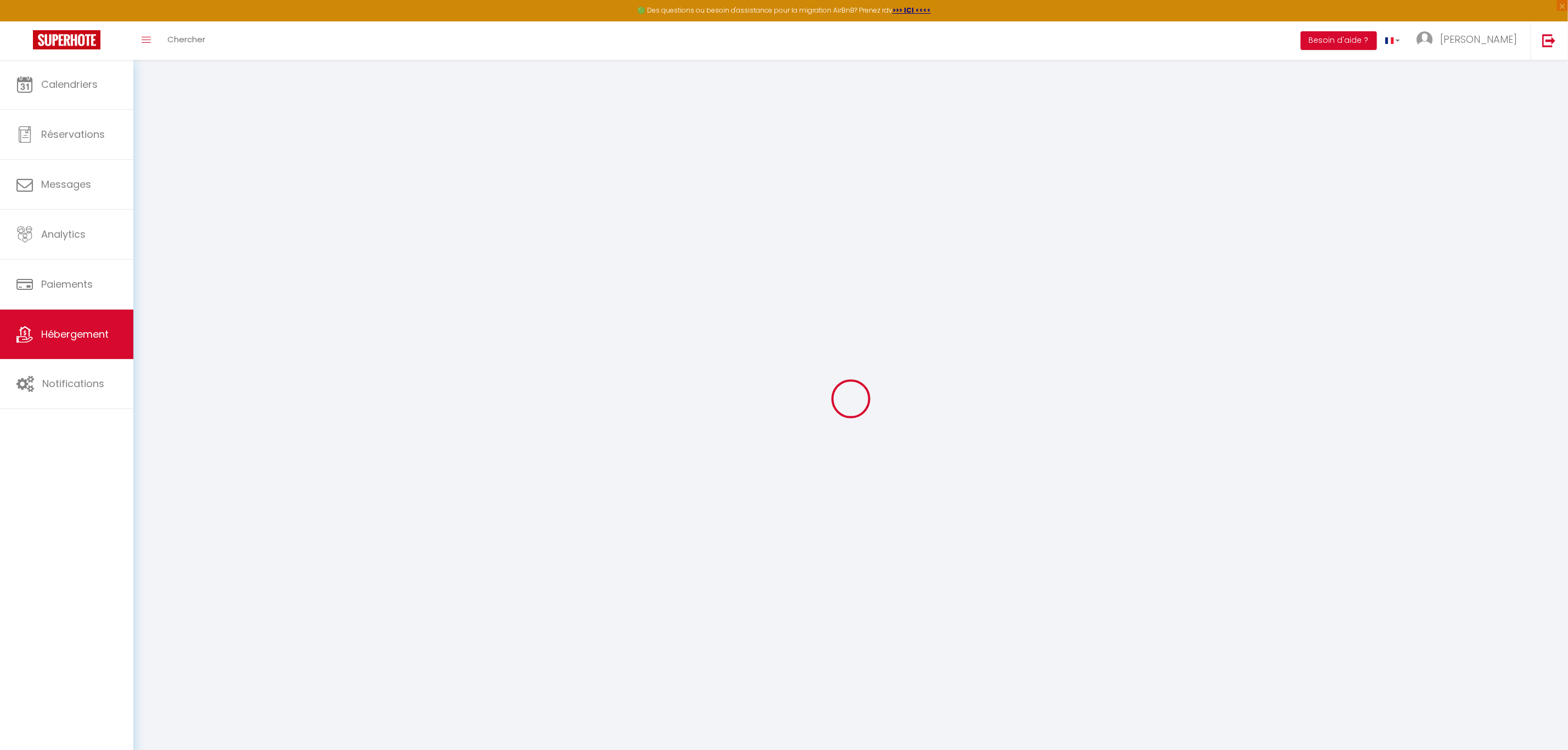
select select
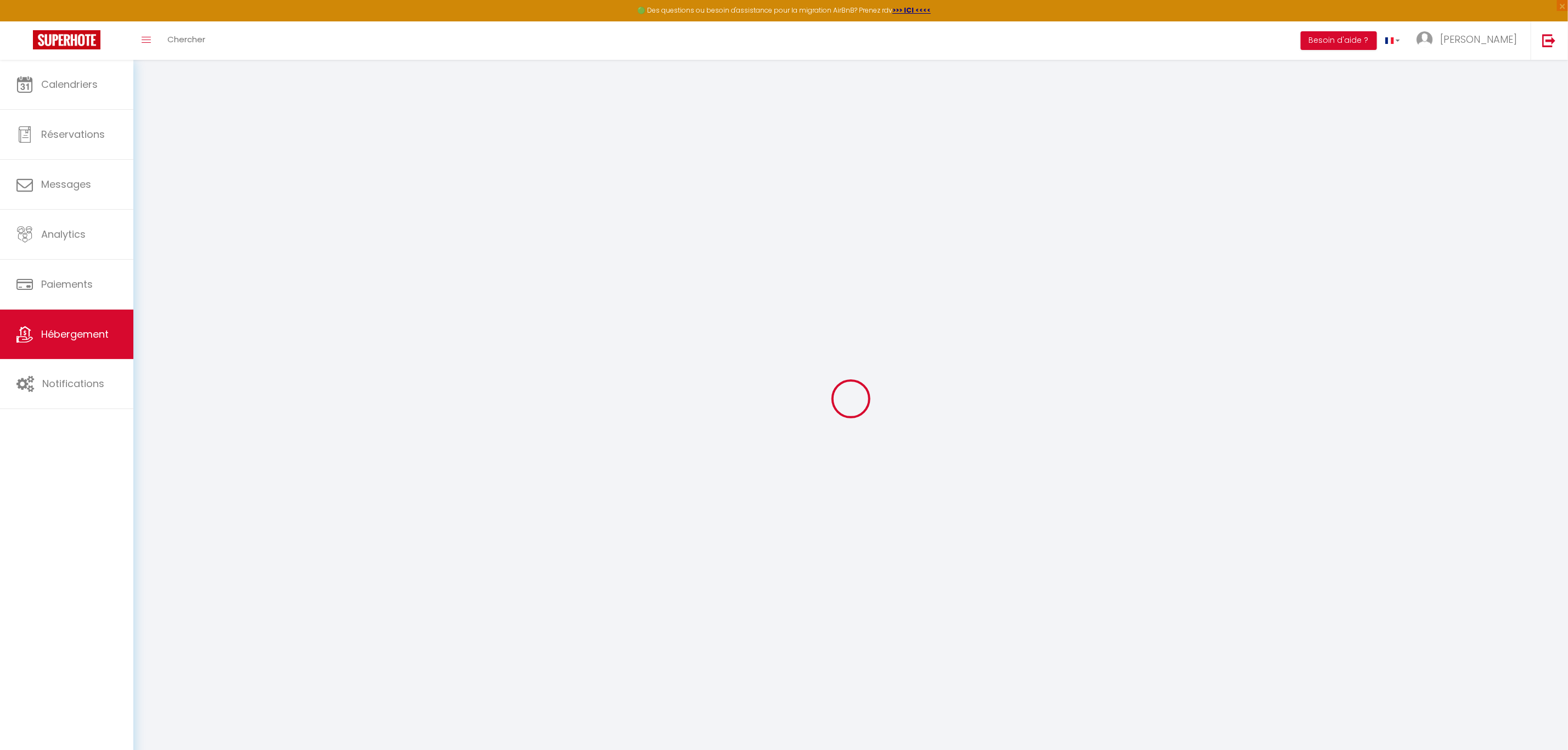
select select
checkbox input "false"
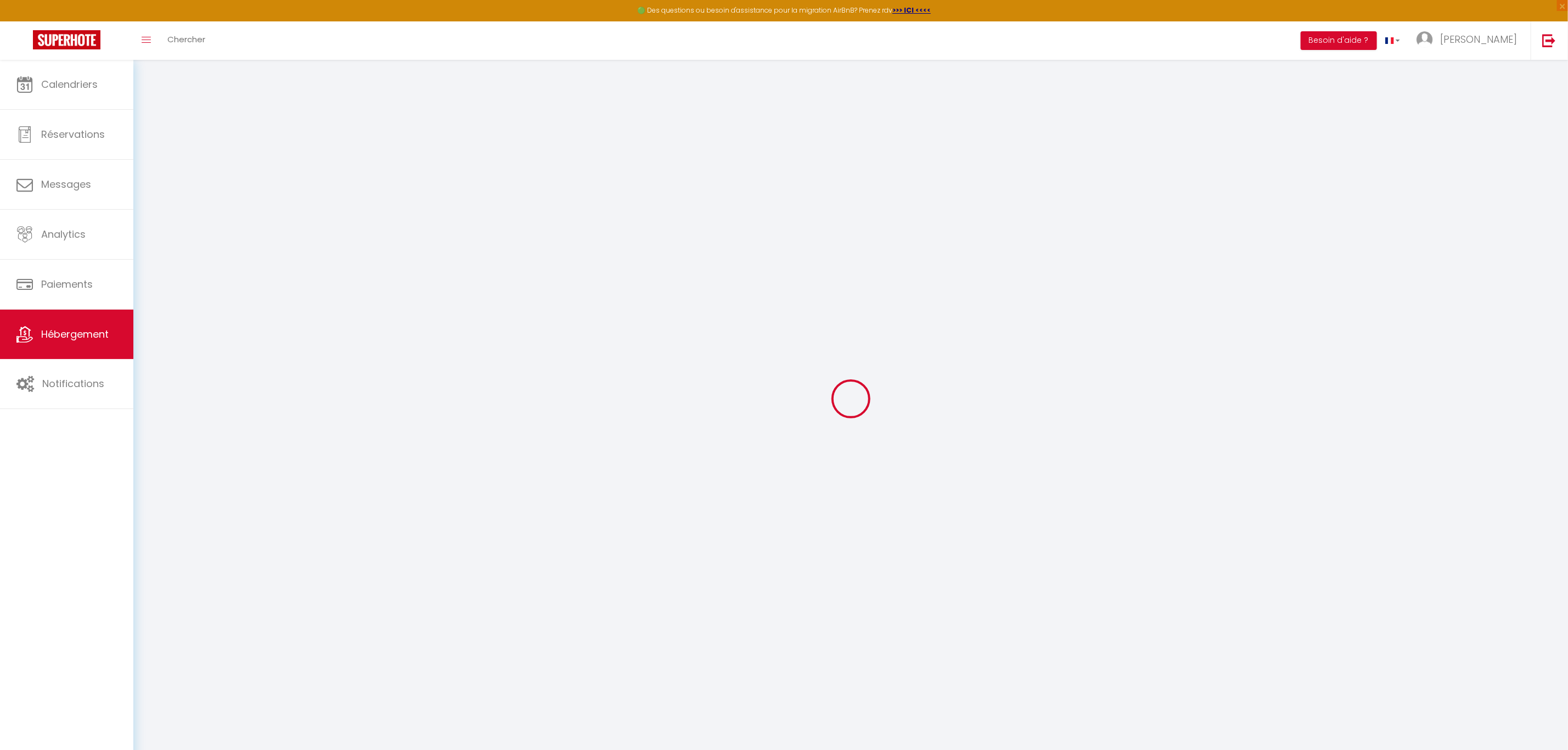
checkbox input "false"
select select
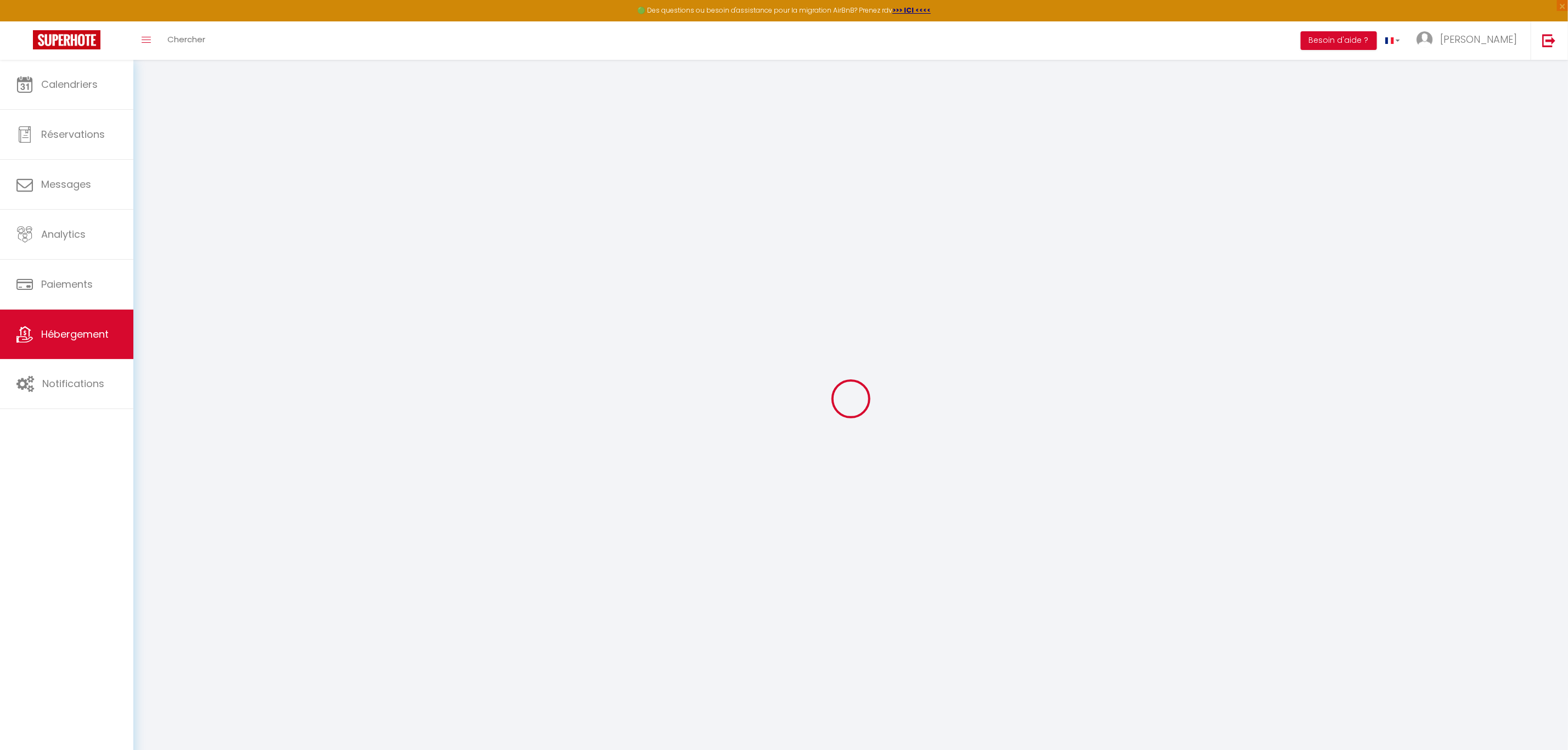
select select
checkbox input "false"
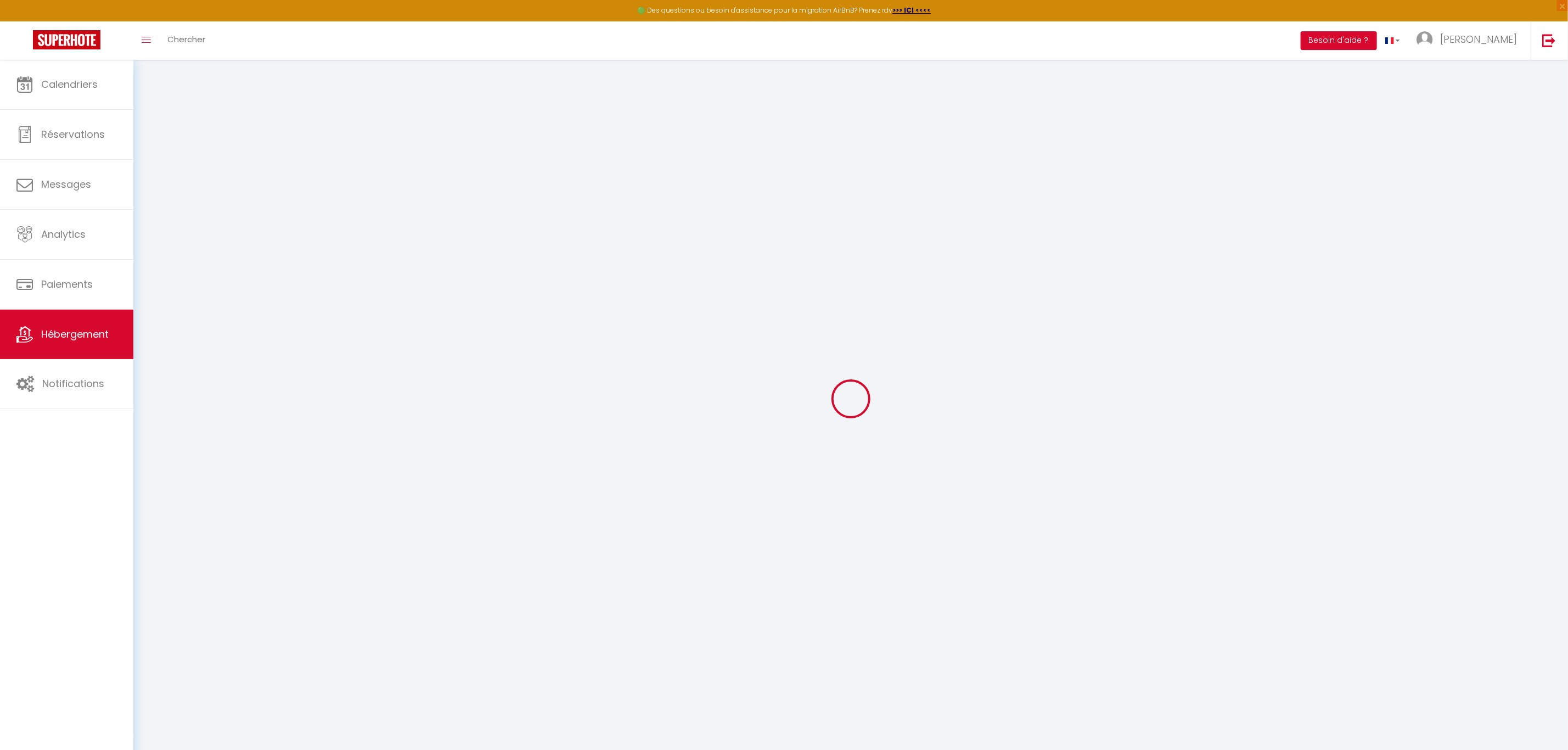
checkbox input "false"
select select
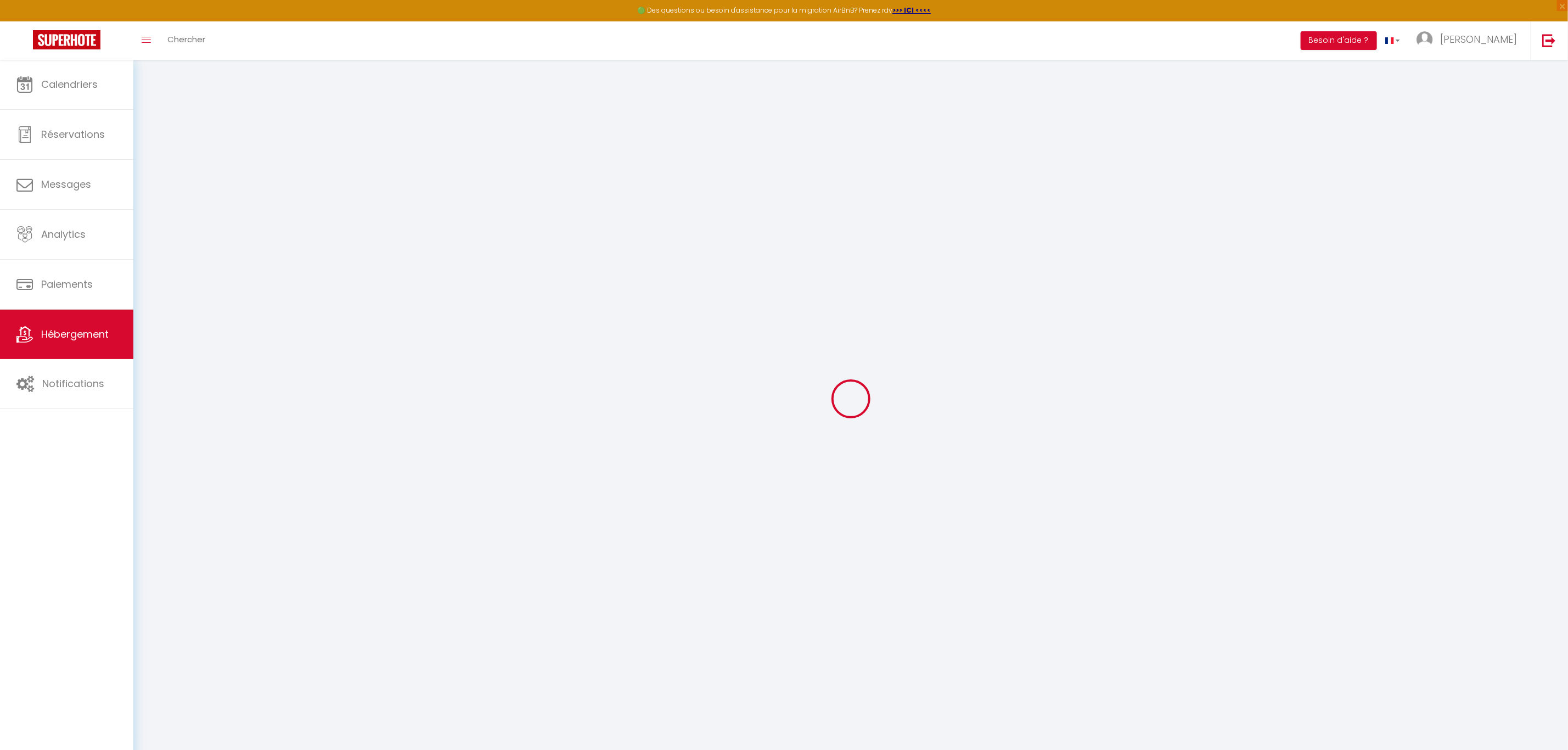
select select
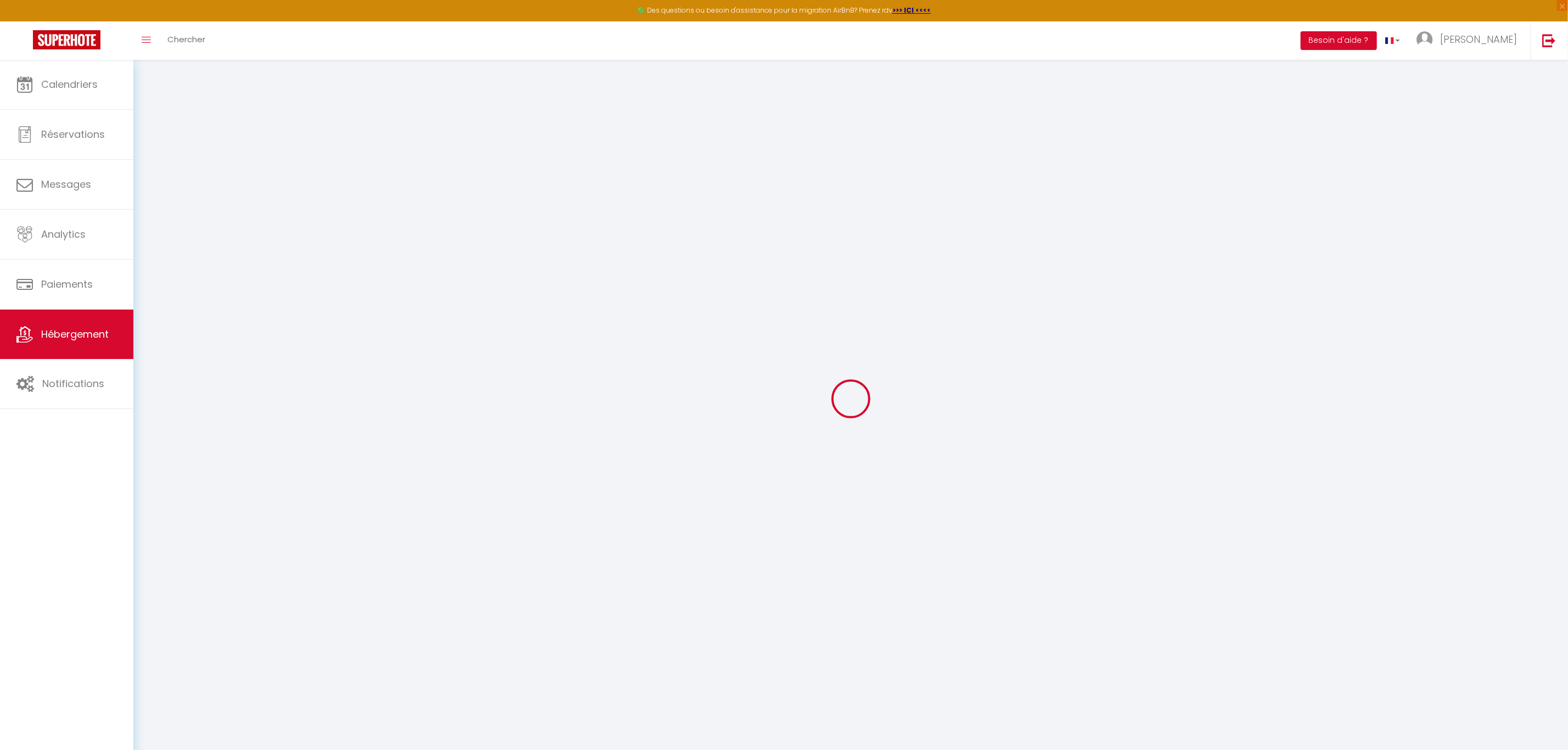
select select
checkbox input "false"
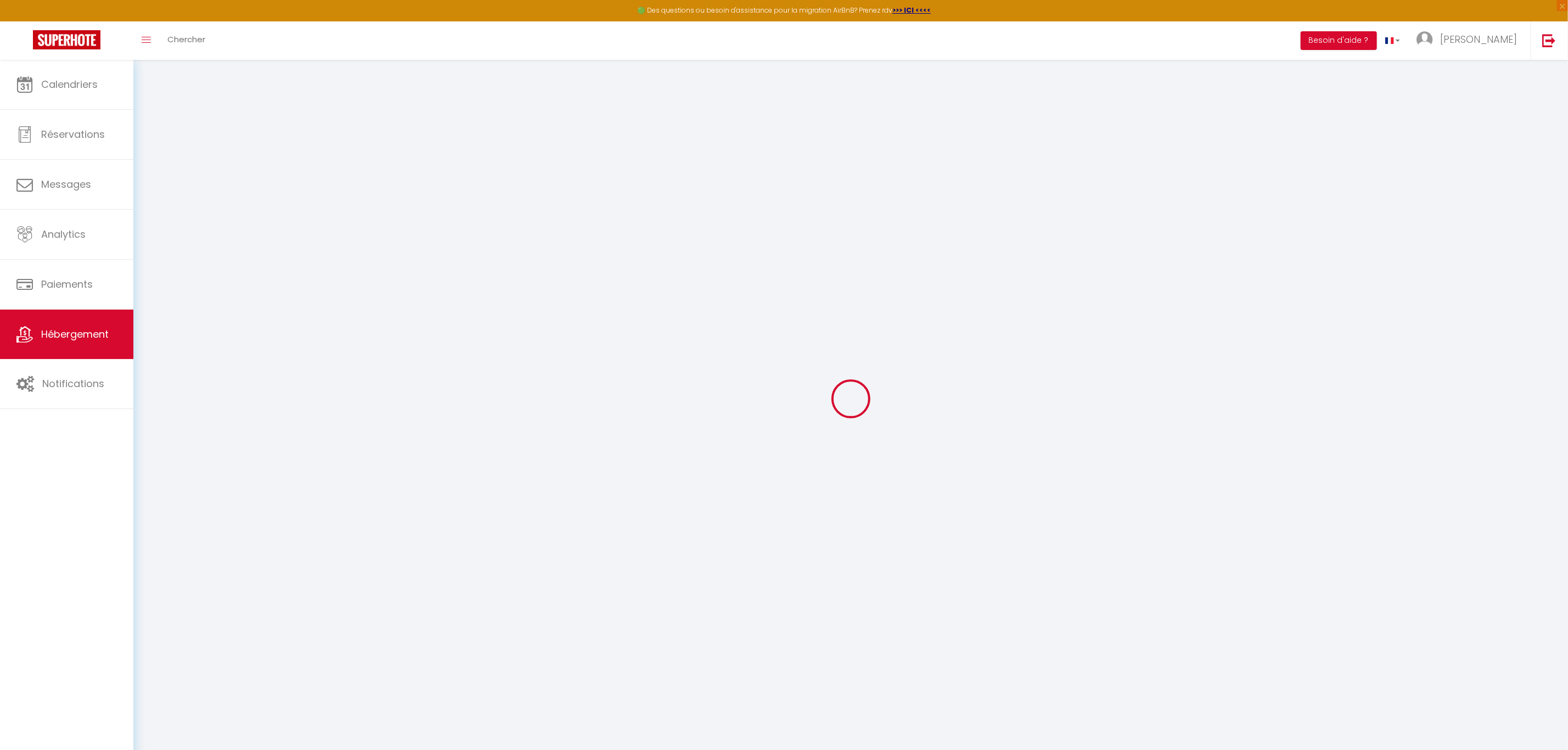
select select
type input "L'étudiant"
type input "[PERSON_NAME]"
type input "ARBEZ"
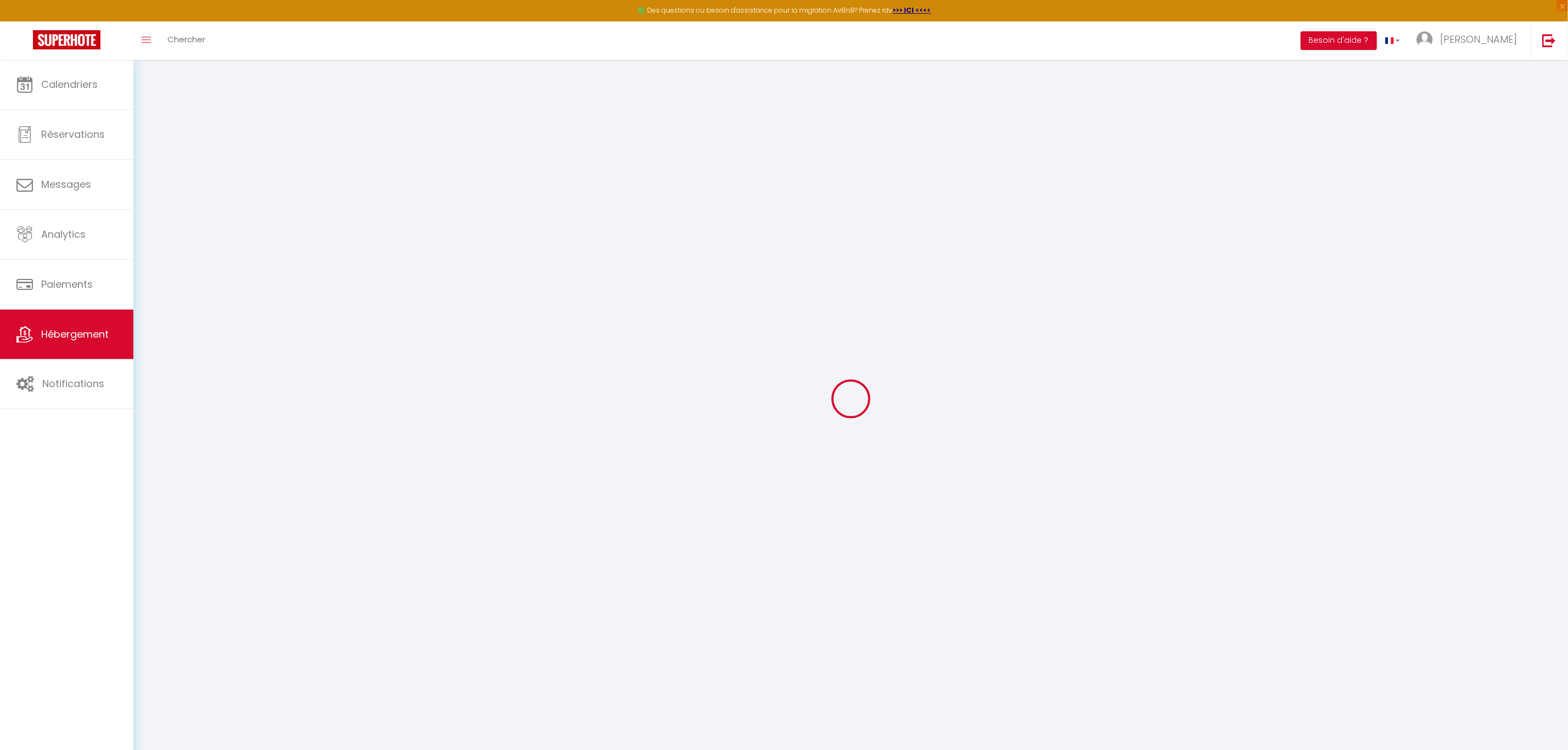
type input "21000"
type input "Talant"
type input "37"
type input "25"
type input "500"
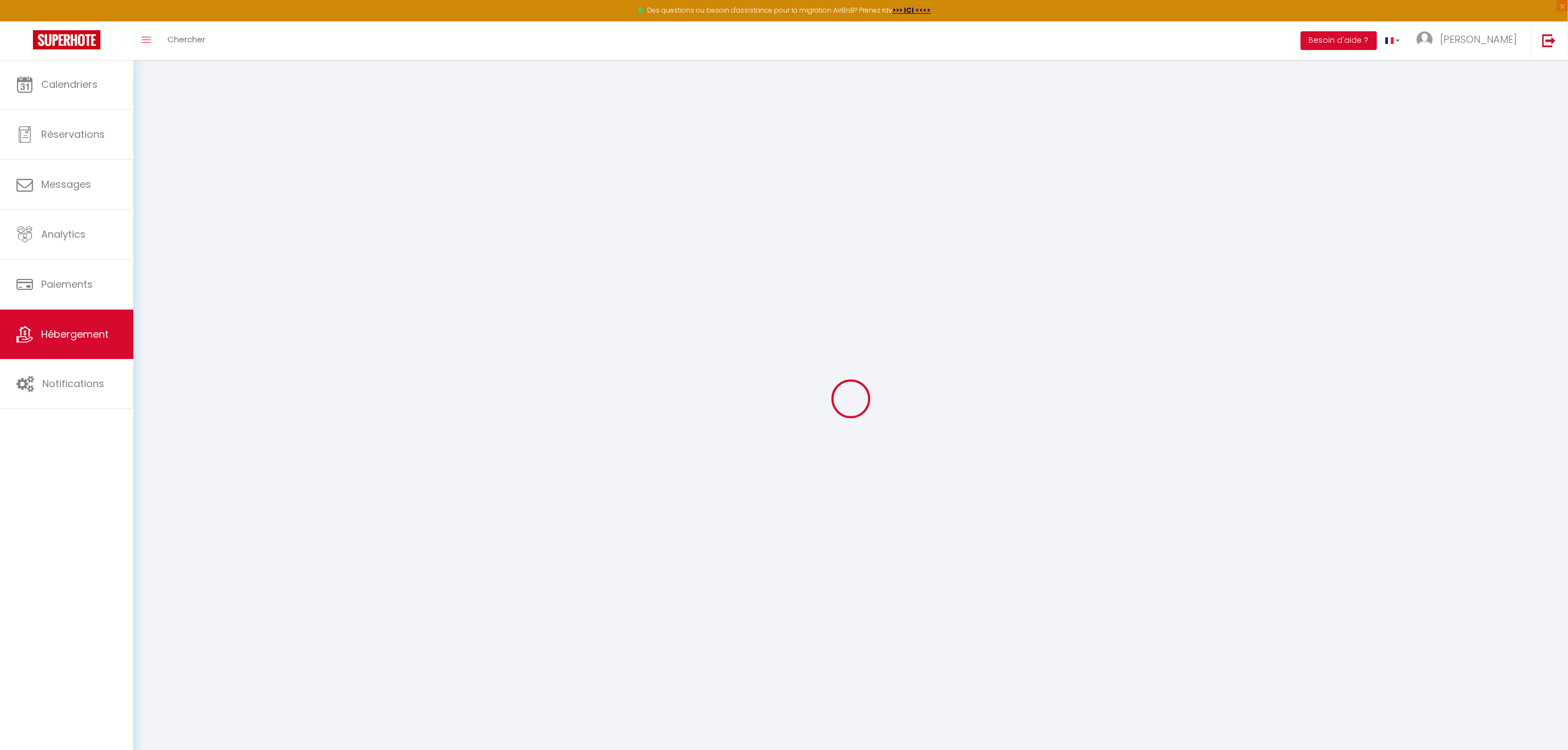
select select
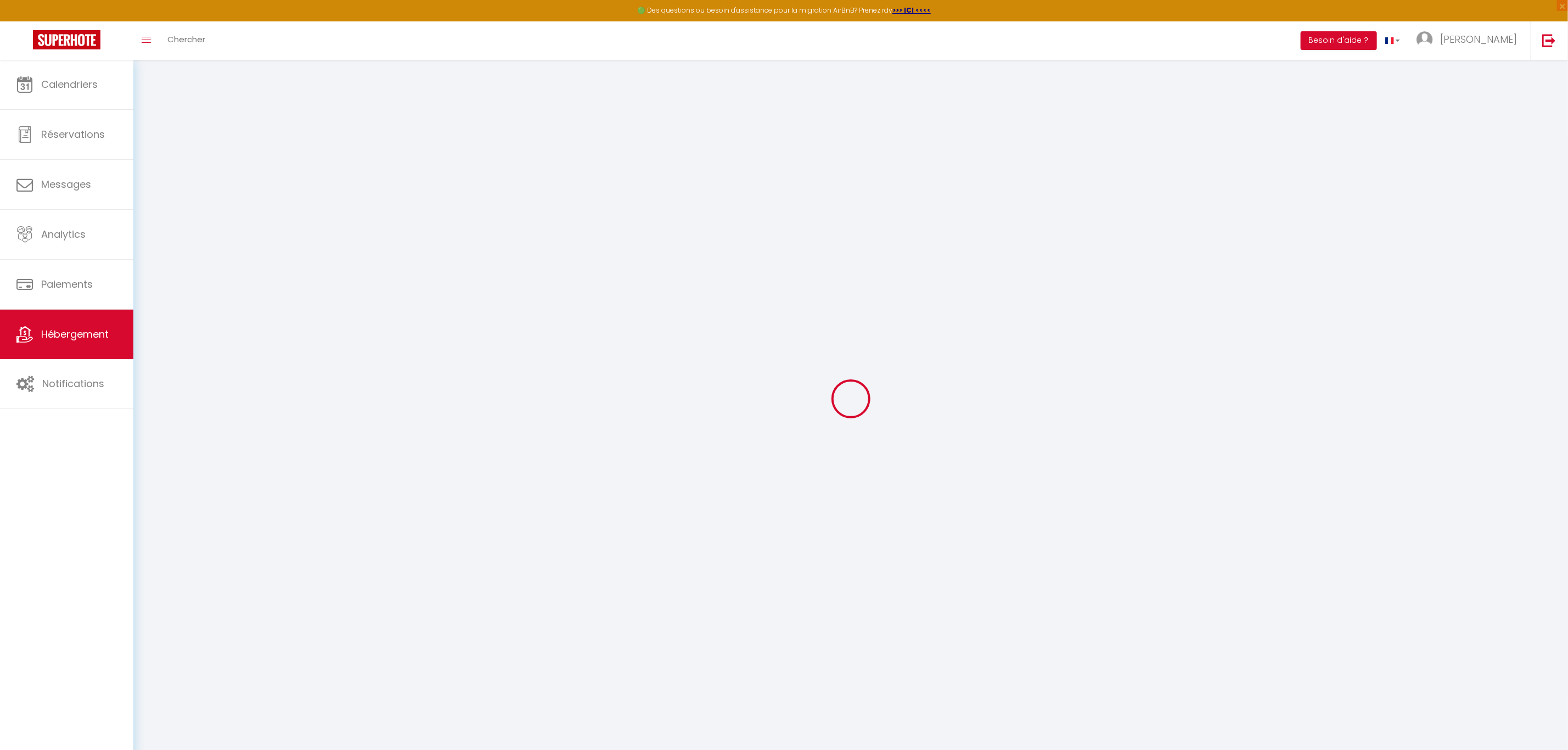
type input "[STREET_ADDRESS][PERSON_NAME]"
type input "21000"
type input "[GEOGRAPHIC_DATA]"
type input "[PERSON_NAME][EMAIL_ADDRESS][DOMAIN_NAME]"
select select "15843"
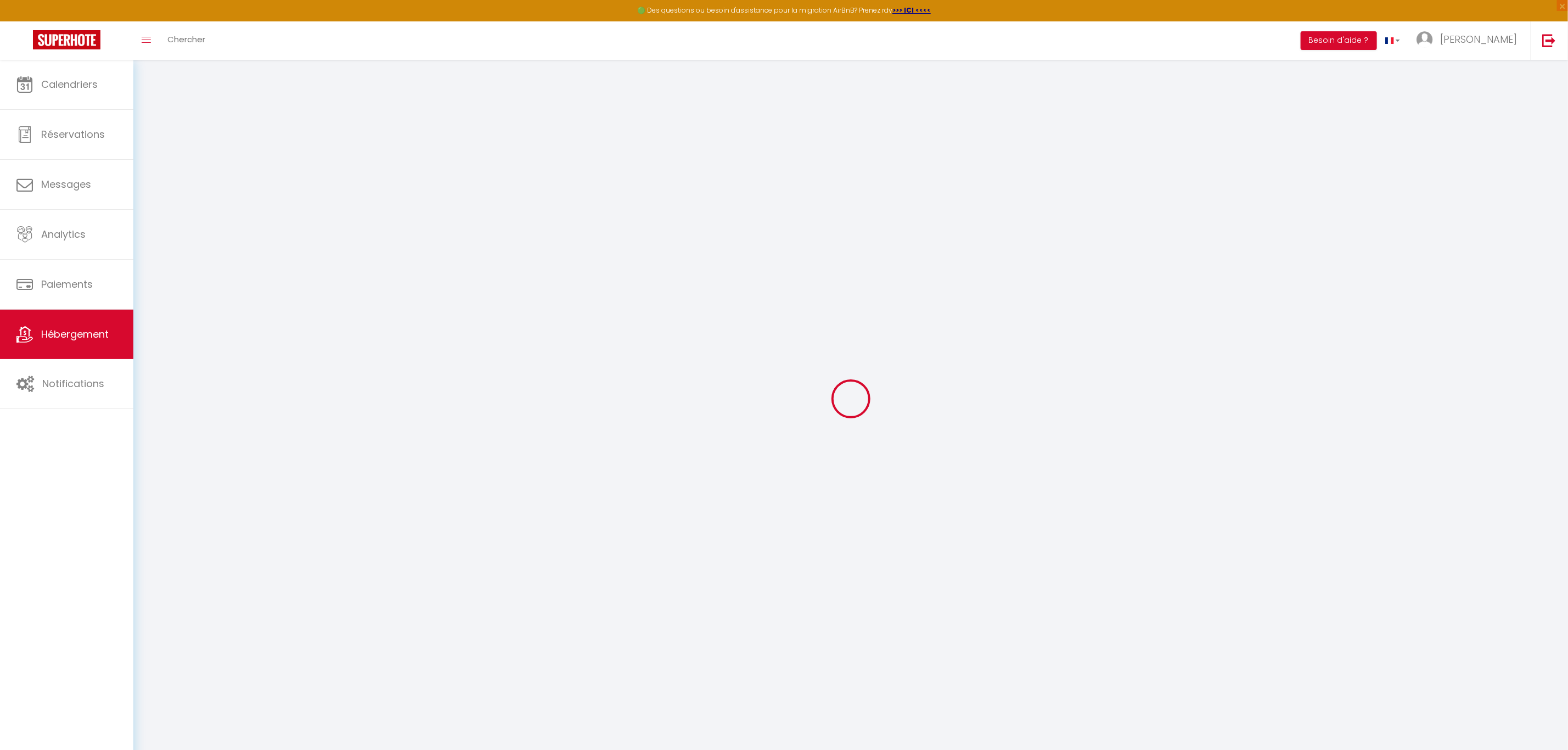
checkbox input "true"
checkbox input "false"
checkbox input "true"
checkbox input "false"
type input "25"
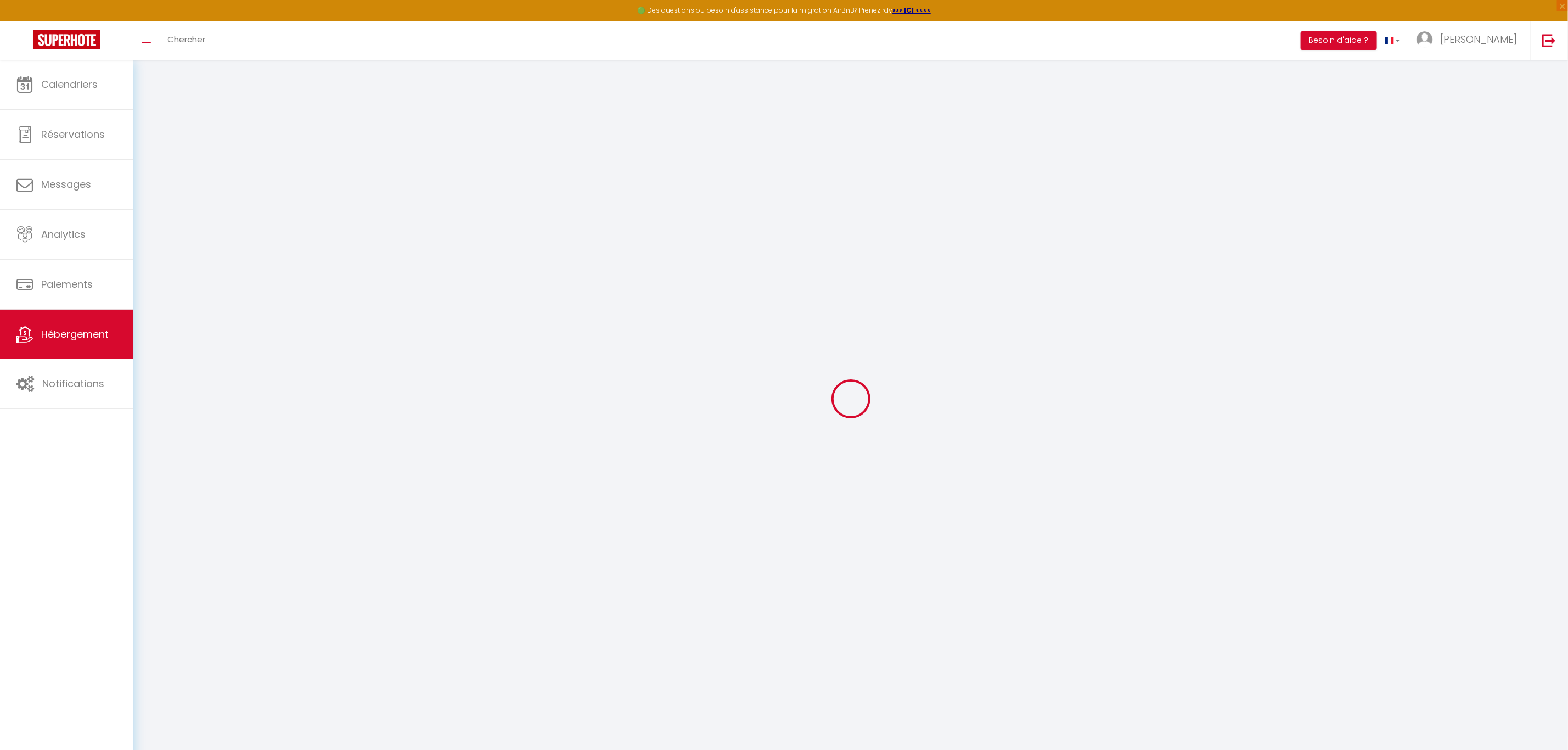
type input "0"
select select
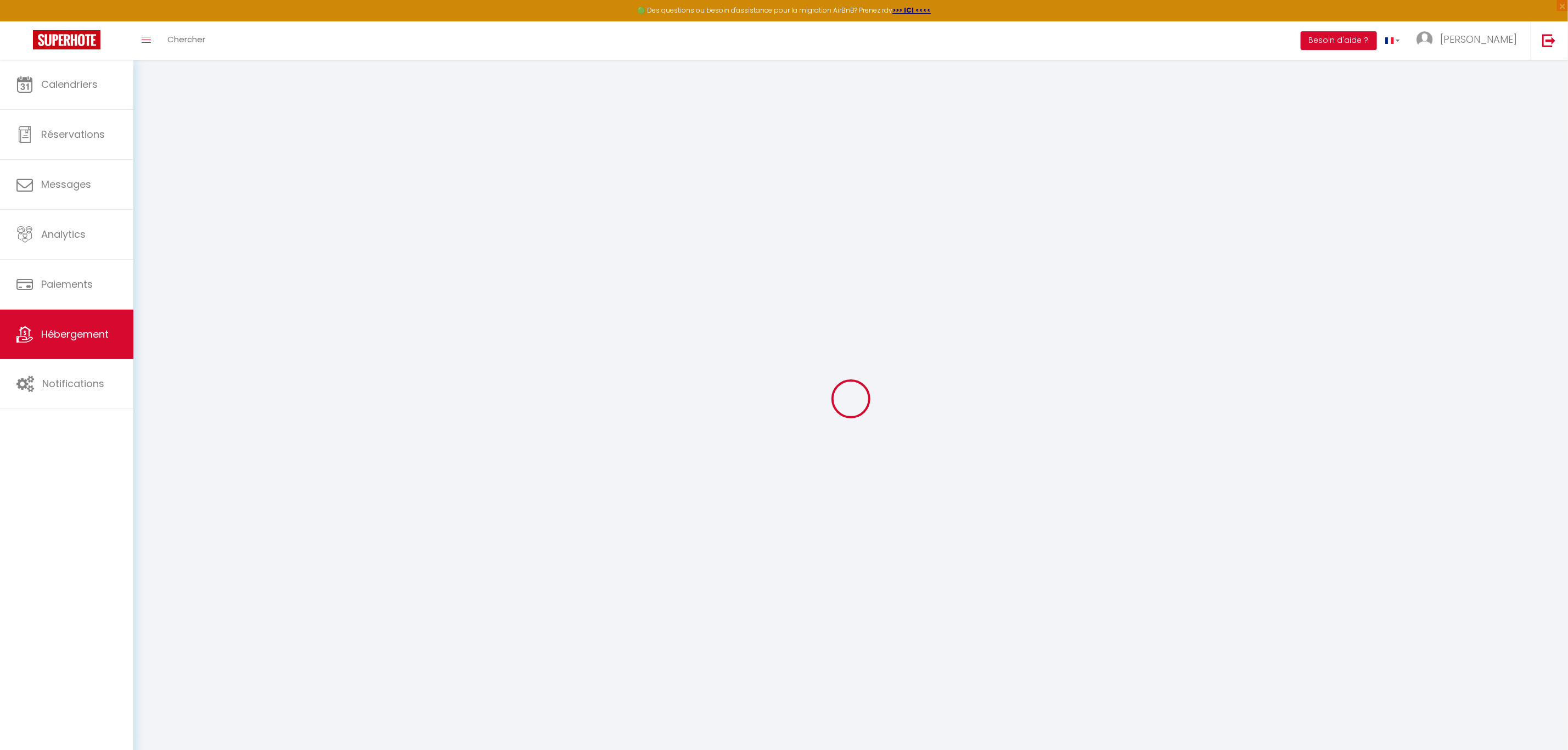
select select
checkbox input "true"
checkbox input "false"
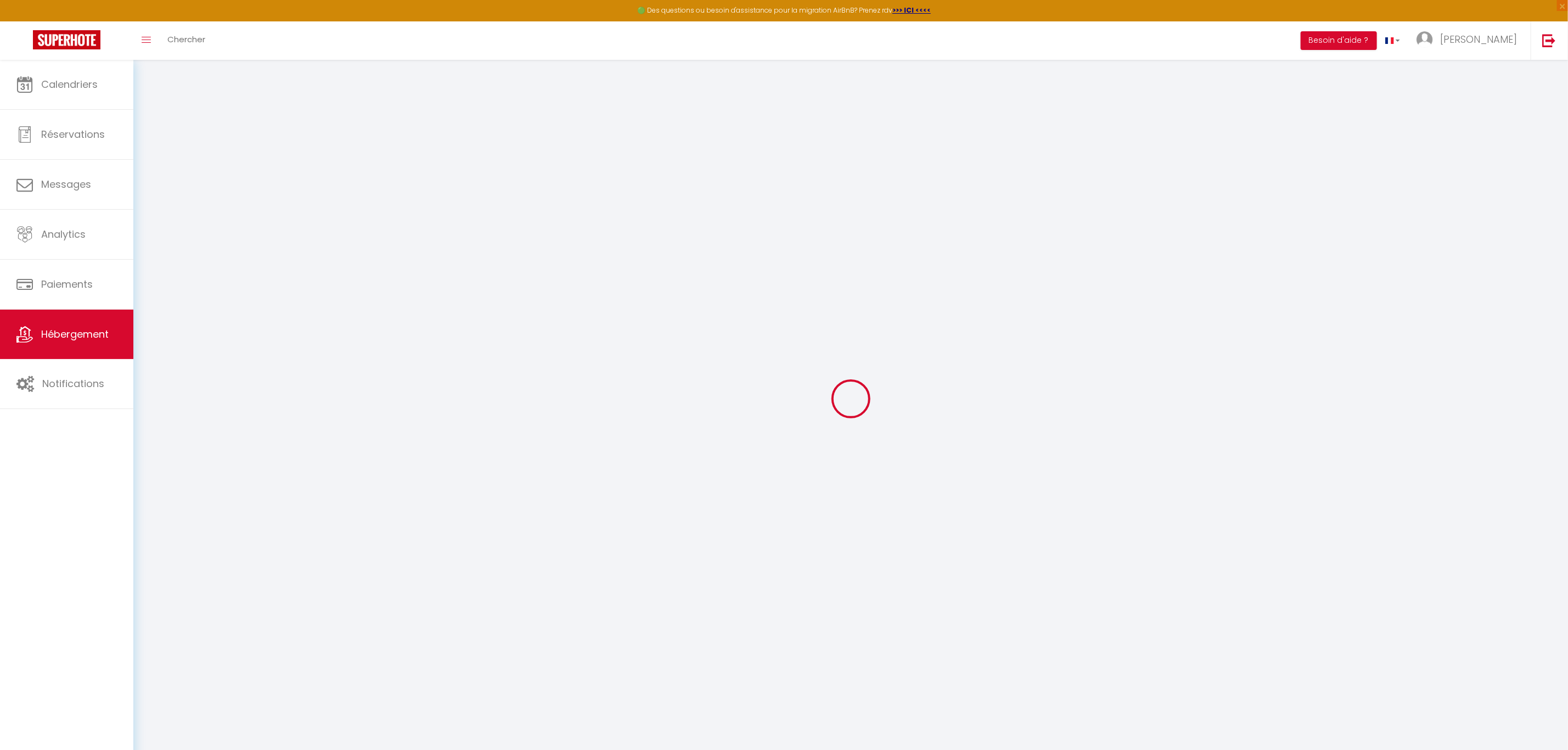
checkbox input "true"
checkbox input "false"
select select
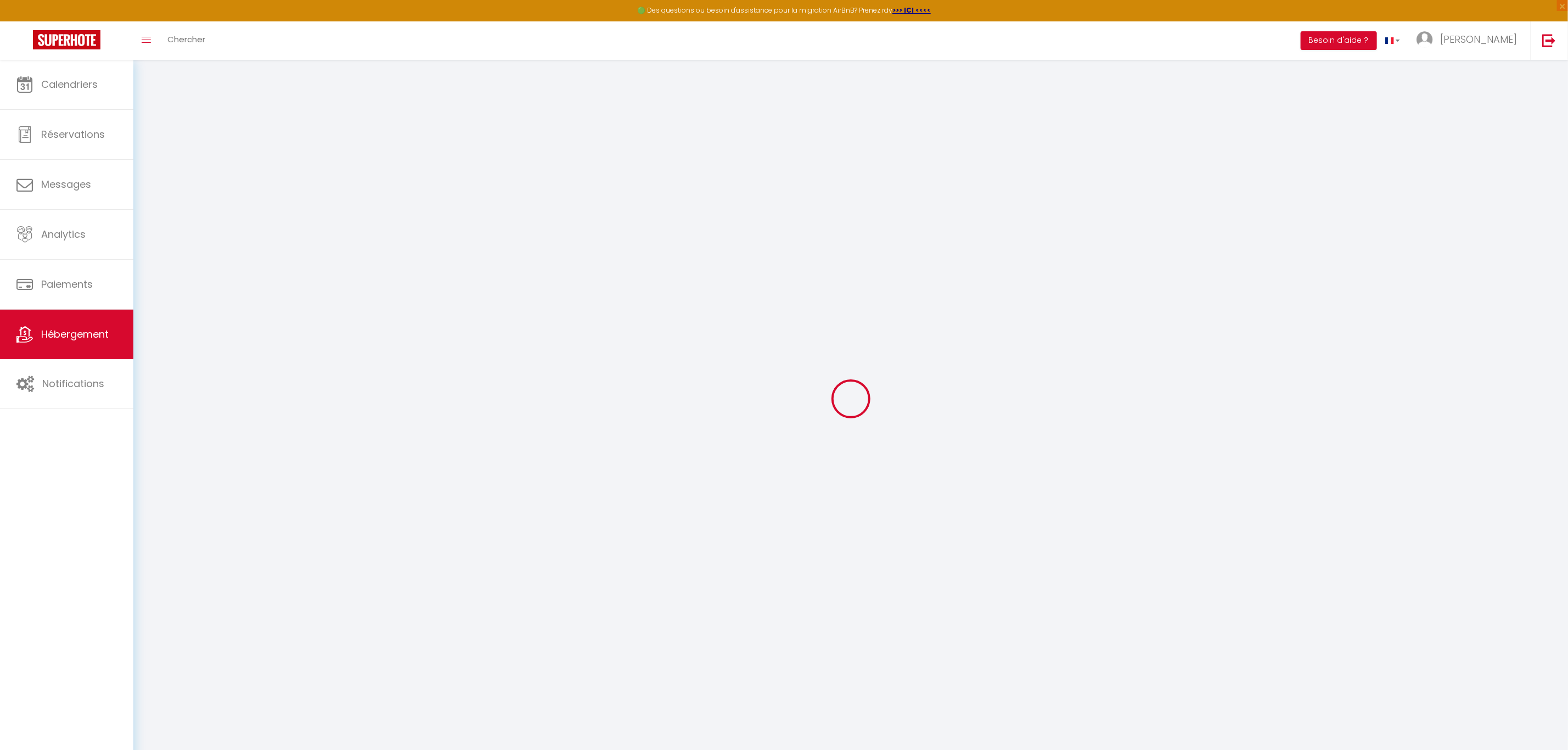
select select
checkbox input "true"
checkbox input "false"
checkbox input "true"
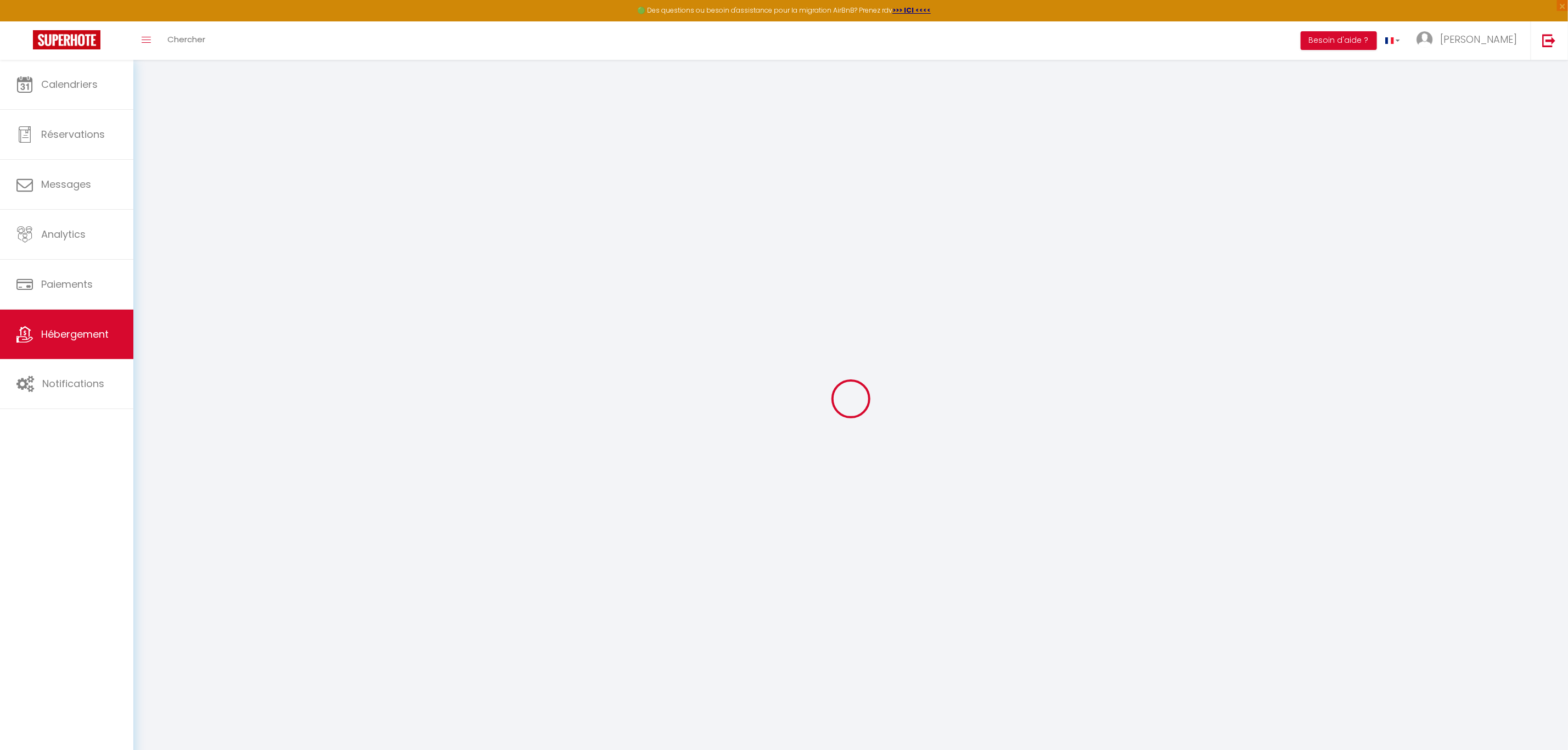
checkbox input "false"
checkbox input "true"
checkbox input "false"
checkbox input "true"
checkbox input "false"
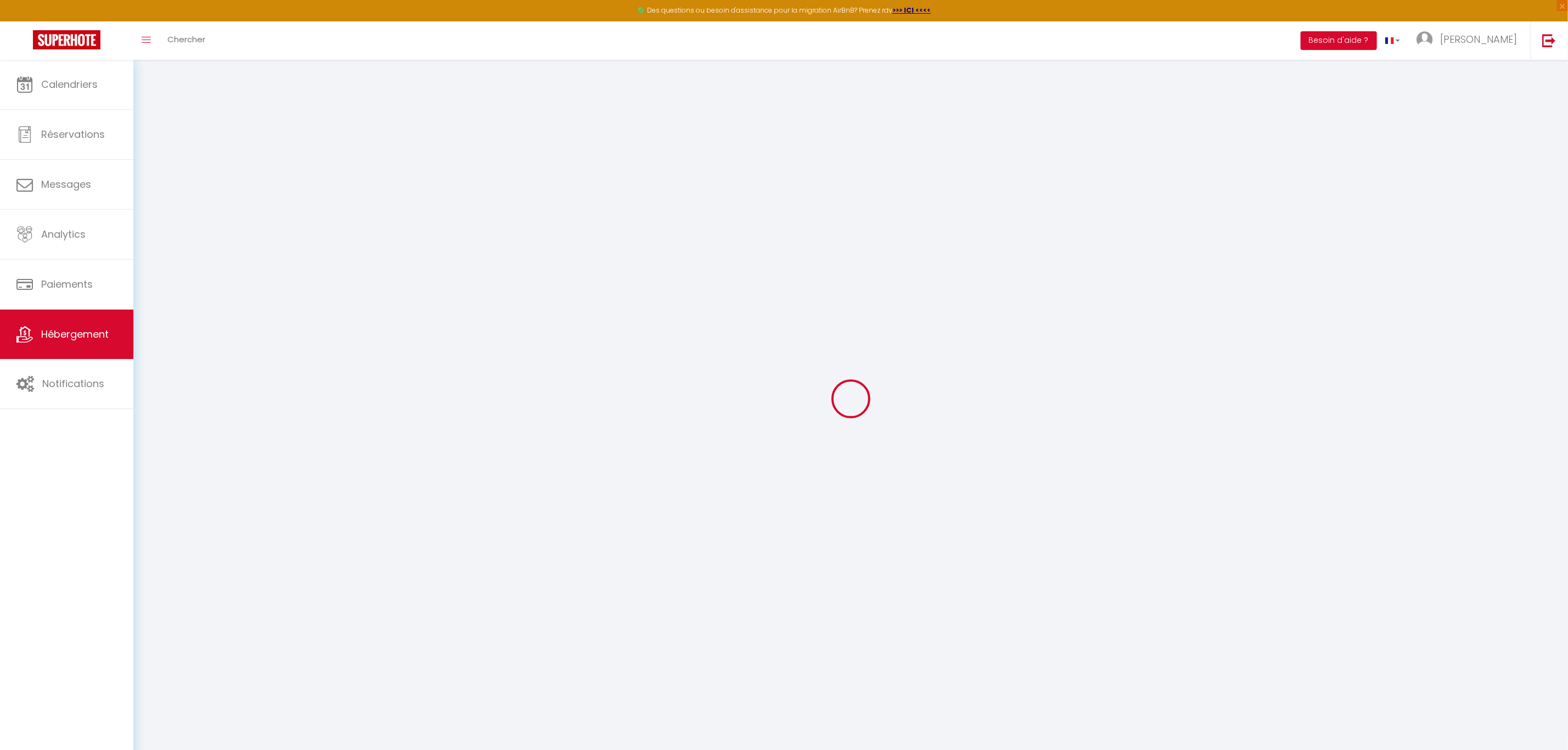
select select "16:00"
select select "23:45"
select select "11:00"
select select "30"
select select "120"
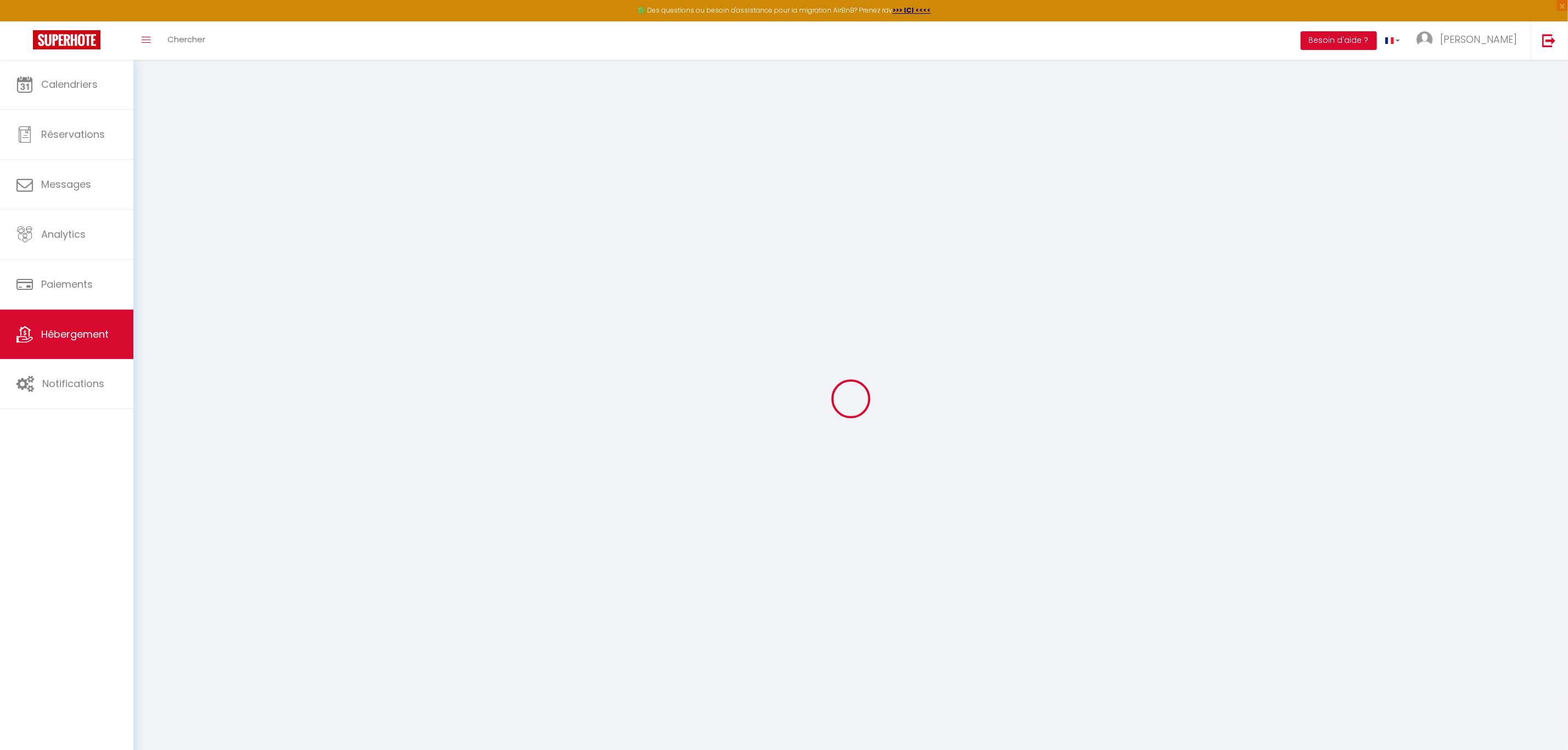
select select "49502"
checkbox input "true"
checkbox input "false"
checkbox input "true"
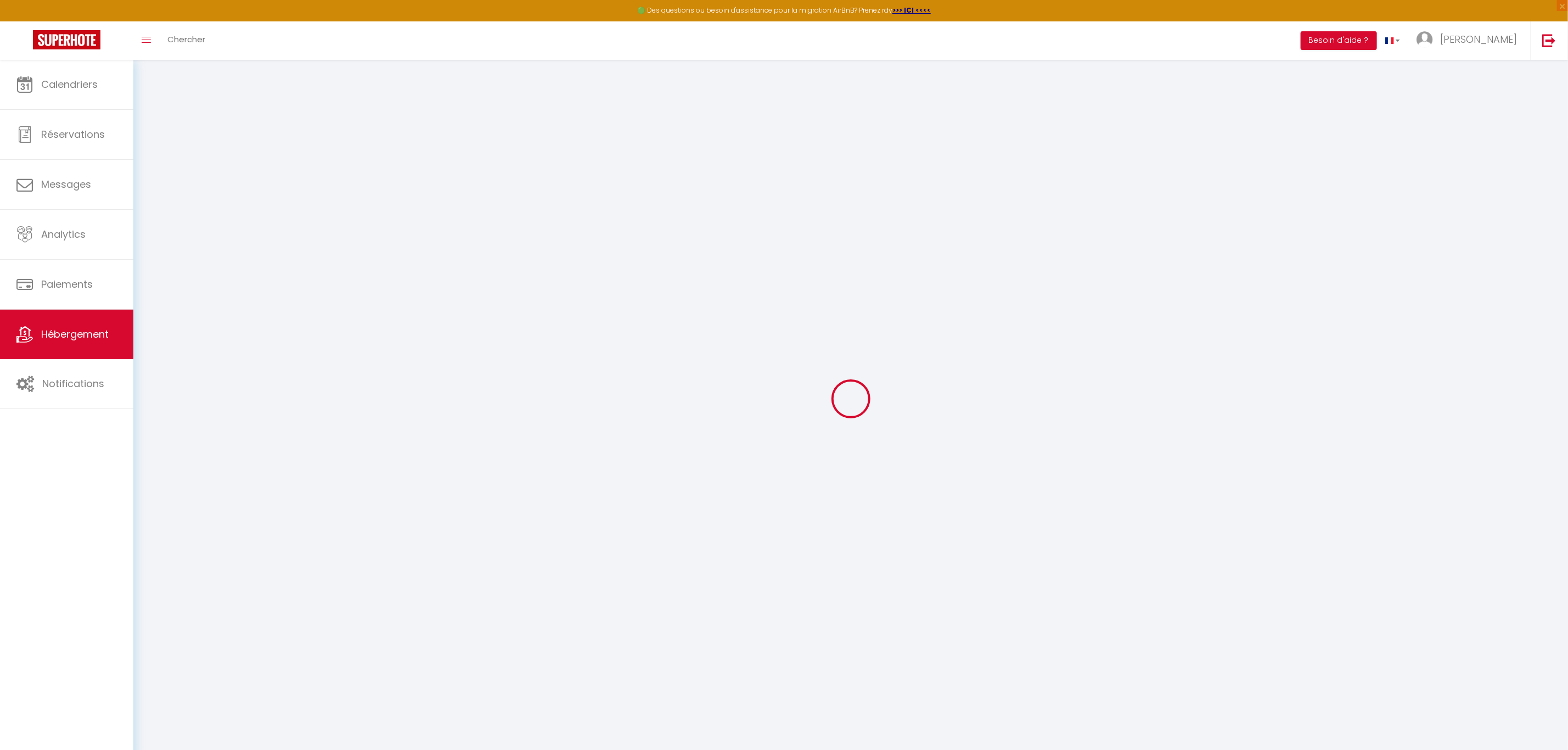
checkbox input "false"
checkbox input "true"
checkbox input "false"
checkbox input "true"
checkbox input "false"
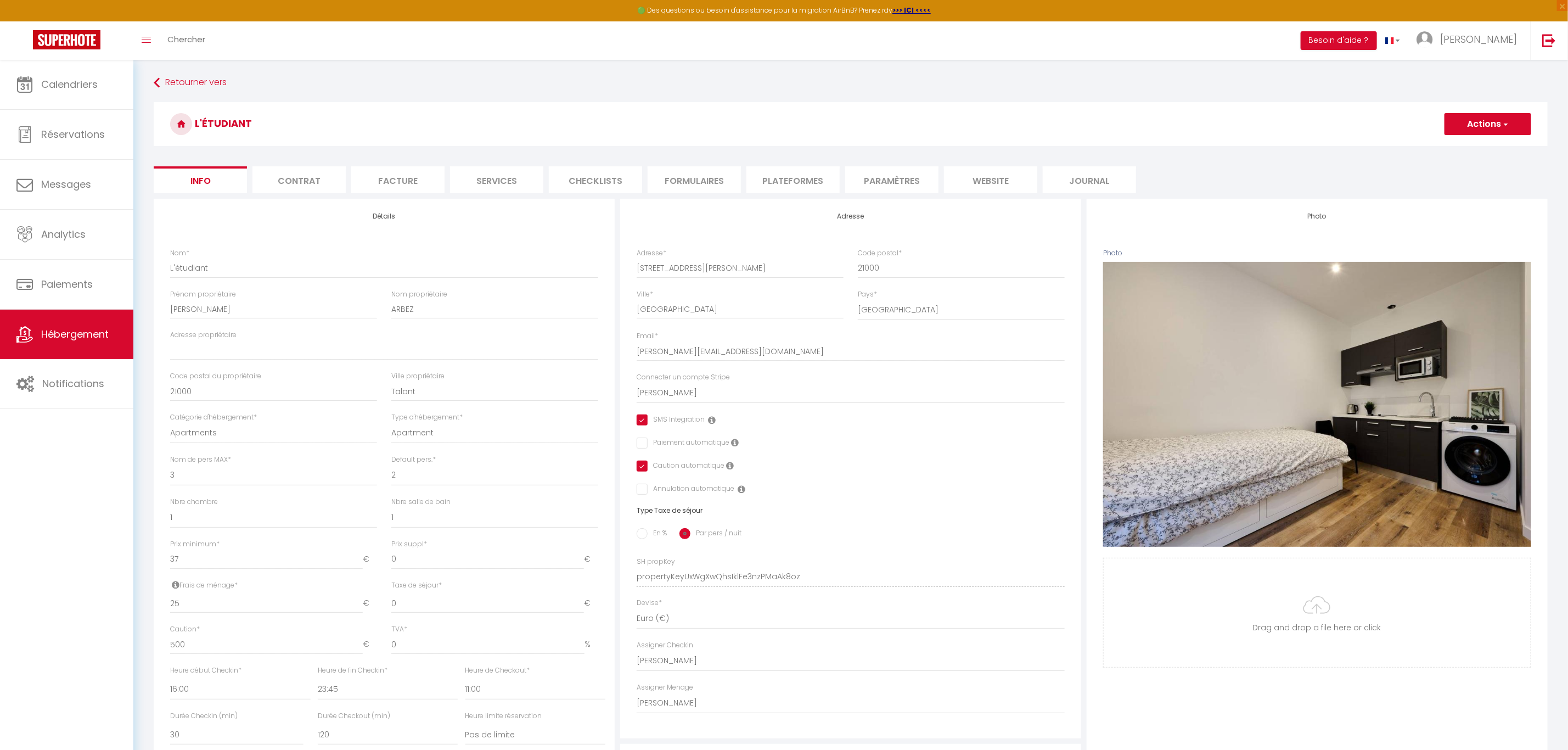
click at [781, 187] on li "Plateformes" at bounding box center [793, 180] width 93 height 27
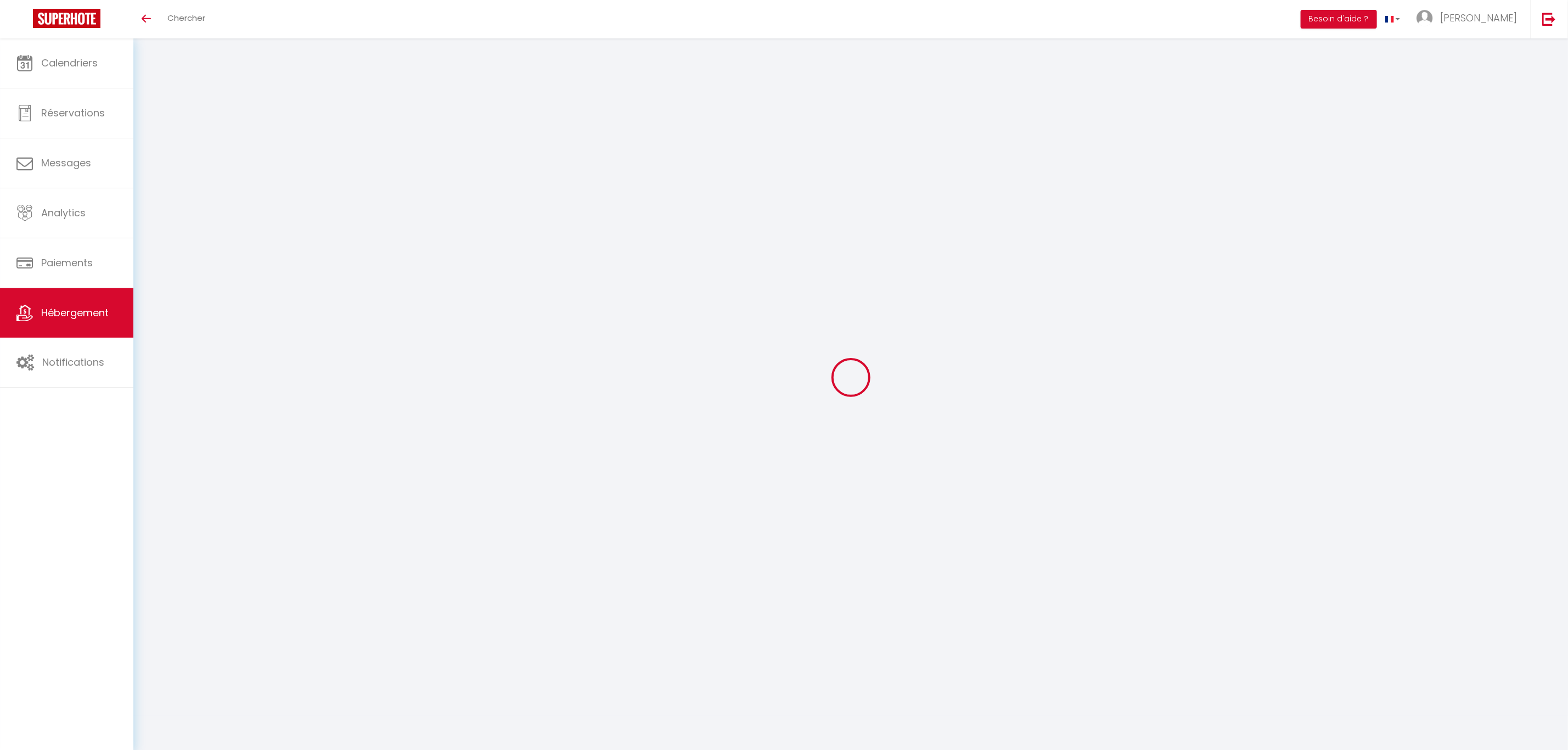
select select "+ 19 %"
select select "+ 30 %"
select select "+ 10 %"
select select "+ 19 %"
select select "+ 30 %"
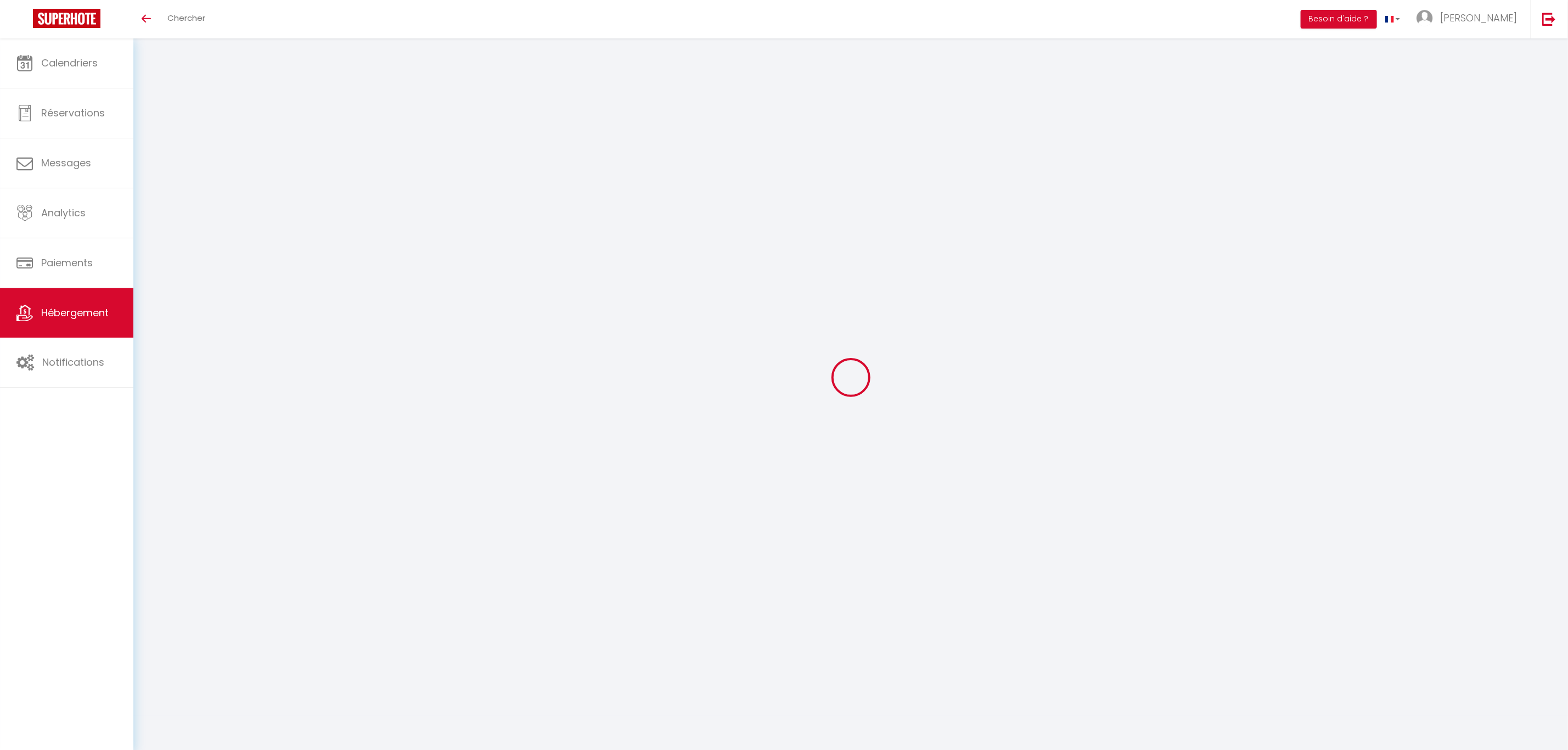
select select "+ 10 %"
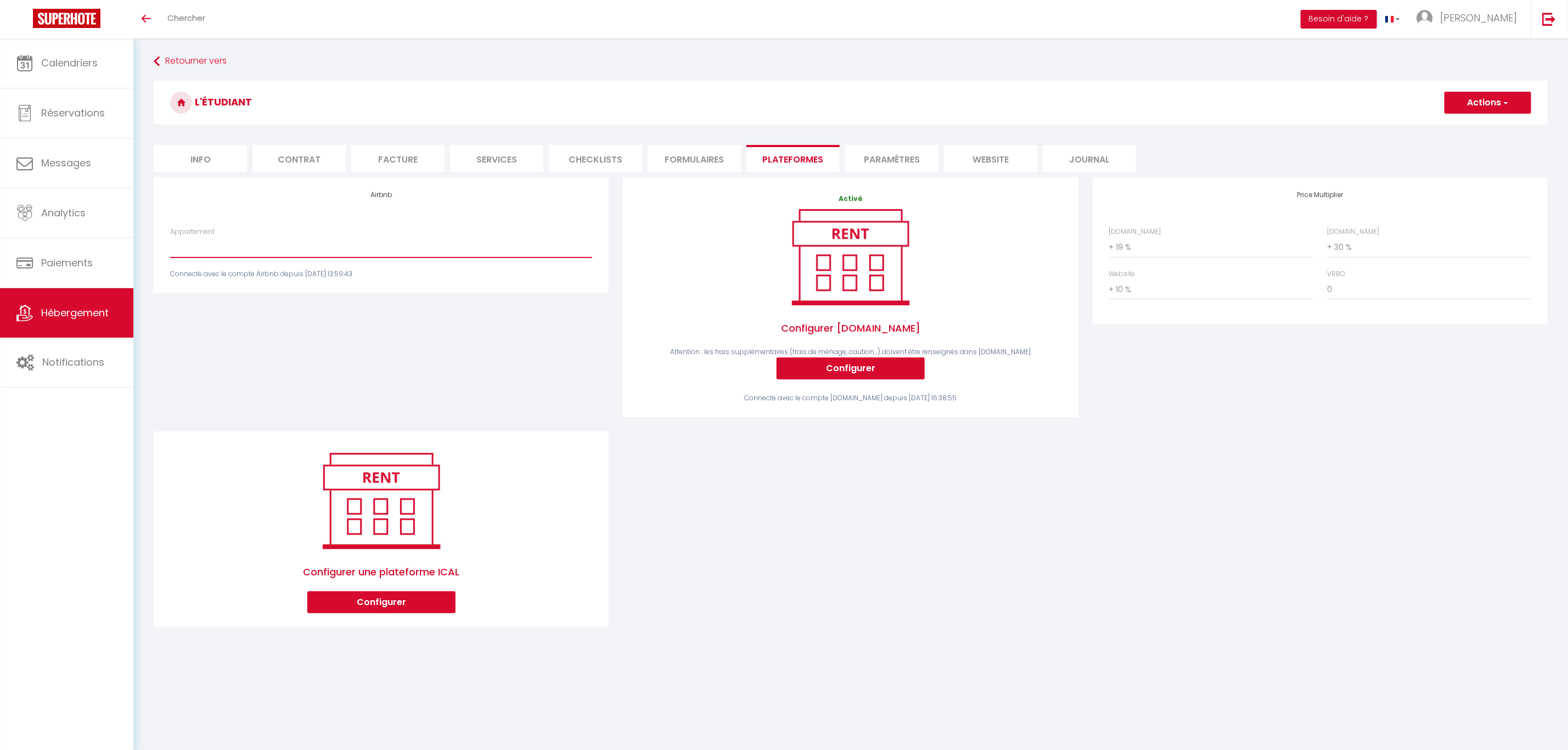
click at [289, 246] on select "Etudiant · L'étudiant - [EMAIL_ADDRESS][DOMAIN_NAME]" at bounding box center [381, 247] width 422 height 21
select select "16822-1086020989435789733"
click at [171, 237] on select "Etudiant · L'étudiant - [EMAIL_ADDRESS][DOMAIN_NAME]" at bounding box center [381, 247] width 422 height 21
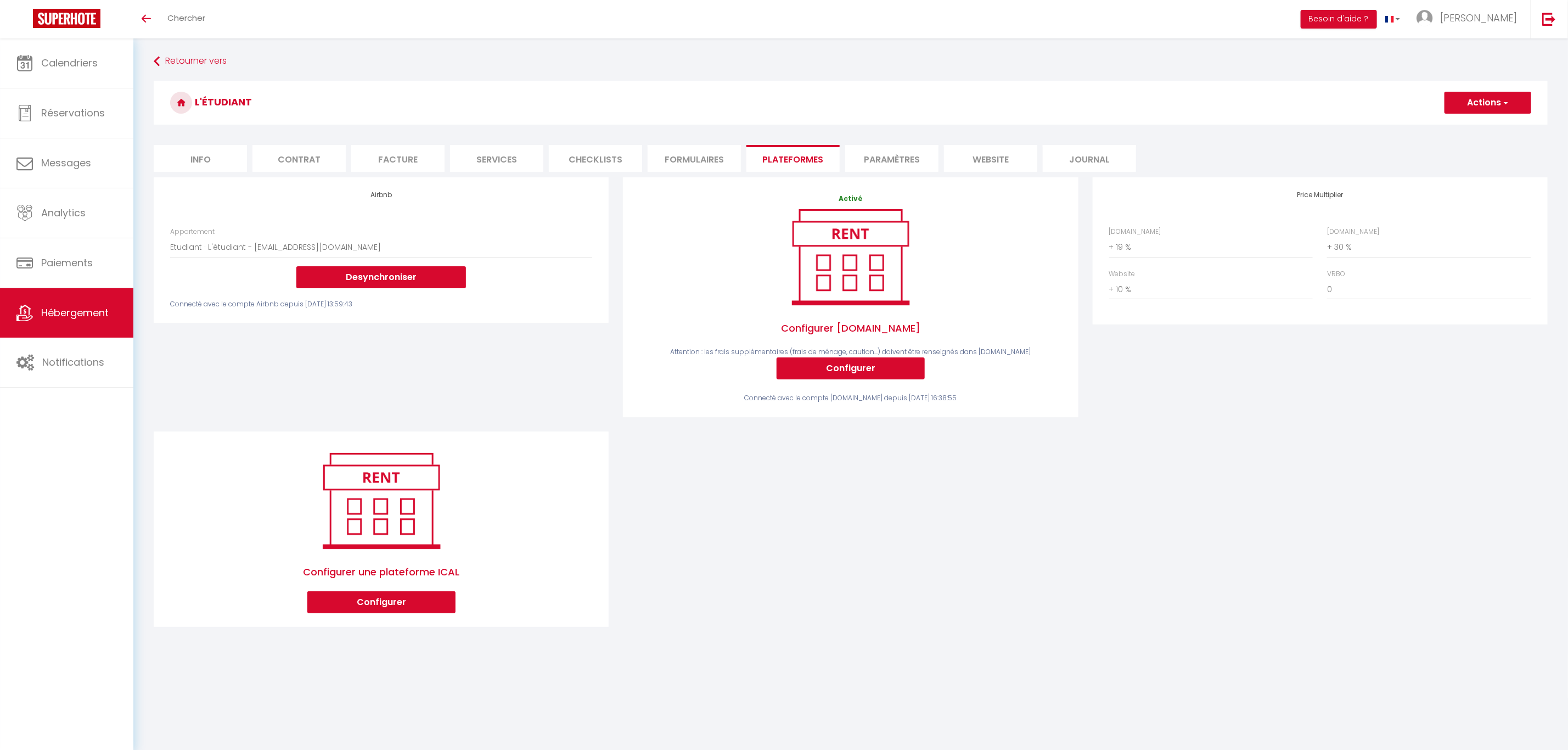
click at [1491, 101] on button "Actions" at bounding box center [1488, 103] width 87 height 22
click at [1484, 127] on link "Enregistrer" at bounding box center [1487, 127] width 87 height 15
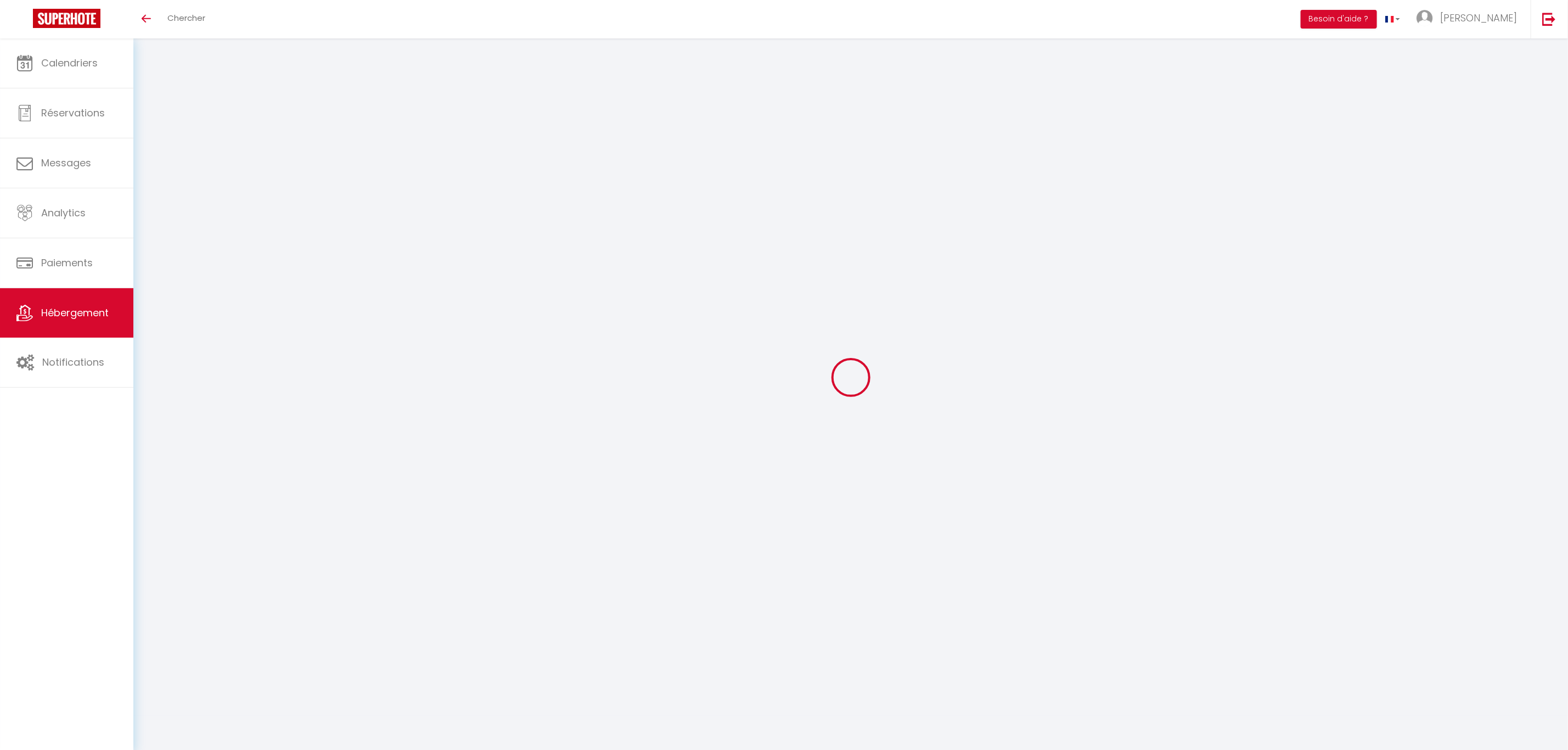
select select "16822-1086020989435789733"
select select "+ 19 %"
select select "+ 30 %"
select select "+ 10 %"
select select "1"
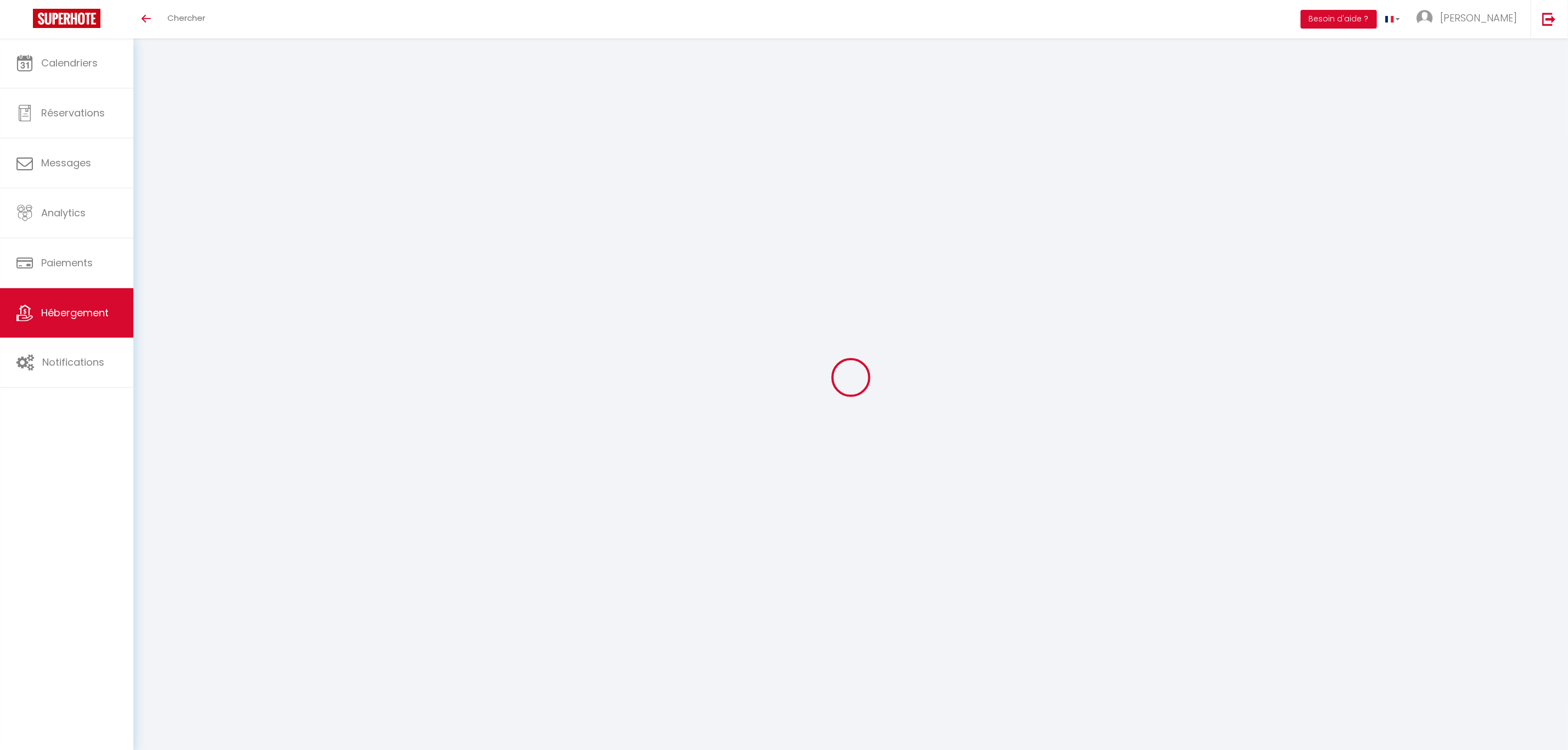
select select "EUR"
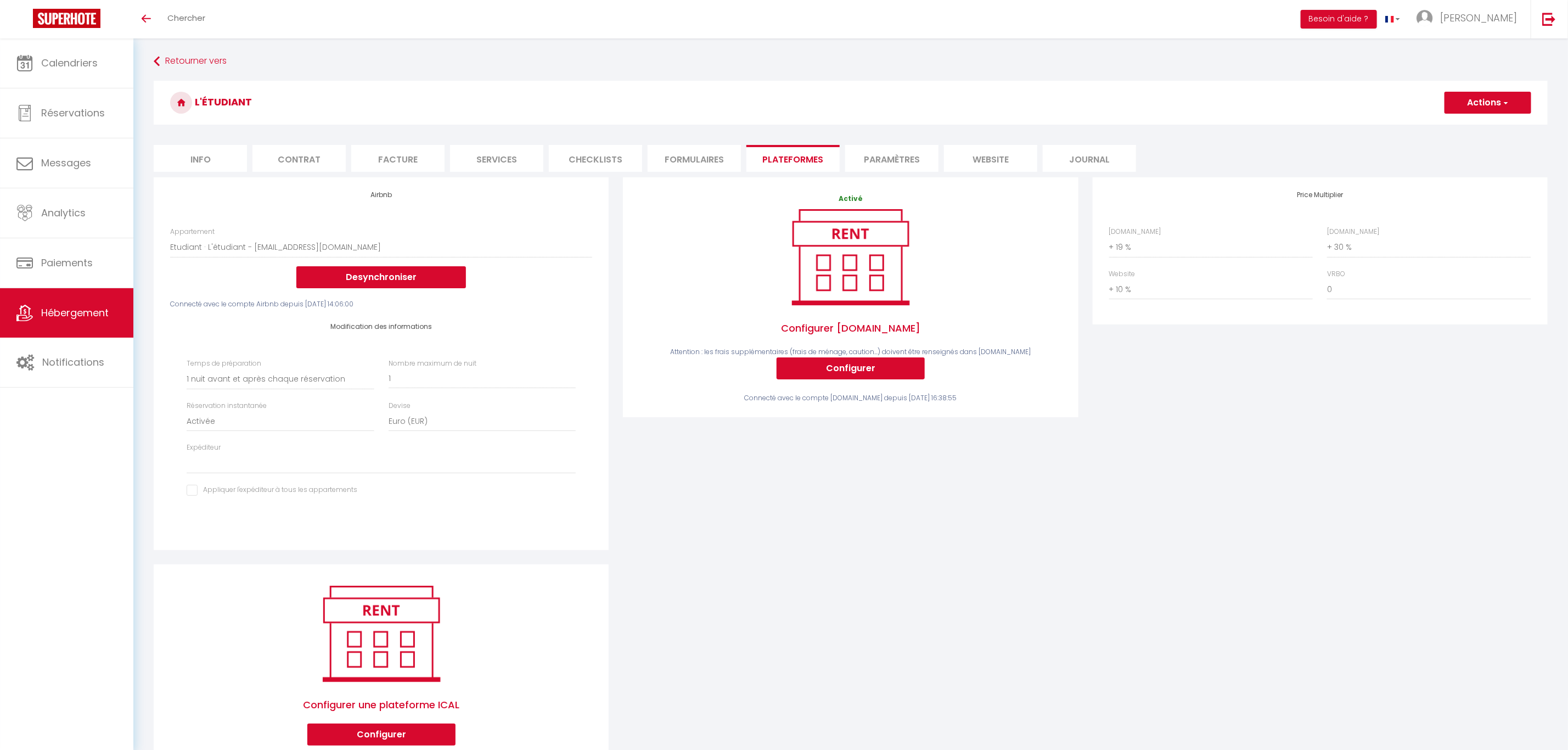
click at [820, 513] on div "Activé Configurer Booking.com Attention : les frais supplémentaires (frais de m…" at bounding box center [850, 370] width 469 height 387
click at [790, 526] on div "Activé Configurer Booking.com Attention : les frais supplémentaires (frais de m…" at bounding box center [850, 370] width 469 height 387
click at [824, 580] on div "Airbnb Appartement Etudiant · L'étudiant - arbezbenjamin@orange.fr Desynchronis…" at bounding box center [850, 475] width 1408 height 597
click at [1019, 509] on div "Activé Configurer Booking.com Attention : les frais supplémentaires (frais de m…" at bounding box center [850, 370] width 469 height 387
click at [694, 153] on li "Formulaires" at bounding box center [694, 159] width 93 height 27
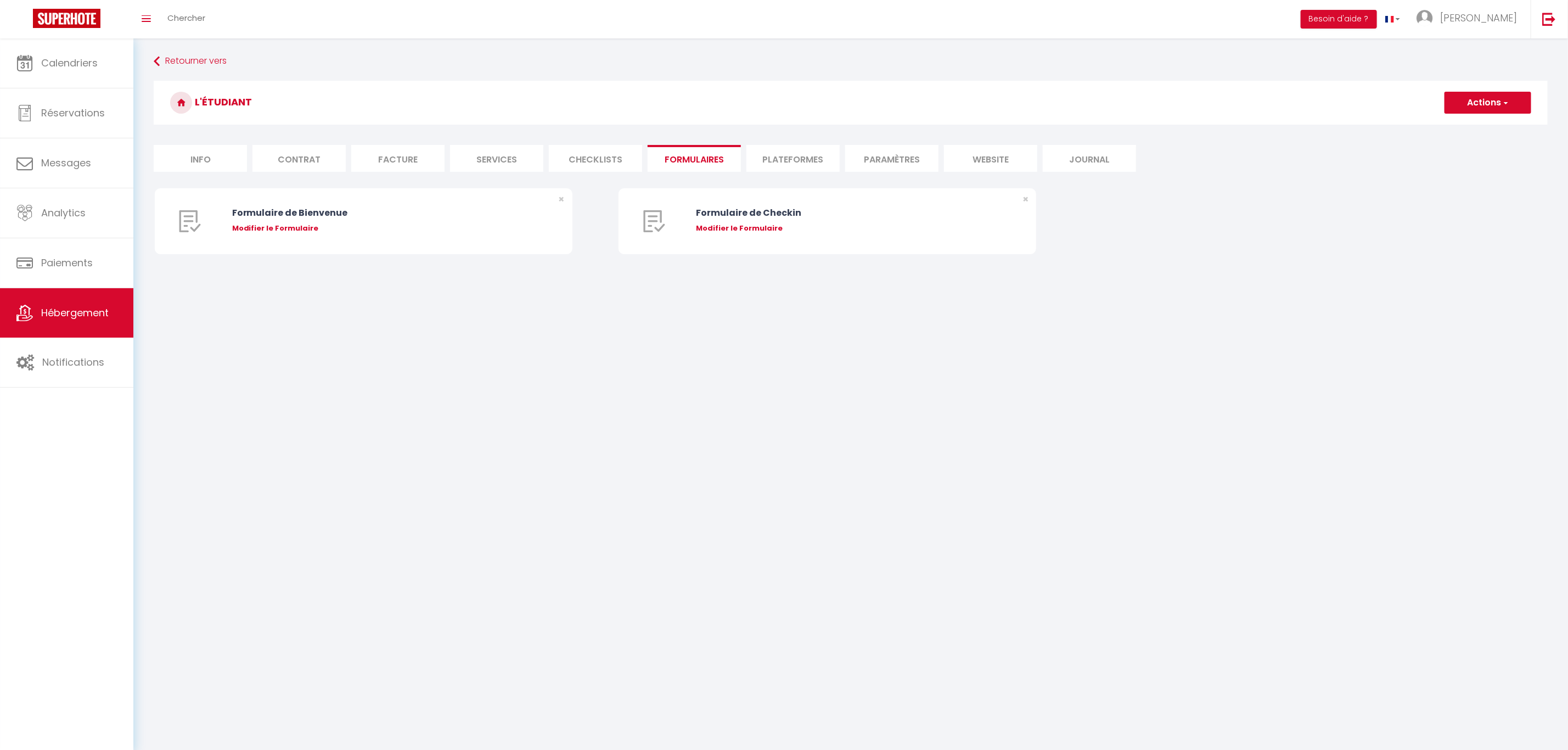
click at [796, 153] on li "Plateformes" at bounding box center [793, 159] width 93 height 27
select select
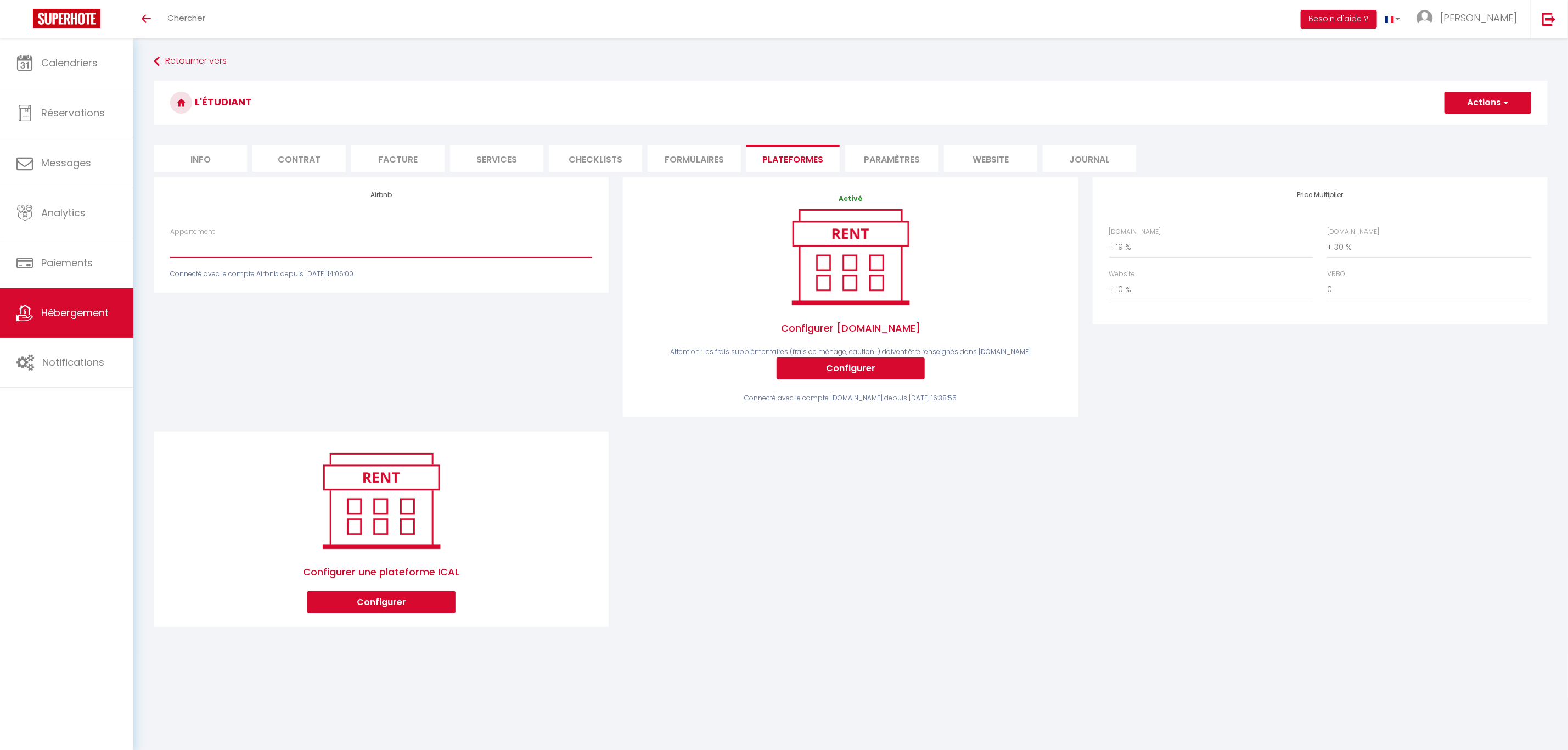
drag, startPoint x: 273, startPoint y: 239, endPoint x: 265, endPoint y: 241, distance: 8.2
click at [272, 239] on select "Etudiant · L'étudiant - [EMAIL_ADDRESS][DOMAIN_NAME]" at bounding box center [381, 247] width 422 height 21
select select "16822-1086020989435789733"
click at [171, 237] on select "Etudiant · L'étudiant - [EMAIL_ADDRESS][DOMAIN_NAME]" at bounding box center [381, 247] width 422 height 21
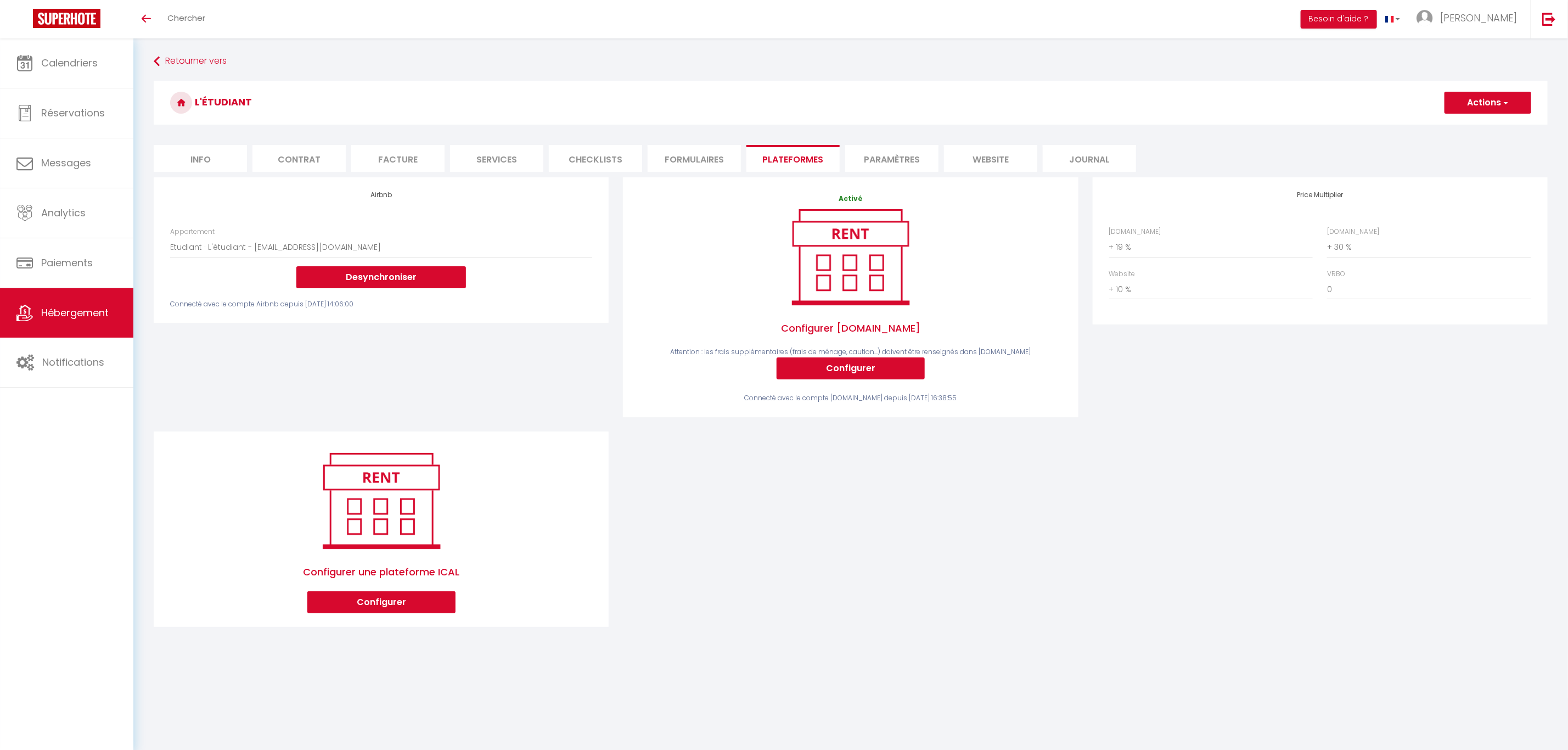
click at [1487, 111] on button "Actions" at bounding box center [1488, 103] width 87 height 22
click at [1485, 127] on link "Enregistrer" at bounding box center [1487, 127] width 87 height 15
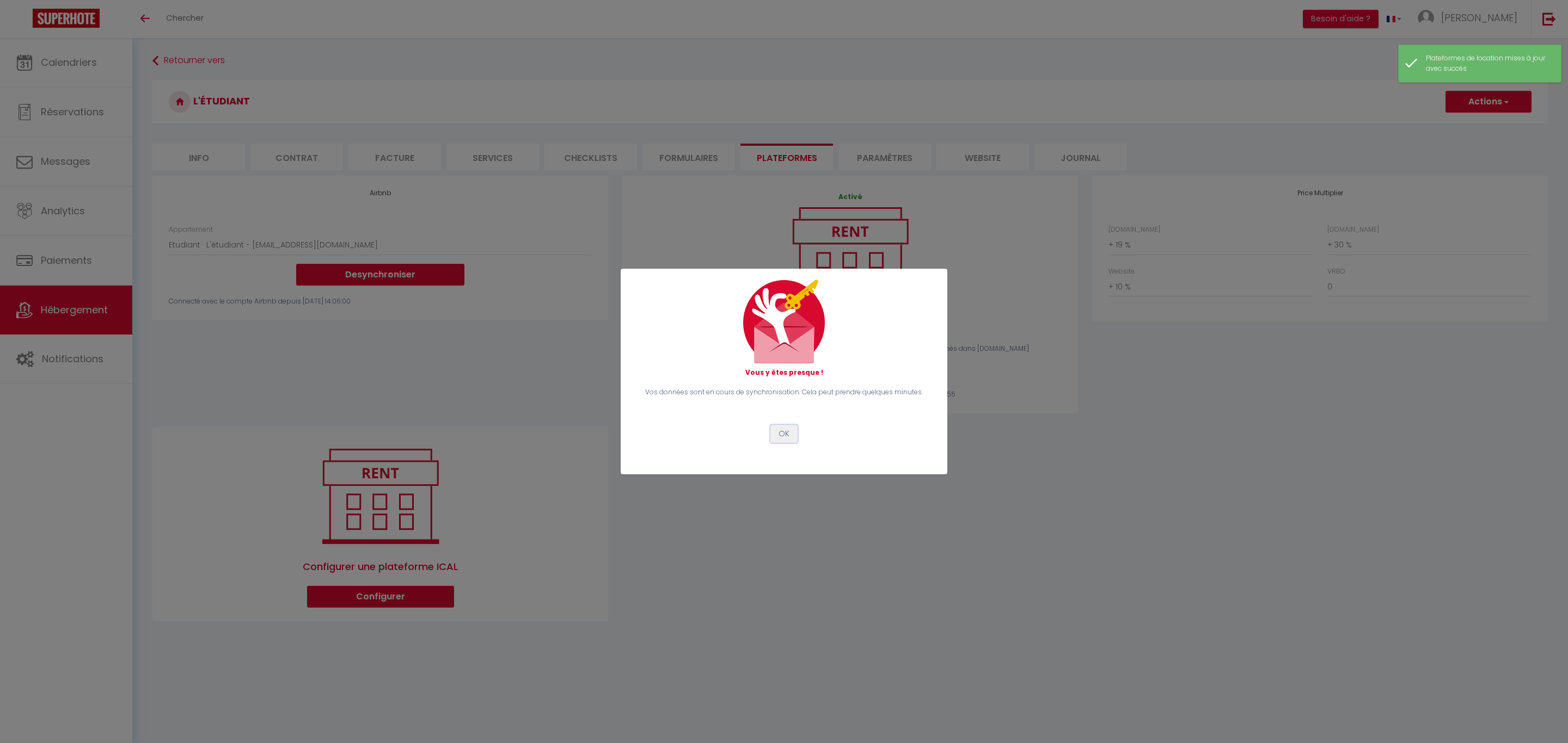
click at [786, 440] on button "OK" at bounding box center [784, 434] width 27 height 19
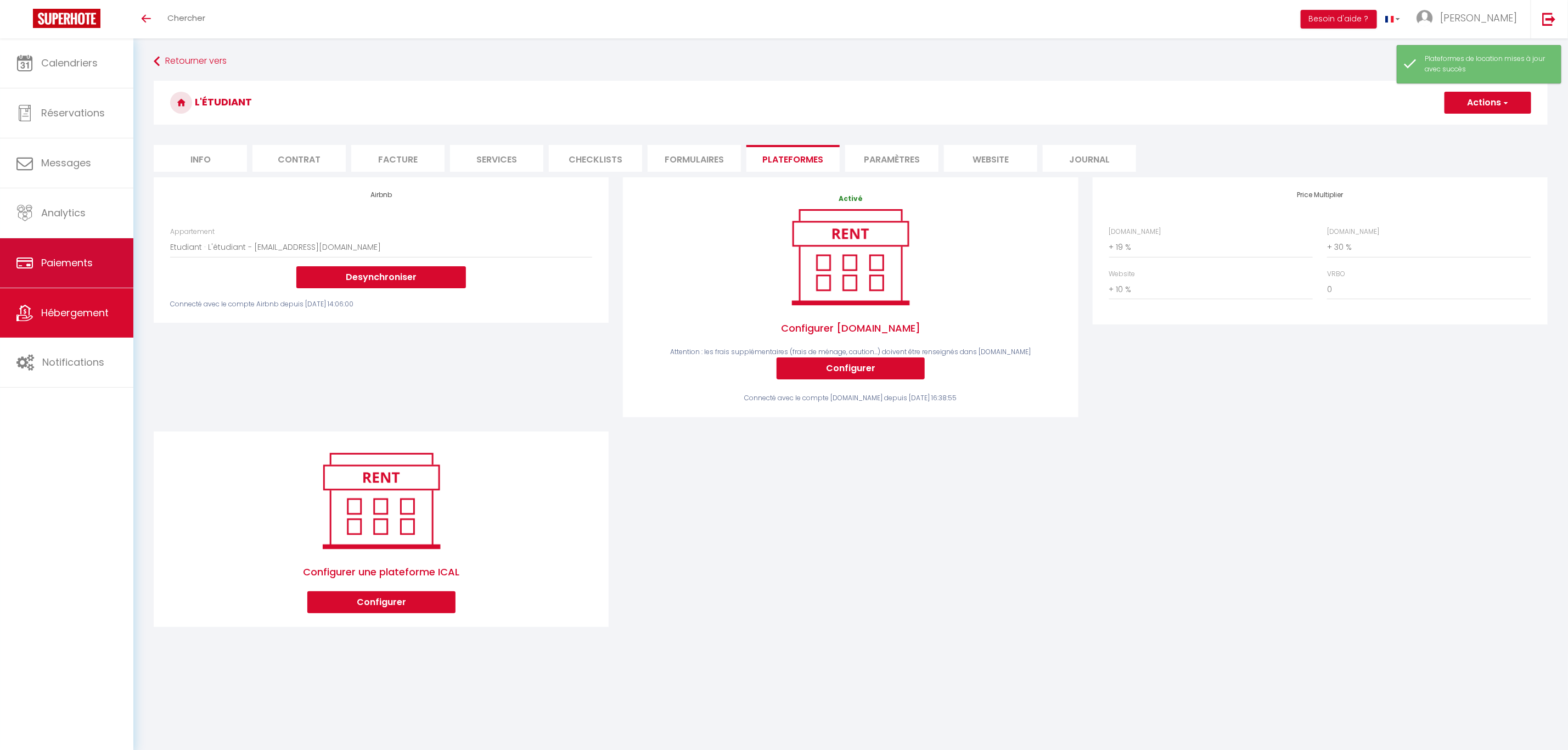
click at [89, 262] on span "Paiements" at bounding box center [66, 262] width 52 height 14
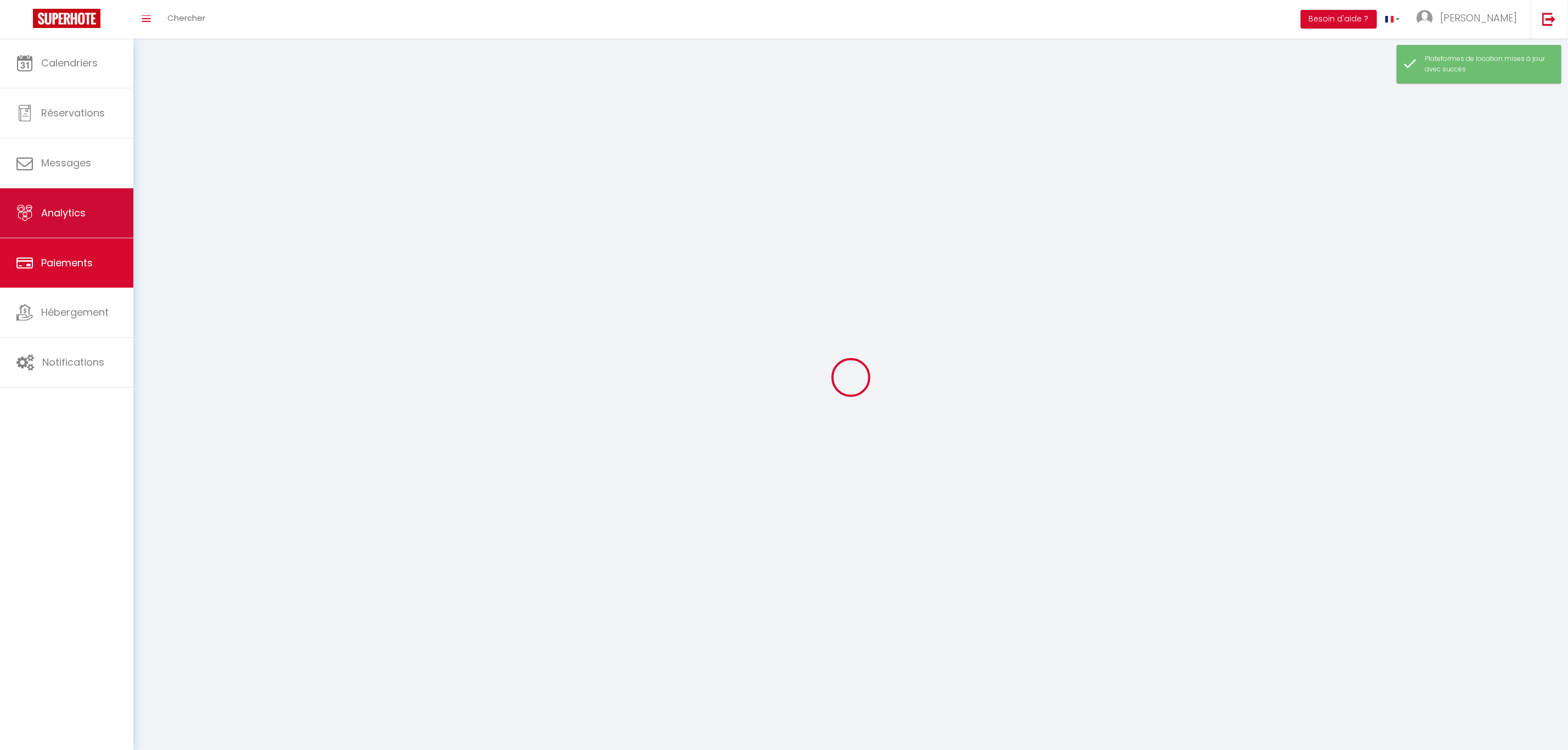
select select "2"
select select "0"
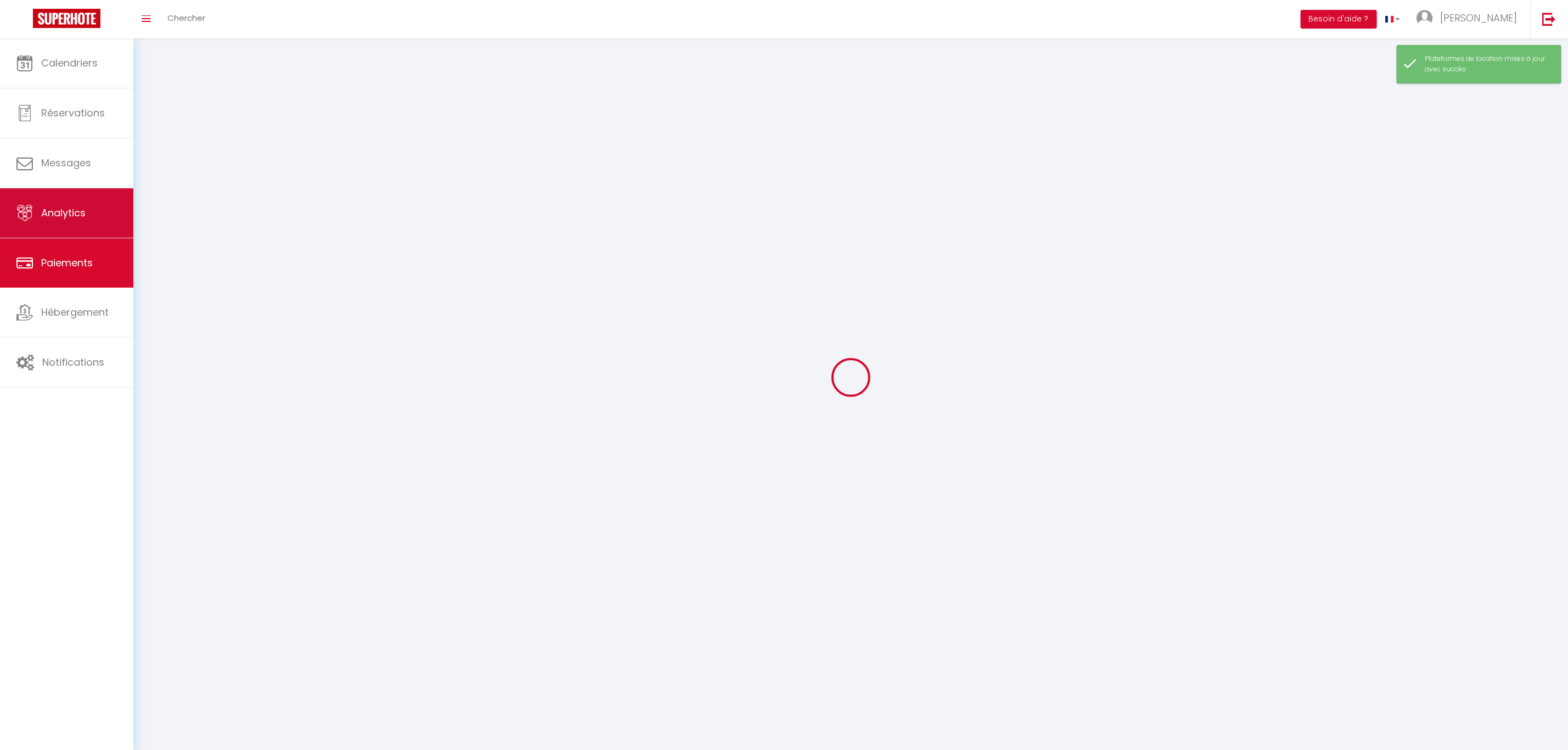
select select "0"
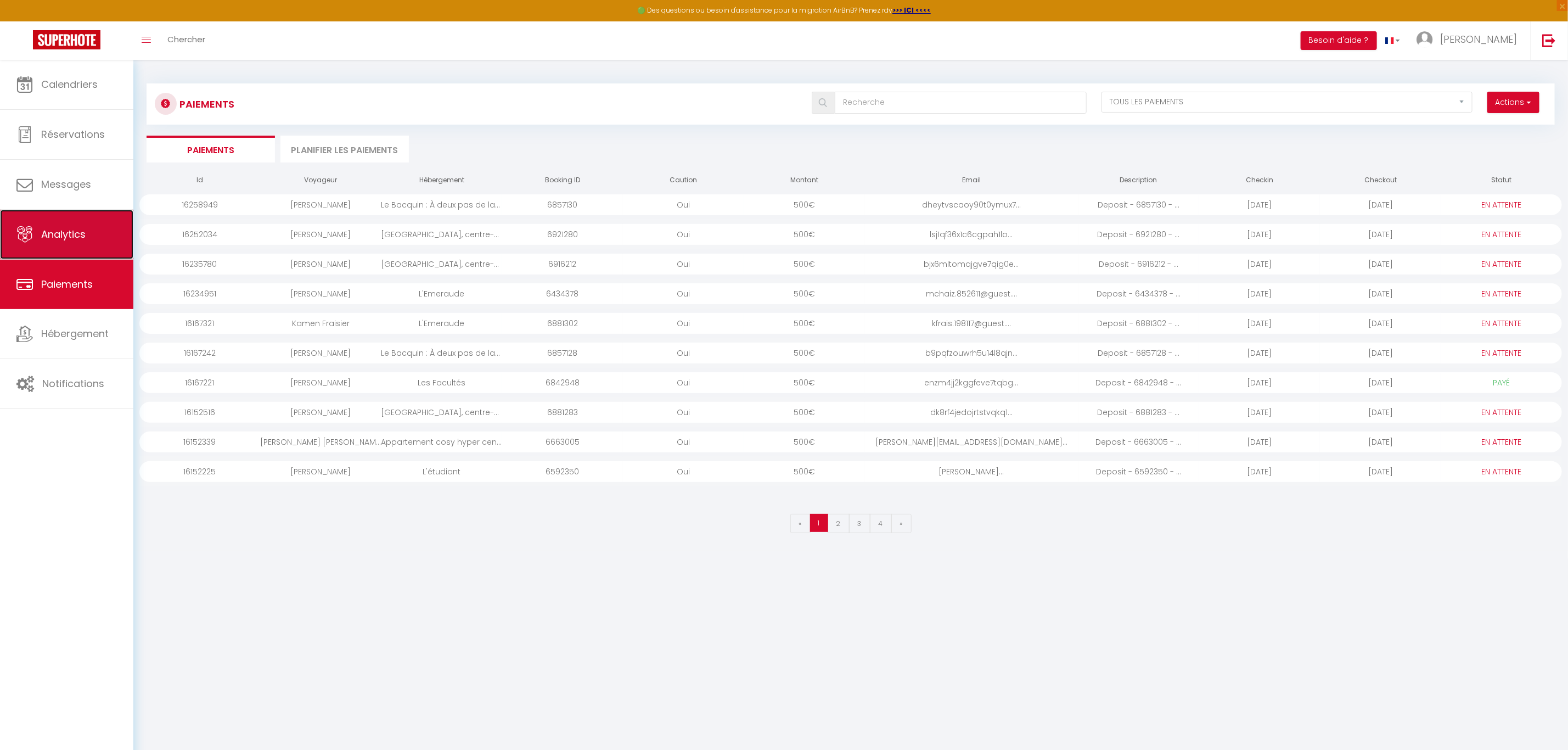
click at [78, 232] on span "Analytics" at bounding box center [63, 233] width 44 height 14
select select "2025"
select select "10"
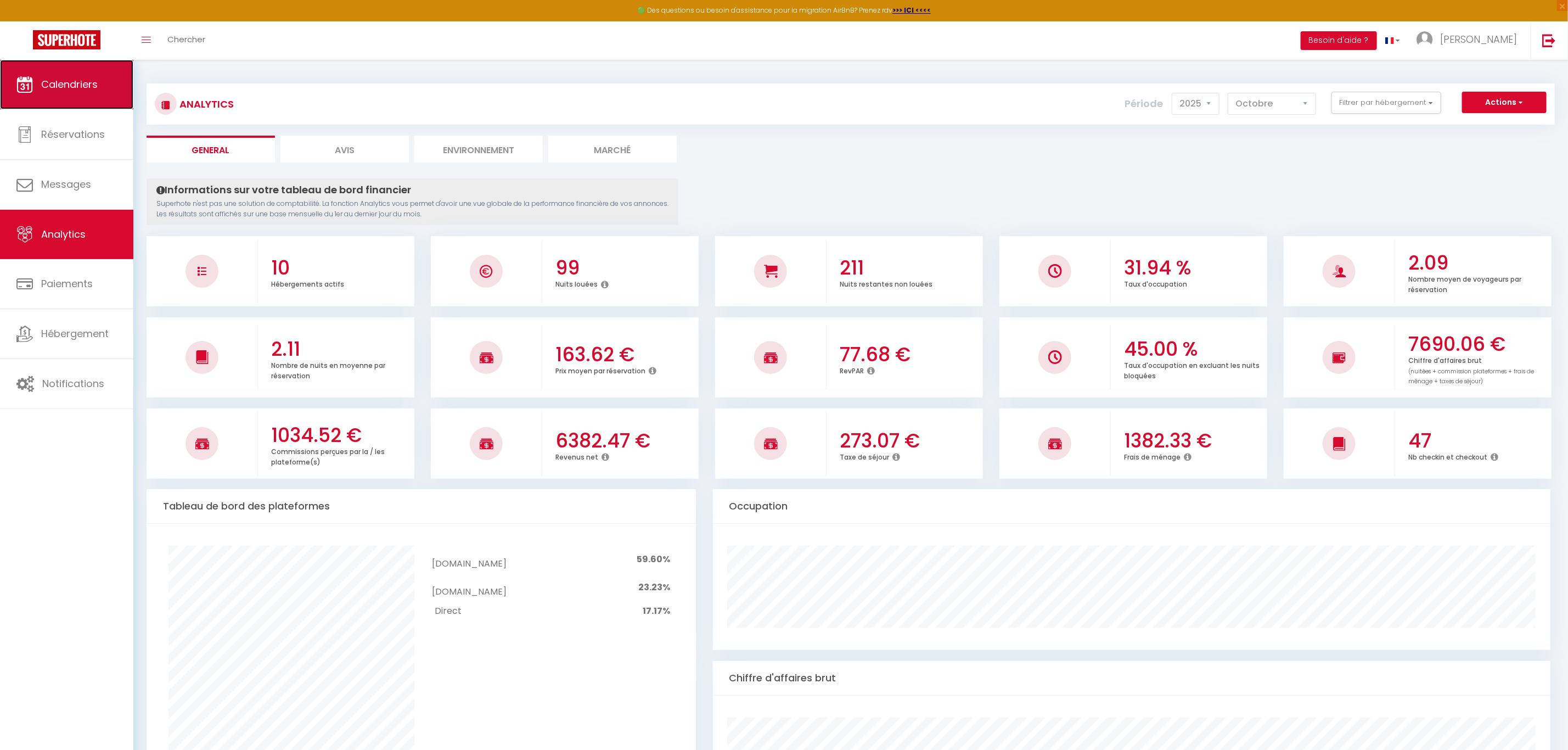
click at [63, 89] on span "Calendriers" at bounding box center [69, 84] width 56 height 14
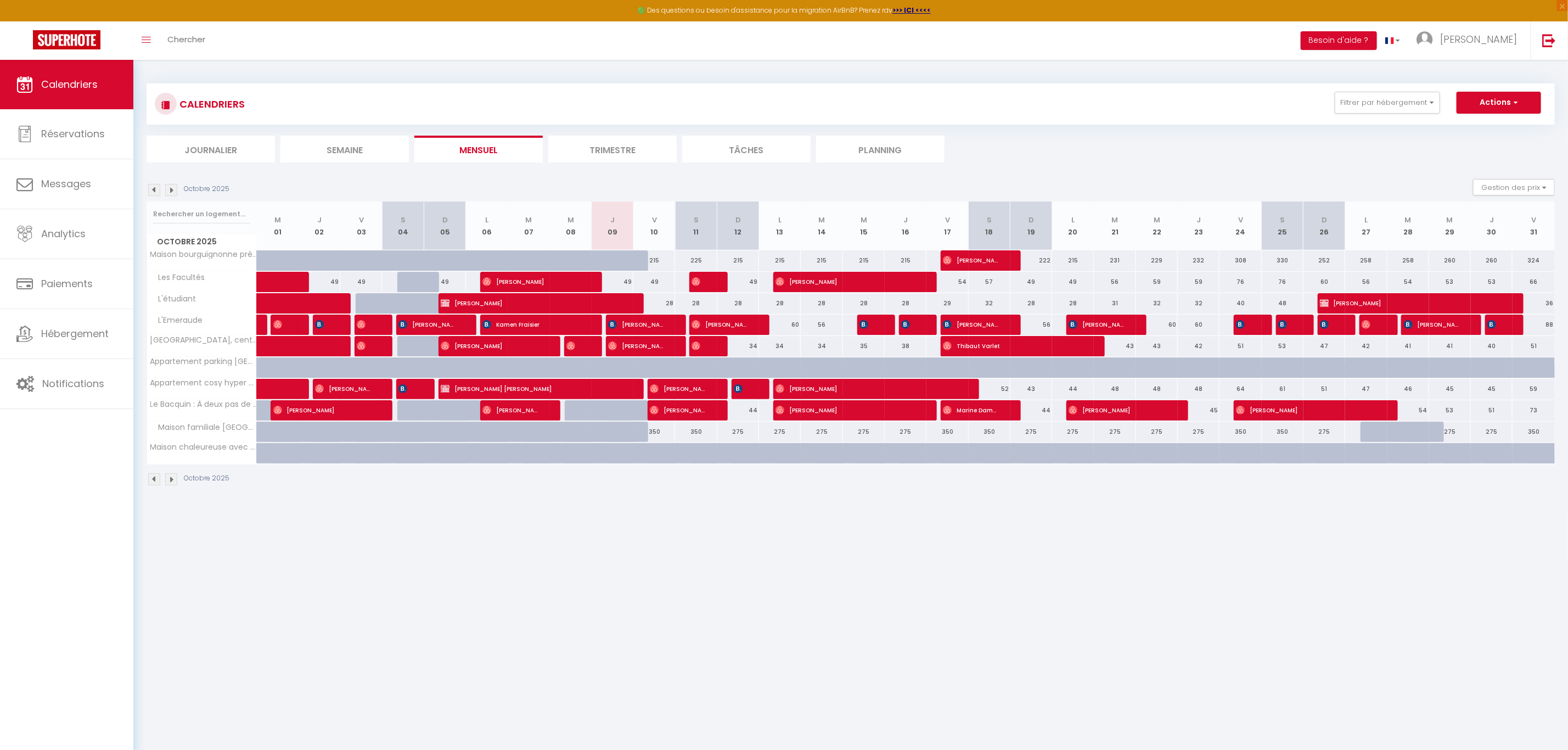
click at [1225, 301] on div "40" at bounding box center [1240, 303] width 42 height 20
type input "40"
type input "Ven 24 Octobre 2025"
type input "[PERSON_NAME] 25 Octobre 2025"
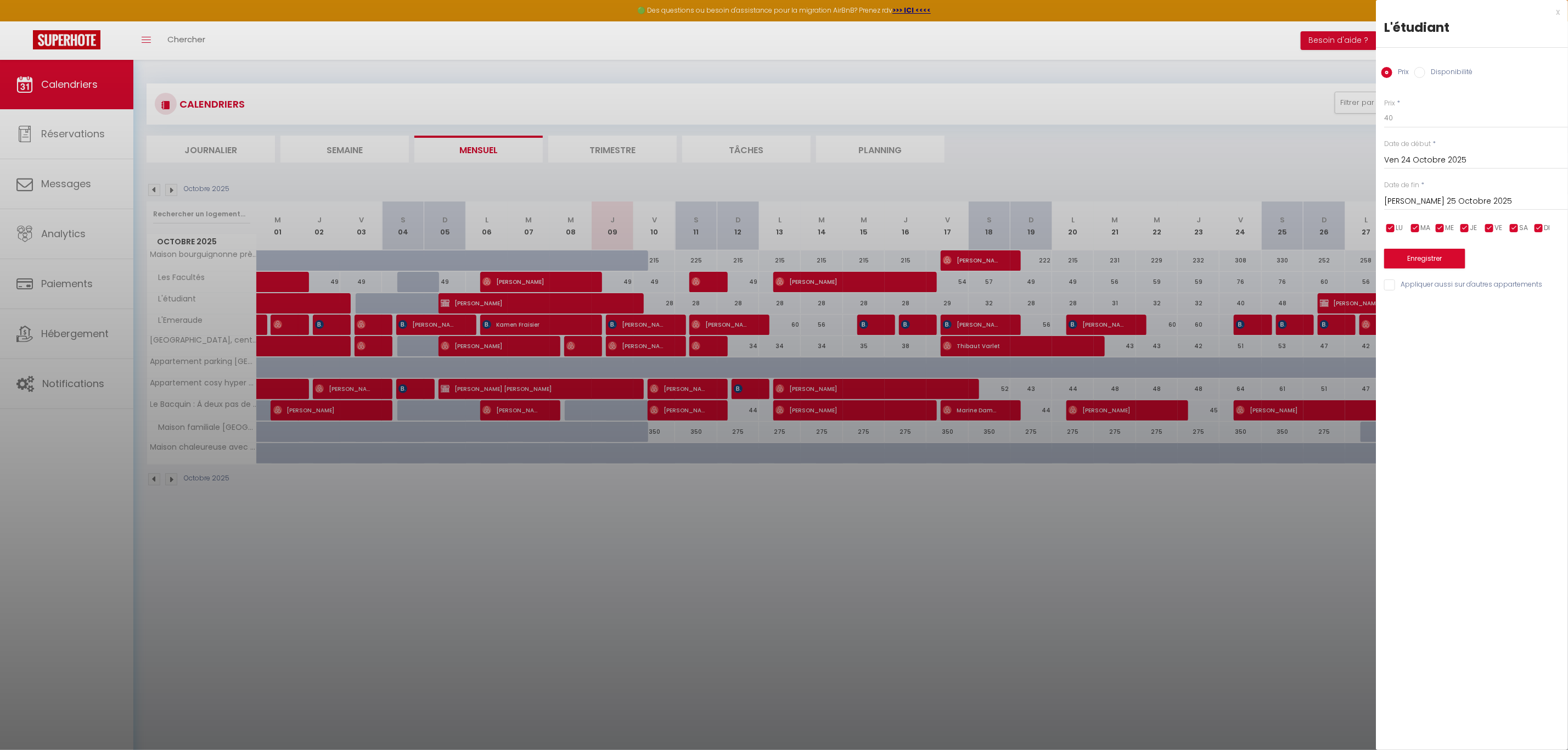
click at [1137, 301] on div at bounding box center [784, 375] width 1568 height 750
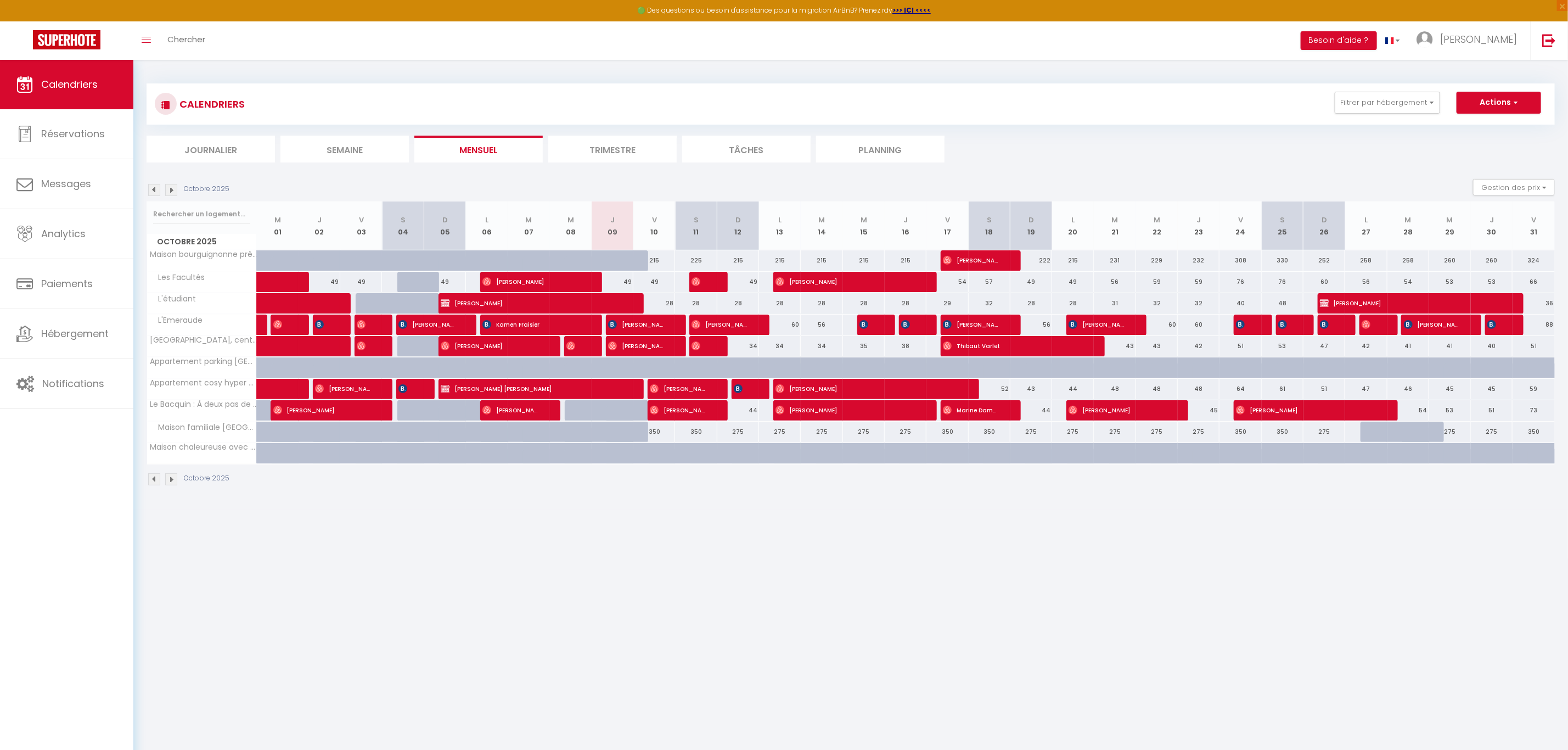
click at [1122, 302] on div "31" at bounding box center [1114, 303] width 42 height 20
type input "31"
type input "[DATE] Octobre 2025"
type input "Mer 22 Octobre 2025"
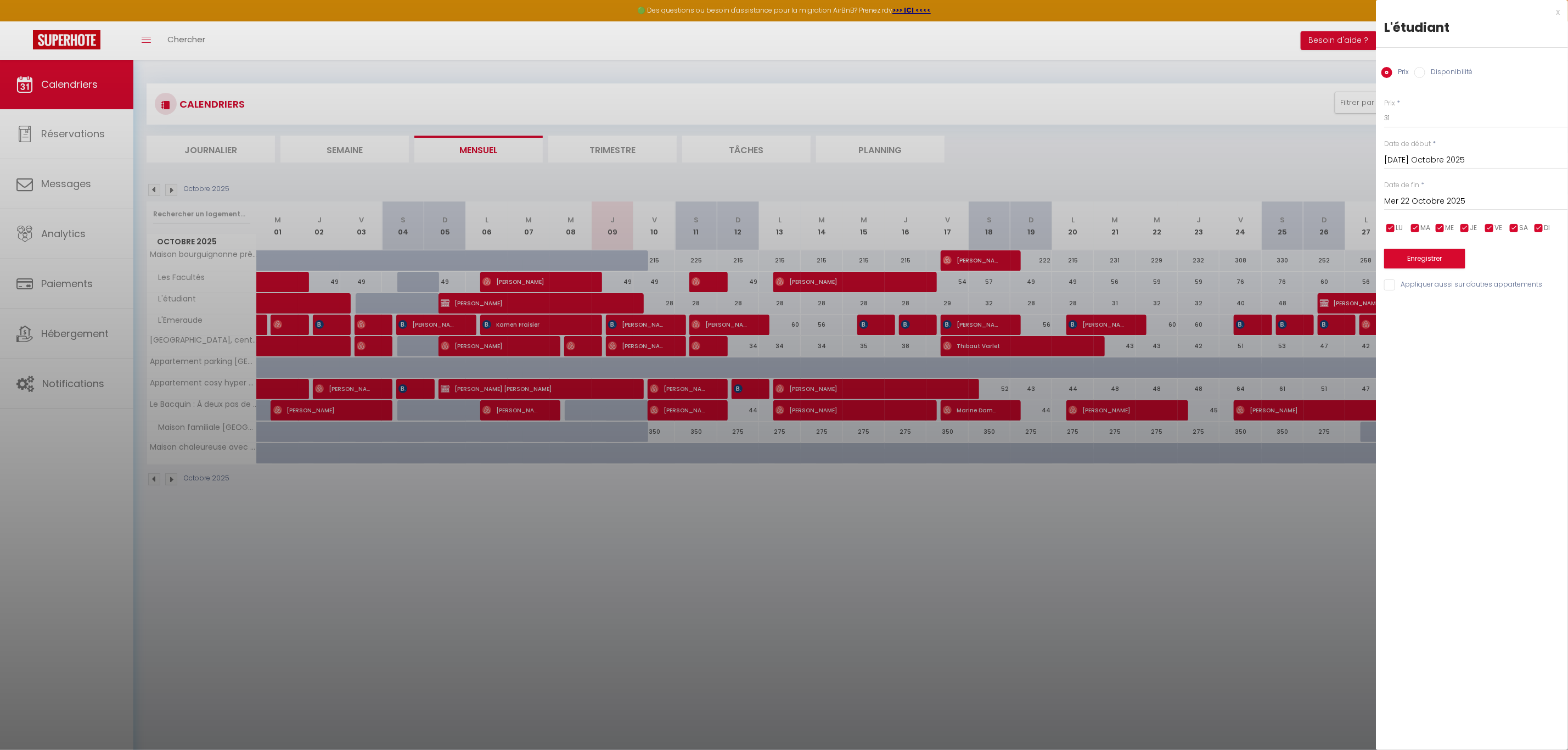
click at [1200, 303] on div at bounding box center [784, 375] width 1568 height 750
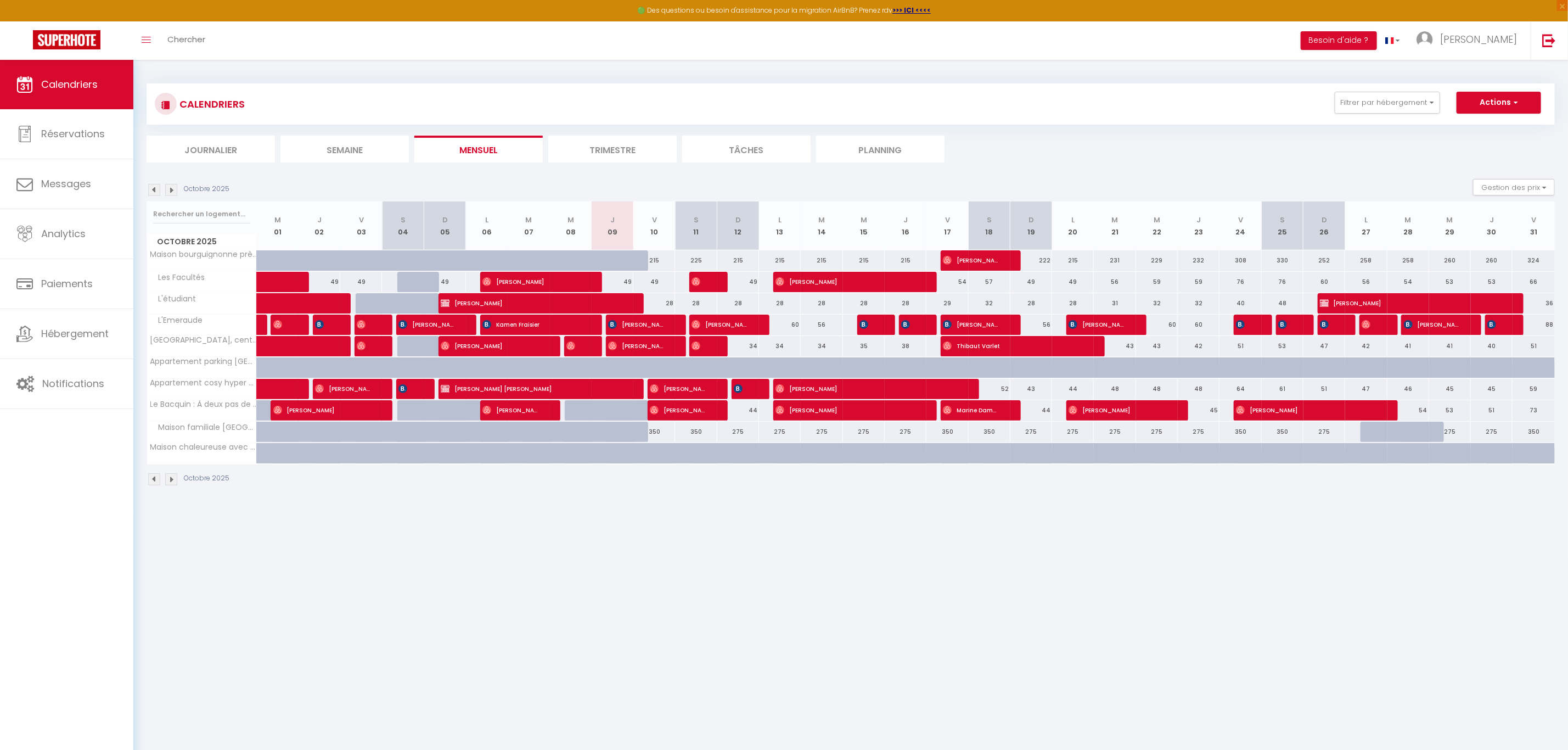
click at [1209, 301] on div "32" at bounding box center [1199, 303] width 42 height 20
type input "32"
type input "Jeu 23 Octobre 2025"
type input "Ven 24 Octobre 2025"
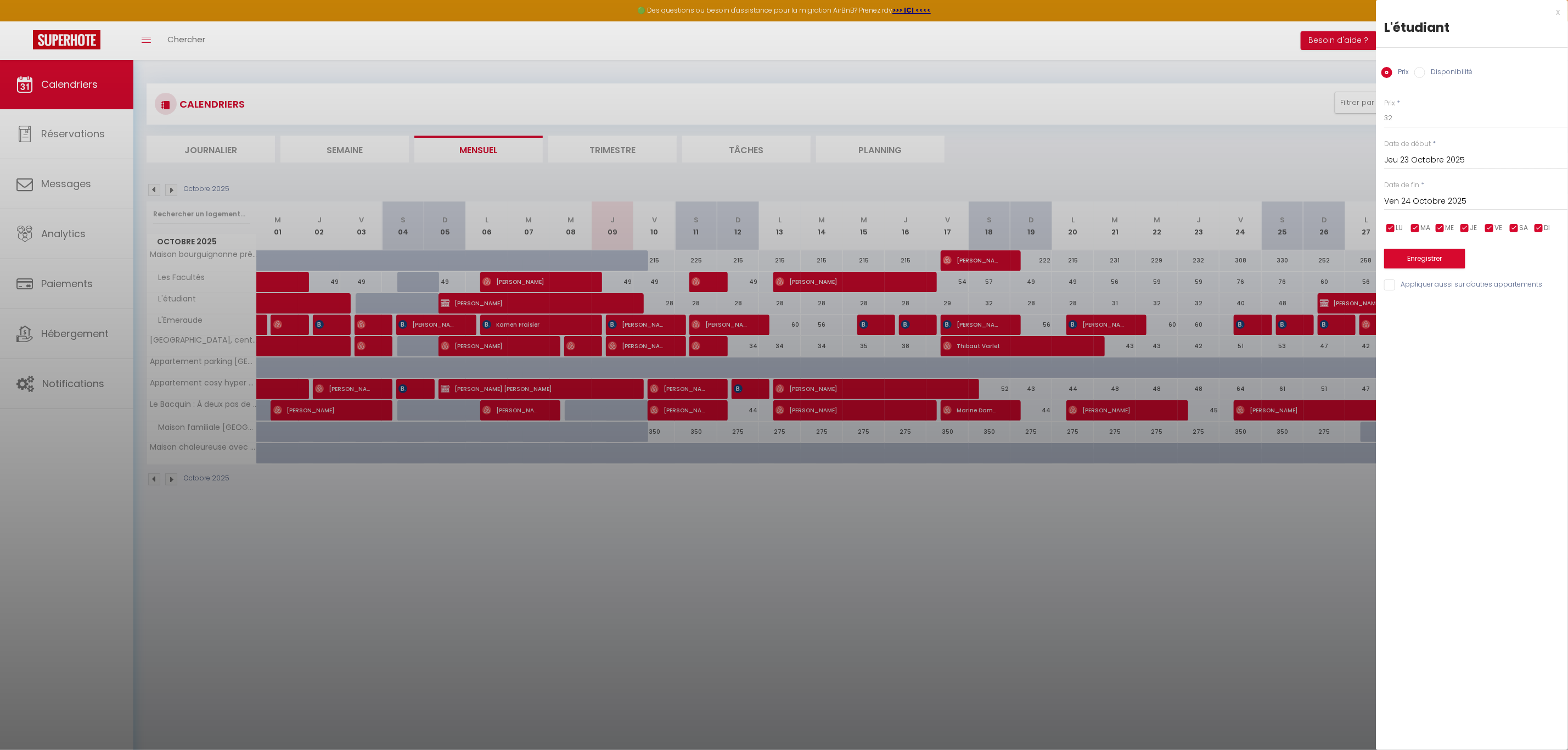
click at [1337, 569] on div at bounding box center [784, 375] width 1568 height 750
